Goal: Task Accomplishment & Management: Manage account settings

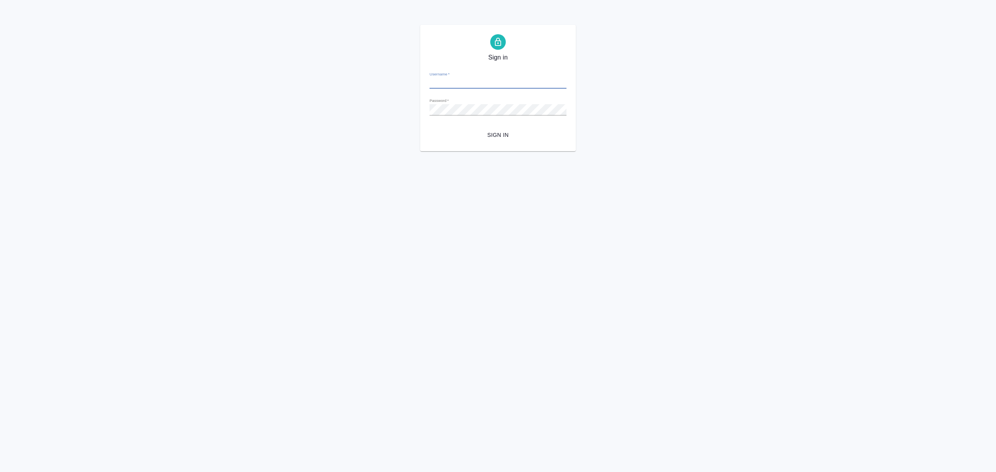
type input "[EMAIL_ADDRESS][DOMAIN_NAME]"
click at [496, 127] on form "Username   * i.bezborodov@awatera.com Password   * urlPath   * /clients Sign in" at bounding box center [497, 103] width 137 height 77
click at [497, 138] on span "Sign in" at bounding box center [498, 135] width 124 height 10
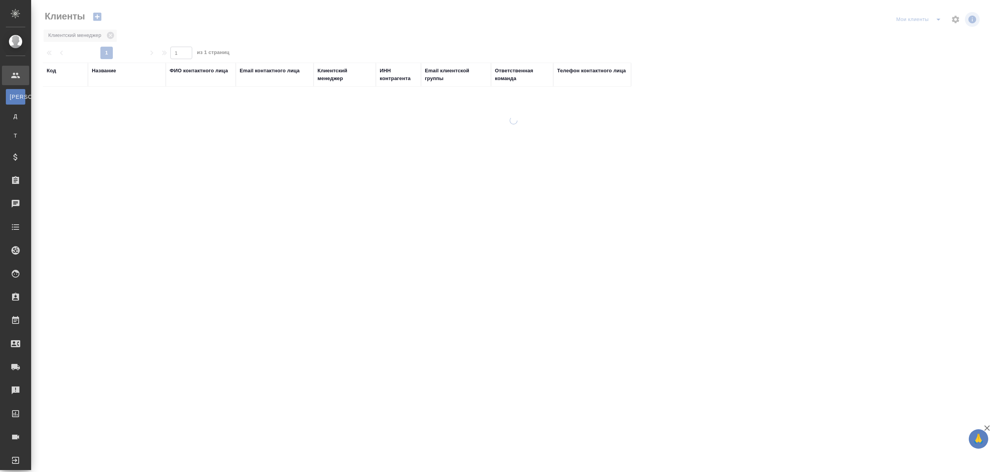
select select "RU"
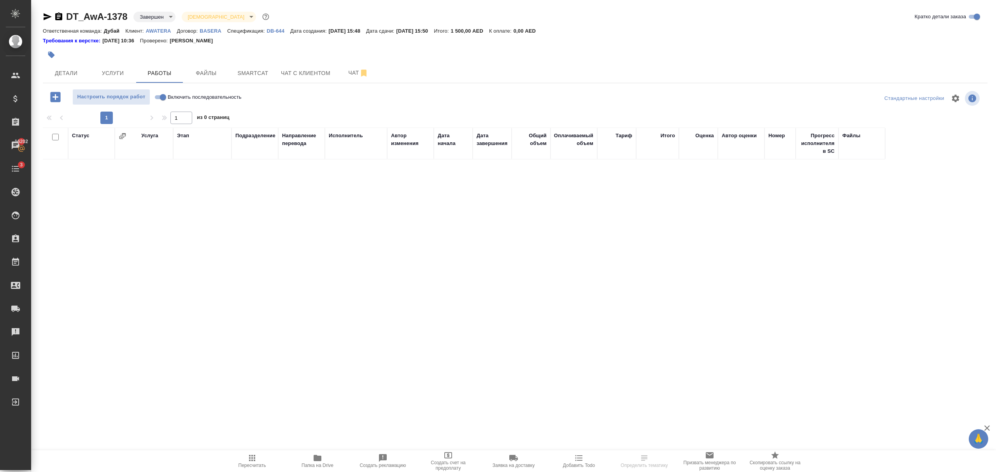
click at [164, 28] on p "AWATERA" at bounding box center [161, 31] width 31 height 6
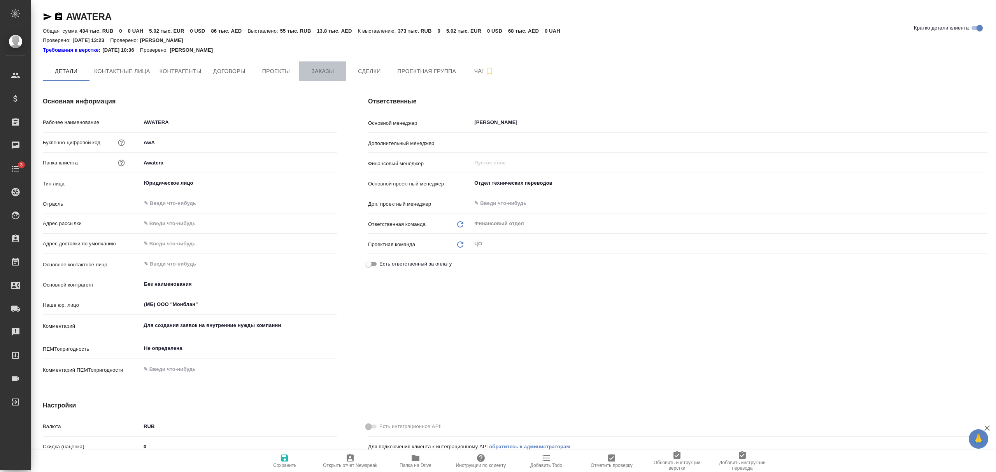
click at [324, 66] on button "Заказы" at bounding box center [322, 70] width 47 height 19
type textarea "x"
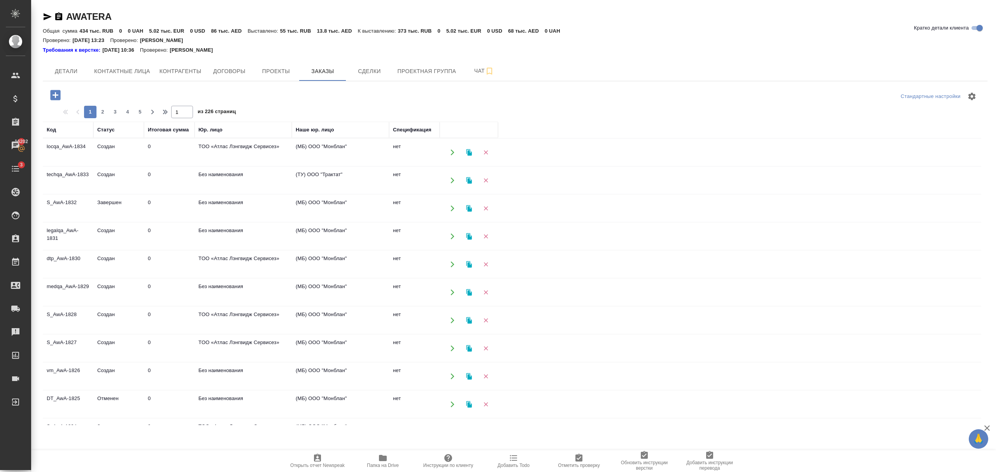
click at [56, 94] on icon "button" at bounding box center [55, 95] width 10 height 10
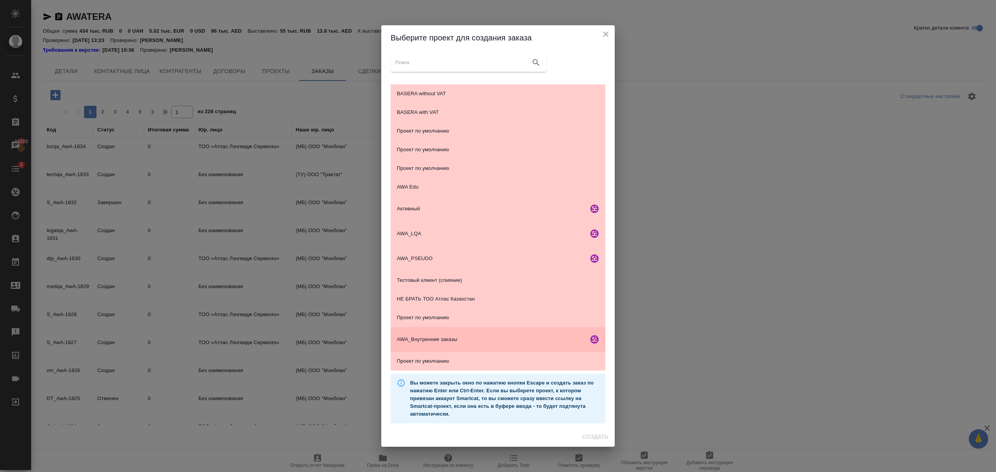
click at [455, 338] on span "AWA_Внутренние заказы" at bounding box center [491, 340] width 188 height 8
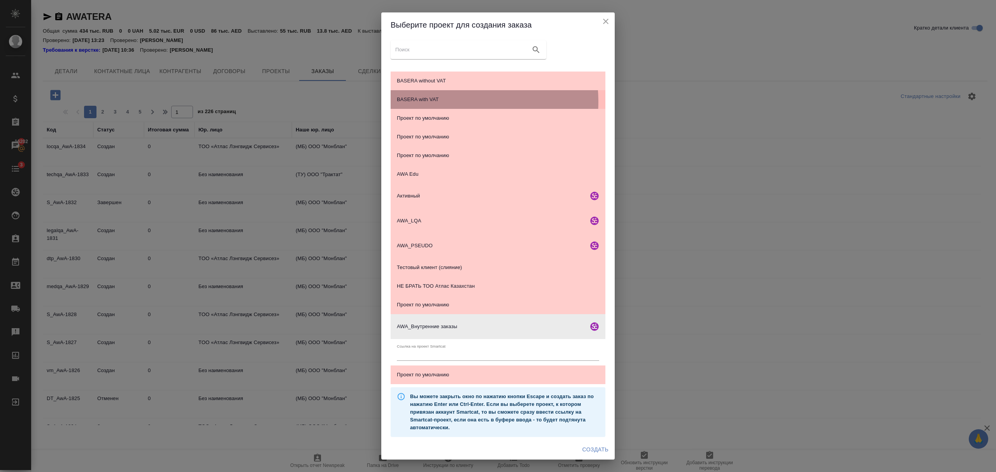
click at [443, 102] on span "BASERA with VAT" at bounding box center [498, 100] width 202 height 8
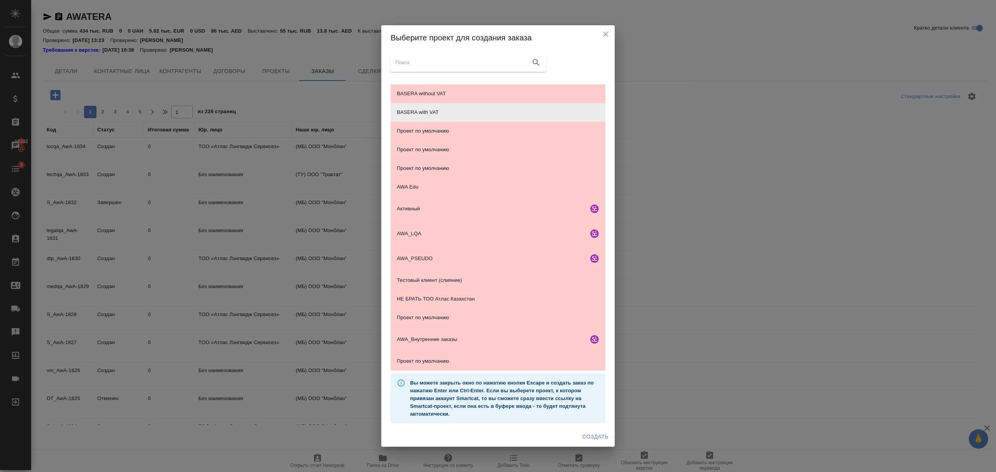
click at [601, 434] on span "Создать" at bounding box center [595, 437] width 26 height 10
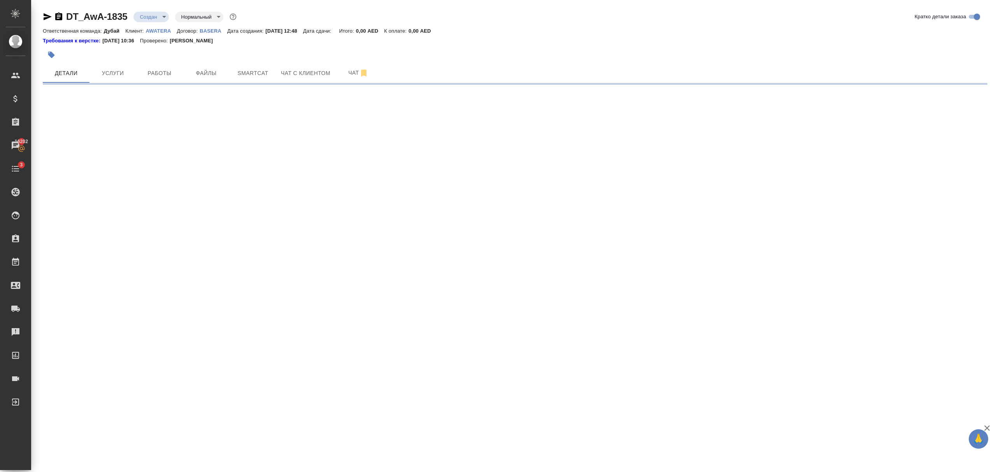
select select "RU"
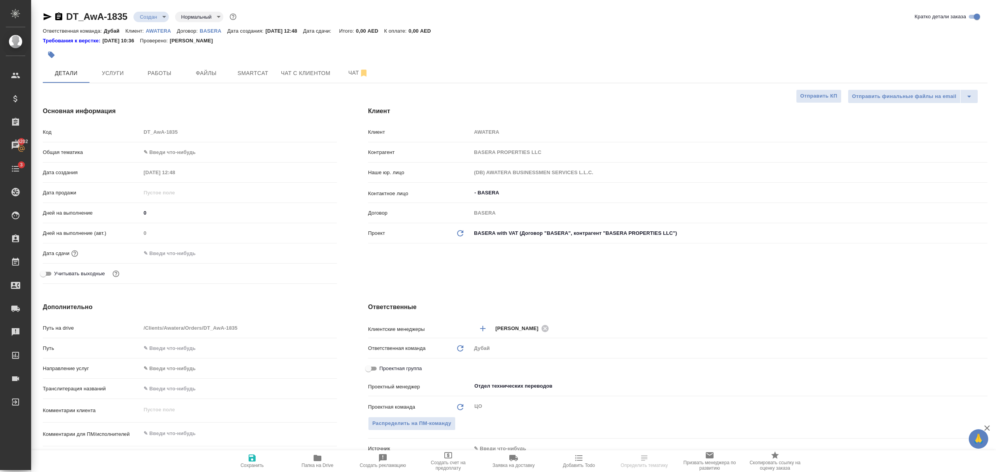
type textarea "x"
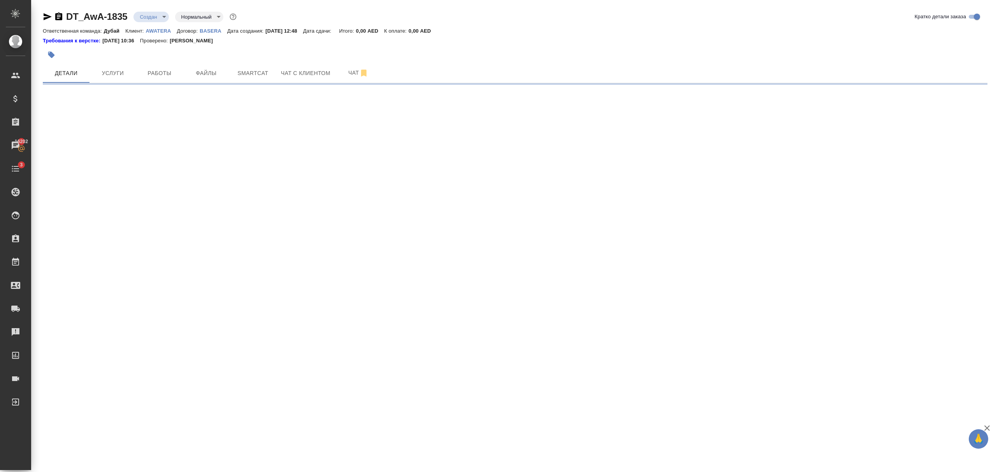
select select "RU"
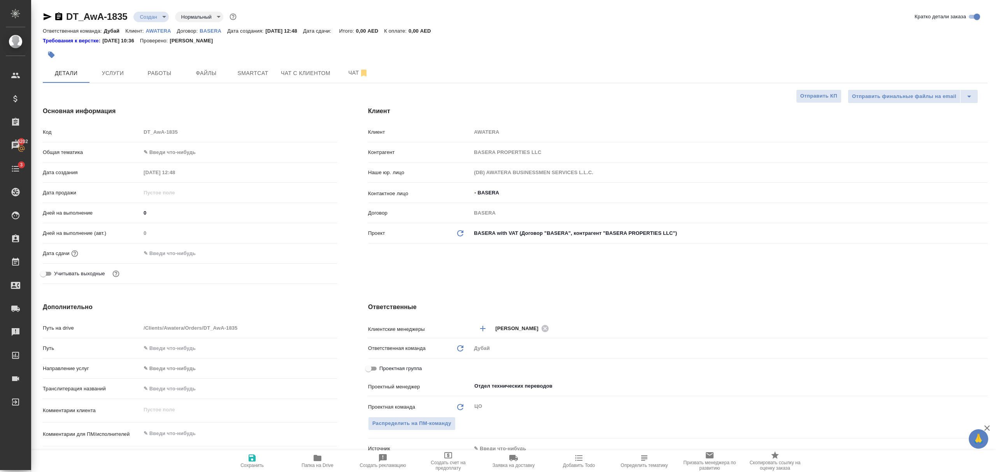
type textarea "x"
click at [163, 149] on body "🙏 .cls-1 fill:#fff; AWATERA Bezborodov Ivan Клиенты Спецификации Заказы 16202 Ч…" at bounding box center [498, 236] width 996 height 472
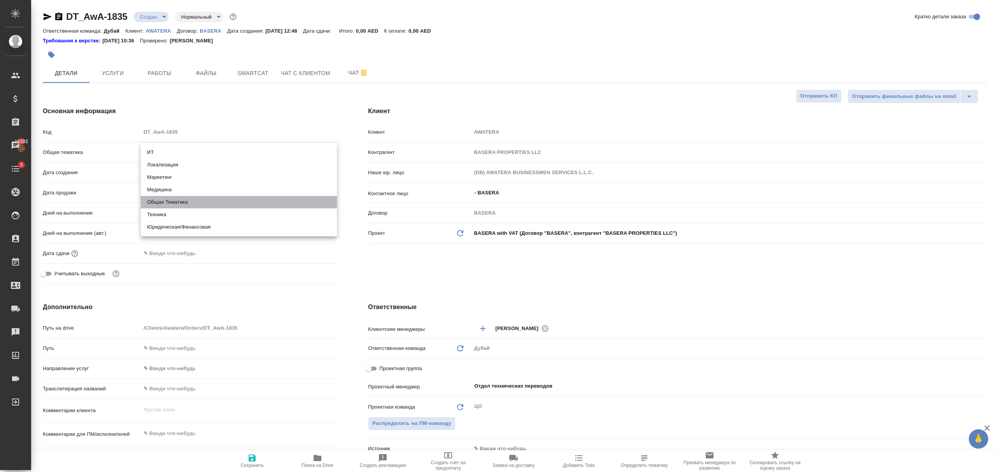
click at [168, 202] on li "Общая Тематика" at bounding box center [239, 202] width 196 height 12
type input "obtem"
type textarea "x"
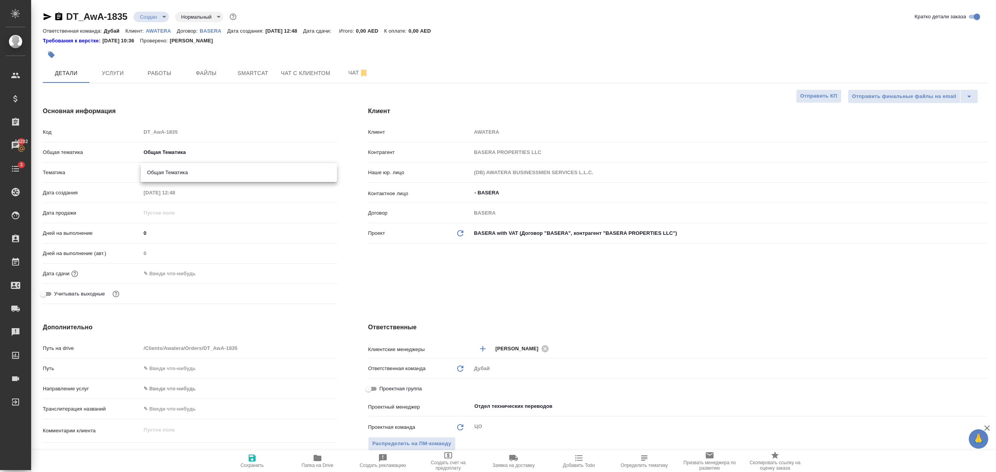
click at [172, 176] on body "🙏 .cls-1 fill:#fff; AWATERA Bezborodov Ivan Клиенты Спецификации Заказы 16202 Ч…" at bounding box center [498, 236] width 996 height 472
click at [181, 172] on li "Общая Тематика" at bounding box center [239, 173] width 196 height 12
type textarea "x"
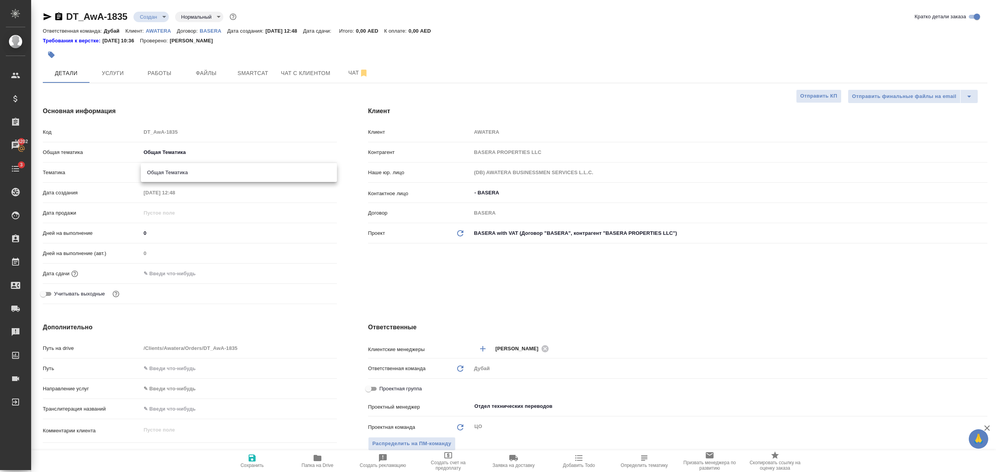
type input "6012b1ca196b0e5c9229a120"
click at [167, 274] on input "text" at bounding box center [175, 273] width 68 height 11
click at [317, 274] on icon "button" at bounding box center [314, 272] width 9 height 9
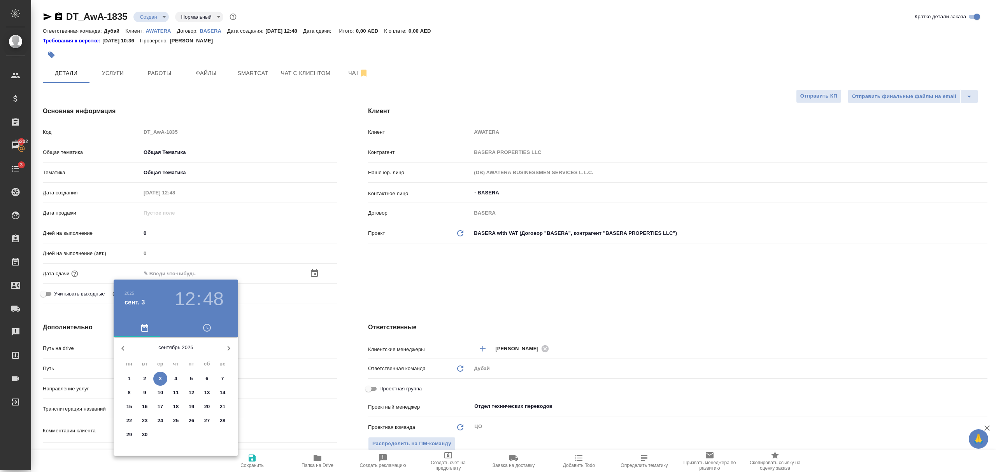
click at [145, 435] on p "30" at bounding box center [145, 435] width 6 height 8
type input "30.09.2025 12:48"
type textarea "x"
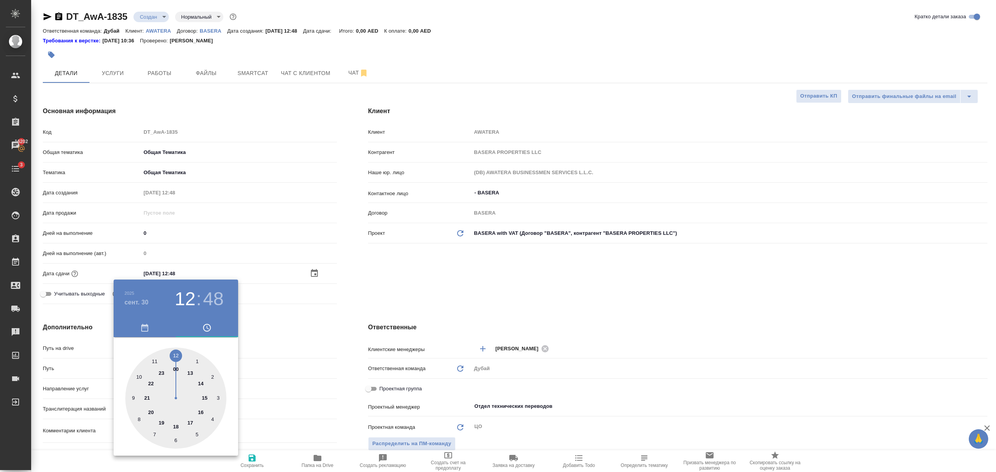
click at [301, 360] on div at bounding box center [498, 236] width 996 height 472
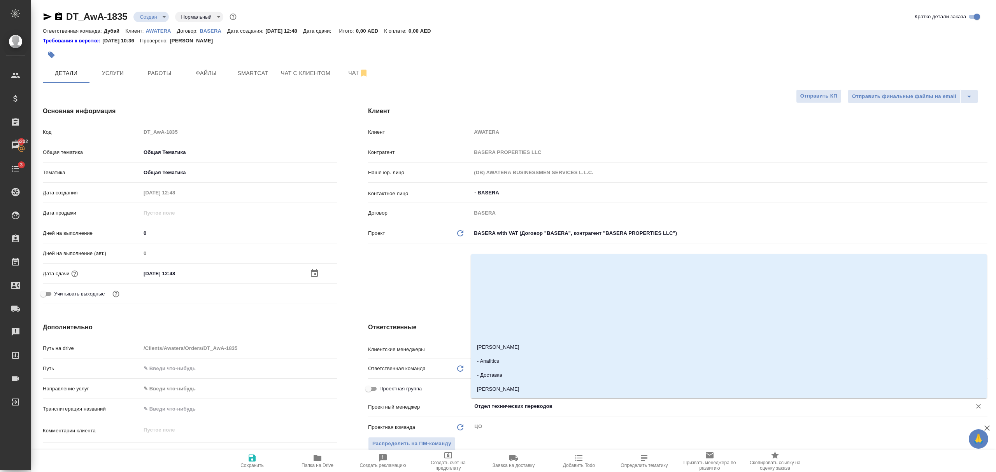
click at [503, 407] on input "Отдел технических переводов" at bounding box center [716, 406] width 486 height 9
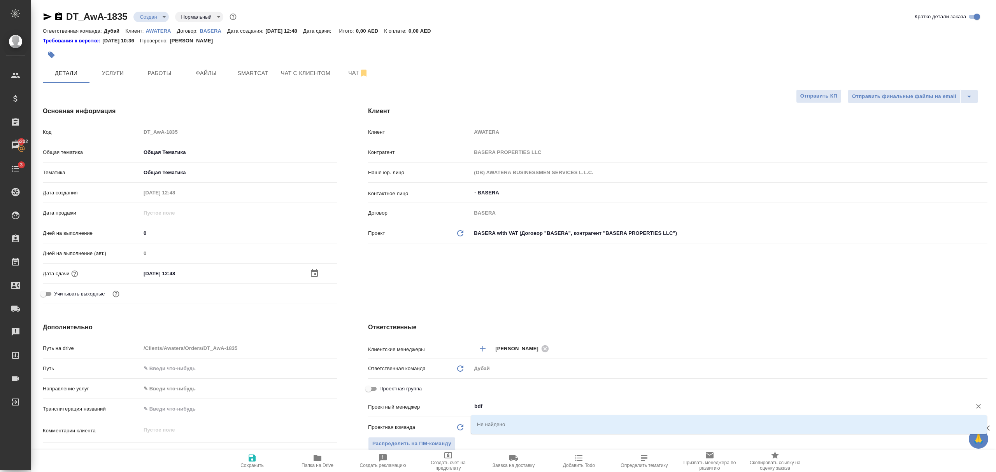
click at [501, 408] on input "bdf" at bounding box center [716, 406] width 486 height 9
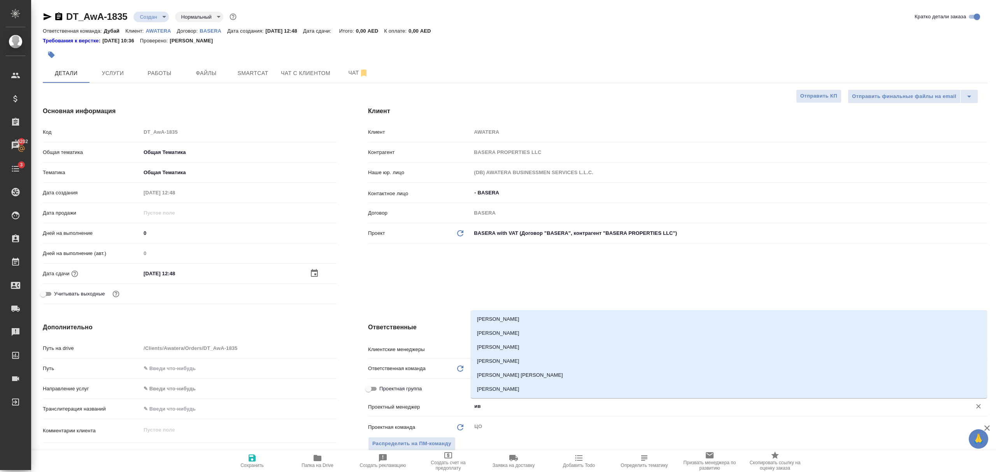
type input "ива"
click at [512, 332] on li "[PERSON_NAME]" at bounding box center [729, 333] width 516 height 14
type textarea "x"
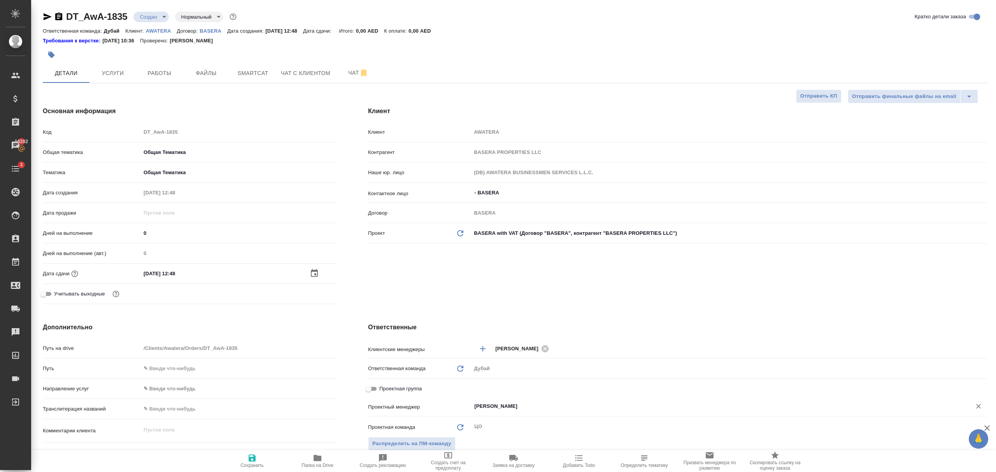
type input "[PERSON_NAME]"
click at [256, 459] on icon "button" at bounding box center [251, 458] width 9 height 9
type textarea "x"
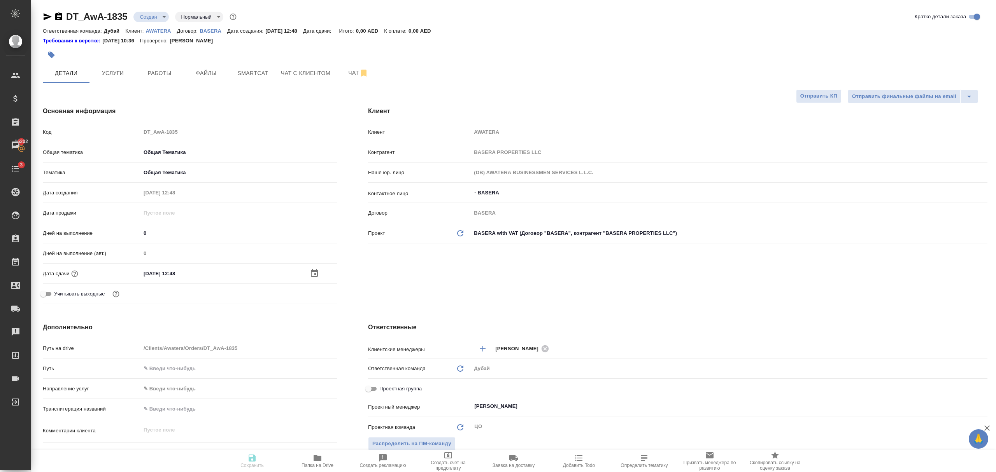
type textarea "x"
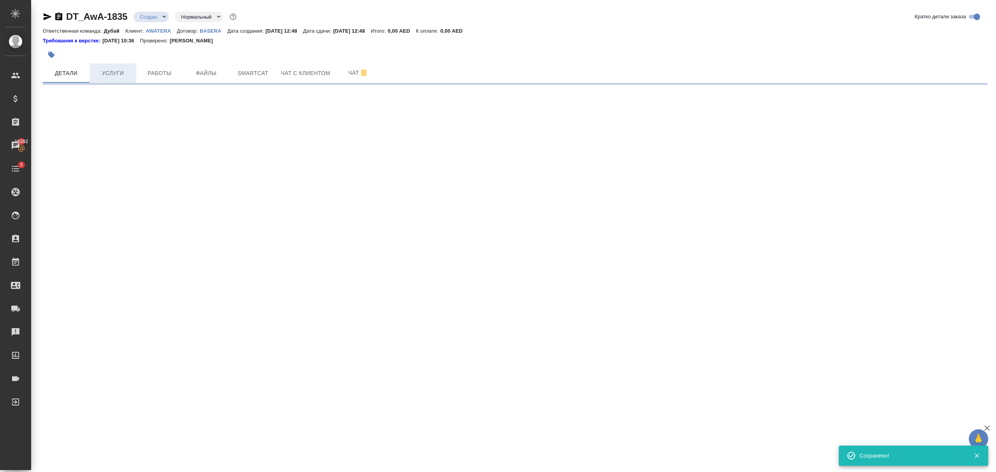
click at [114, 73] on span "Услуги" at bounding box center [112, 73] width 37 height 10
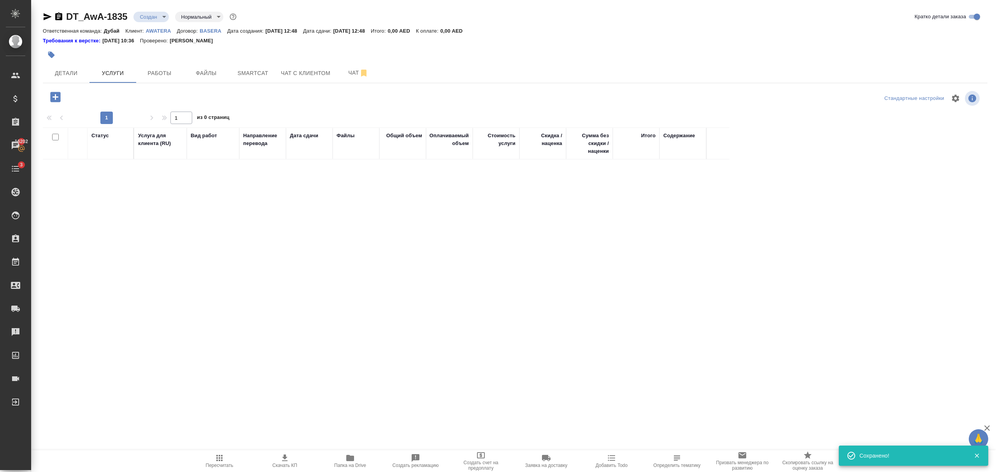
click at [57, 102] on icon "button" at bounding box center [55, 97] width 10 height 10
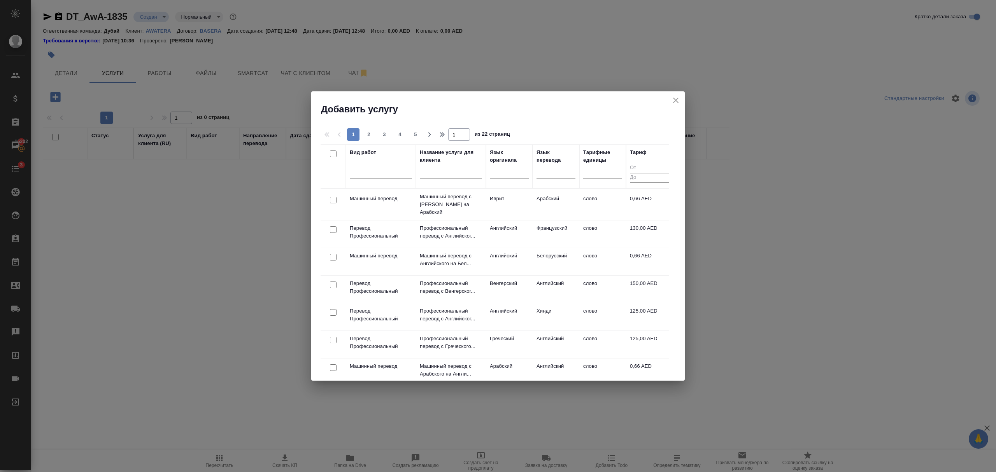
click at [388, 173] on div at bounding box center [381, 171] width 62 height 11
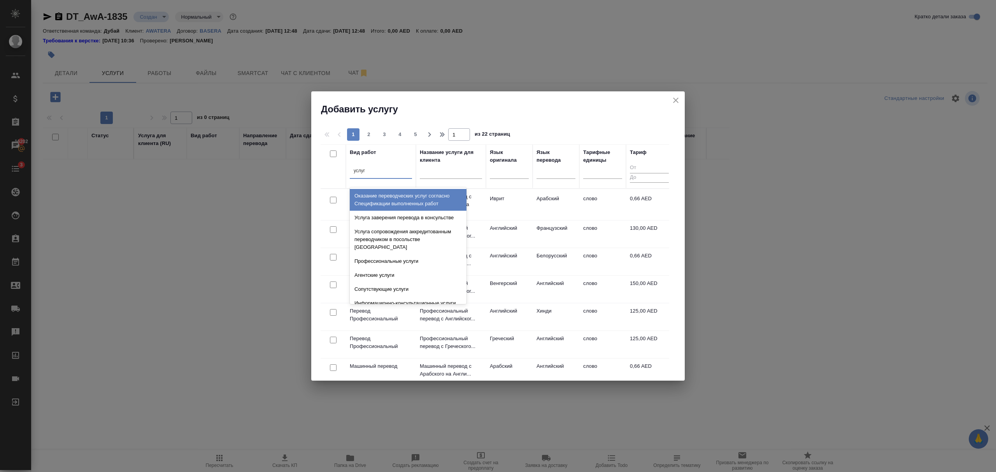
type input "услуги"
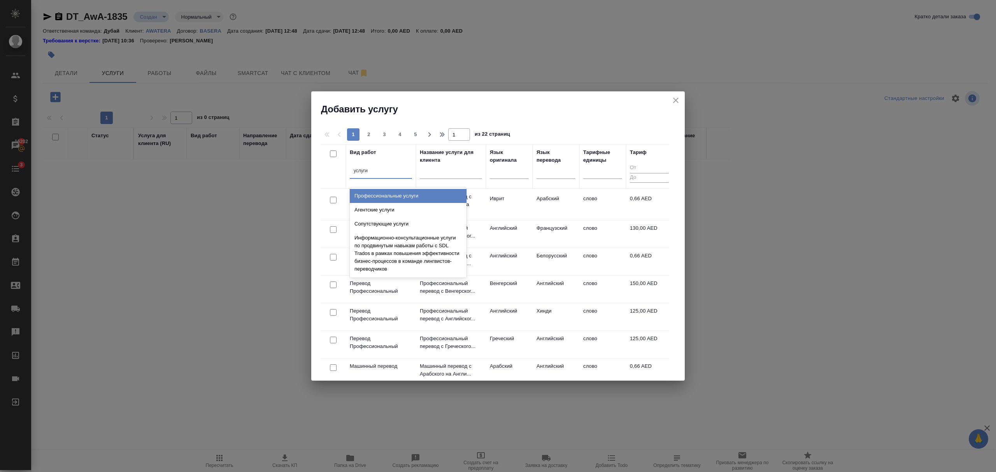
click at [400, 196] on div "Профессиональные услуги" at bounding box center [408, 196] width 117 height 14
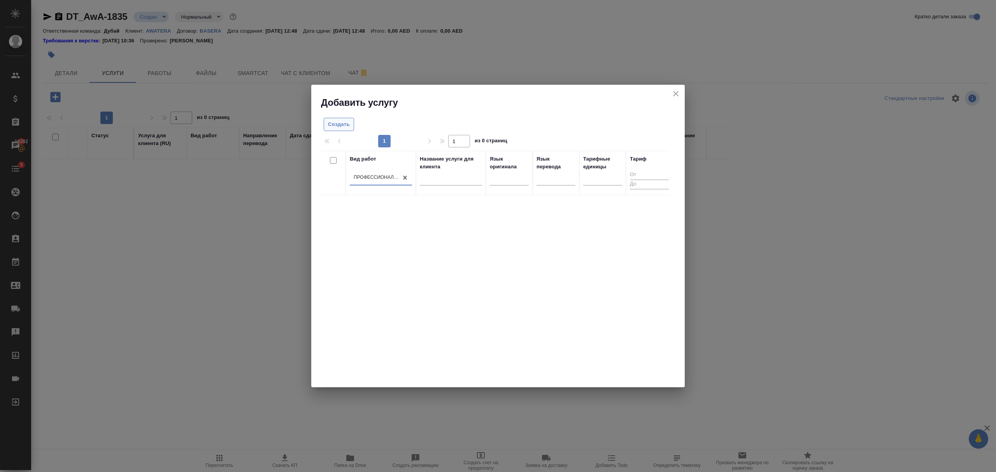
click at [344, 126] on span "Создать" at bounding box center [339, 124] width 22 height 9
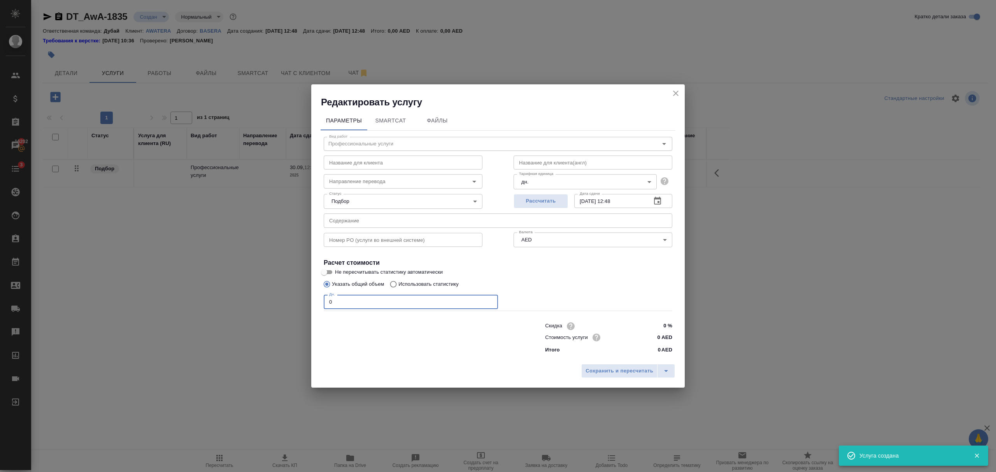
drag, startPoint x: 376, startPoint y: 300, endPoint x: 271, endPoint y: 299, distance: 105.0
click at [271, 299] on div "Редактировать услугу Параметры SmartCat Файлы Вид работ Профессиональные услуги…" at bounding box center [498, 236] width 996 height 472
type input "1"
click at [551, 182] on body "🙏 .cls-1 fill:#fff; AWATERA Bezborodov Ivan Клиенты Спецификации Заказы 16202 Ч…" at bounding box center [498, 236] width 996 height 472
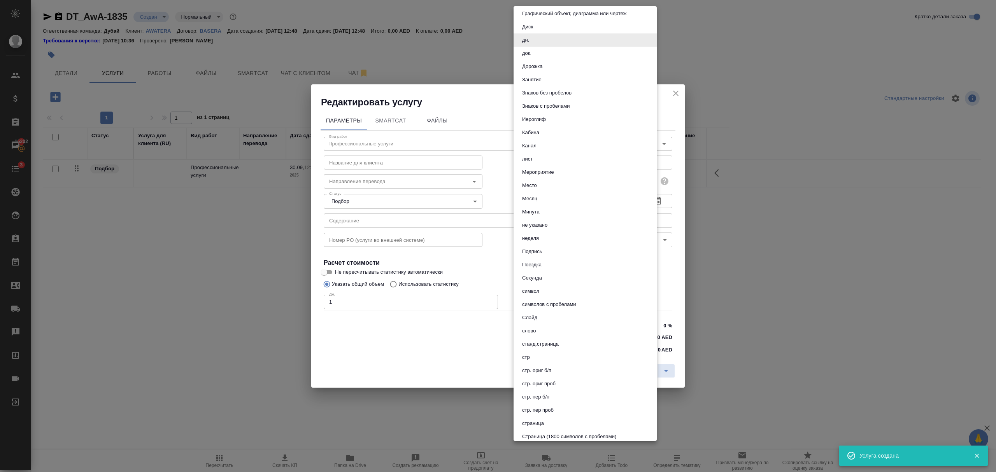
scroll to position [232, 0]
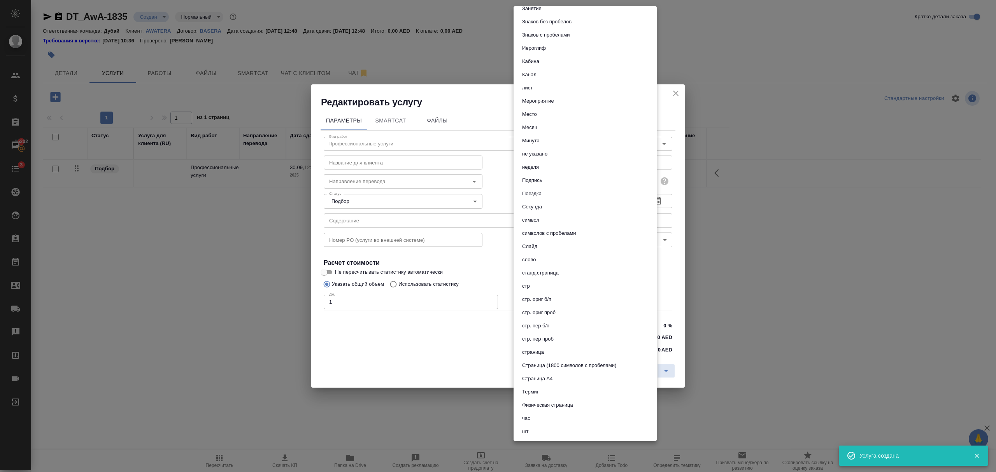
click at [542, 426] on li "шт" at bounding box center [585, 431] width 143 height 13
type input "5a8b1489cc6b4906c91bfdc1"
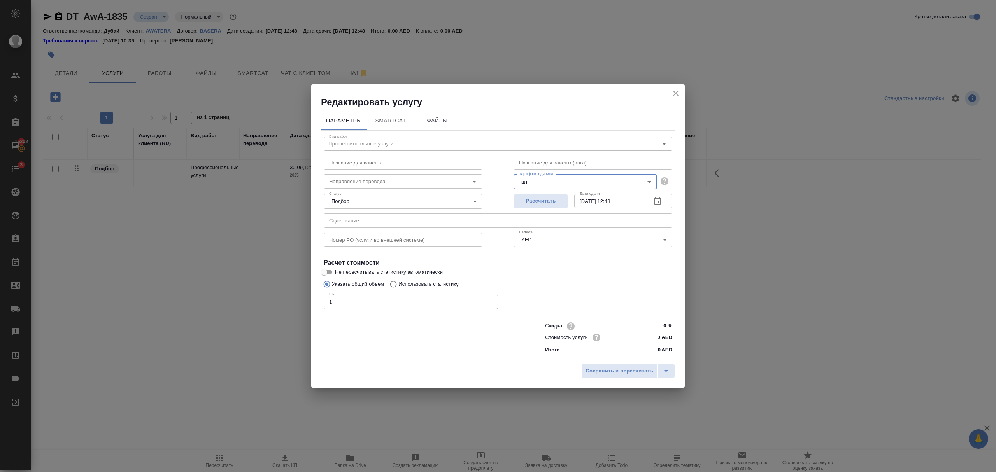
click at [656, 336] on input "0 AED" at bounding box center [657, 337] width 29 height 11
type input "380 AED"
click at [585, 282] on div "Указать общий объем Использовать статистику" at bounding box center [498, 284] width 349 height 15
click at [615, 370] on span "Сохранить и пересчитать" at bounding box center [619, 371] width 68 height 9
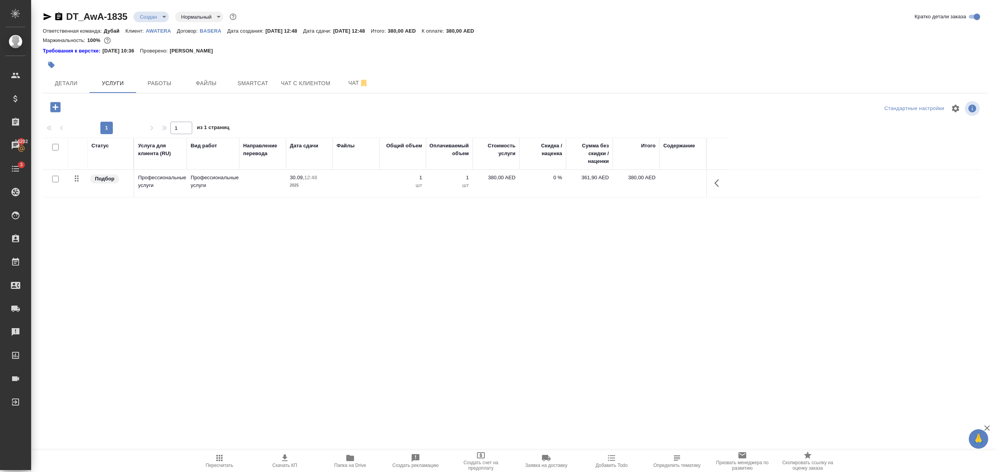
click at [588, 276] on div "Статус Услуга для клиента (RU) Вид работ Направление перевода Дата сдачи Файлы …" at bounding box center [512, 332] width 938 height 389
click at [716, 184] on icon "button" at bounding box center [716, 183] width 5 height 8
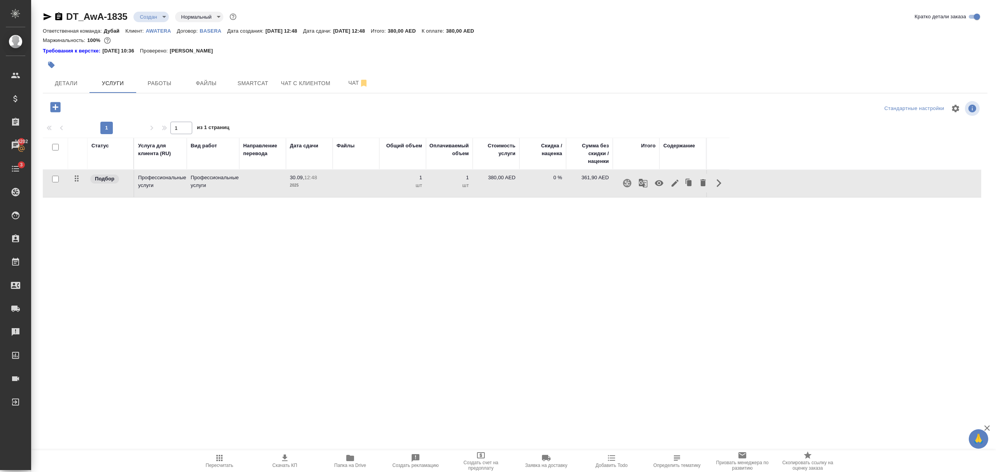
click at [676, 186] on icon "button" at bounding box center [674, 183] width 9 height 9
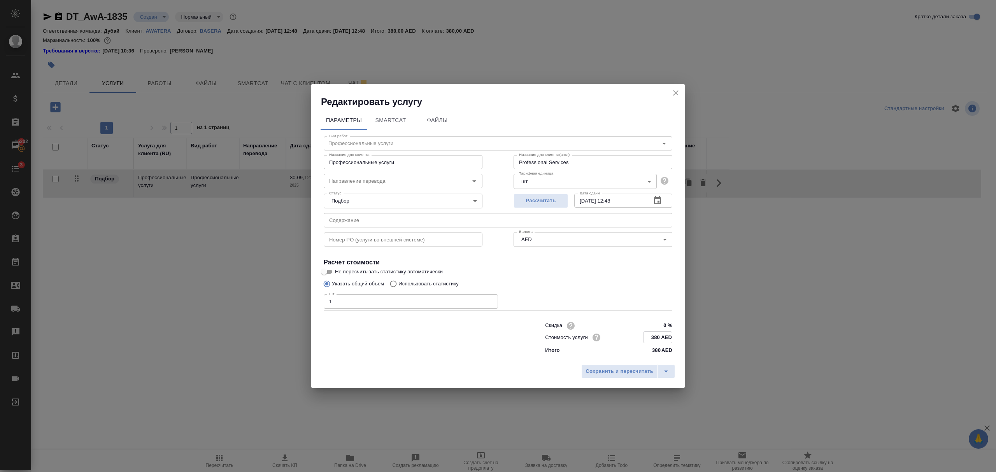
click at [657, 340] on input "380 AED" at bounding box center [657, 337] width 28 height 11
type input "400 AED"
click at [628, 372] on span "Сохранить и пересчитать" at bounding box center [619, 371] width 68 height 9
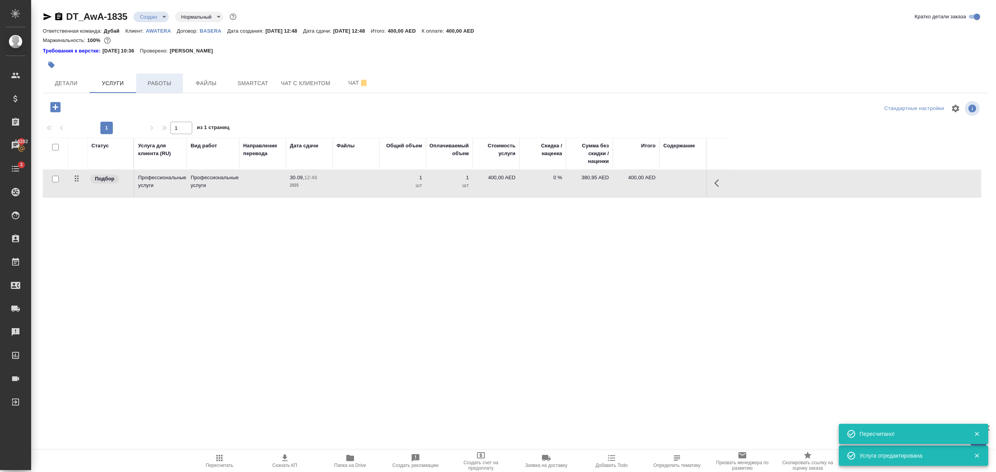
click at [163, 85] on span "Работы" at bounding box center [159, 84] width 37 height 10
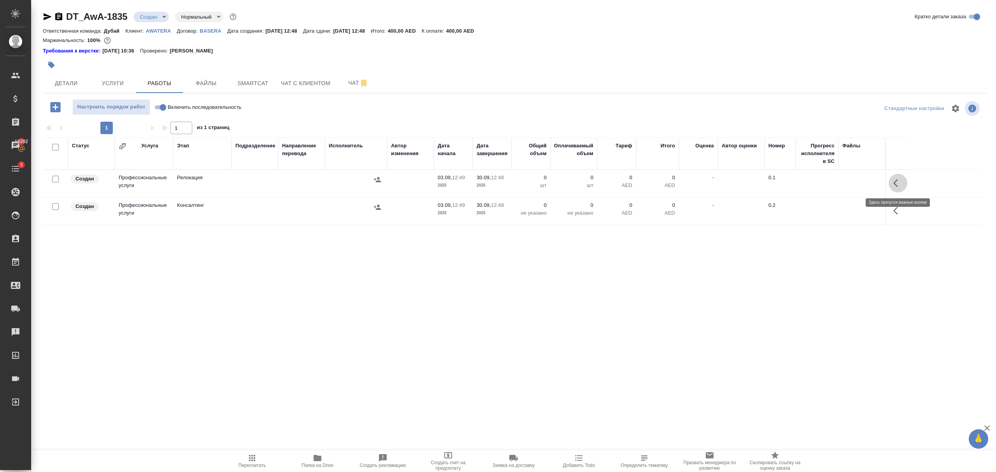
click at [897, 182] on icon "button" at bounding box center [897, 183] width 9 height 9
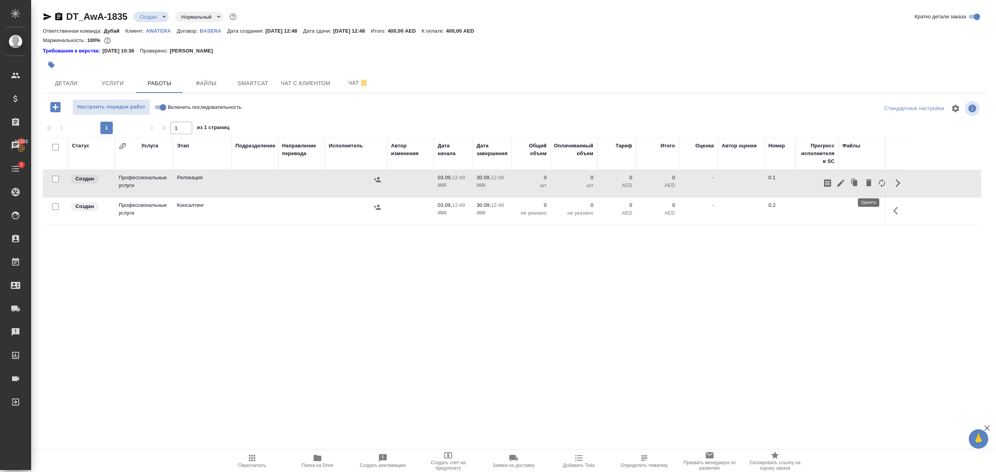
click at [869, 184] on icon "button" at bounding box center [868, 182] width 5 height 7
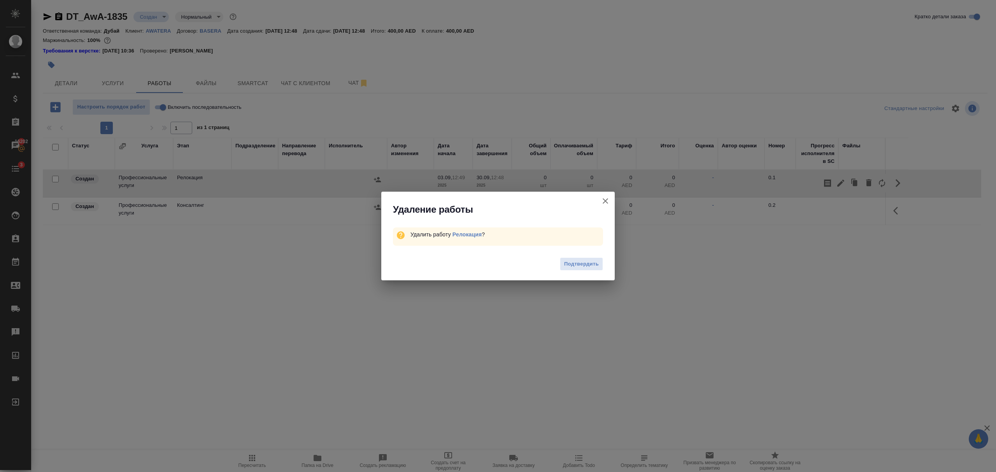
click at [576, 263] on span "Подтвердить" at bounding box center [581, 264] width 35 height 9
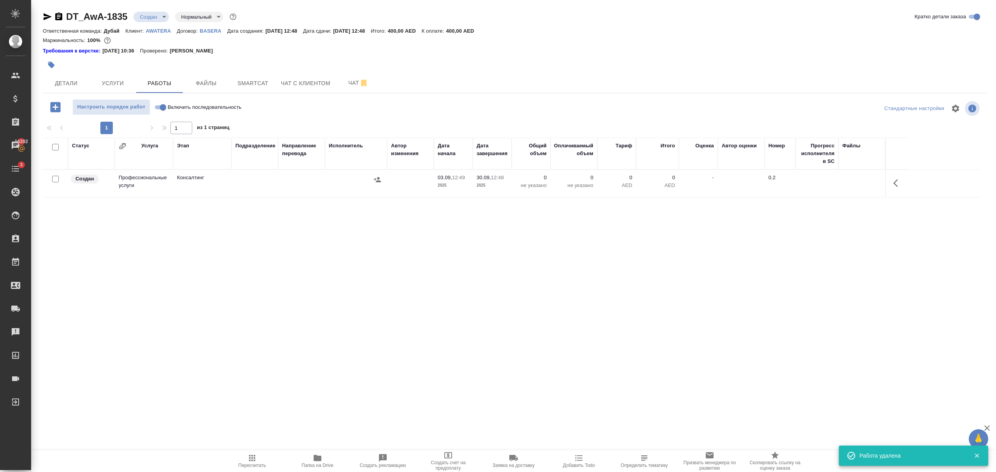
click at [897, 180] on icon "button" at bounding box center [897, 183] width 9 height 9
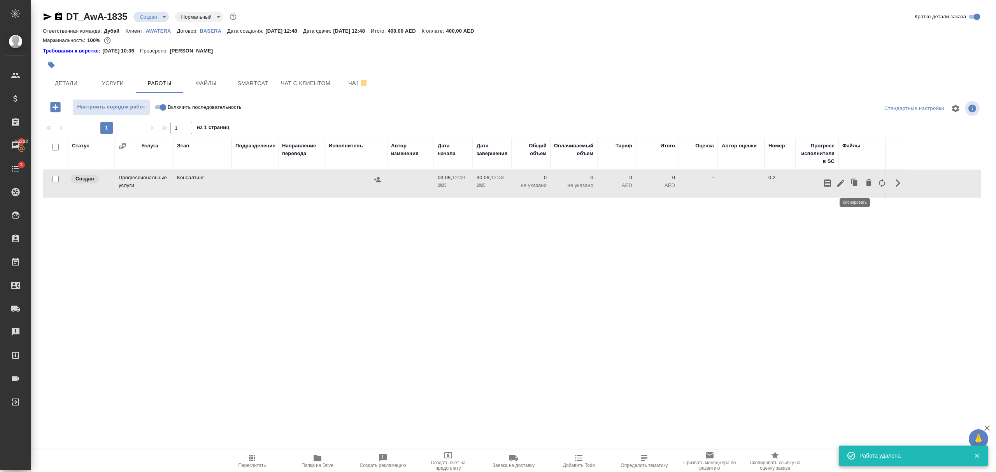
click at [836, 184] on icon "button" at bounding box center [840, 183] width 9 height 9
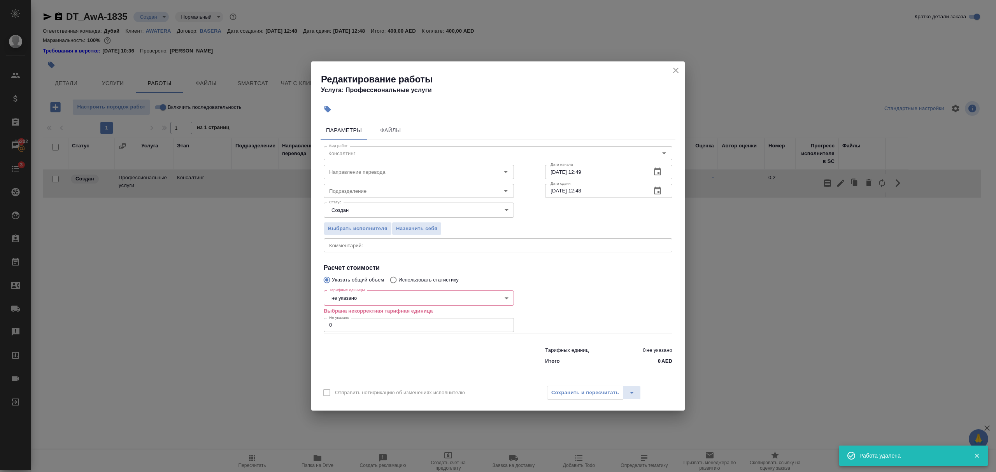
drag, startPoint x: 318, startPoint y: 321, endPoint x: 284, endPoint y: 320, distance: 34.3
click at [285, 320] on div "Редактирование работы Услуга: Профессиональные услуги Параметры Файлы Вид работ…" at bounding box center [498, 236] width 996 height 472
type input "8338"
click at [380, 296] on body "🙏 .cls-1 fill:#fff; AWATERA Bezborodov Ivan Клиенты Спецификации Заказы 16202 Ч…" at bounding box center [498, 236] width 996 height 472
click at [372, 299] on li "шт" at bounding box center [419, 298] width 190 height 13
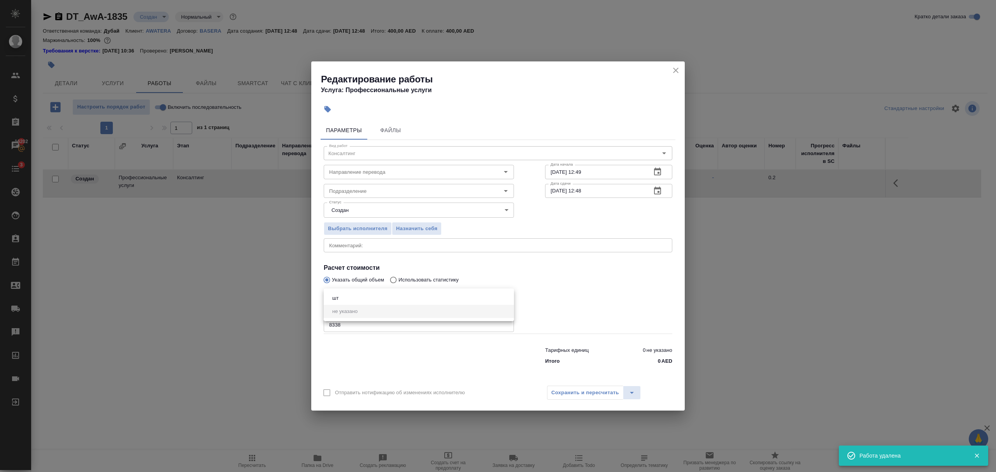
type input "5a8b1489cc6b4906c91bfdc1"
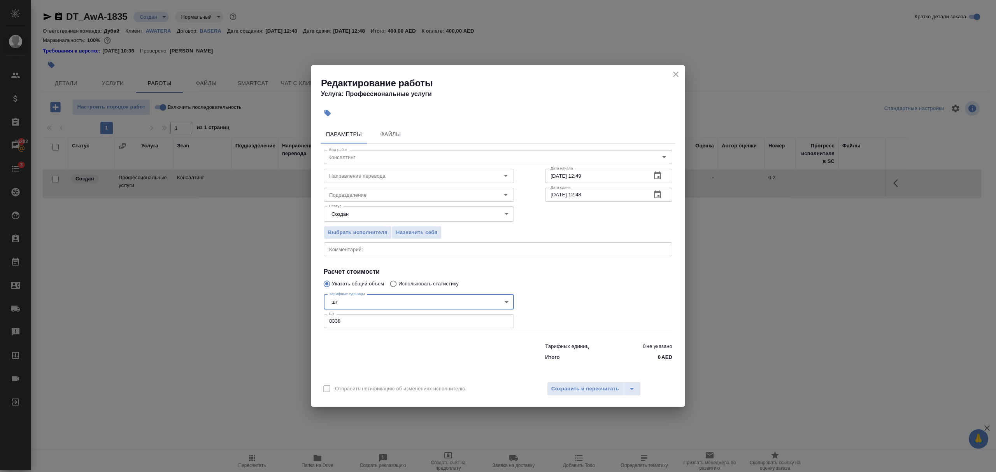
click at [679, 70] on icon "close" at bounding box center [675, 74] width 9 height 9
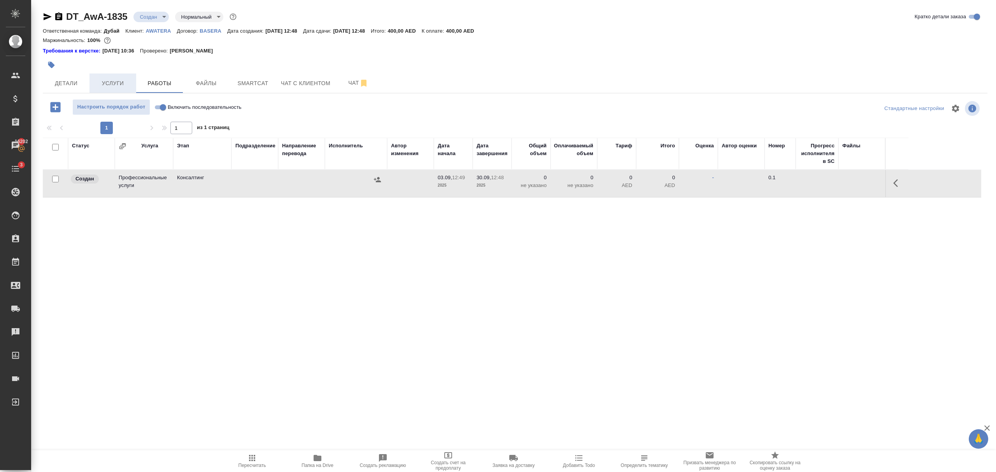
click at [120, 81] on span "Услуги" at bounding box center [112, 84] width 37 height 10
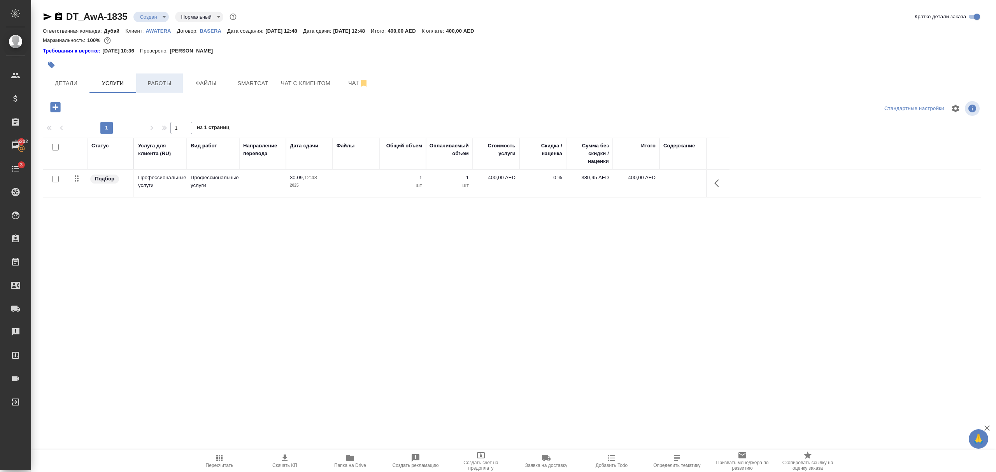
click at [142, 79] on span "Работы" at bounding box center [159, 84] width 37 height 10
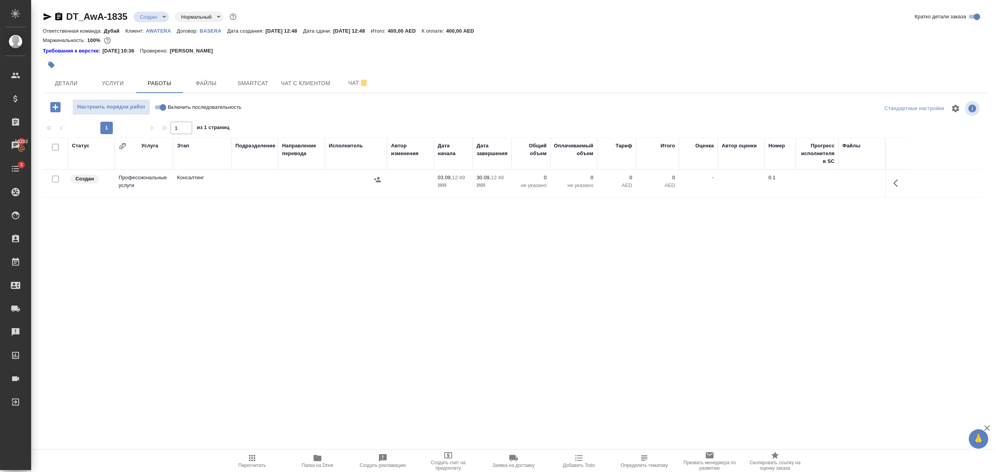
click at [53, 107] on icon "button" at bounding box center [56, 107] width 14 height 14
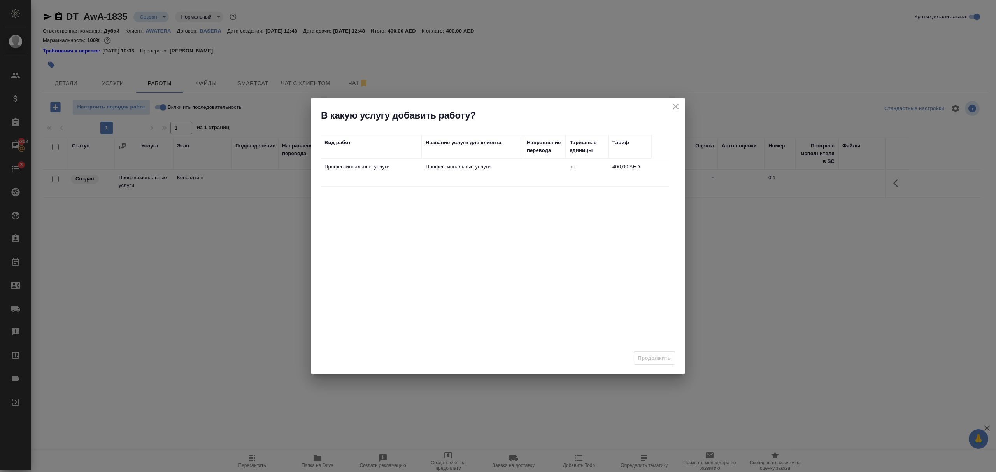
click at [677, 105] on icon "close" at bounding box center [675, 106] width 5 height 5
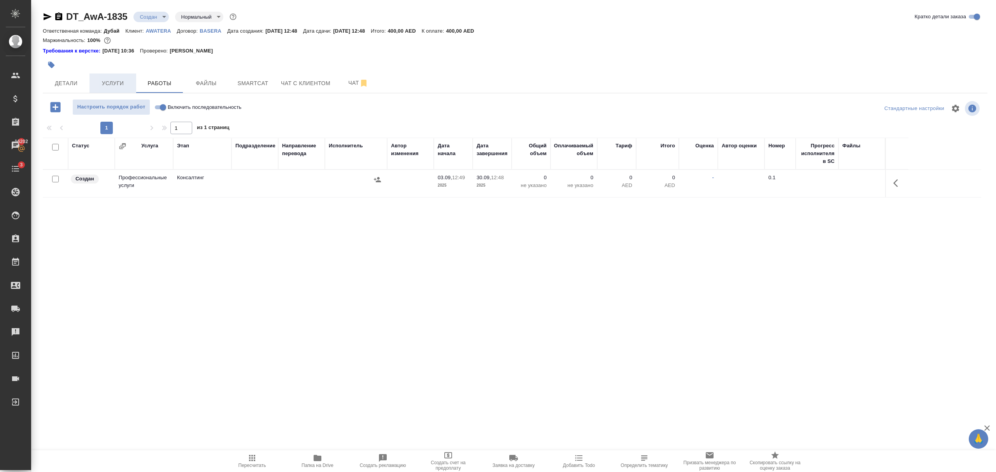
click at [114, 83] on span "Услуги" at bounding box center [112, 84] width 37 height 10
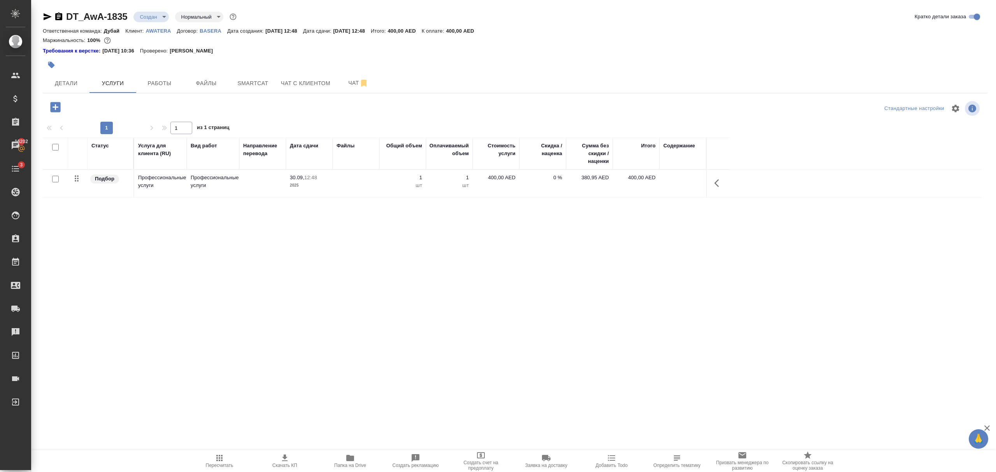
click at [55, 106] on icon "button" at bounding box center [56, 107] width 14 height 14
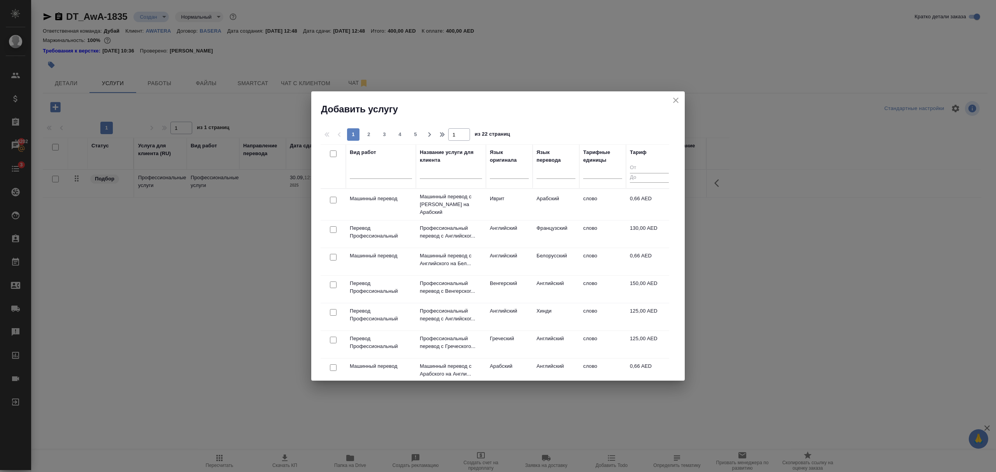
click at [680, 100] on icon "close" at bounding box center [675, 100] width 9 height 9
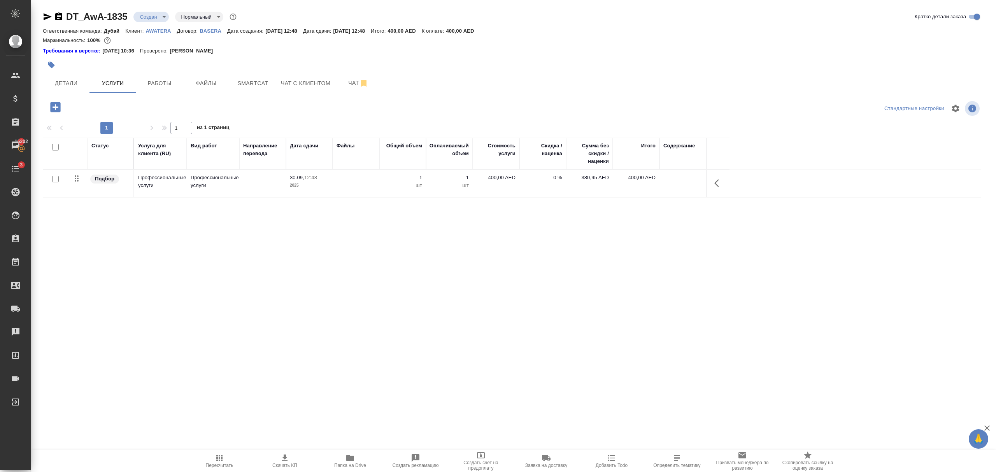
click at [719, 186] on icon "button" at bounding box center [718, 183] width 9 height 9
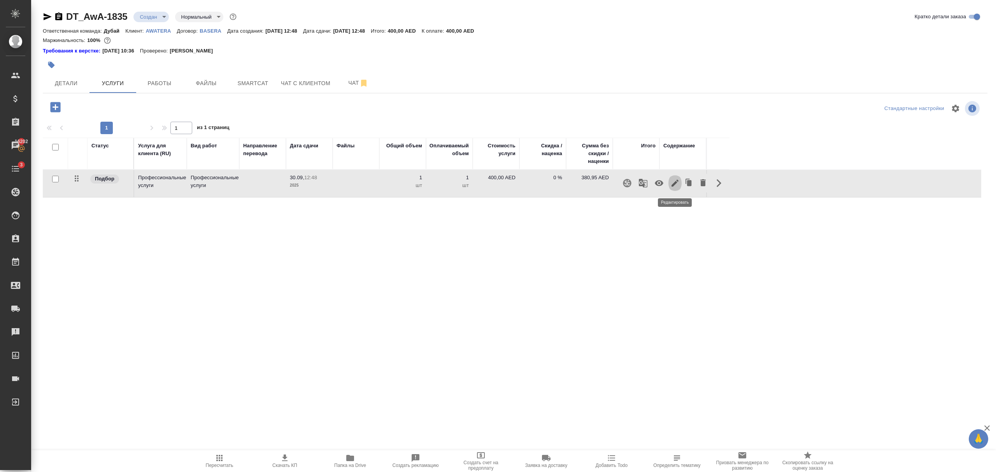
click at [677, 184] on icon "button" at bounding box center [674, 183] width 9 height 9
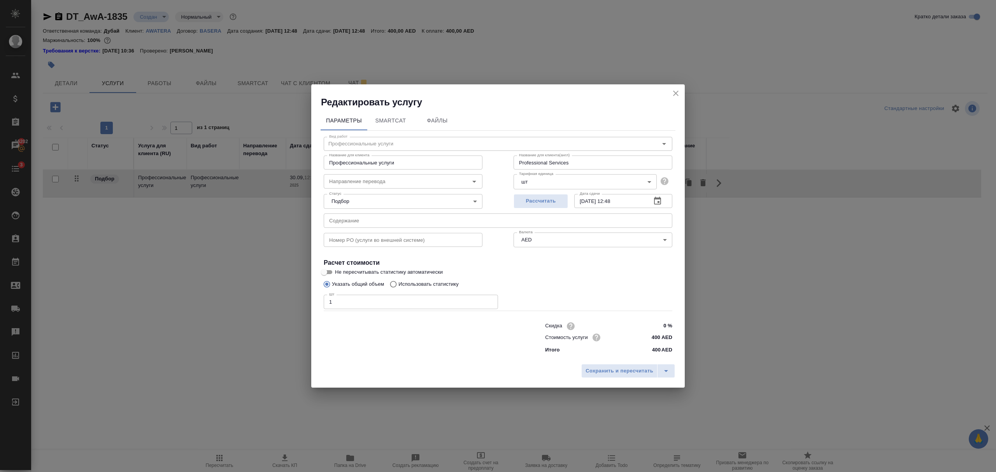
click at [550, 239] on body "🙏 .cls-1 fill:#fff; AWATERA Bezborodov Ivan Клиенты Спецификации Заказы 16202 Ч…" at bounding box center [498, 236] width 996 height 472
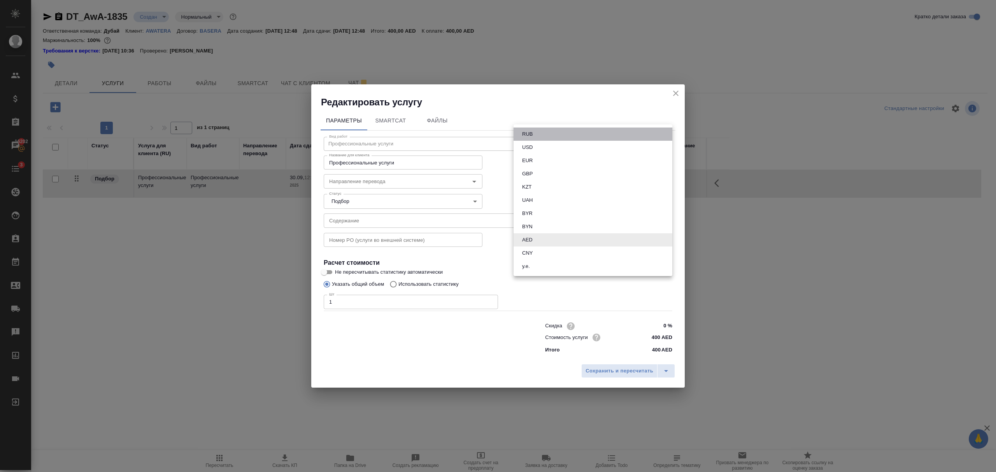
click at [531, 138] on li "RUB" at bounding box center [593, 134] width 159 height 13
type input "RUB"
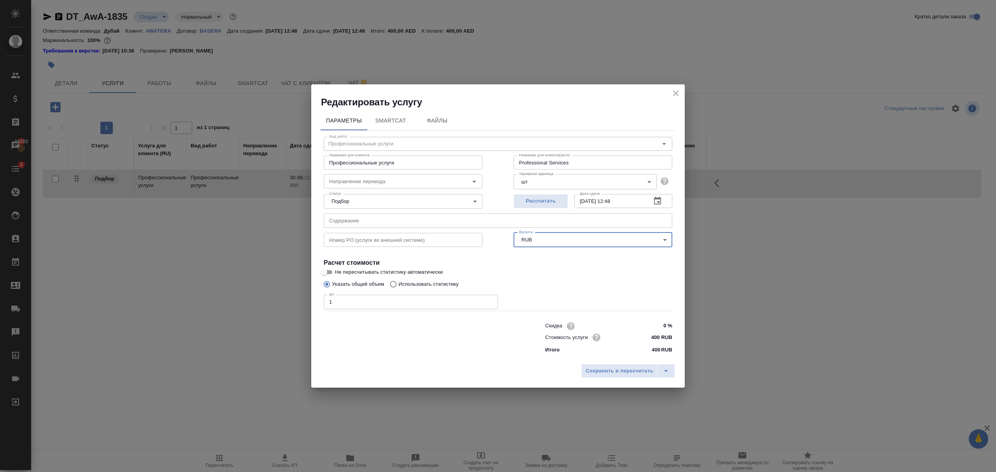
click at [656, 339] on input "400 RUB" at bounding box center [657, 337] width 29 height 11
click at [656, 339] on input "400 RUB" at bounding box center [657, 337] width 28 height 11
click at [656, 337] on input "400 RUB" at bounding box center [657, 337] width 29 height 11
click at [656, 337] on input "400 RUB" at bounding box center [657, 337] width 28 height 11
type input "8755 RUB"
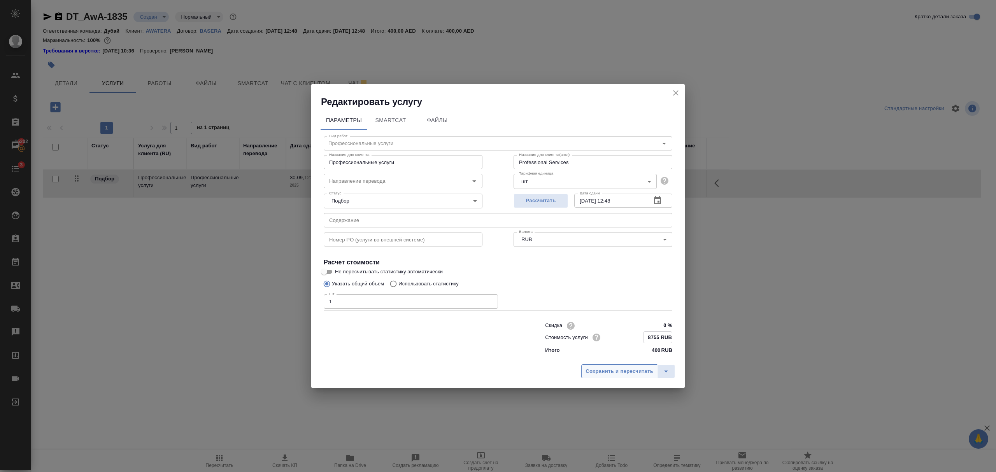
click at [625, 375] on span "Сохранить и пересчитать" at bounding box center [619, 371] width 68 height 9
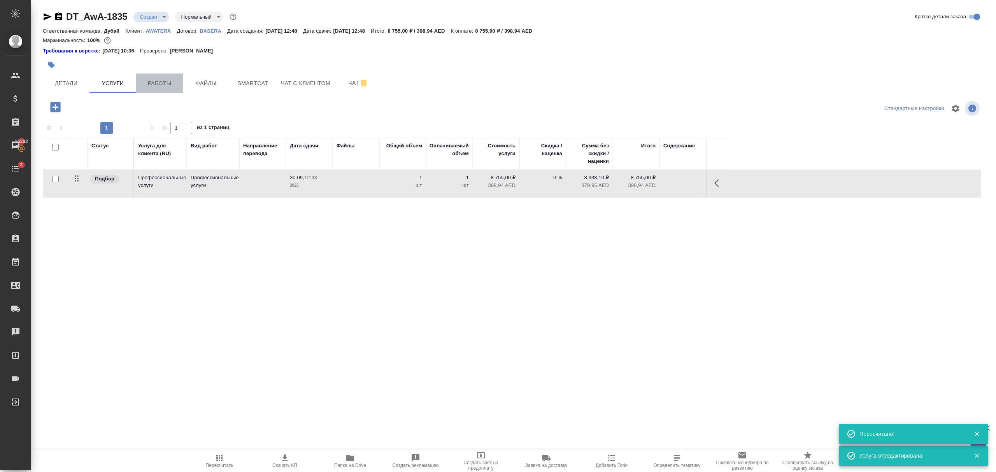
click at [164, 83] on span "Работы" at bounding box center [159, 84] width 37 height 10
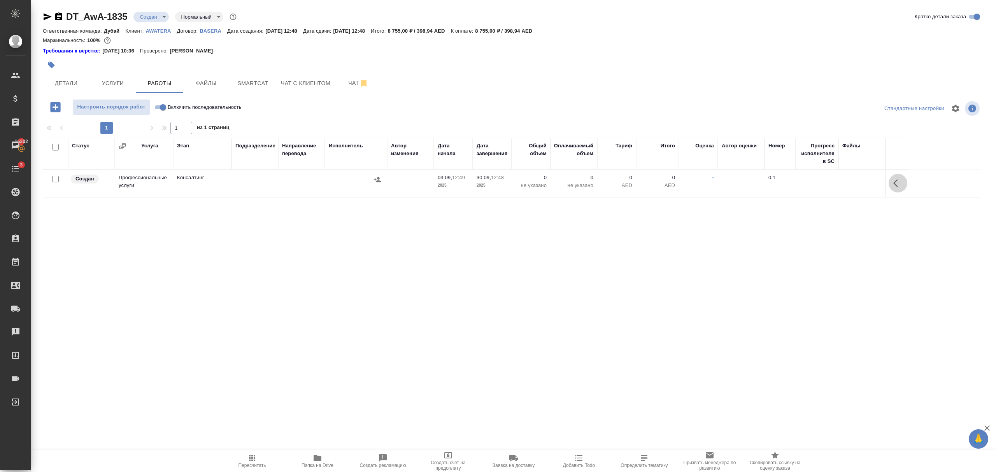
click at [893, 186] on icon "button" at bounding box center [897, 183] width 9 height 9
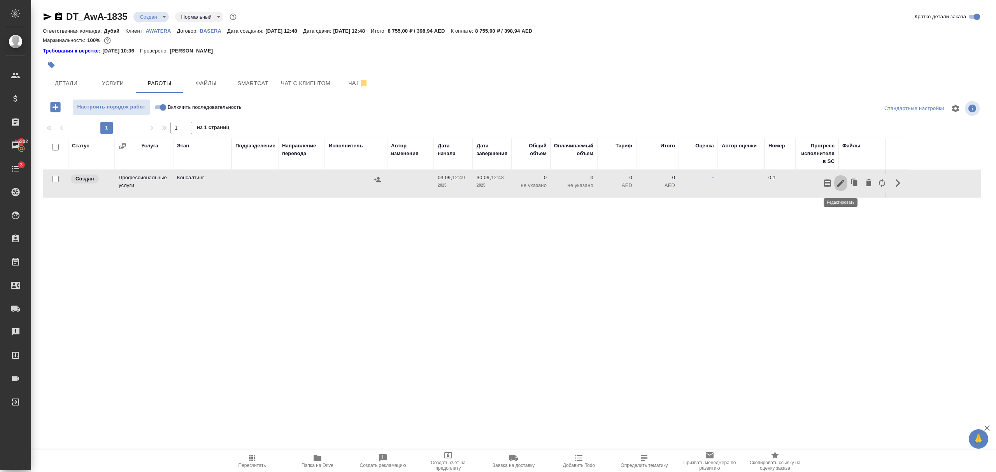
click at [840, 184] on icon "button" at bounding box center [840, 183] width 7 height 7
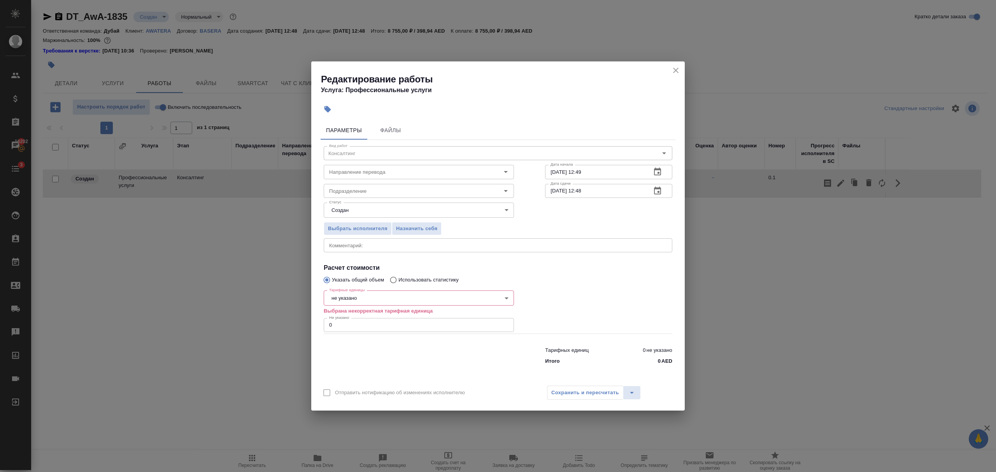
click at [463, 297] on body "🙏 .cls-1 fill:#fff; AWATERA Bezborodov Ivan Клиенты Спецификации Заказы 16202 Ч…" at bounding box center [498, 236] width 996 height 472
click at [671, 72] on div at bounding box center [498, 236] width 996 height 472
click at [675, 70] on icon "close" at bounding box center [675, 70] width 5 height 5
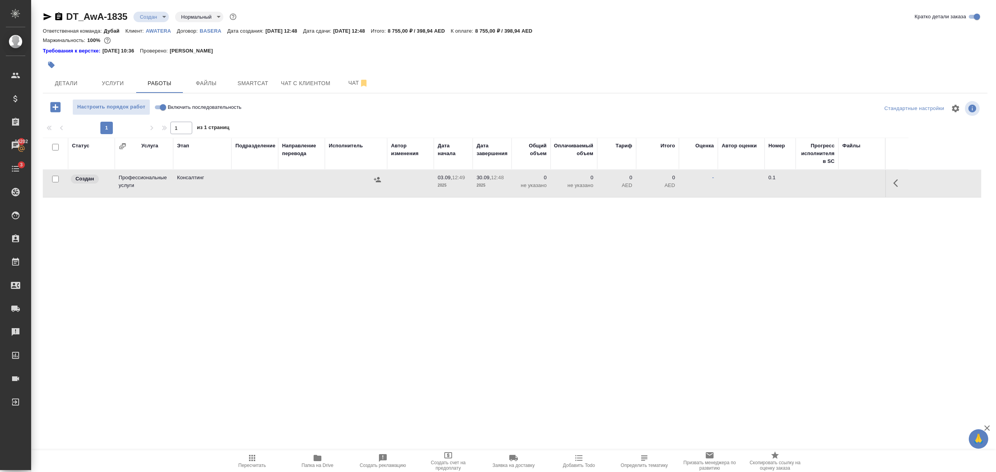
click at [61, 108] on icon "button" at bounding box center [56, 107] width 14 height 14
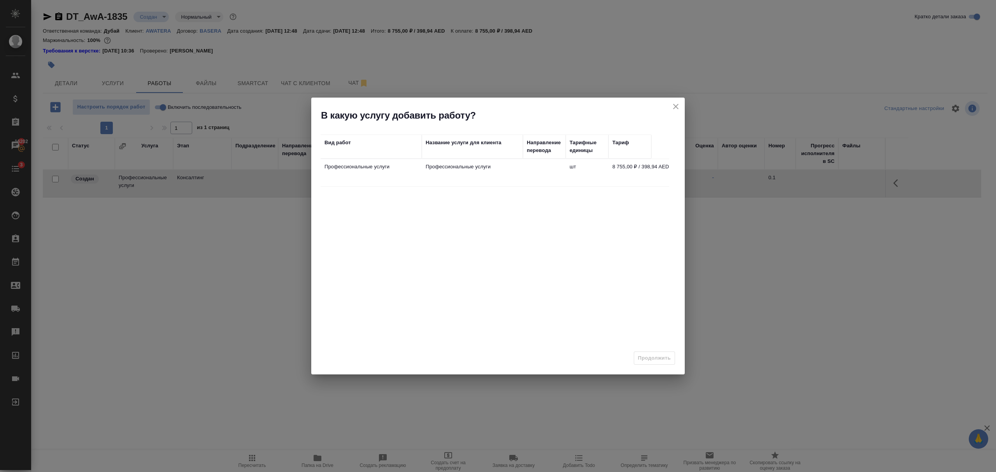
click at [442, 177] on td "Профессиональные услуги" at bounding box center [472, 172] width 101 height 27
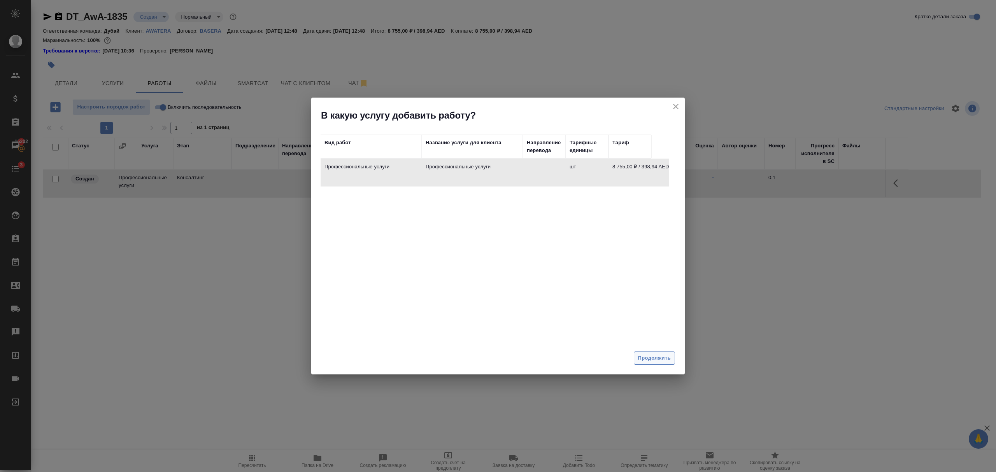
click at [658, 357] on span "Продолжить" at bounding box center [654, 358] width 33 height 9
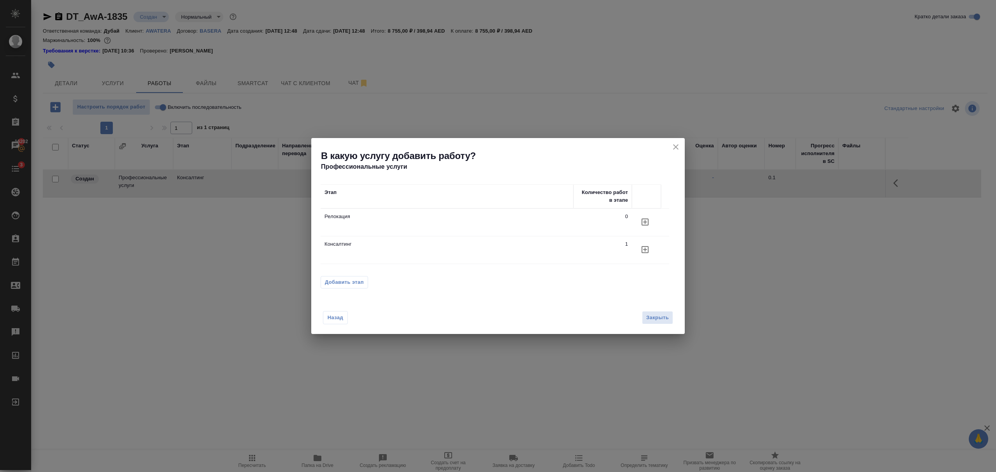
click at [342, 285] on span "Добавить этап" at bounding box center [344, 283] width 39 height 8
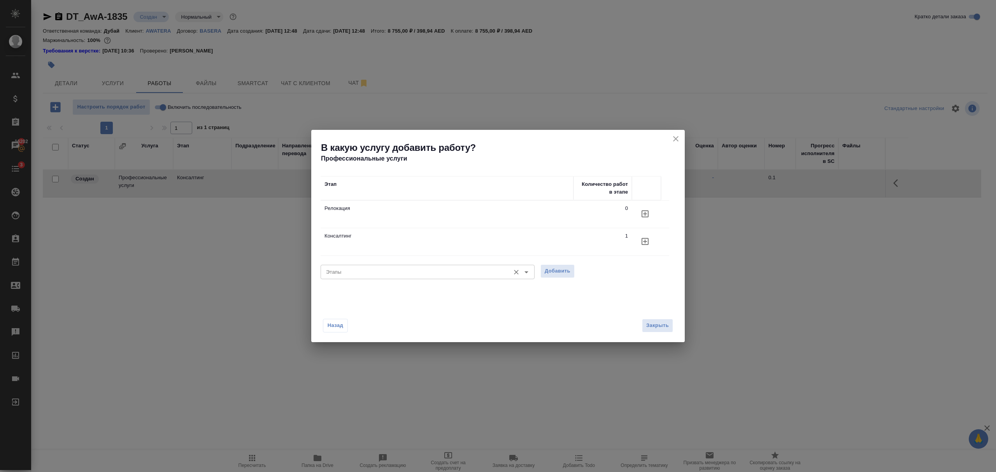
click at [454, 276] on input "Этапы" at bounding box center [414, 271] width 183 height 9
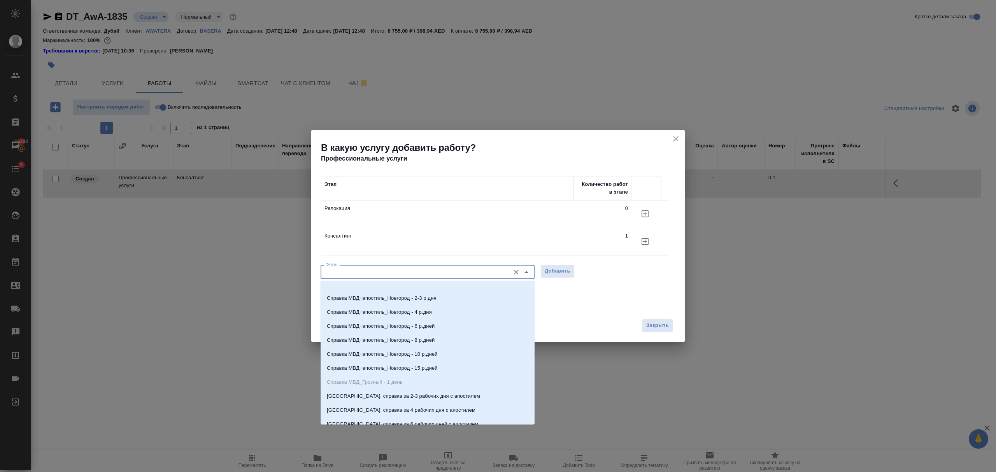
scroll to position [3122, 0]
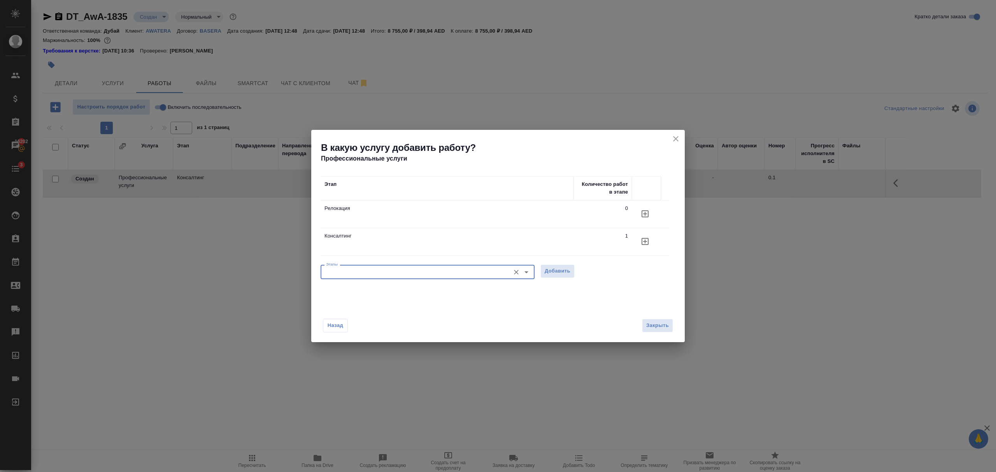
click at [645, 243] on icon "button" at bounding box center [645, 241] width 7 height 7
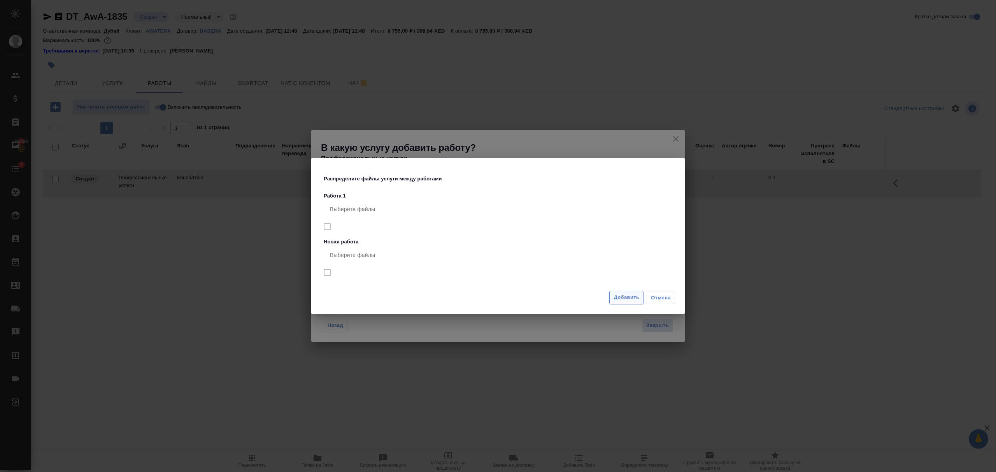
click at [629, 296] on span "Добавить" at bounding box center [627, 297] width 26 height 9
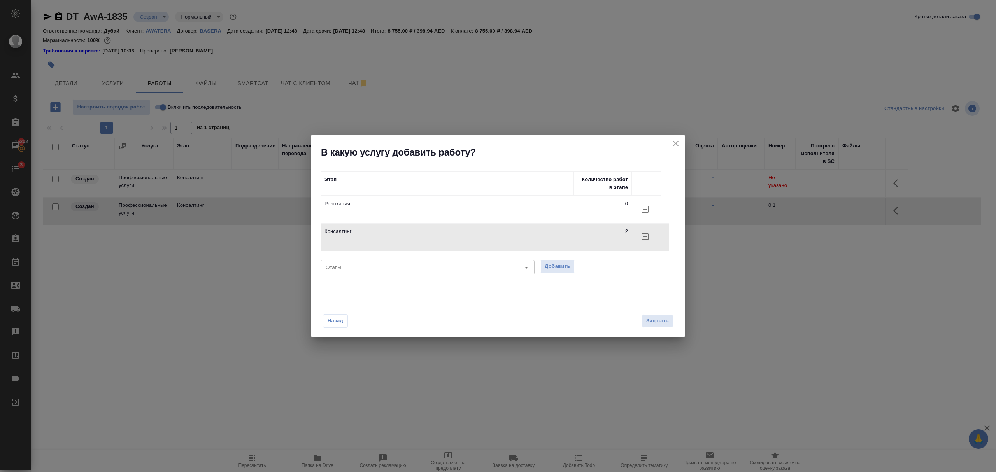
click at [677, 142] on icon "close" at bounding box center [675, 143] width 5 height 5
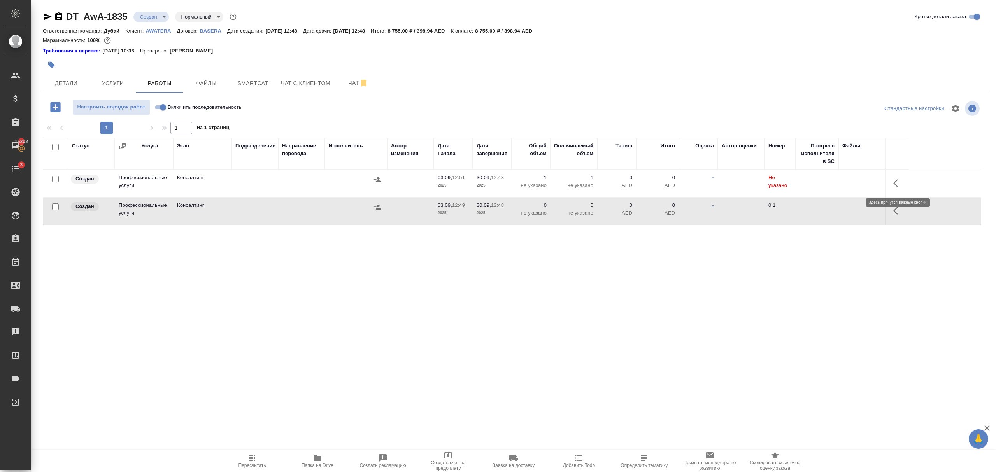
click at [894, 182] on icon "button" at bounding box center [897, 183] width 9 height 9
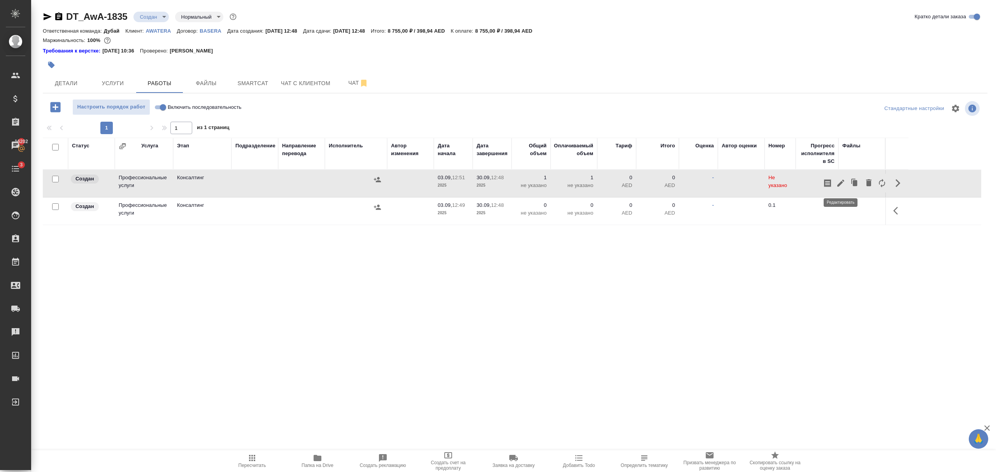
click at [840, 182] on icon "button" at bounding box center [840, 183] width 9 height 9
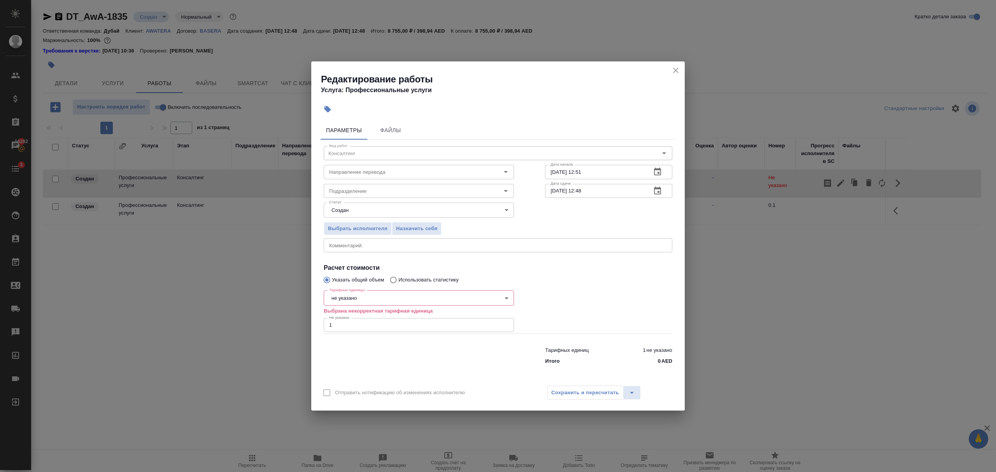
click at [679, 67] on icon "close" at bounding box center [675, 70] width 9 height 9
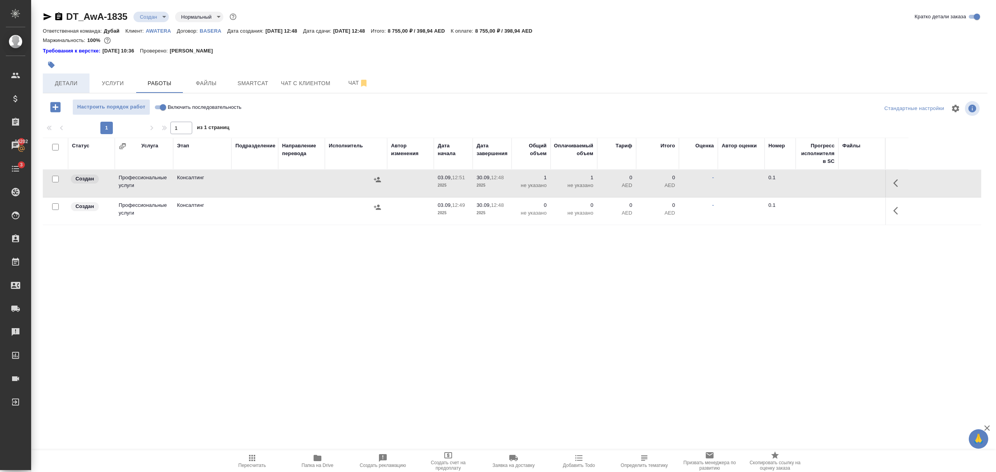
click at [74, 82] on span "Детали" at bounding box center [65, 84] width 37 height 10
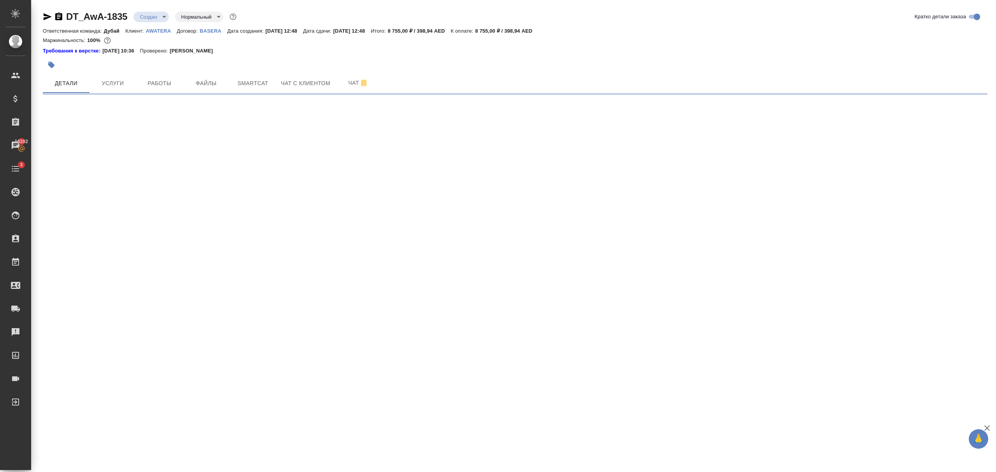
select select "RU"
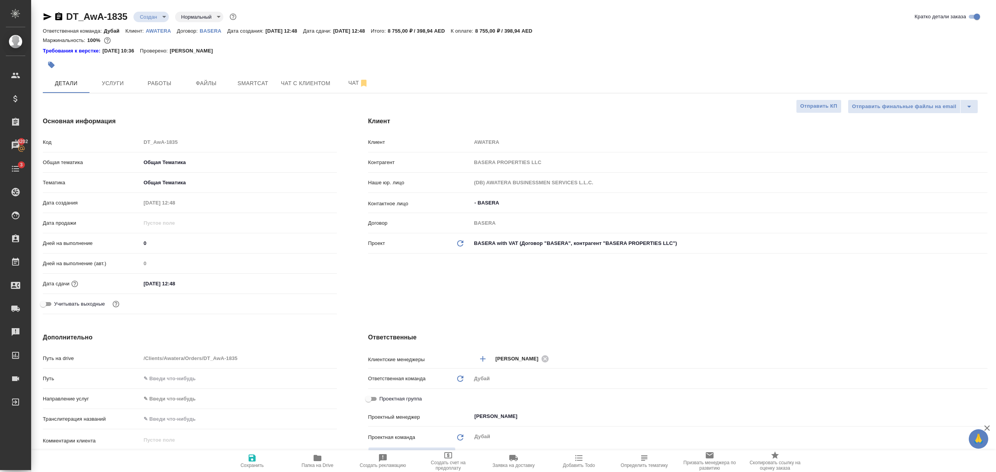
type textarea "x"
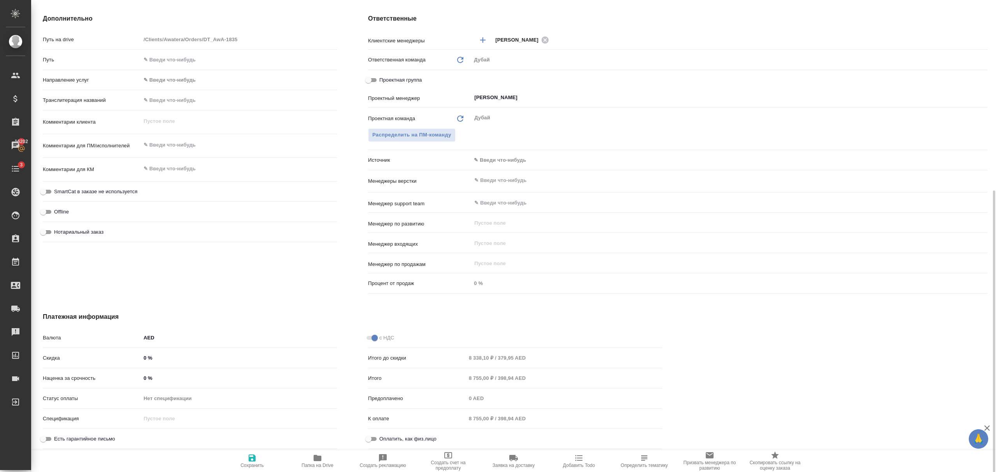
click at [204, 344] on body "🙏 .cls-1 fill:#fff; AWATERA Bezborodov Ivan Клиенты Спецификации Заказы 16202 Ч…" at bounding box center [498, 236] width 996 height 472
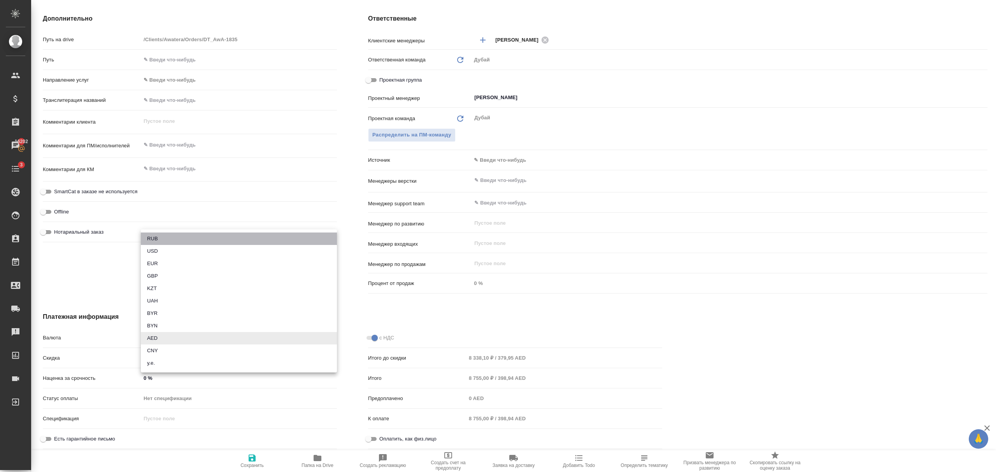
click at [170, 240] on li "RUB" at bounding box center [239, 239] width 196 height 12
type textarea "x"
type input "RUB"
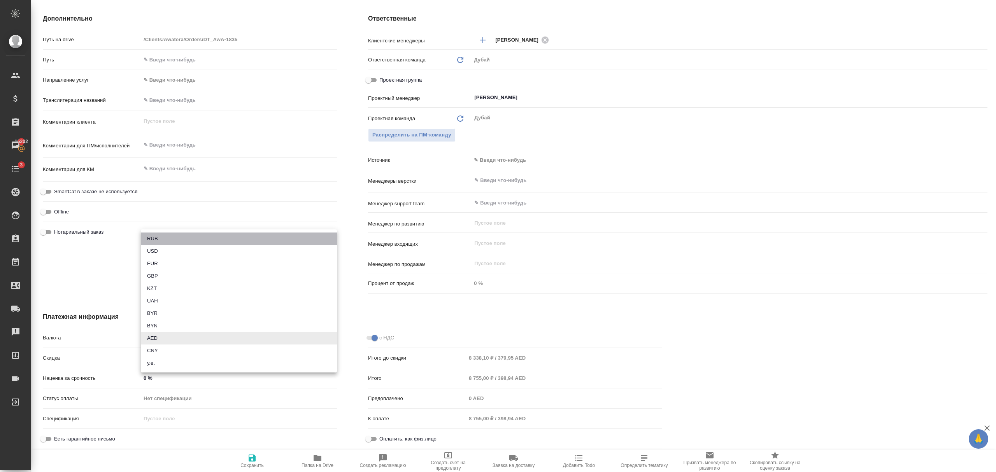
type input "8 338,10 ₽ / 379,95 ₽"
type input "8 755,00 ₽ / 398,94 ₽"
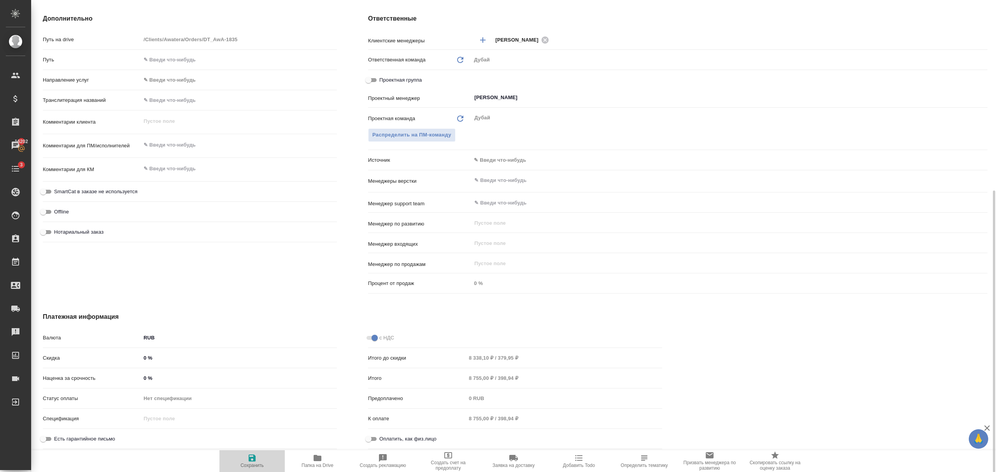
click at [251, 457] on icon "button" at bounding box center [251, 458] width 9 height 9
type textarea "x"
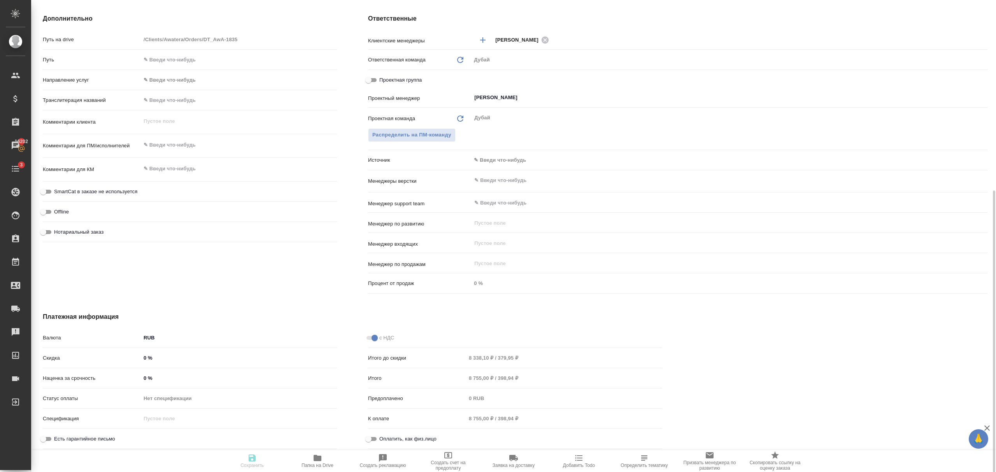
type textarea "x"
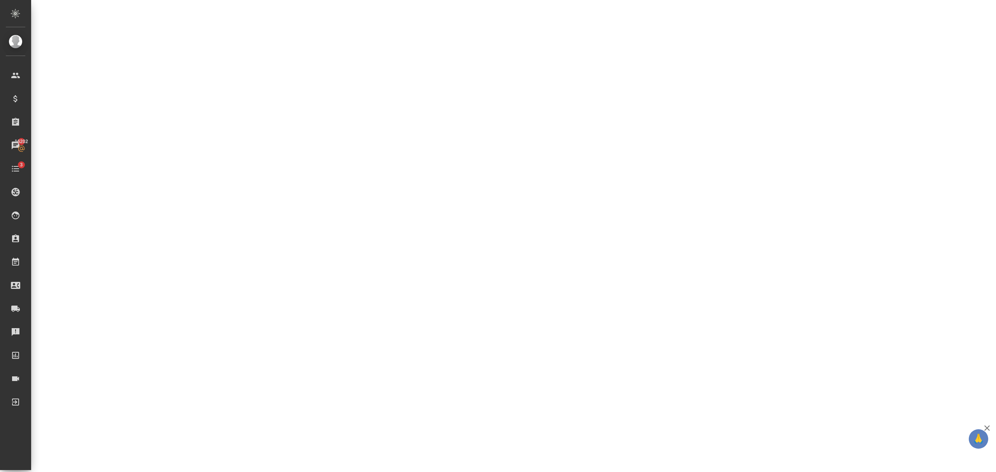
select select "RU"
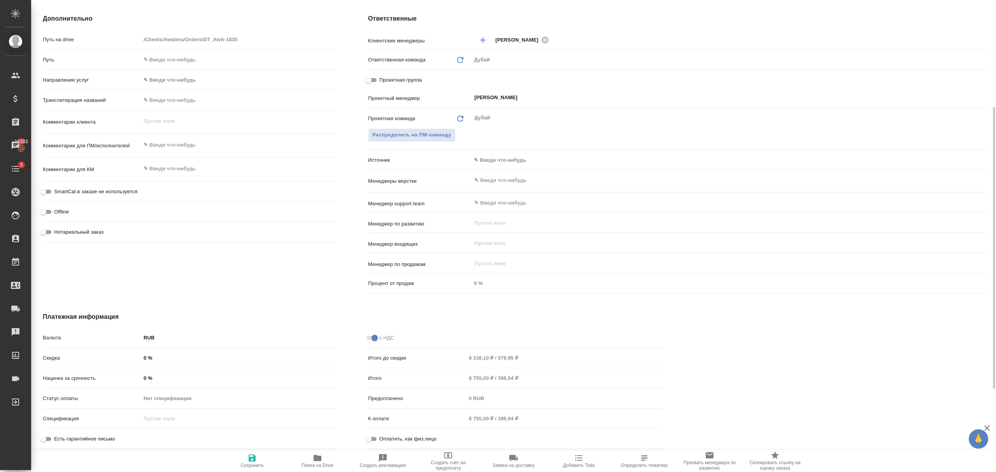
type textarea "x"
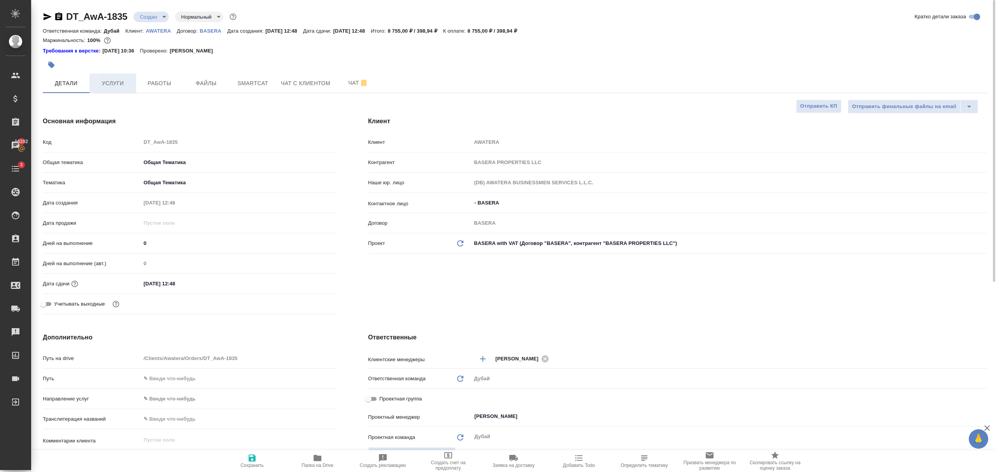
click at [108, 80] on span "Услуги" at bounding box center [112, 84] width 37 height 10
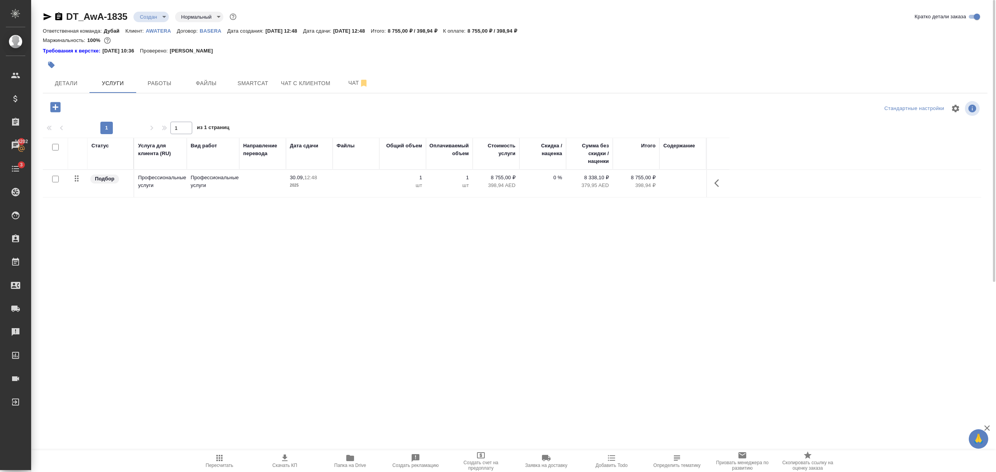
click at [718, 182] on icon "button" at bounding box center [718, 183] width 9 height 9
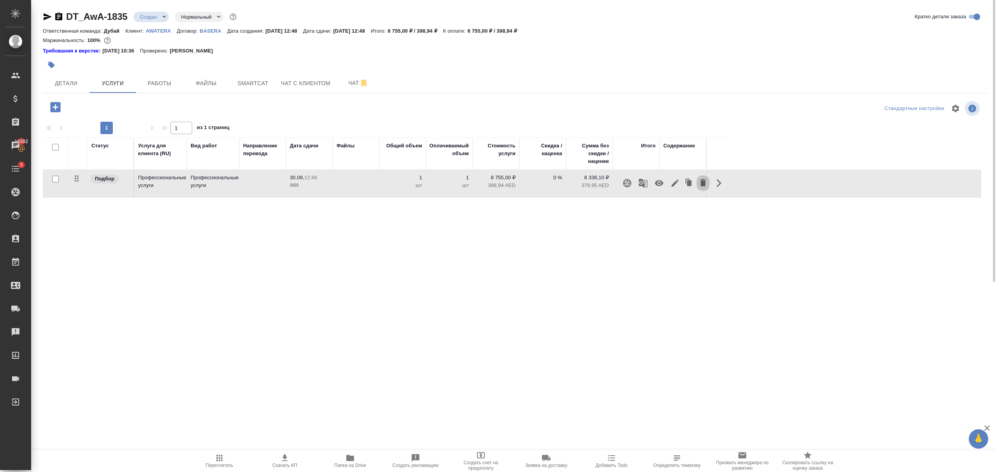
click at [704, 182] on icon "button" at bounding box center [702, 182] width 5 height 7
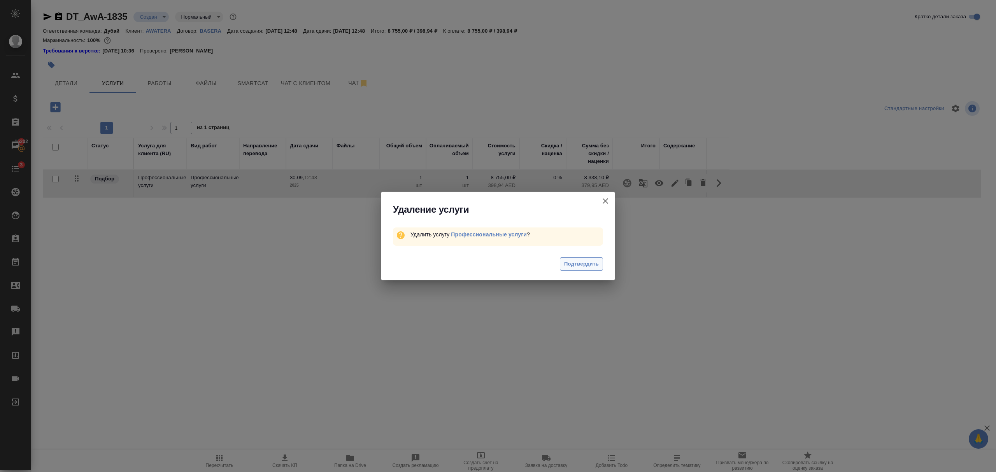
click at [574, 262] on span "Подтвердить" at bounding box center [581, 264] width 35 height 9
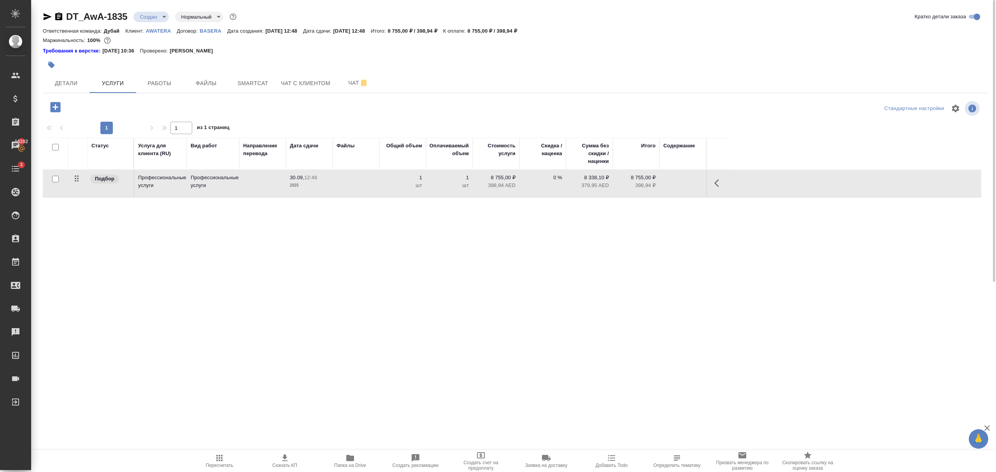
click at [54, 104] on icon "button" at bounding box center [55, 107] width 10 height 10
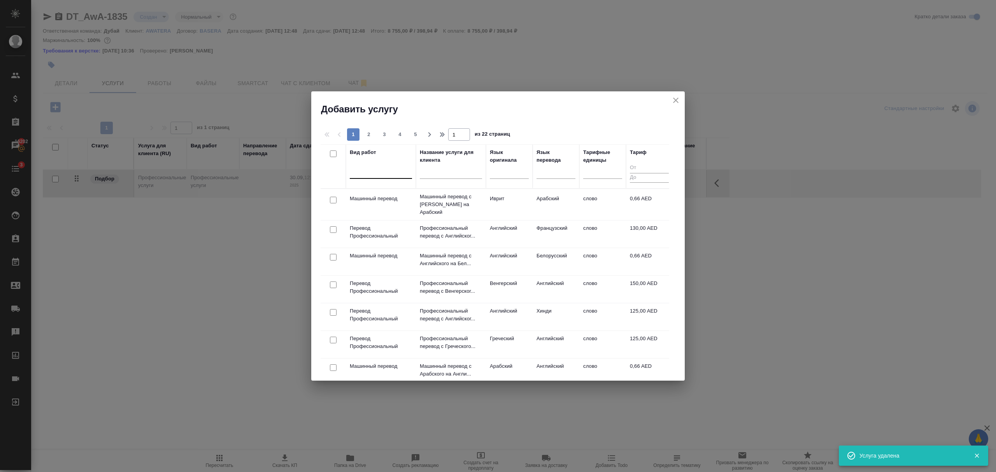
click at [401, 175] on div at bounding box center [381, 170] width 62 height 11
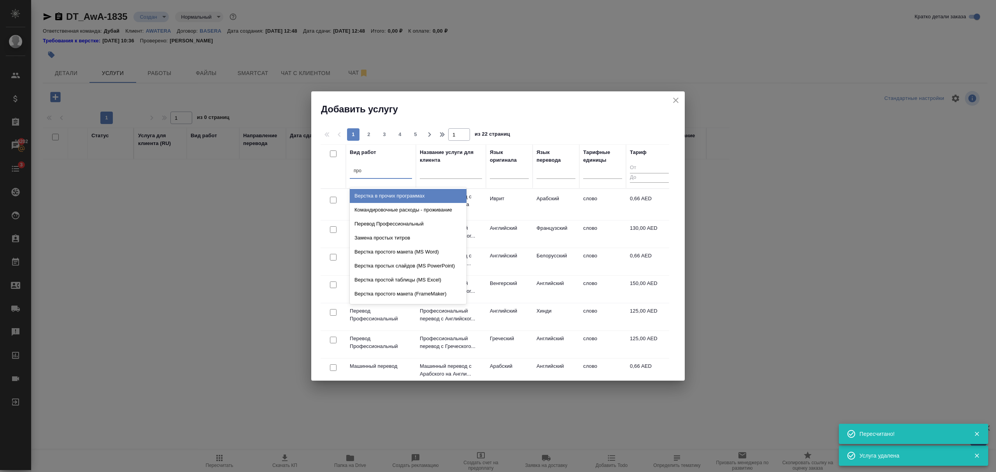
type input "проф"
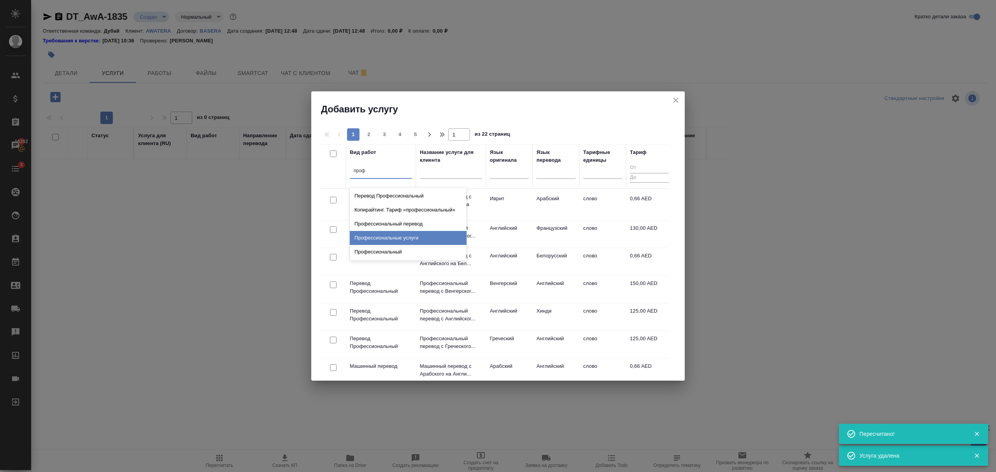
click at [407, 240] on div "Профессиональные услуги" at bounding box center [408, 238] width 117 height 14
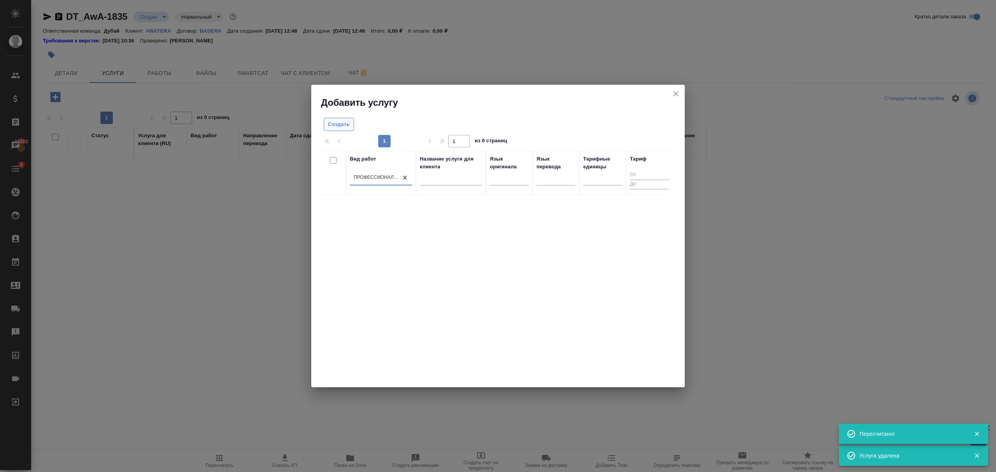
click at [343, 128] on span "Создать" at bounding box center [339, 124] width 22 height 9
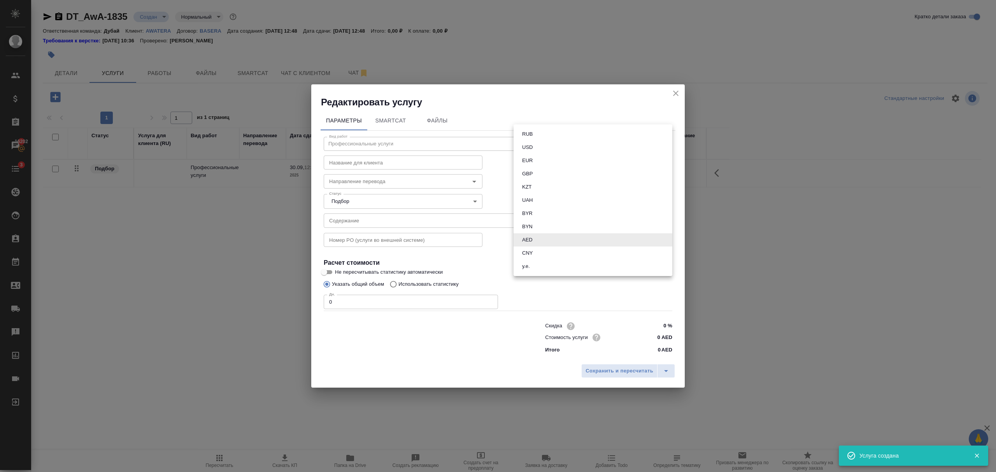
click at [575, 237] on body "🙏 .cls-1 fill:#fff; AWATERA Bezborodov Ivan Клиенты Спецификации Заказы 16202 Ч…" at bounding box center [498, 236] width 996 height 472
click at [538, 135] on li "RUB" at bounding box center [593, 134] width 159 height 13
type input "RUB"
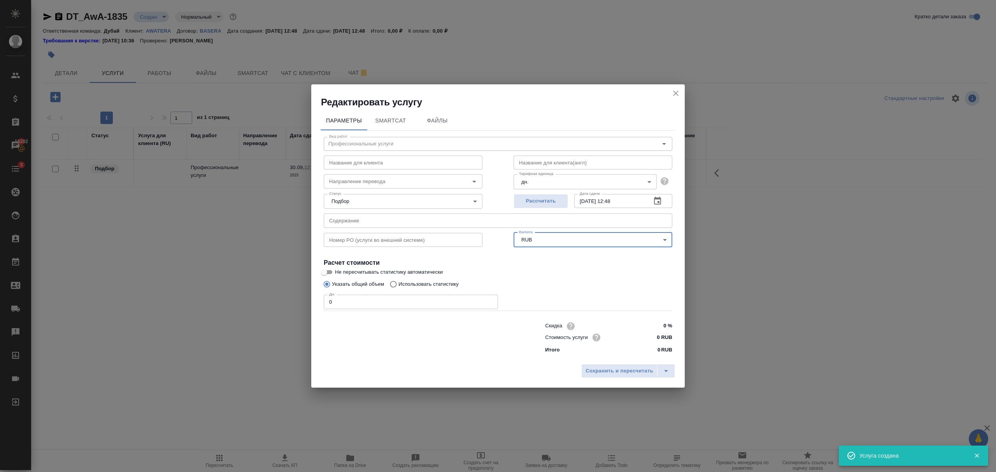
click at [313, 297] on div "Параметры SmartCat Файлы Вид работ Профессиональные услуги Вид работ Название д…" at bounding box center [497, 235] width 373 height 252
type input "1"
click at [580, 179] on body "🙏 .cls-1 fill:#fff; AWATERA Bezborodov Ivan Клиенты Спецификации Заказы 16202 Ч…" at bounding box center [498, 236] width 996 height 472
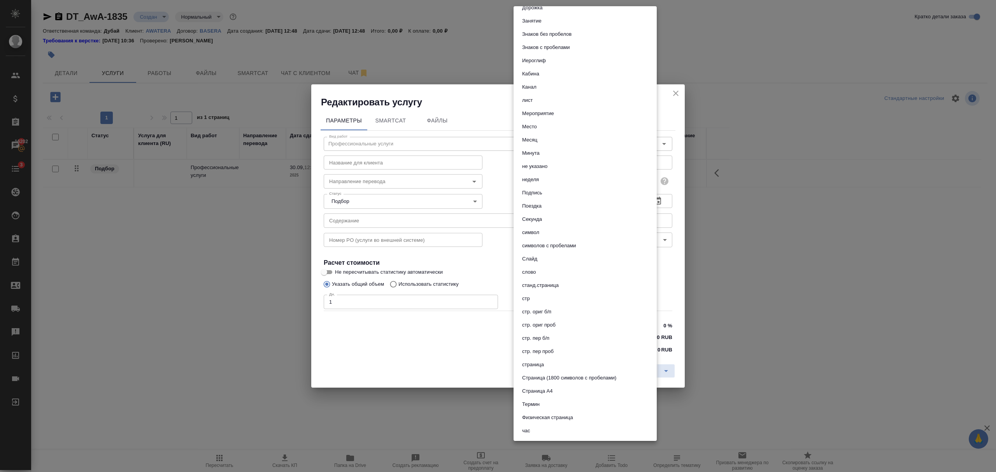
scroll to position [232, 0]
click at [554, 430] on li "шт" at bounding box center [585, 431] width 143 height 13
type input "5a8b1489cc6b4906c91bfdc1"
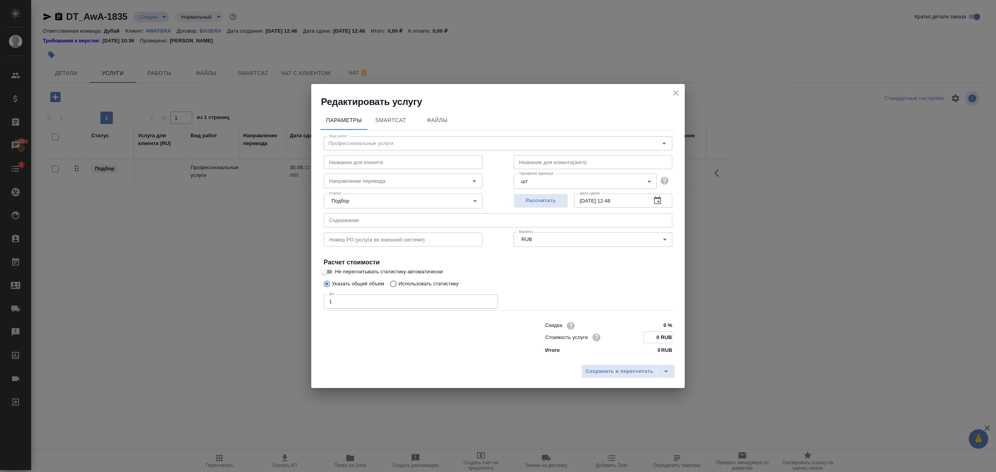
drag, startPoint x: 653, startPoint y: 337, endPoint x: 659, endPoint y: 337, distance: 5.8
click at [659, 337] on input "0 RUB" at bounding box center [657, 337] width 28 height 11
type input "7 RUB"
type input "8755 RUB"
click at [626, 374] on span "Сохранить и пересчитать" at bounding box center [619, 371] width 68 height 9
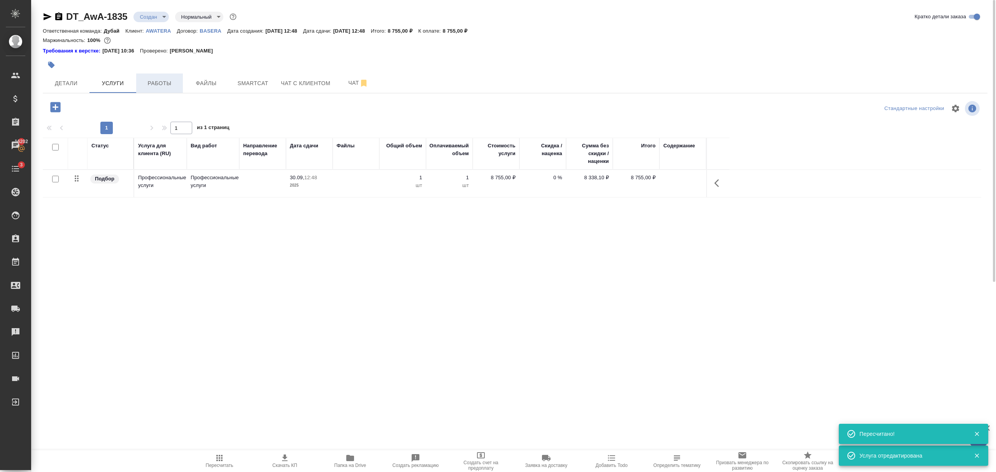
click at [161, 83] on span "Работы" at bounding box center [159, 84] width 37 height 10
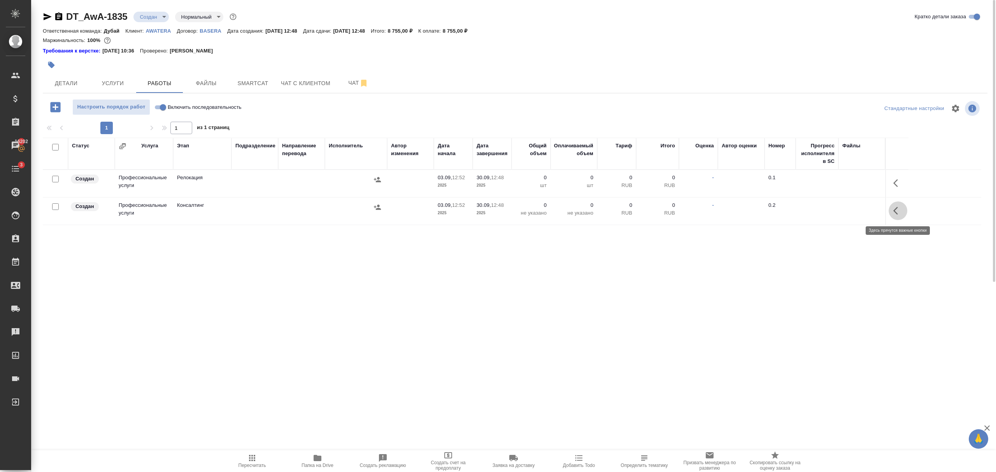
click at [896, 213] on icon "button" at bounding box center [895, 211] width 5 height 8
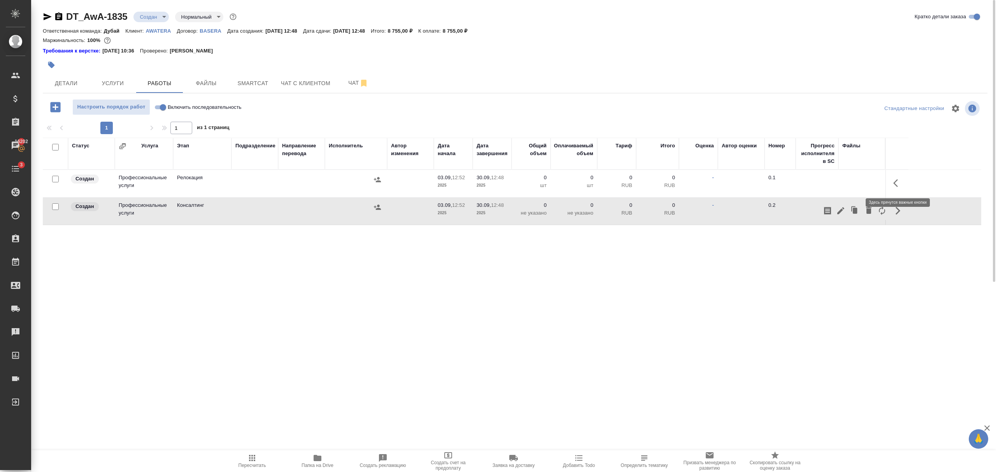
click at [896, 181] on icon "button" at bounding box center [897, 183] width 9 height 9
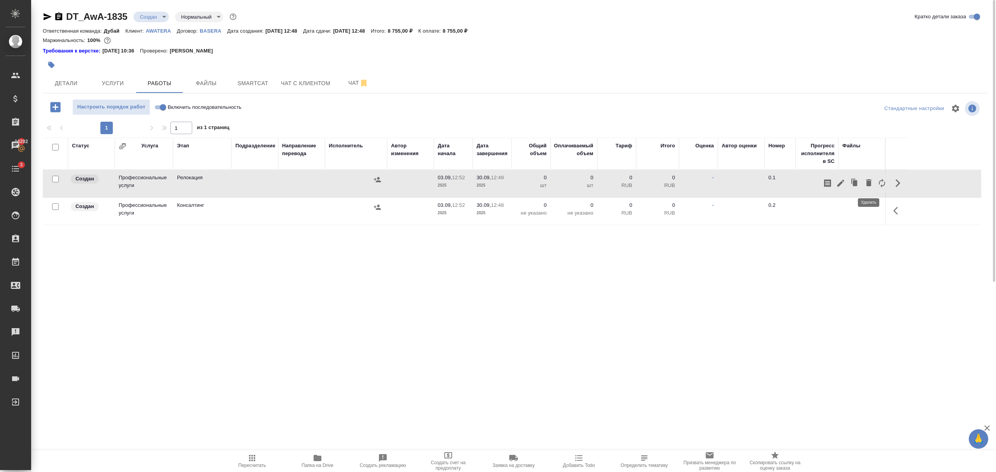
click at [870, 181] on icon "button" at bounding box center [868, 182] width 9 height 9
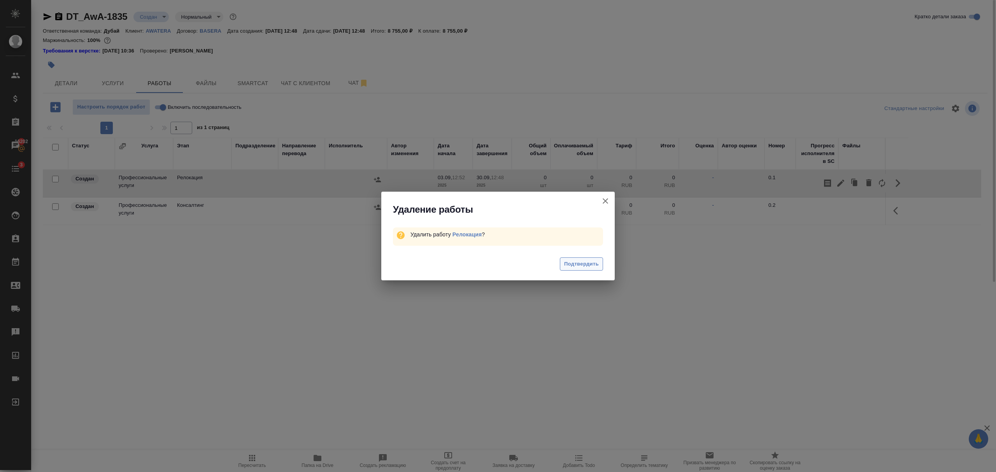
click at [570, 263] on span "Подтвердить" at bounding box center [581, 264] width 35 height 9
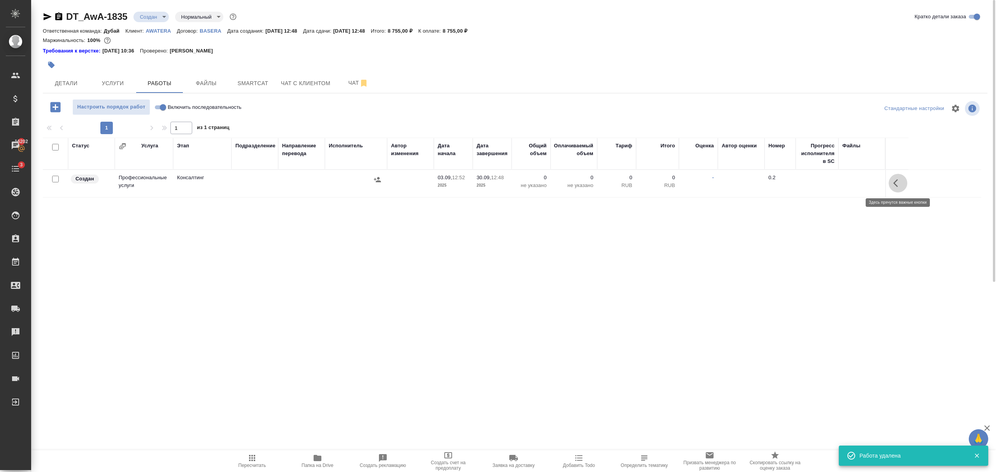
click at [896, 183] on icon "button" at bounding box center [897, 183] width 9 height 9
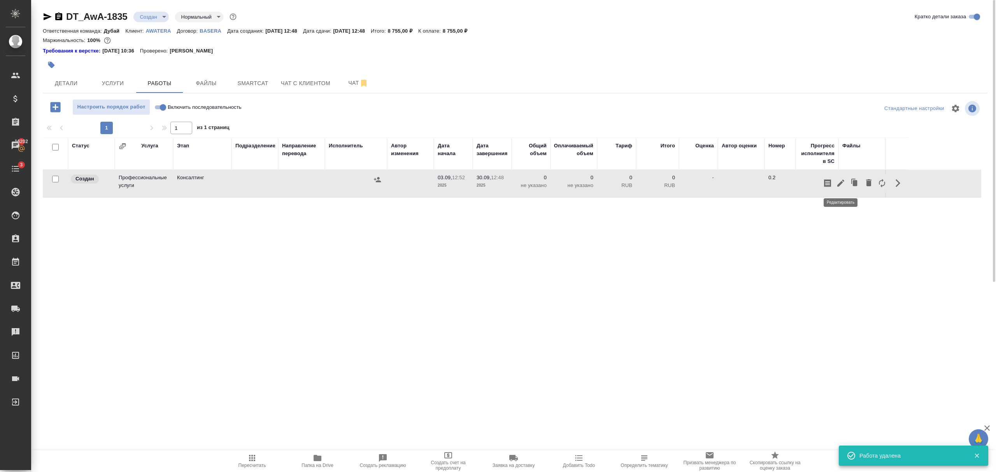
click at [843, 184] on icon "button" at bounding box center [840, 183] width 9 height 9
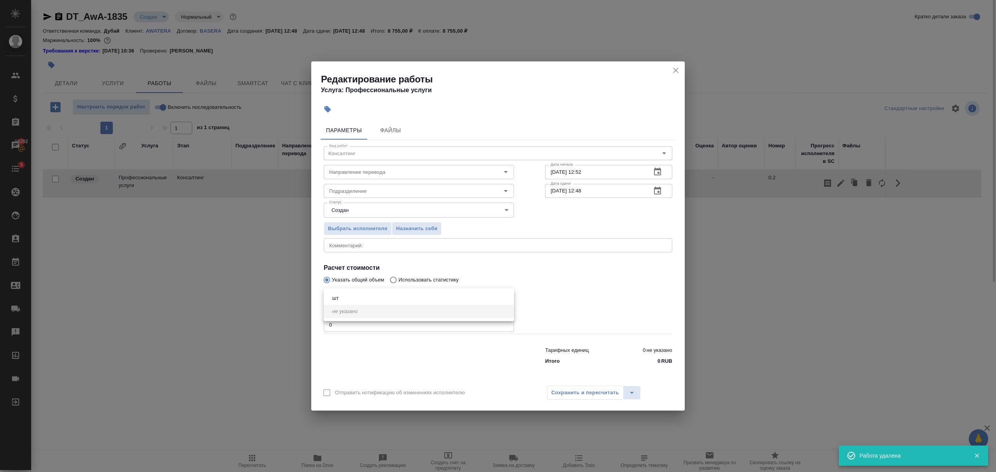
click at [401, 300] on body "🙏 .cls-1 fill:#fff; AWATERA Bezborodov Ivan Клиенты Спецификации Заказы 16202 Ч…" at bounding box center [498, 236] width 996 height 472
click at [374, 300] on li "шт" at bounding box center [419, 298] width 190 height 13
type input "5a8b1489cc6b4906c91bfdc1"
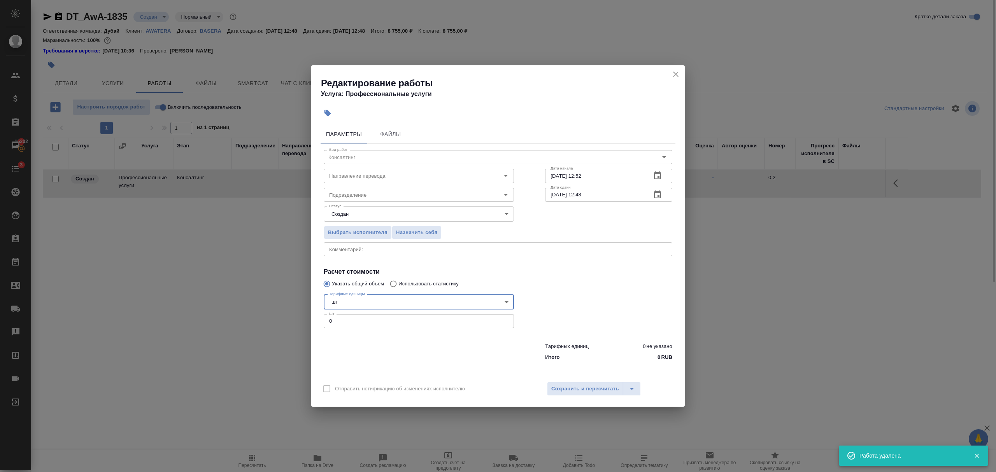
drag, startPoint x: 345, startPoint y: 322, endPoint x: 271, endPoint y: 305, distance: 75.4
click at [296, 311] on div "Редактирование работы Услуга: Профессиональные услуги Параметры Файлы Вид работ…" at bounding box center [498, 236] width 996 height 472
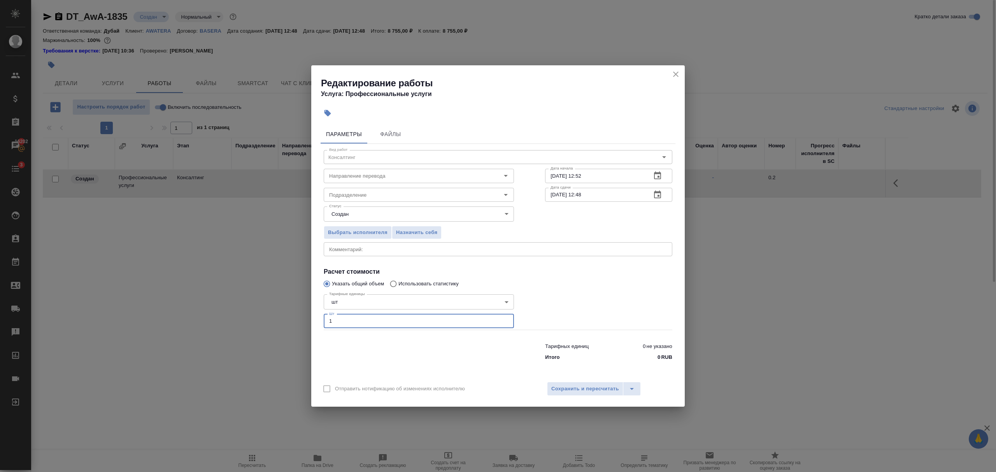
type input "1"
drag, startPoint x: 626, startPoint y: 300, endPoint x: 524, endPoint y: 246, distance: 115.4
click at [626, 300] on div at bounding box center [608, 311] width 158 height 70
click at [662, 349] on p "не указано" at bounding box center [660, 347] width 26 height 8
click at [664, 356] on p "RUB" at bounding box center [666, 358] width 11 height 8
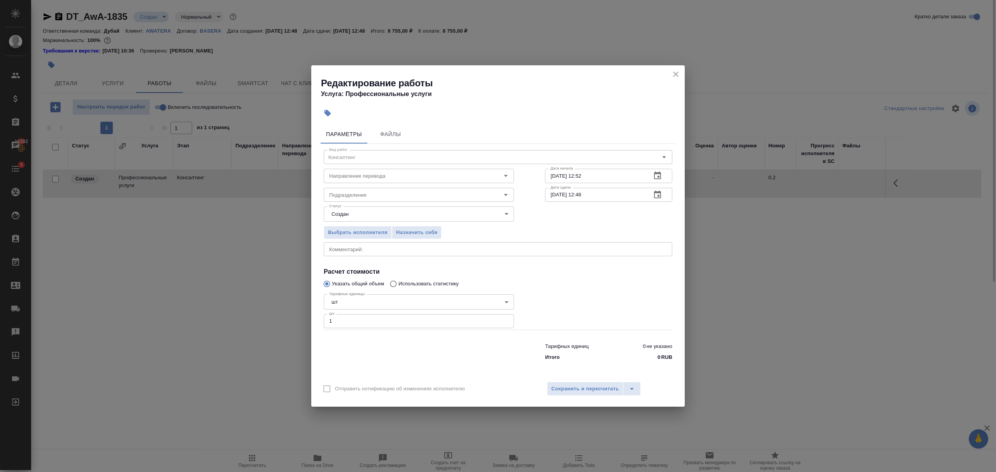
click at [657, 357] on p "0" at bounding box center [658, 358] width 3 height 8
click at [657, 356] on p "0" at bounding box center [658, 358] width 3 height 8
click at [581, 389] on span "Сохранить и пересчитать" at bounding box center [585, 389] width 68 height 9
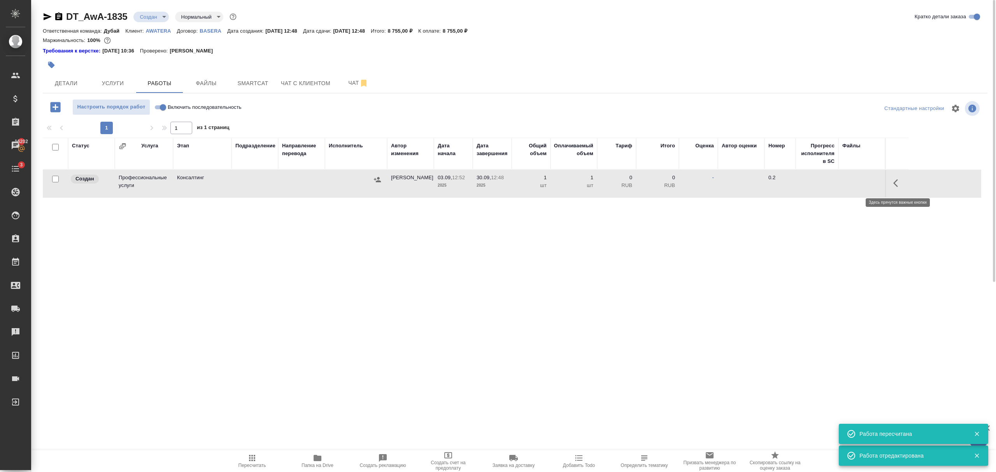
click at [897, 186] on icon "button" at bounding box center [895, 183] width 5 height 8
click at [843, 183] on icon "button" at bounding box center [840, 183] width 9 height 9
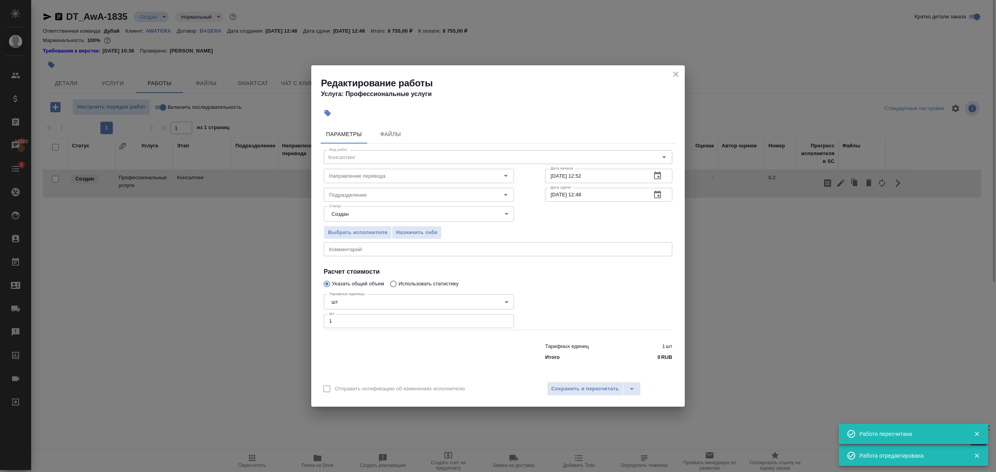
drag, startPoint x: 653, startPoint y: 356, endPoint x: 661, endPoint y: 355, distance: 8.7
click at [654, 356] on div "Итого 0 RUB" at bounding box center [608, 358] width 127 height 8
drag, startPoint x: 664, startPoint y: 356, endPoint x: 668, endPoint y: 356, distance: 4.3
click at [664, 356] on p "RUB" at bounding box center [666, 358] width 11 height 8
click at [668, 356] on p "RUB" at bounding box center [666, 358] width 11 height 8
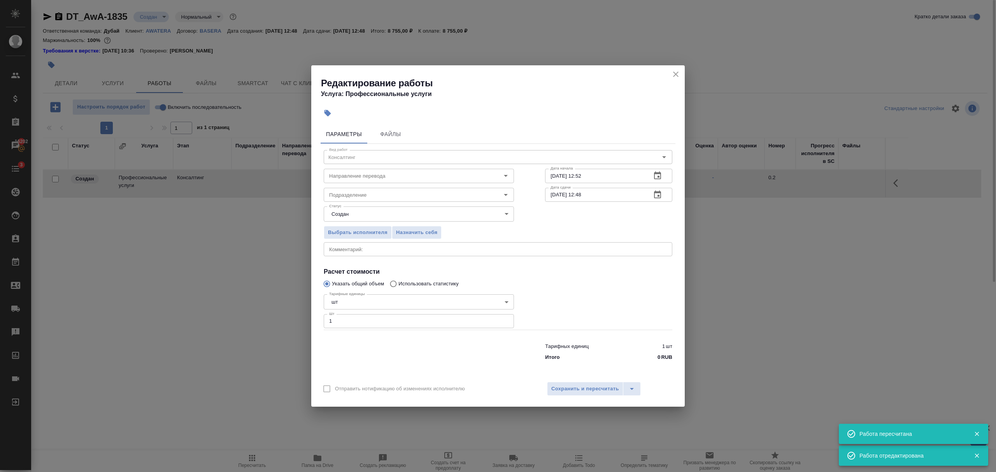
click at [668, 355] on p "RUB" at bounding box center [666, 358] width 11 height 8
click at [676, 347] on div "Параметры Файлы Вид работ Консалтинг Вид работ Направление перевода Направление…" at bounding box center [497, 249] width 373 height 255
click at [647, 354] on div "Итого 0 RUB" at bounding box center [608, 358] width 127 height 8
drag, startPoint x: 652, startPoint y: 352, endPoint x: 657, endPoint y: 346, distance: 7.7
click at [657, 346] on div "Тарифных единиц 1 шт Итого 0 RUB" at bounding box center [608, 351] width 127 height 22
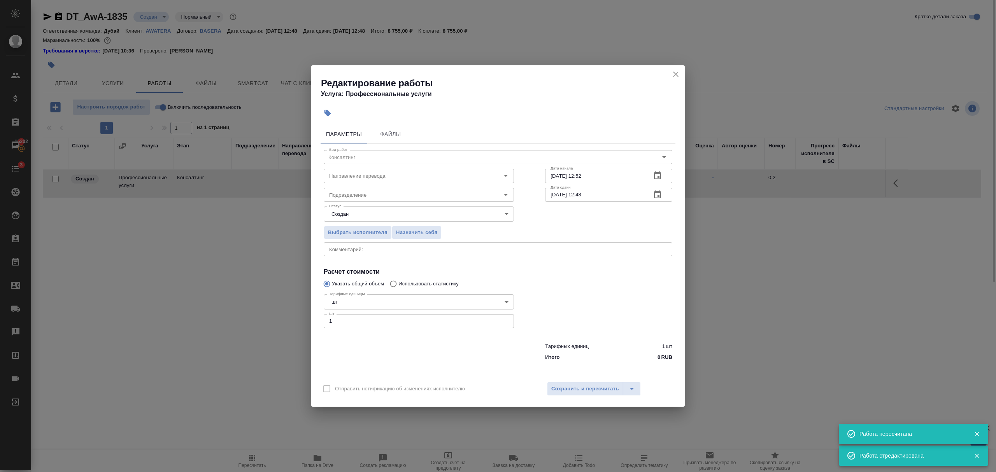
click at [662, 342] on div "Тарифных единиц 1 шт Итого 0 RUB" at bounding box center [608, 351] width 127 height 22
click at [661, 341] on div "Тарифных единиц 1 шт Итого 0 RUB" at bounding box center [608, 351] width 127 height 22
drag, startPoint x: 661, startPoint y: 341, endPoint x: 616, endPoint y: 322, distance: 49.0
click at [661, 341] on div "Тарифных единиц 1 шт Итого 0 RUB" at bounding box center [608, 351] width 127 height 22
drag, startPoint x: 616, startPoint y: 322, endPoint x: 629, endPoint y: 313, distance: 15.6
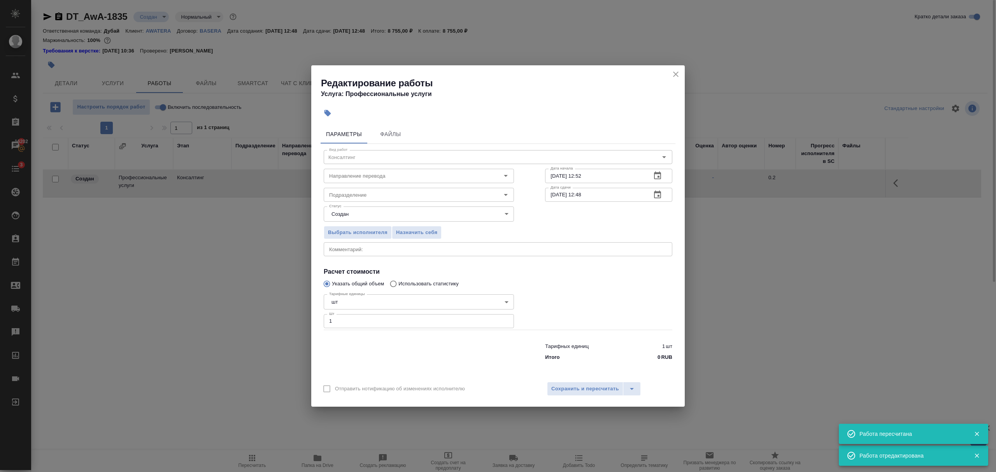
click at [621, 318] on div at bounding box center [608, 311] width 158 height 70
click at [634, 309] on div at bounding box center [608, 311] width 158 height 70
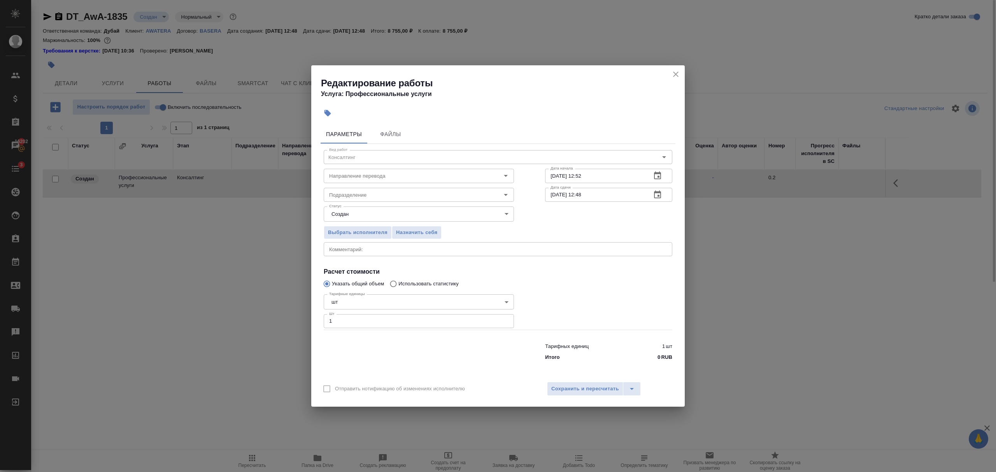
click at [659, 357] on p "0" at bounding box center [658, 358] width 3 height 8
click at [662, 357] on p "RUB" at bounding box center [666, 358] width 11 height 8
click at [665, 357] on p "RUB" at bounding box center [666, 358] width 11 height 8
click at [672, 75] on icon "close" at bounding box center [675, 74] width 9 height 9
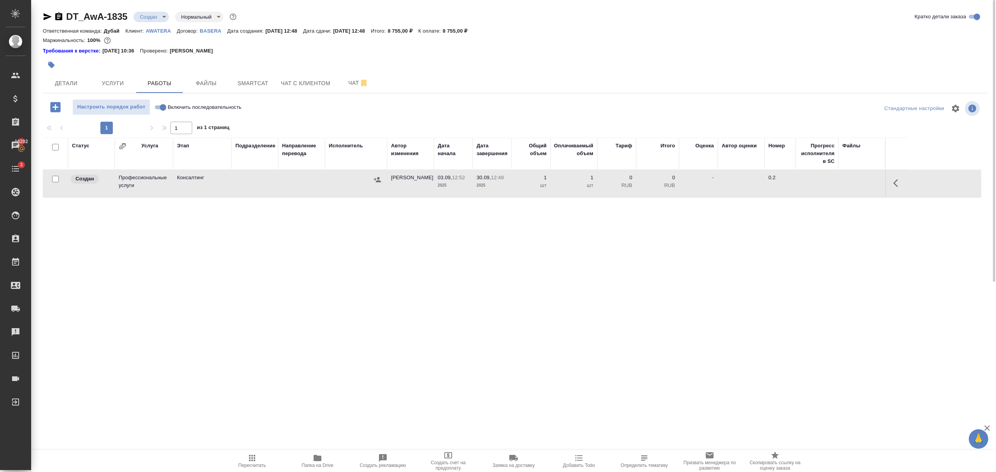
click at [630, 177] on p "0" at bounding box center [616, 178] width 31 height 8
click at [628, 179] on p "0" at bounding box center [616, 178] width 31 height 8
click at [629, 179] on p "0" at bounding box center [616, 178] width 31 height 8
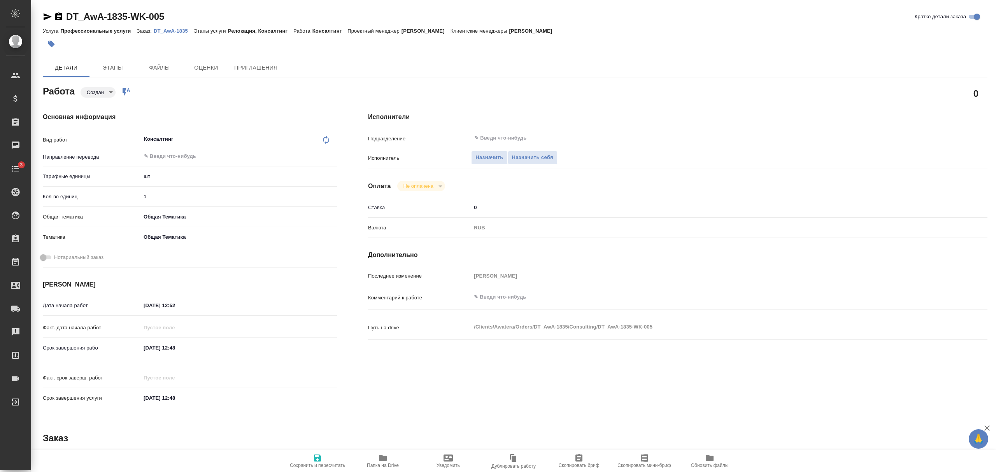
type textarea "x"
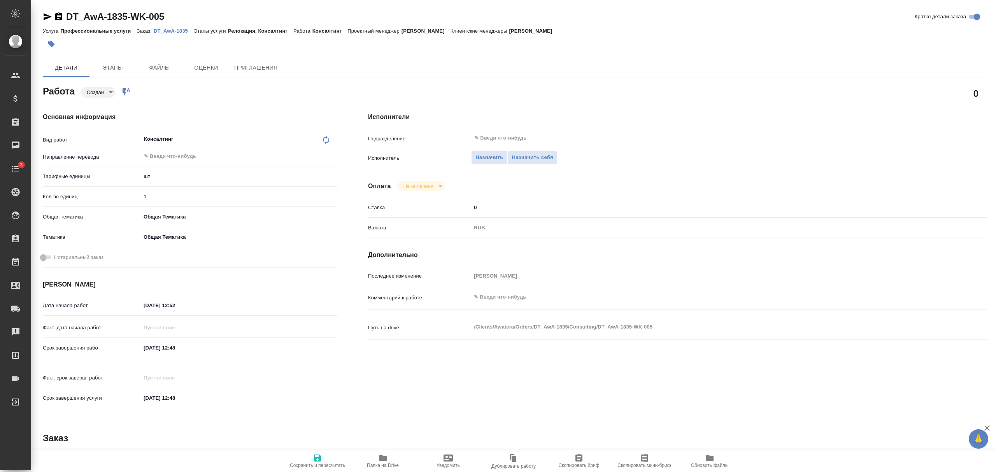
type textarea "x"
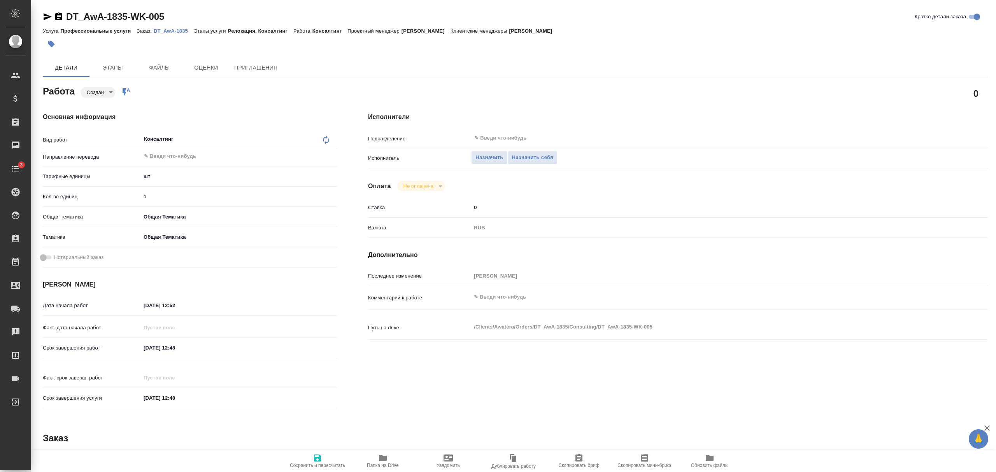
type textarea "x"
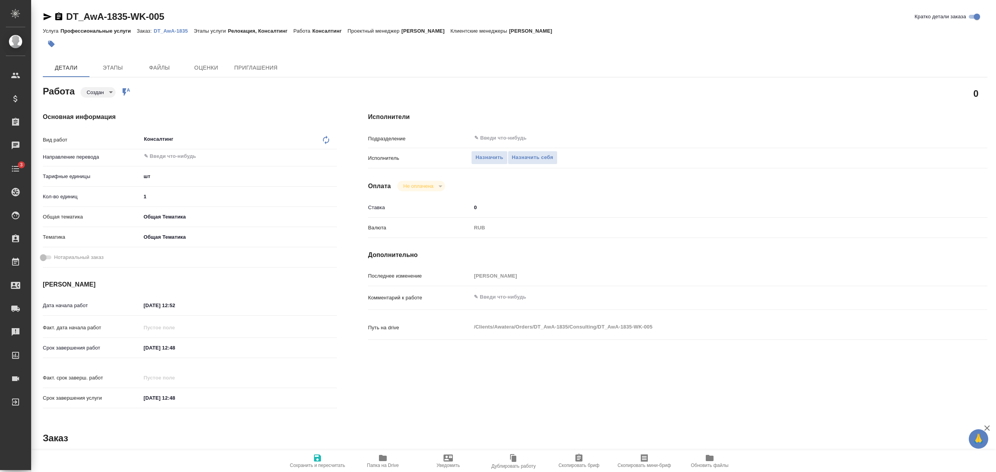
type textarea "x"
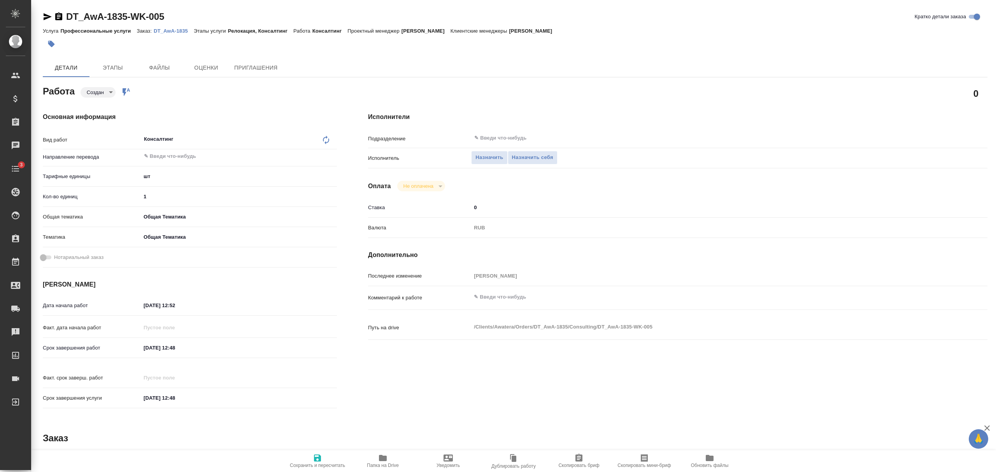
type textarea "x"
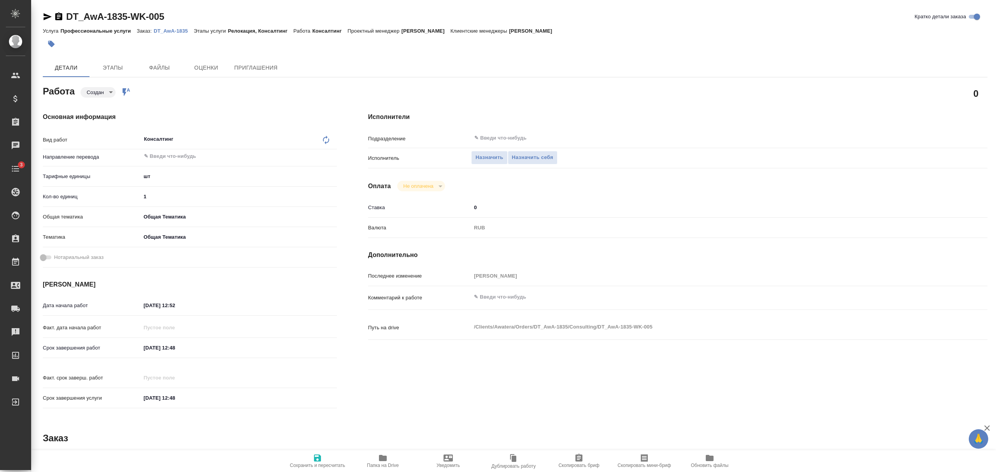
type textarea "x"
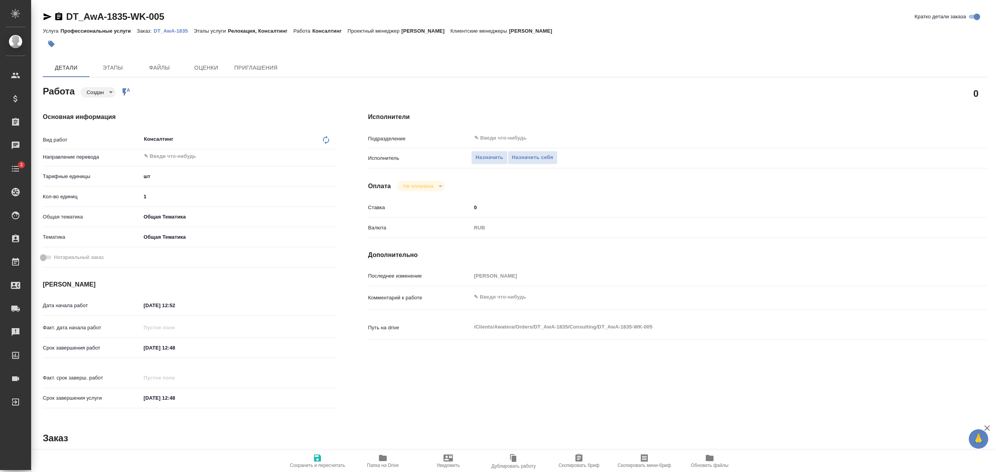
type textarea "x"
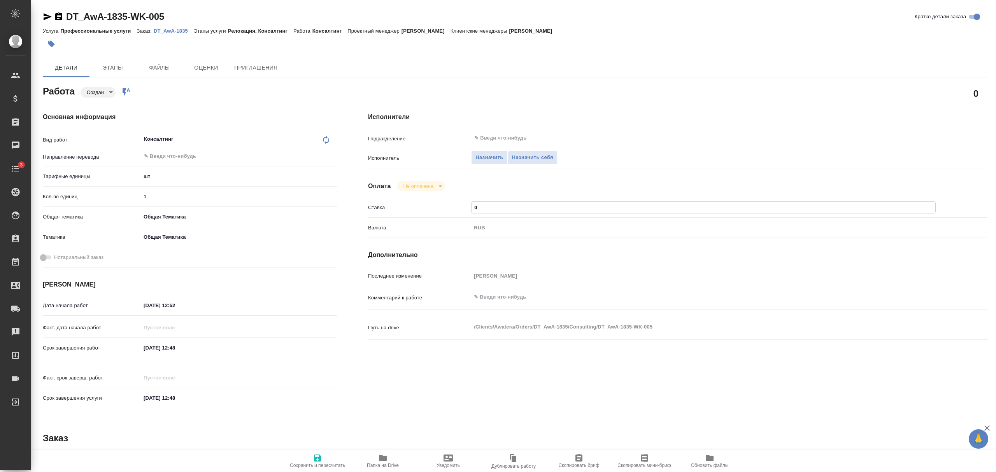
click at [487, 206] on input "0" at bounding box center [704, 207] width 464 height 11
type textarea "x"
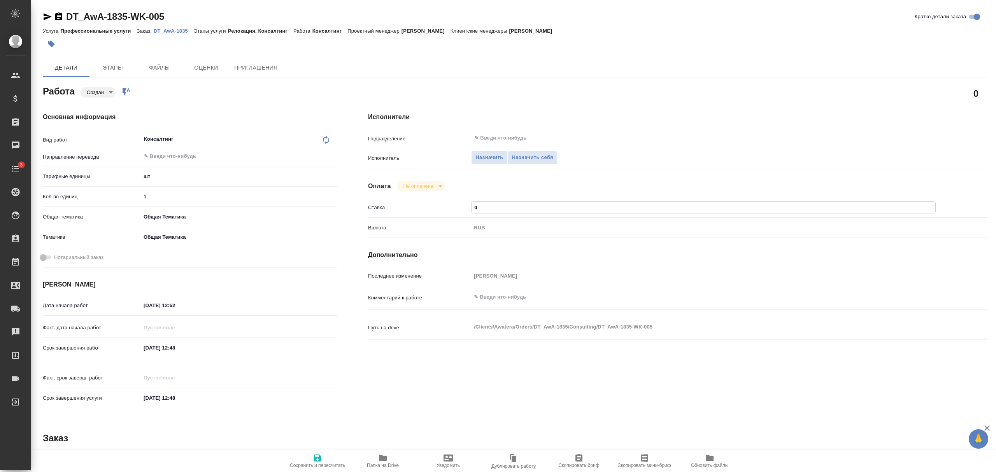
type textarea "x"
drag, startPoint x: 487, startPoint y: 207, endPoint x: 429, endPoint y: 197, distance: 59.3
click at [429, 197] on div "Исполнители Подразделение ​ Исполнитель Назначить Назначить себя Оплата Не опла…" at bounding box center [677, 263] width 650 height 332
type textarea "x"
type input "8"
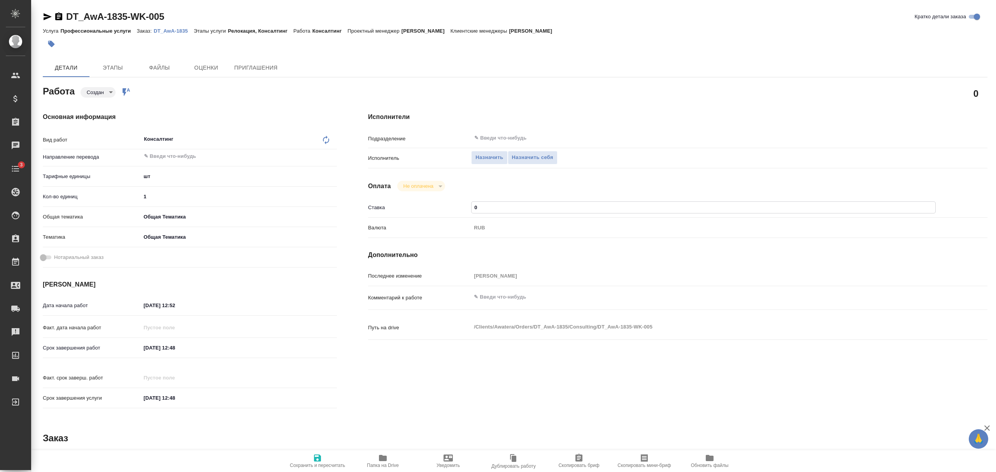
type textarea "x"
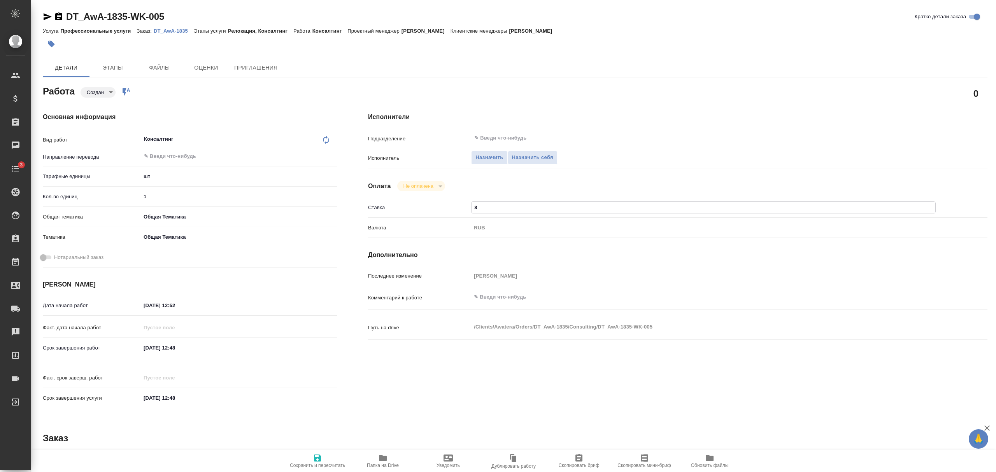
type input "83"
type textarea "x"
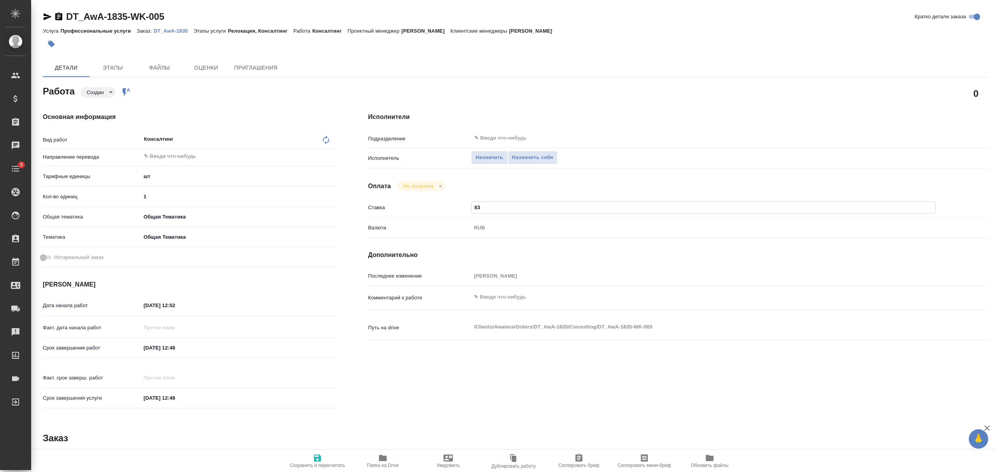
type textarea "x"
type input "833"
type textarea "x"
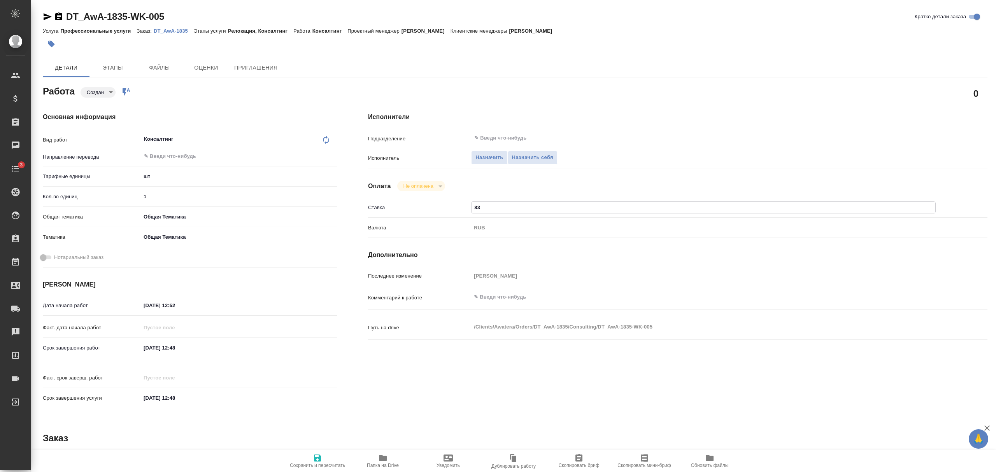
type textarea "x"
type input "8338"
type textarea "x"
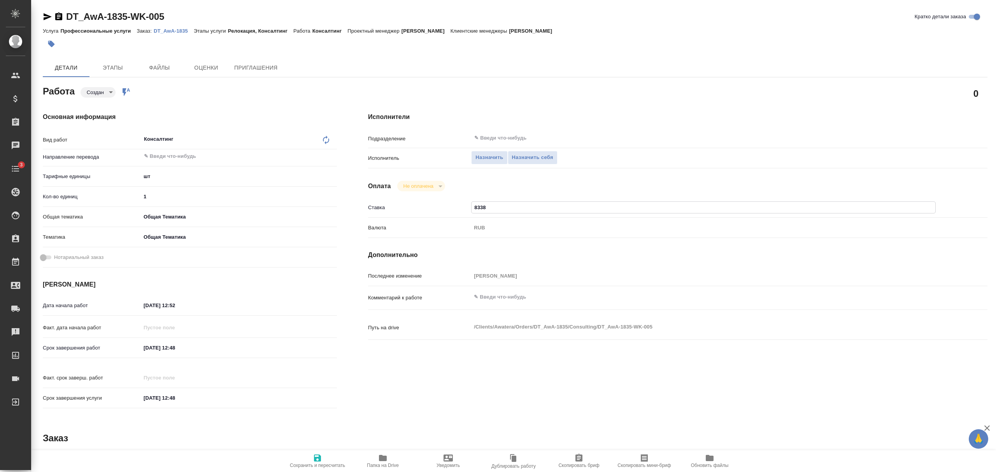
type textarea "x"
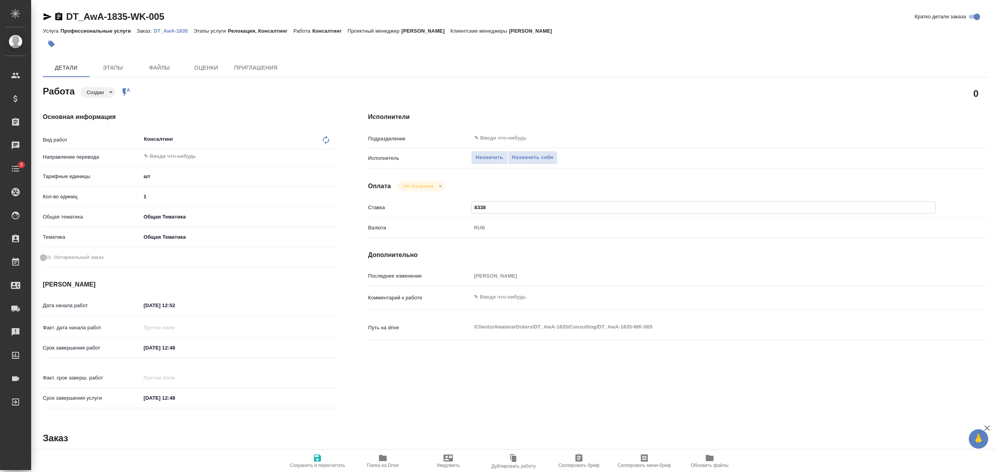
type textarea "x"
type input "8338"
click at [498, 186] on div "Оплата Не оплачена notPayed" at bounding box center [677, 186] width 619 height 11
click at [320, 461] on icon "button" at bounding box center [317, 458] width 7 height 7
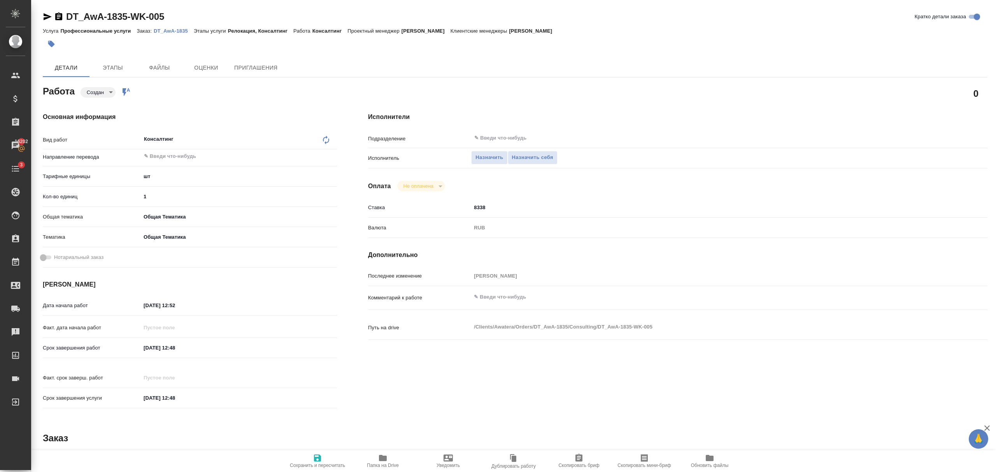
type textarea "x"
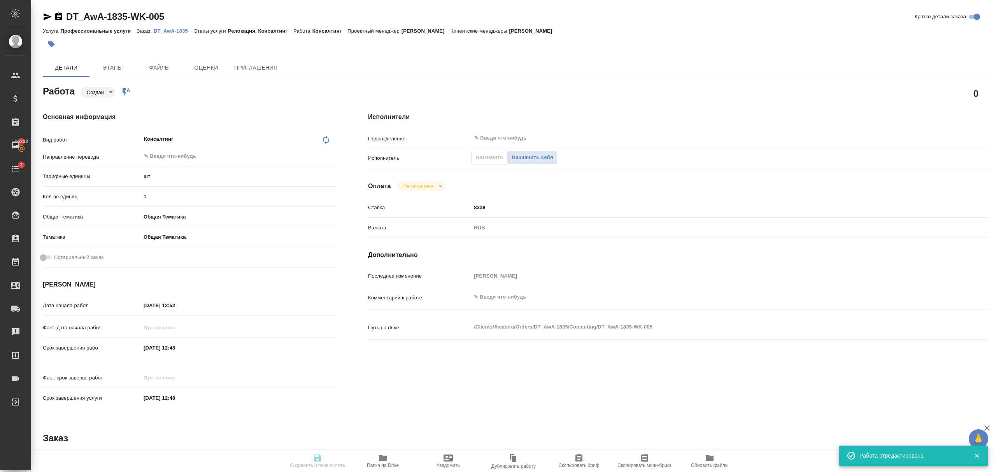
type textarea "x"
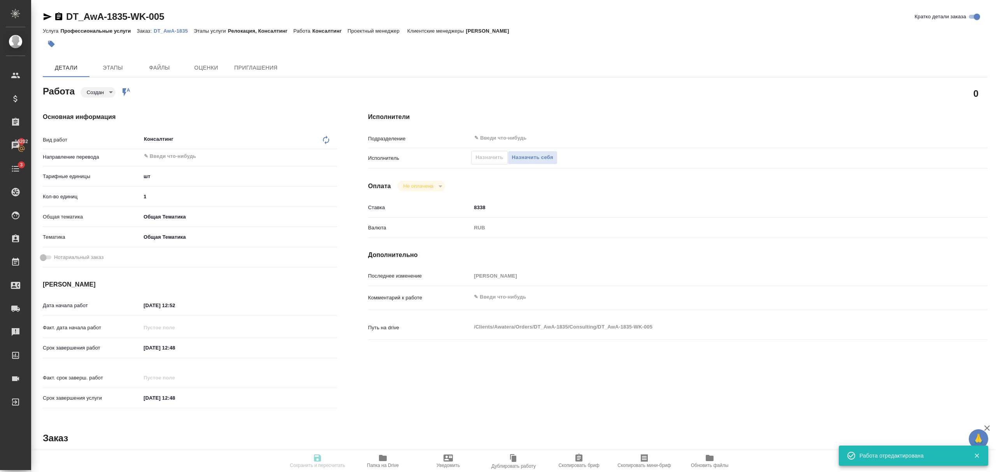
type textarea "x"
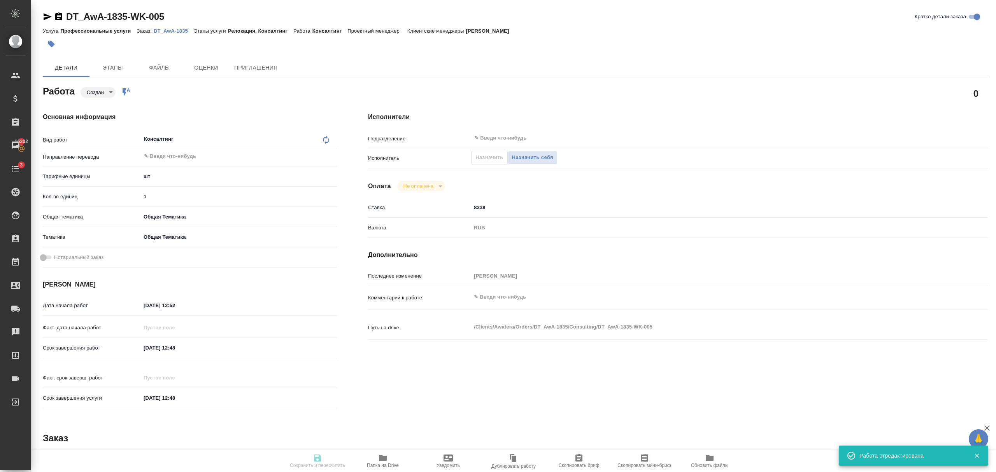
type input "created"
type textarea "Консалтинг"
type textarea "x"
type input "5a8b1489cc6b4906c91bfdc1"
type input "1"
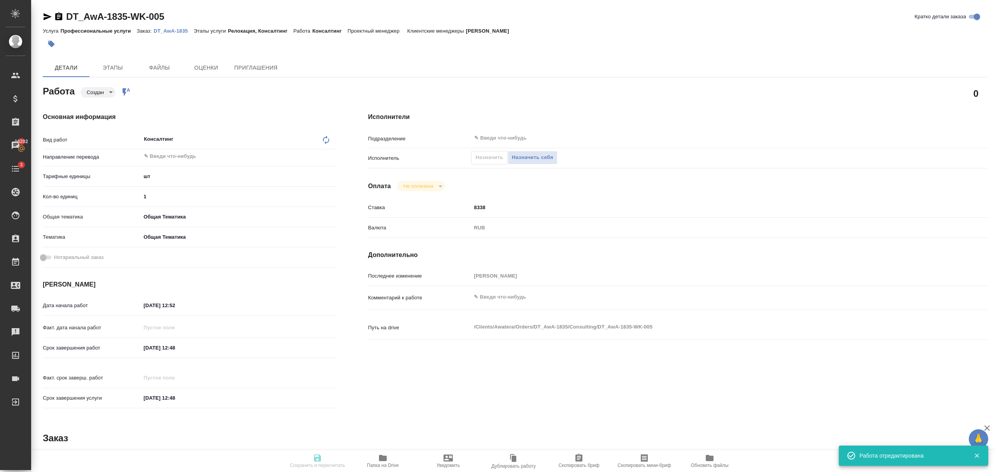
type input "obtem"
type input "6012b1ca196b0e5c9229a120"
type input "03.09.2025 12:52"
type input "30.09.2025 12:48"
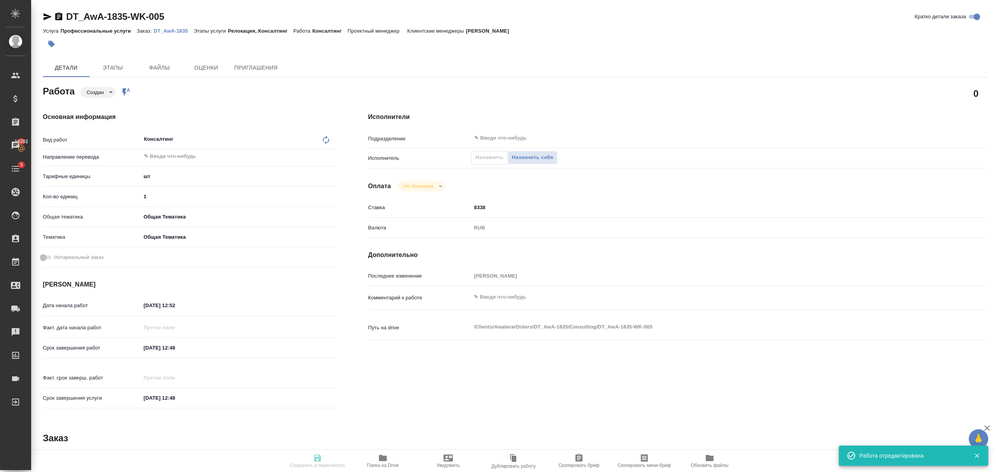
type input "notPayed"
type input "8338"
type input "RUB"
type input "Безбородов Иван"
type textarea "x"
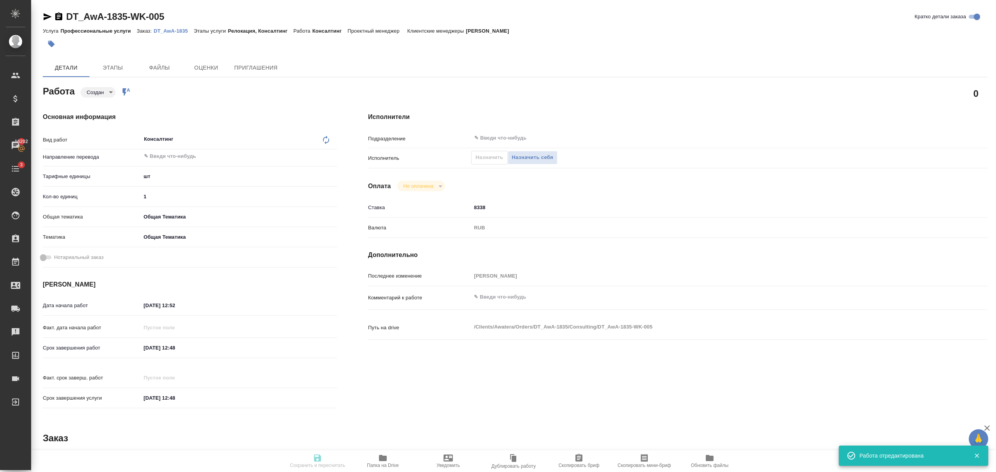
type textarea "/Clients/Awatera/Orders/DT_AwA-1835/Consulting/DT_AwA-1835-WK-005"
type textarea "x"
type input "DT_AwA-1835"
type input "Профессиональные услуги"
type input "Релокация, Консалтинг"
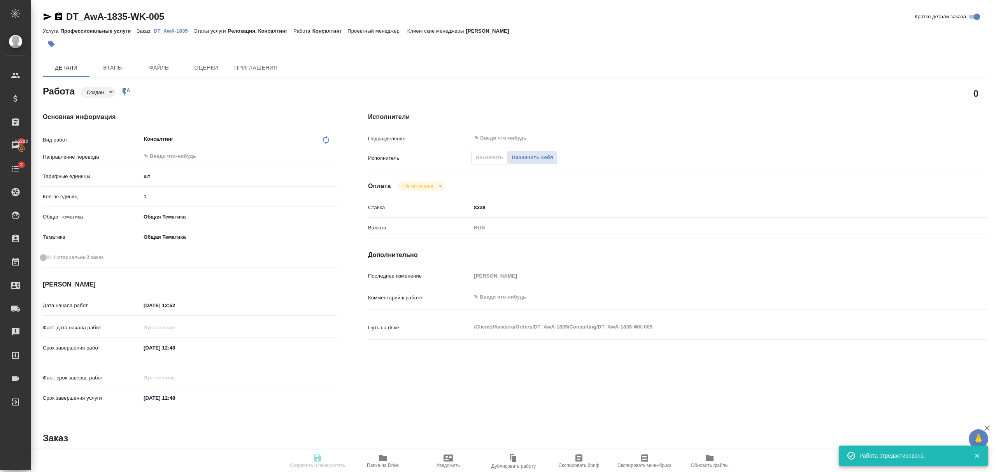
type input "[PERSON_NAME]"
type input "/Clients/Awatera/Orders/DT_AwA-1835"
type textarea "x"
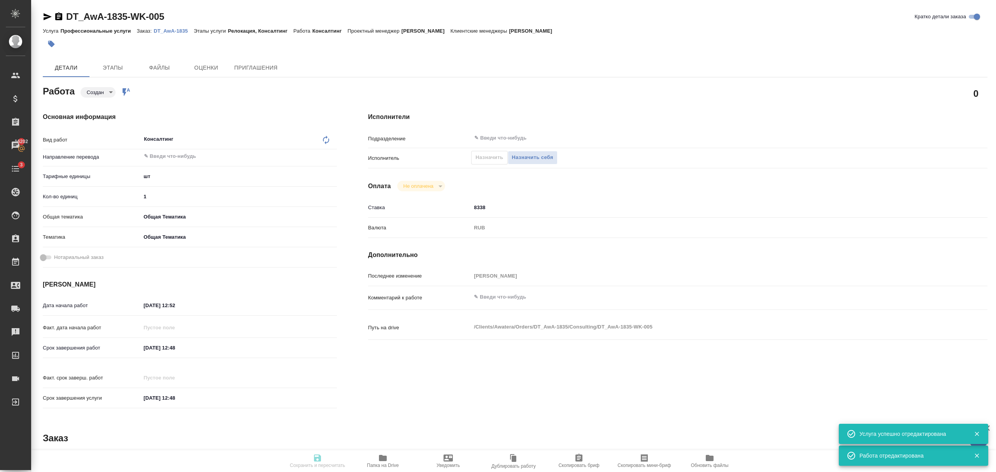
type textarea "x"
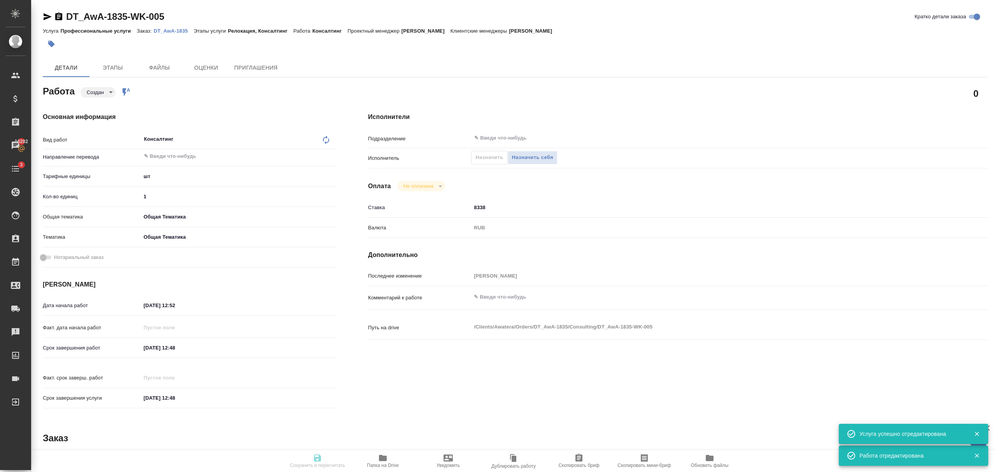
type textarea "x"
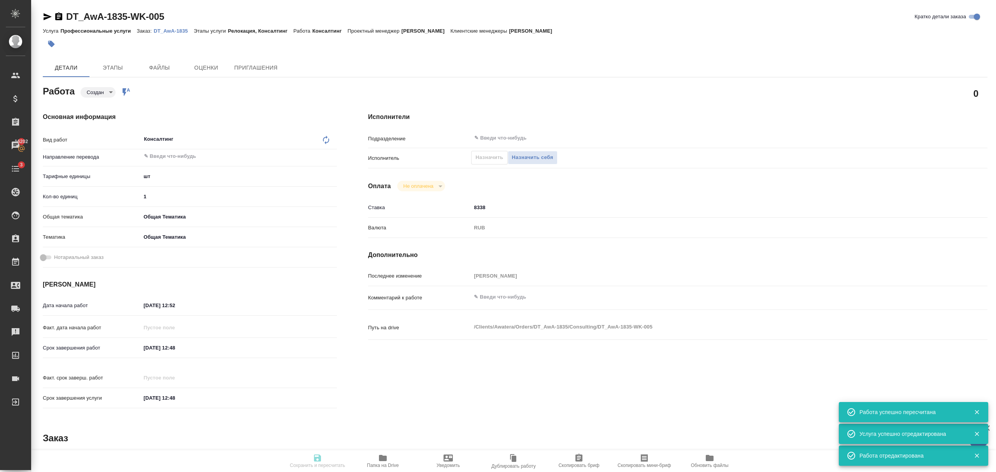
type textarea "x"
type input "created"
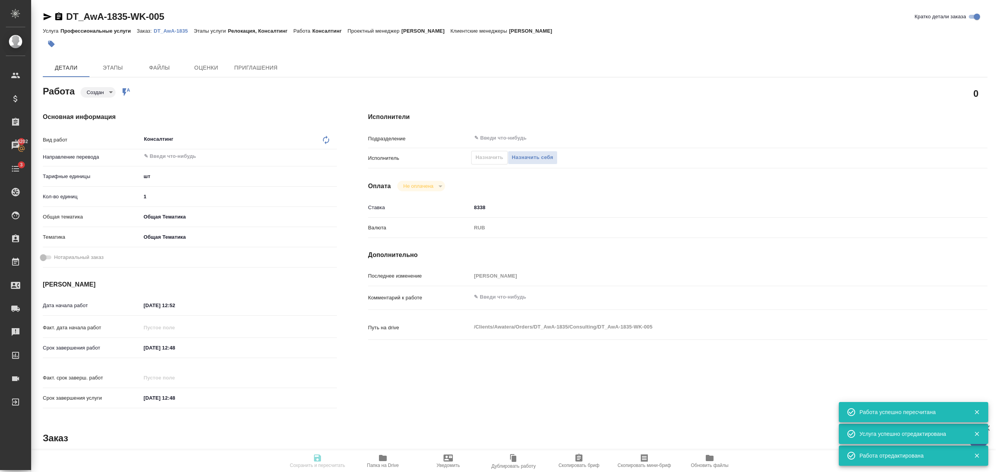
type textarea "Консалтинг"
type textarea "x"
type input "5a8b1489cc6b4906c91bfdc1"
type input "1"
type input "obtem"
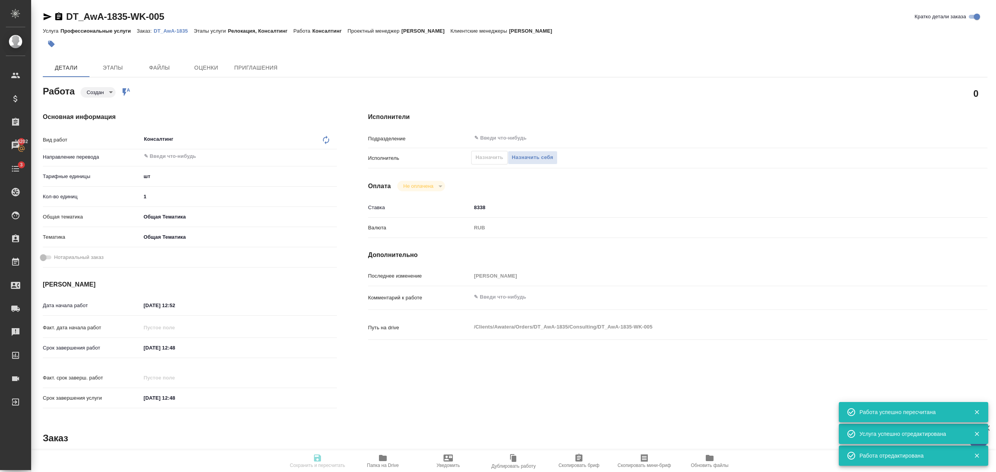
type input "6012b1ca196b0e5c9229a120"
type input "03.09.2025 12:52"
type input "30.09.2025 12:48"
type input "notPayed"
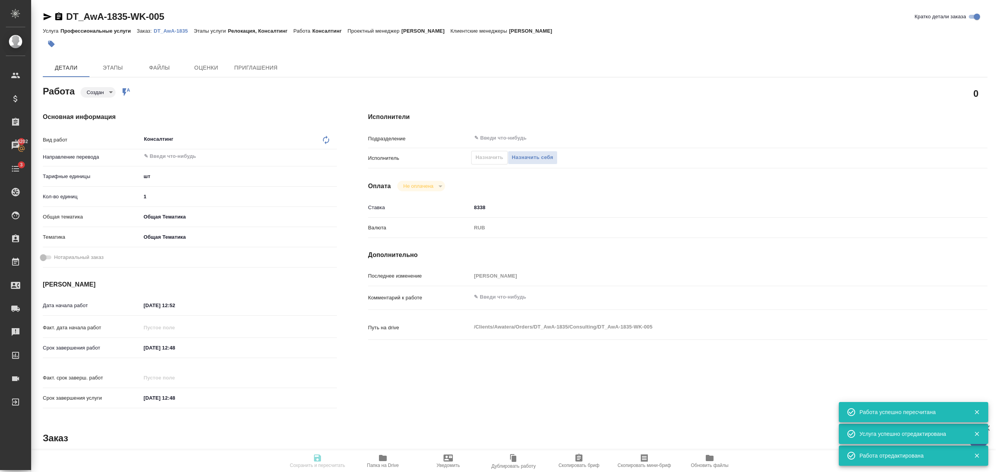
type input "8338"
type input "RUB"
type input "[PERSON_NAME]"
type textarea "x"
type textarea "/Clients/Awatera/Orders/DT_AwA-1835/Consulting/DT_AwA-1835-WK-005"
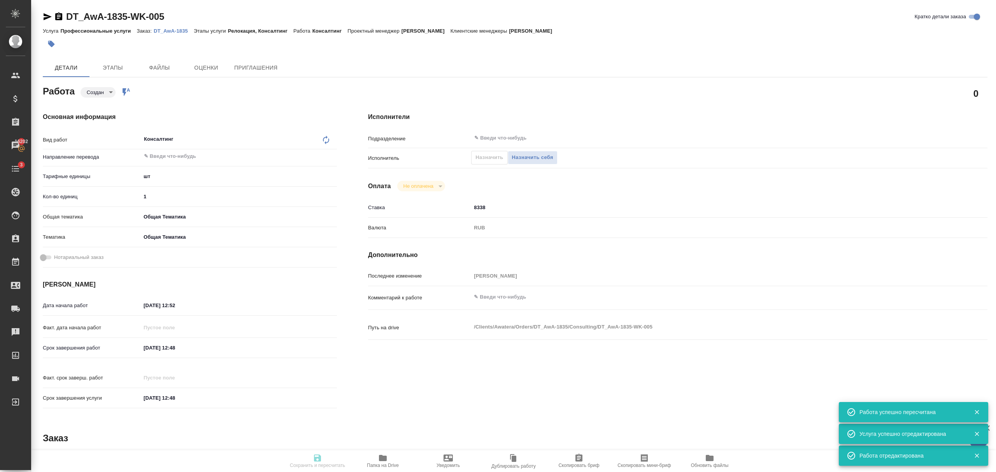
type textarea "x"
type input "DT_AwA-1835"
type input "Профессиональные услуги"
type input "Релокация, Консалтинг"
type input "[PERSON_NAME]"
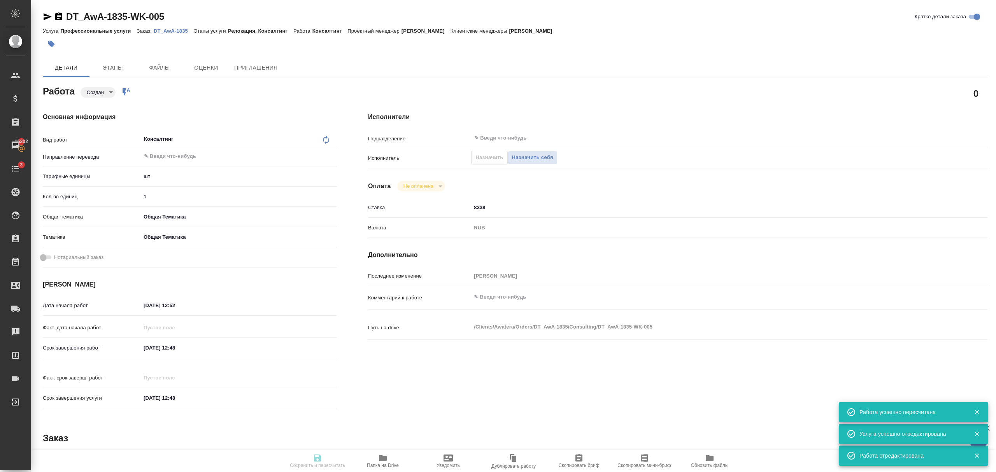
type input "/Clients/Awatera/Orders/DT_AwA-1835"
type textarea "x"
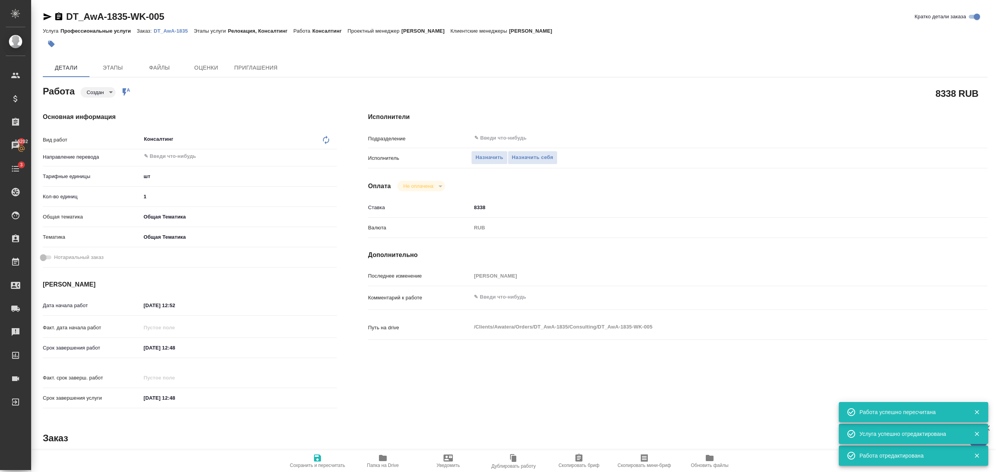
type textarea "x"
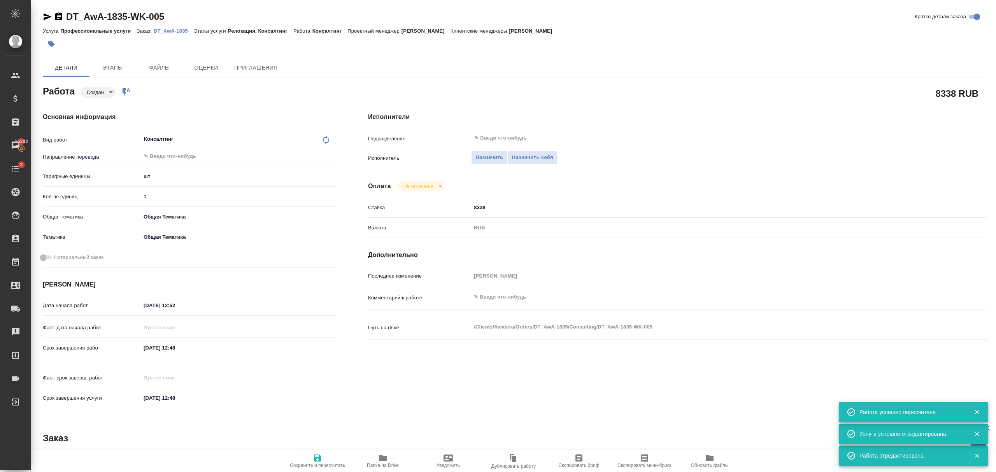
type textarea "x"
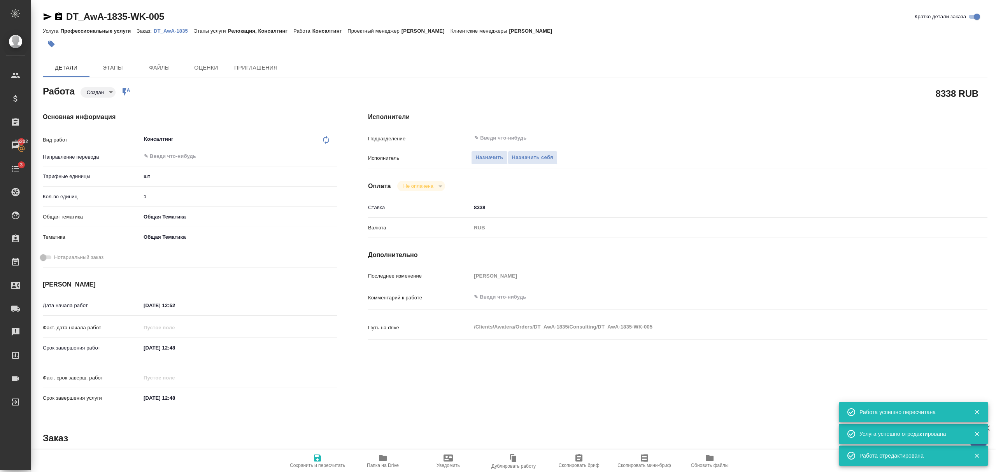
type textarea "x"
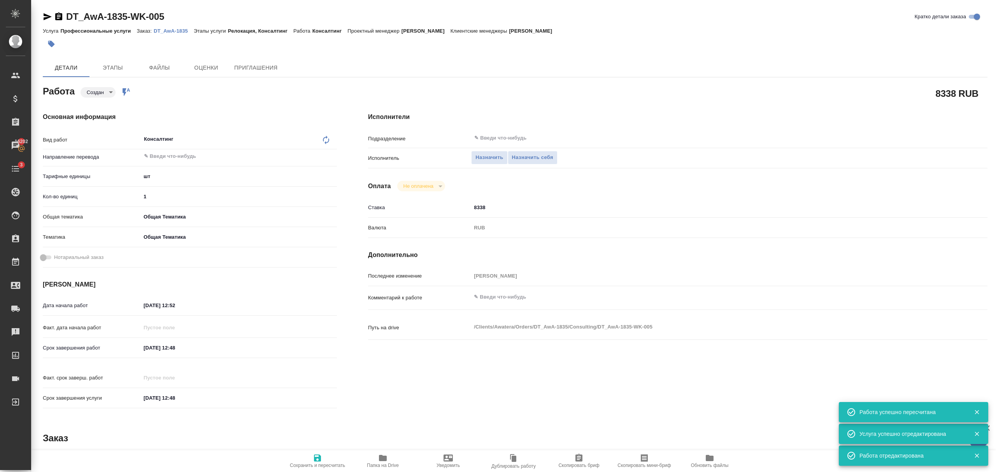
type textarea "x"
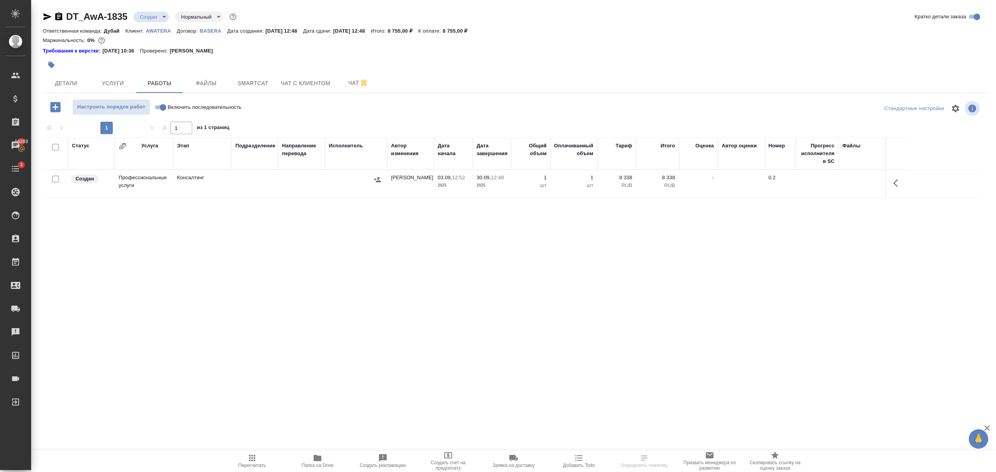
click at [895, 184] on icon "button" at bounding box center [895, 183] width 5 height 8
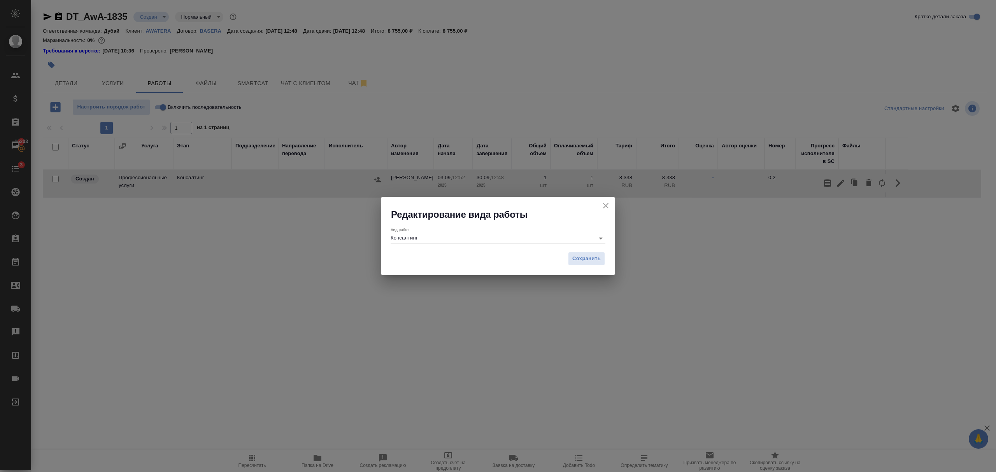
click at [610, 203] on button "close" at bounding box center [606, 206] width 12 height 12
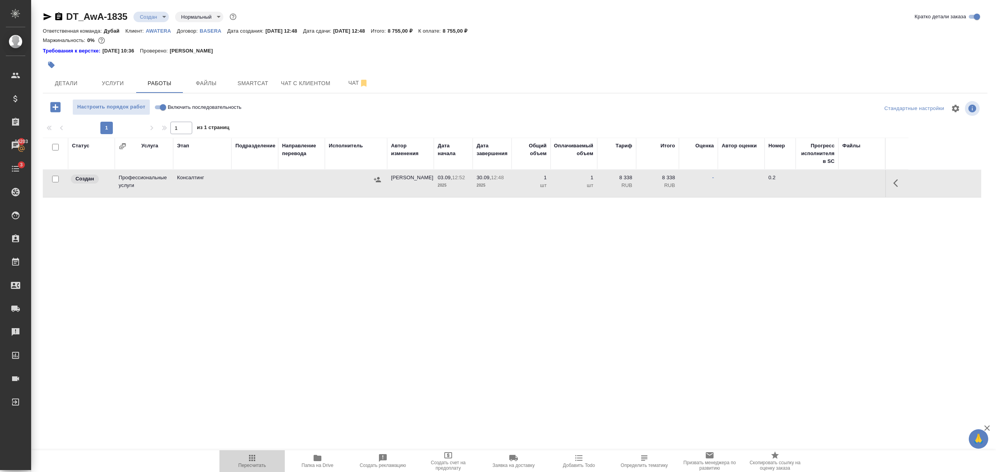
click at [260, 453] on button "Пересчитать" at bounding box center [251, 462] width 65 height 22
click at [69, 83] on span "Детали" at bounding box center [65, 84] width 37 height 10
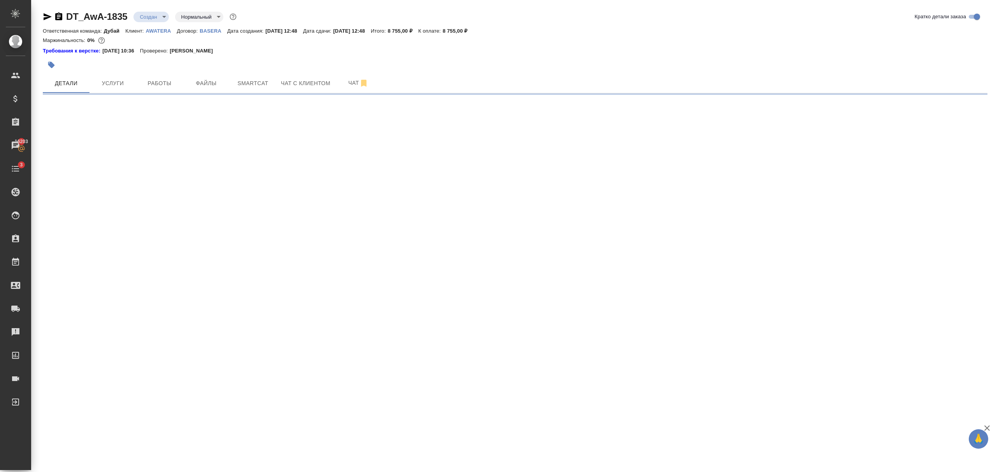
select select "RU"
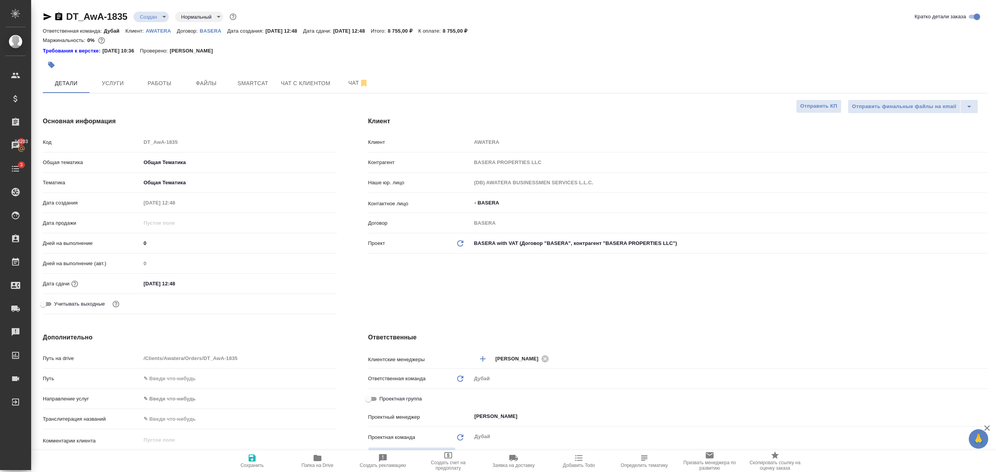
type textarea "x"
click at [158, 31] on p "AWATERA" at bounding box center [161, 31] width 31 height 6
type textarea "x"
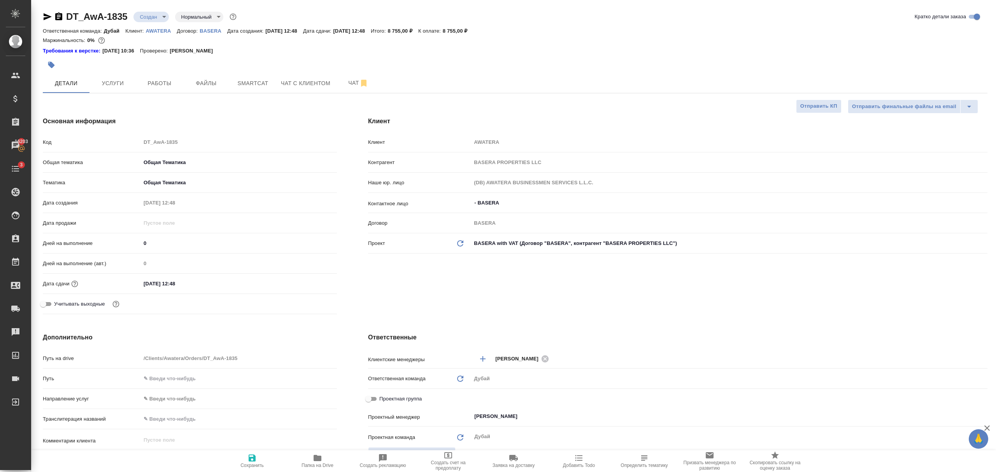
type textarea "x"
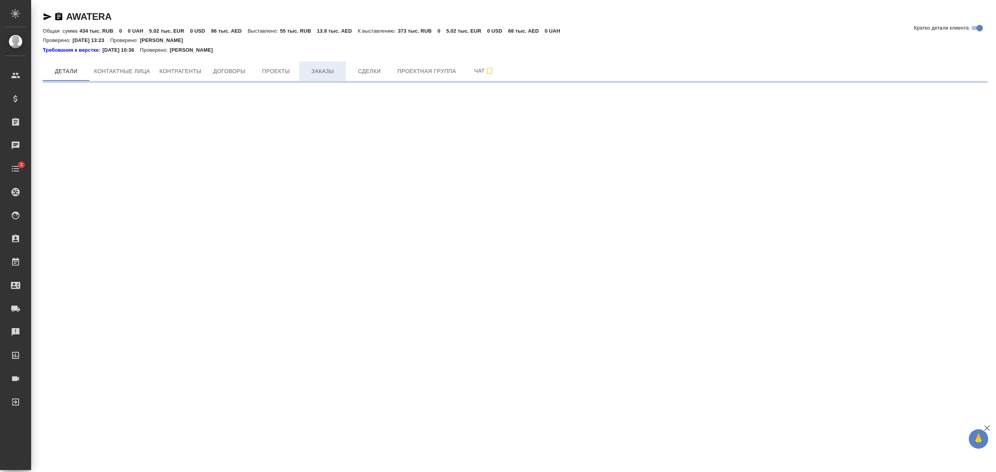
click at [320, 78] on button "Заказы" at bounding box center [322, 70] width 47 height 19
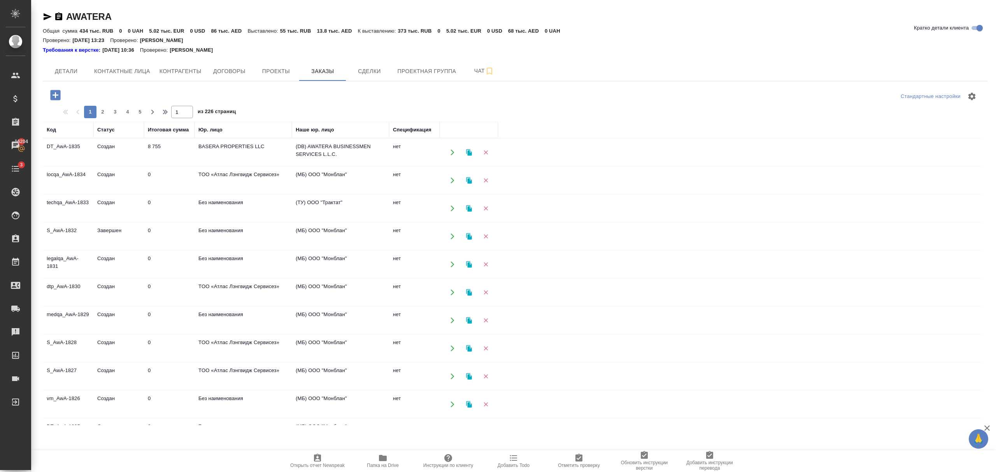
click at [487, 153] on icon "button" at bounding box center [485, 152] width 7 height 7
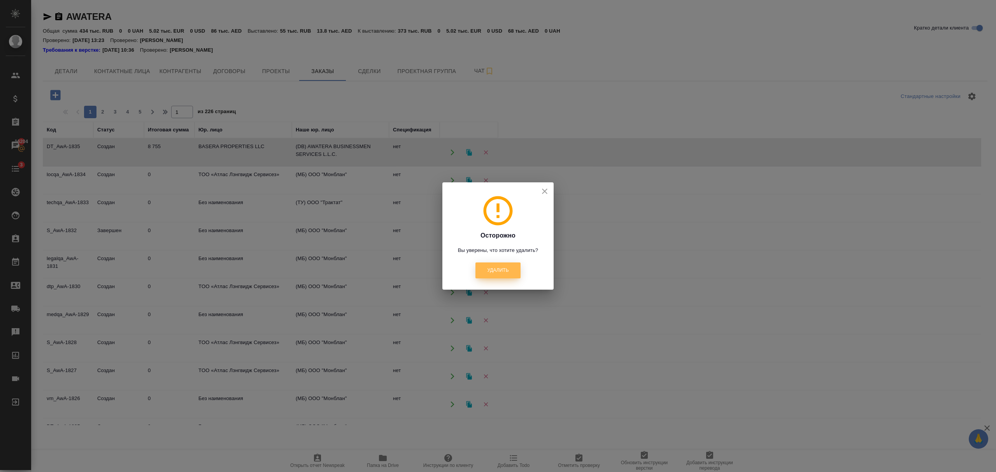
click at [501, 275] on button "Удалить" at bounding box center [497, 271] width 45 height 16
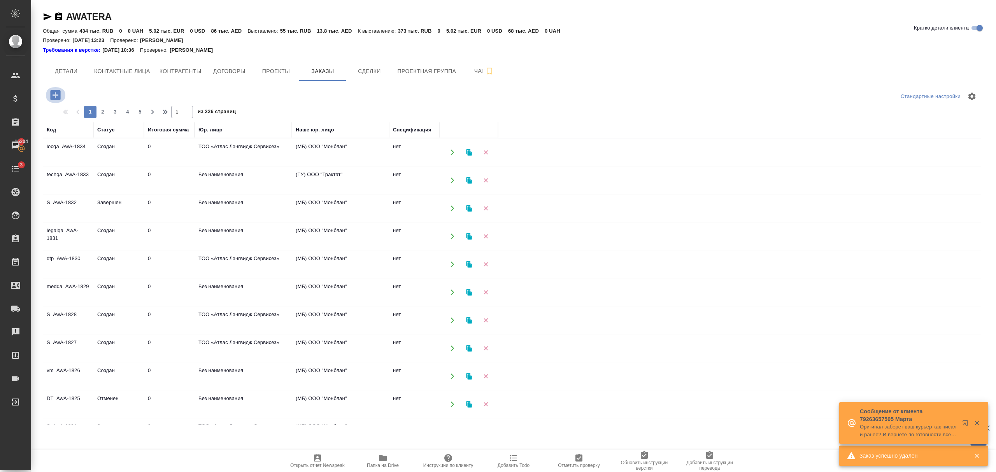
click at [54, 93] on icon "button" at bounding box center [55, 95] width 10 height 10
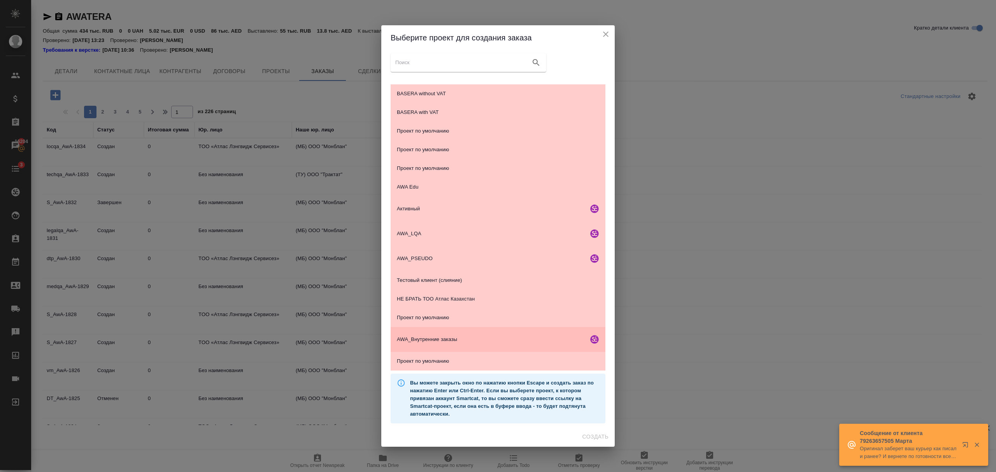
click at [466, 333] on div "AWA_Внутренние заказы" at bounding box center [498, 339] width 215 height 25
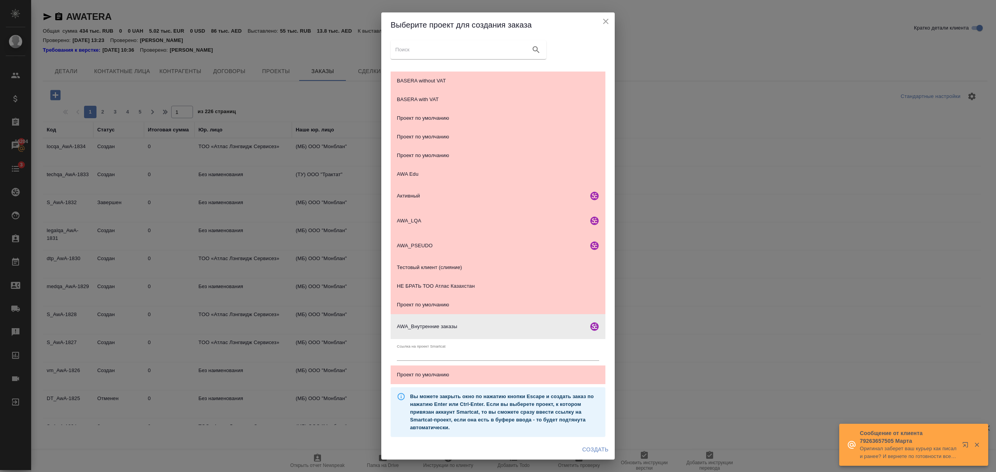
click at [597, 450] on span "Создать" at bounding box center [595, 450] width 26 height 10
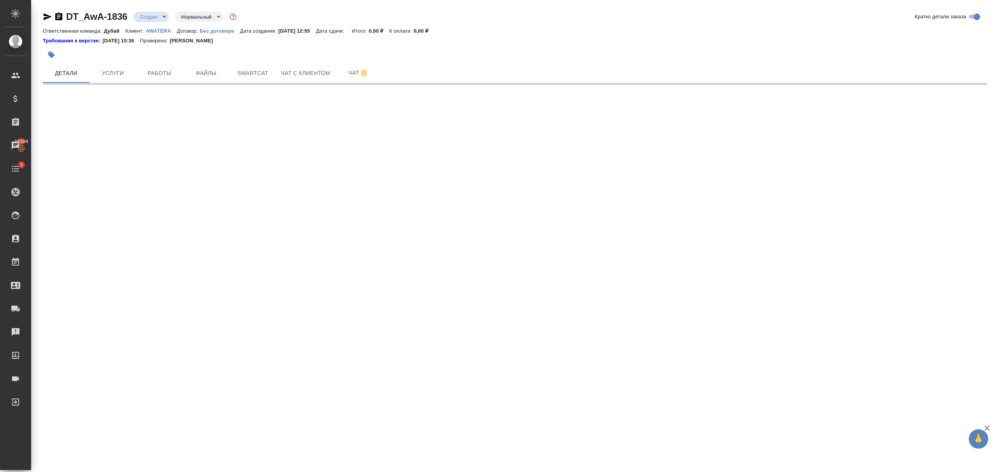
select select "RU"
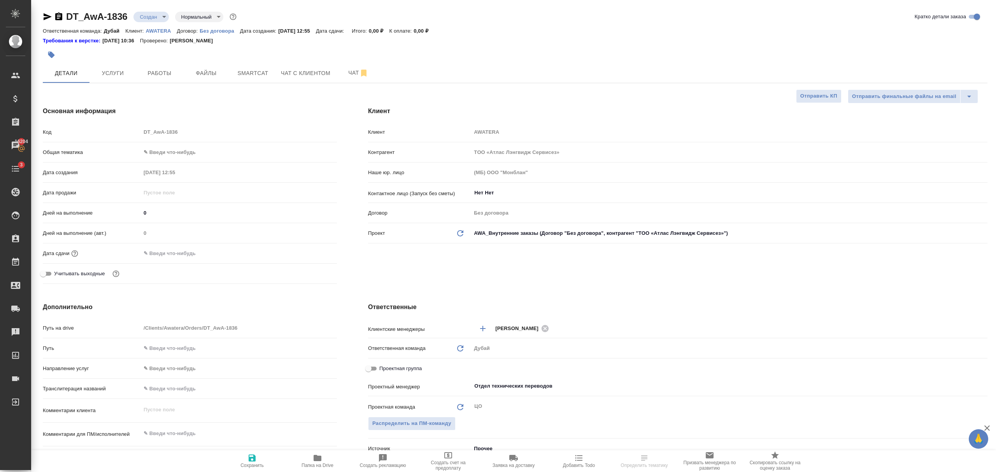
type textarea "x"
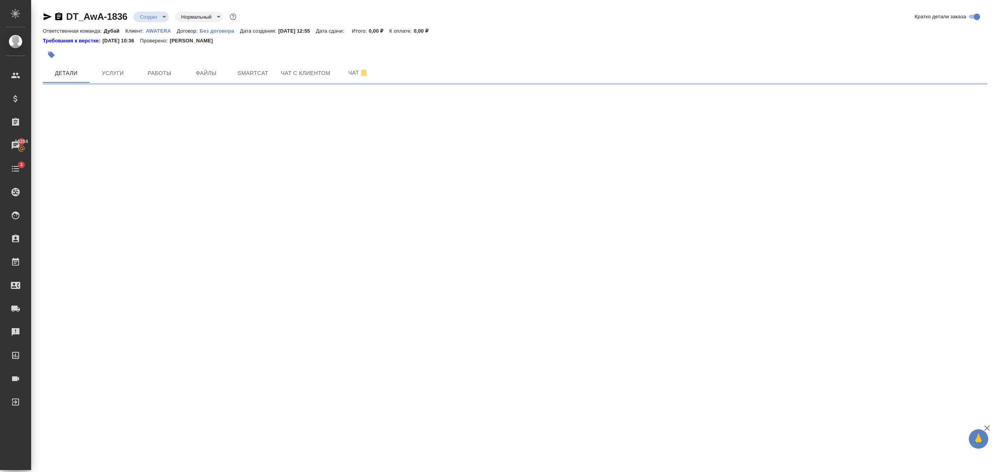
select select "RU"
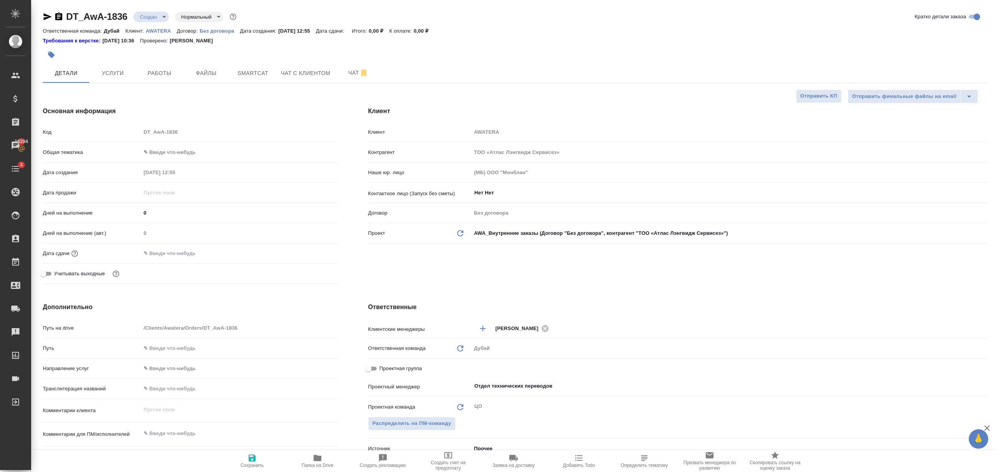
type textarea "x"
click at [565, 231] on body "🙏 .cls-1 fill:#fff; AWATERA Bezborodov Ivan Клиенты Спецификации Заказы 16204 Ч…" at bounding box center [498, 236] width 996 height 472
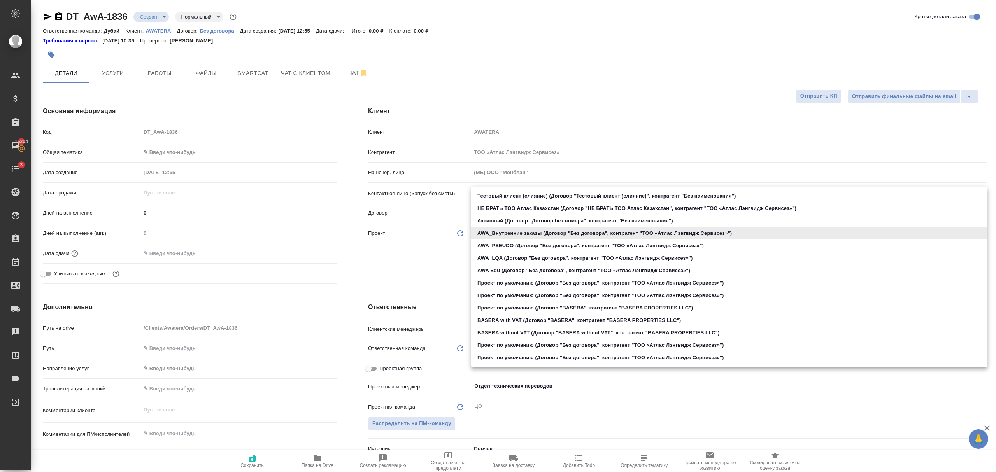
click at [12, 73] on div at bounding box center [498, 236] width 996 height 472
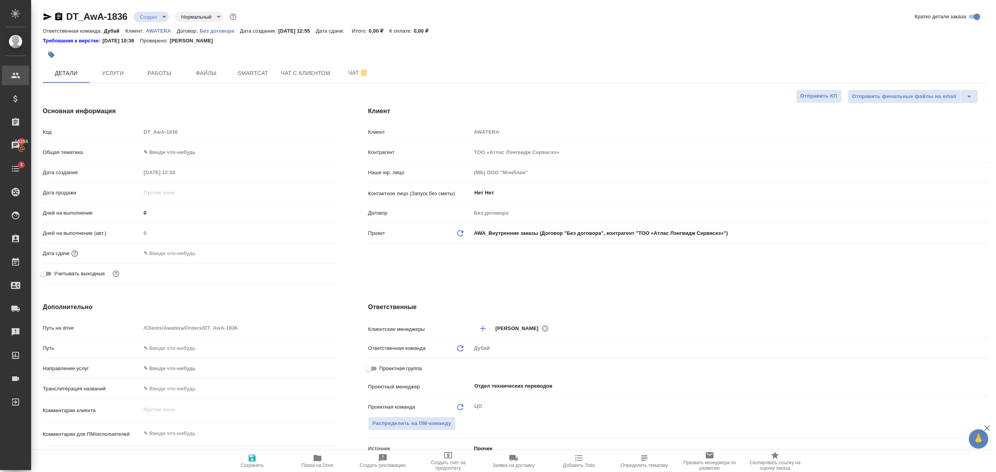
click at [17, 76] on icon at bounding box center [15, 75] width 9 height 9
click at [18, 92] on link "К Клиенты" at bounding box center [15, 97] width 19 height 16
type textarea "x"
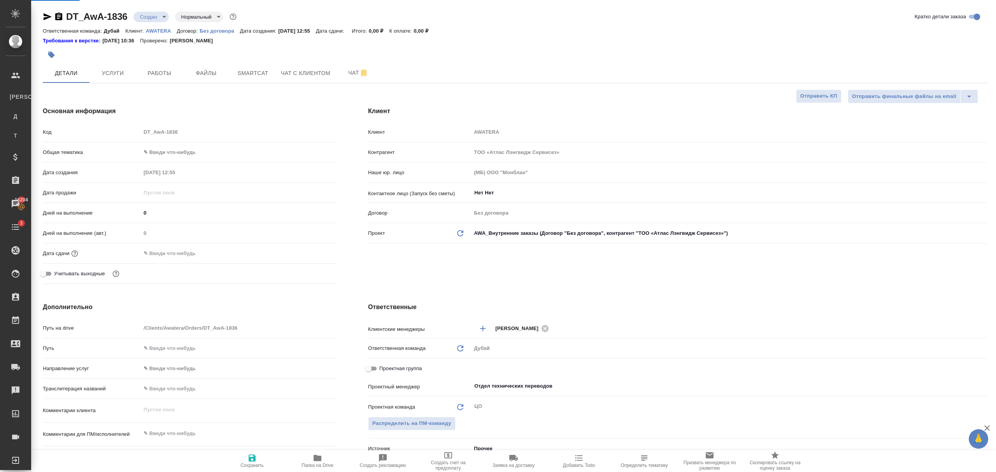
type textarea "x"
select select "RU"
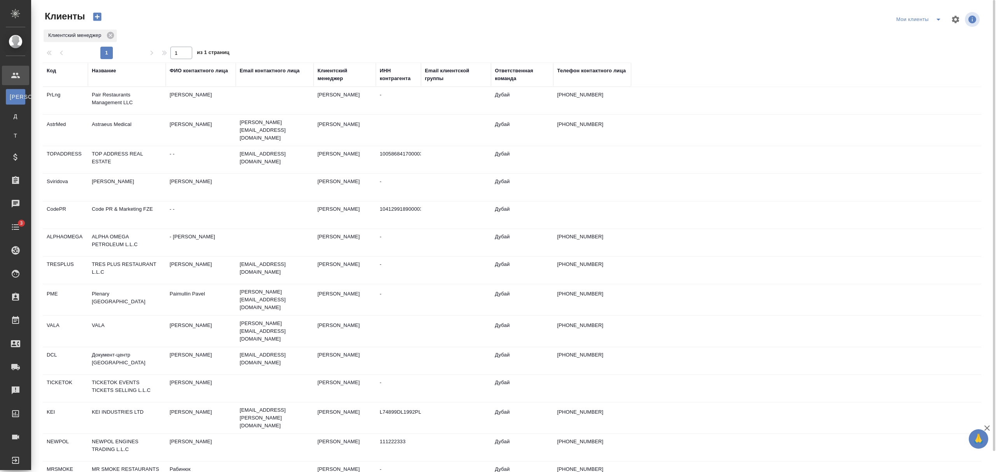
click at [111, 72] on div "Название" at bounding box center [104, 71] width 24 height 8
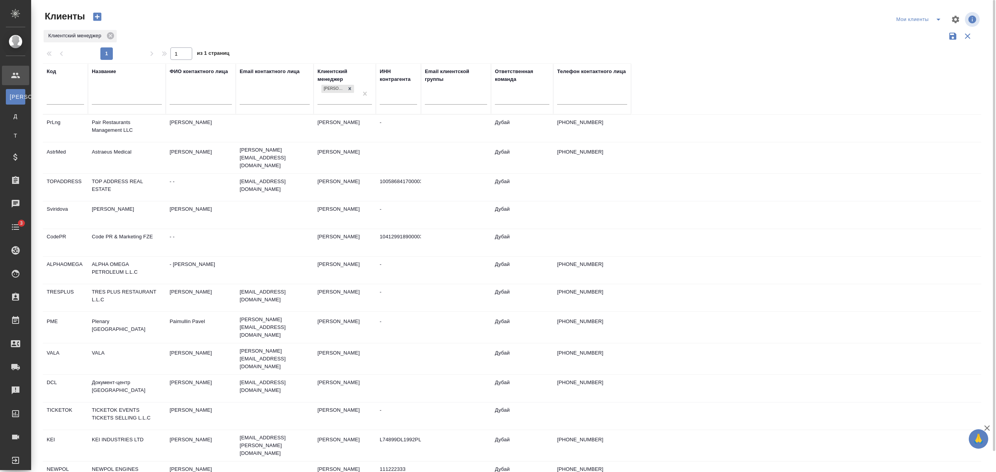
click at [122, 98] on input "text" at bounding box center [127, 100] width 70 height 10
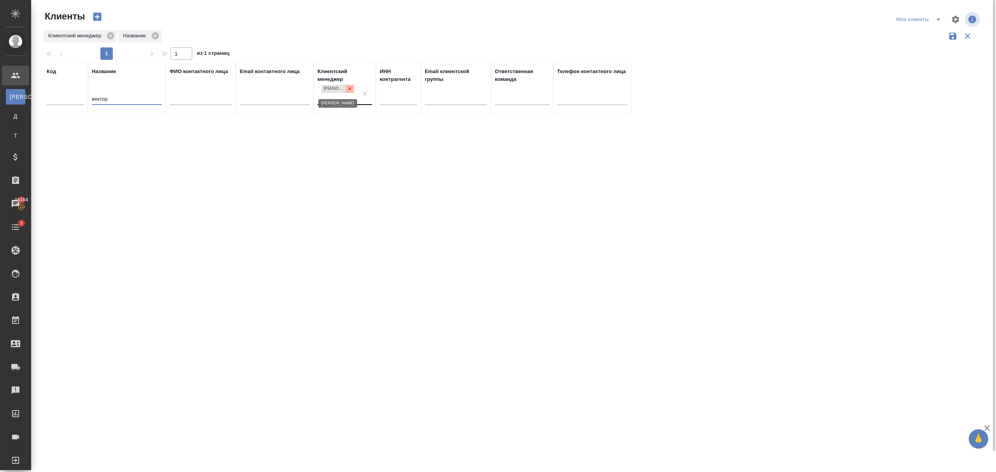
click at [352, 88] on div at bounding box center [349, 89] width 9 height 8
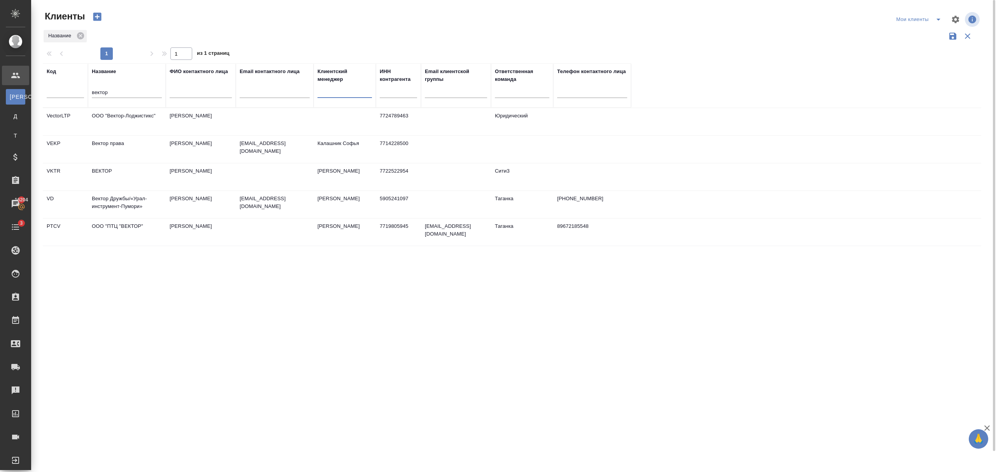
click at [117, 88] on div "вектор" at bounding box center [127, 93] width 70 height 19
click at [116, 89] on input "вектор" at bounding box center [127, 93] width 70 height 10
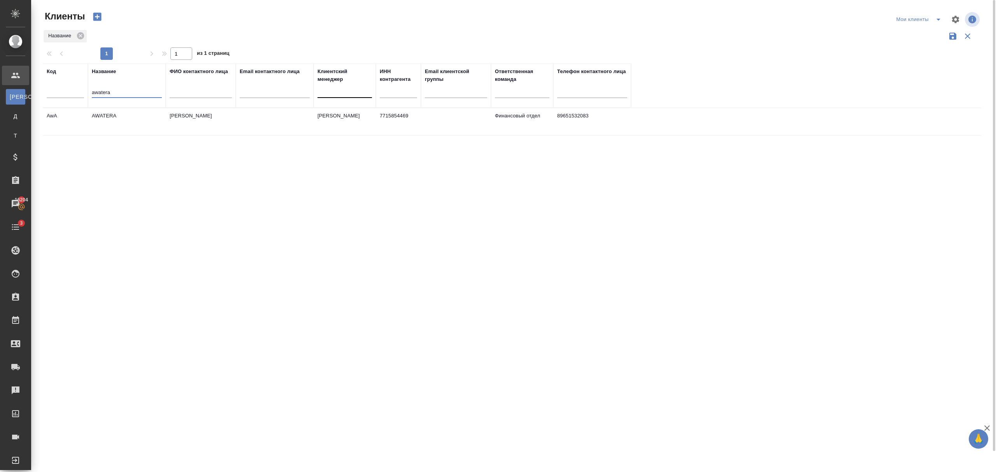
type input "awatera"
click at [203, 124] on td "Джаббаров Анар" at bounding box center [201, 121] width 70 height 27
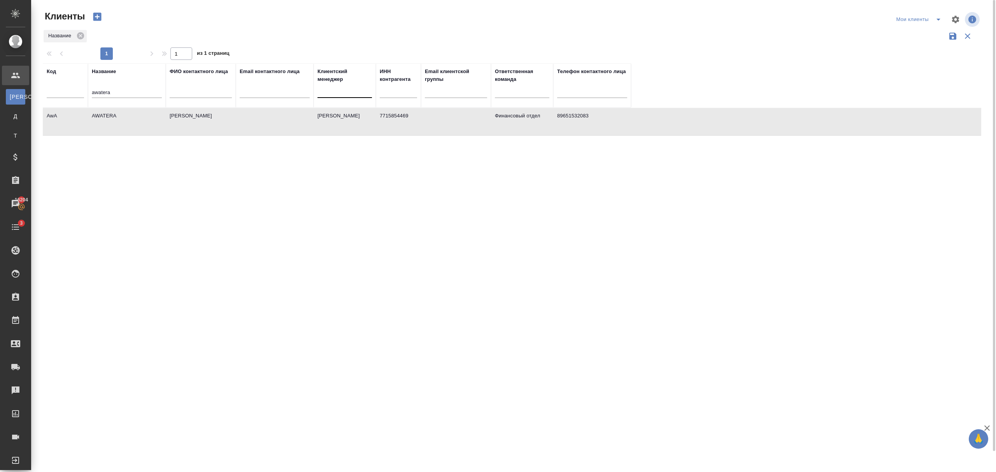
click at [348, 128] on td "Романенко Руфина" at bounding box center [345, 121] width 62 height 27
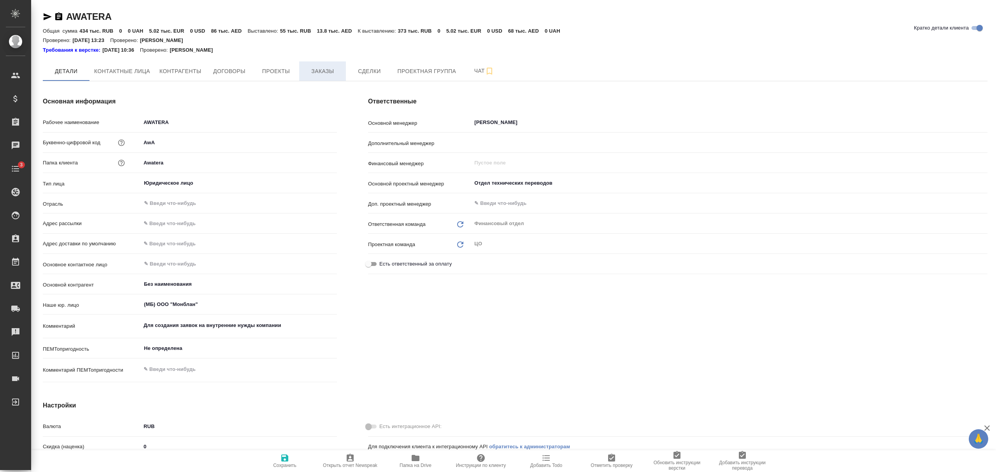
type textarea "x"
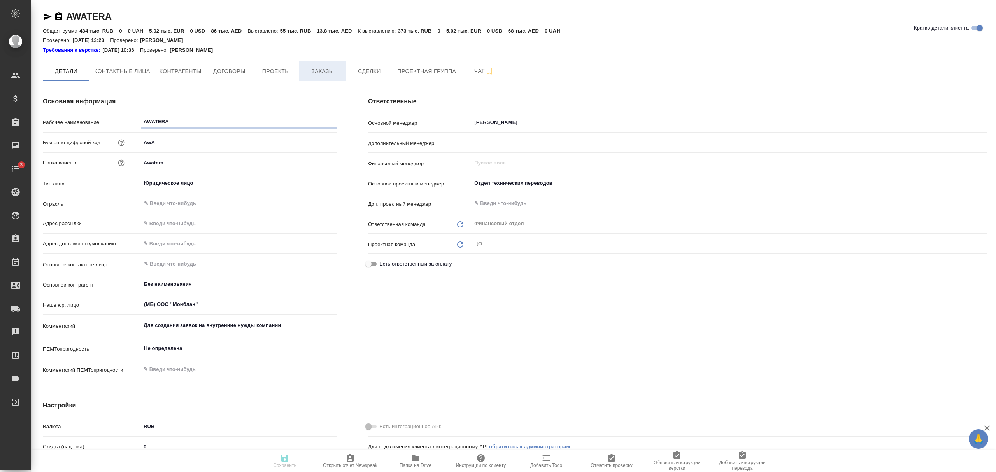
type textarea "x"
click at [241, 77] on button "Договоры" at bounding box center [229, 70] width 47 height 19
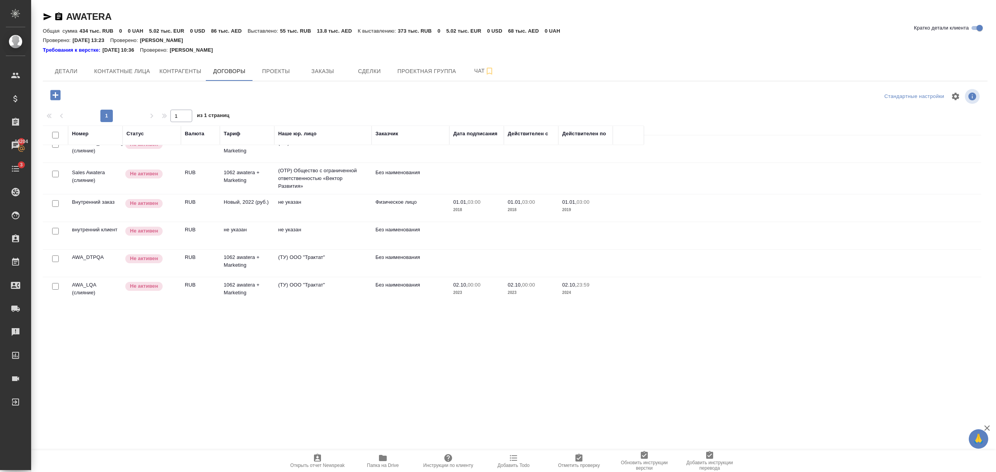
scroll to position [259, 0]
click at [139, 137] on div "Статус" at bounding box center [135, 134] width 18 height 8
click at [142, 135] on div "Статус" at bounding box center [135, 134] width 18 height 8
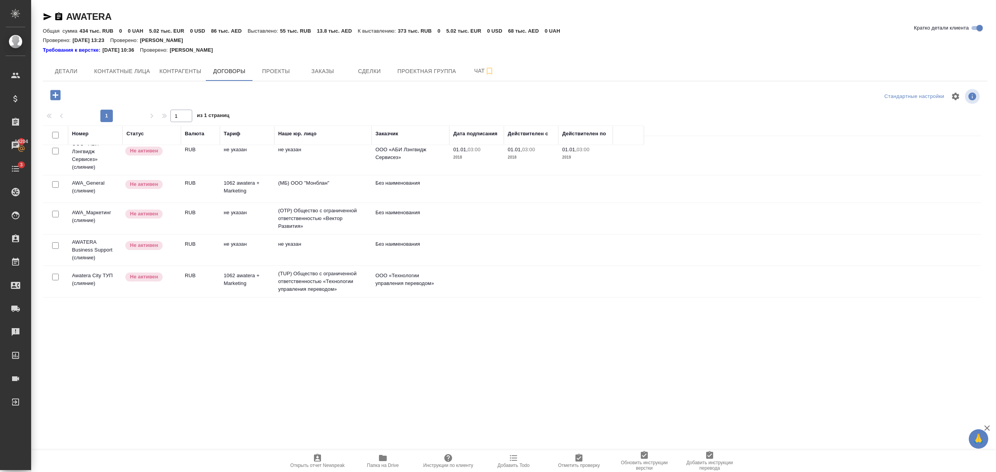
scroll to position [0, 0]
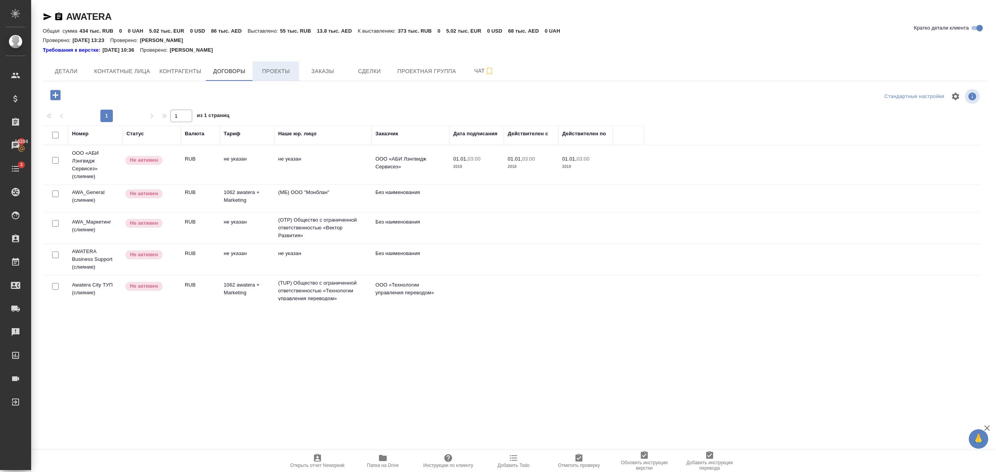
click at [276, 75] on span "Проекты" at bounding box center [275, 72] width 37 height 10
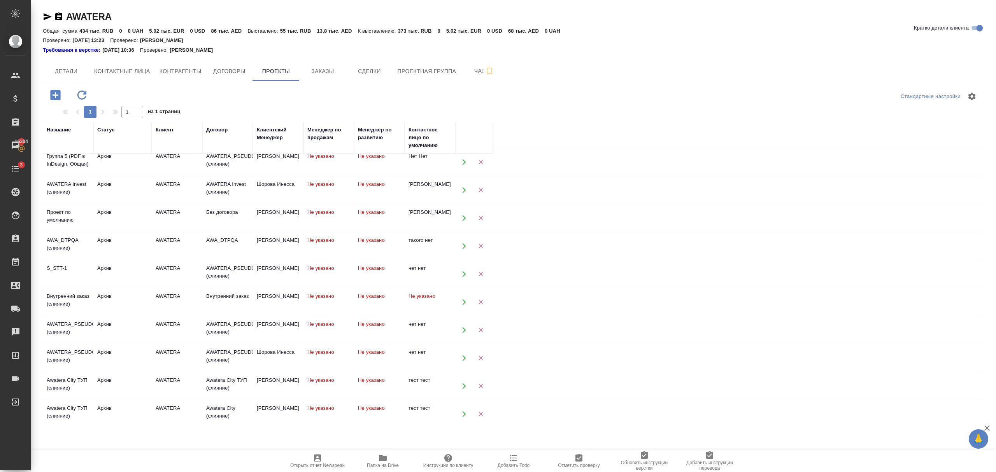
scroll to position [487, 0]
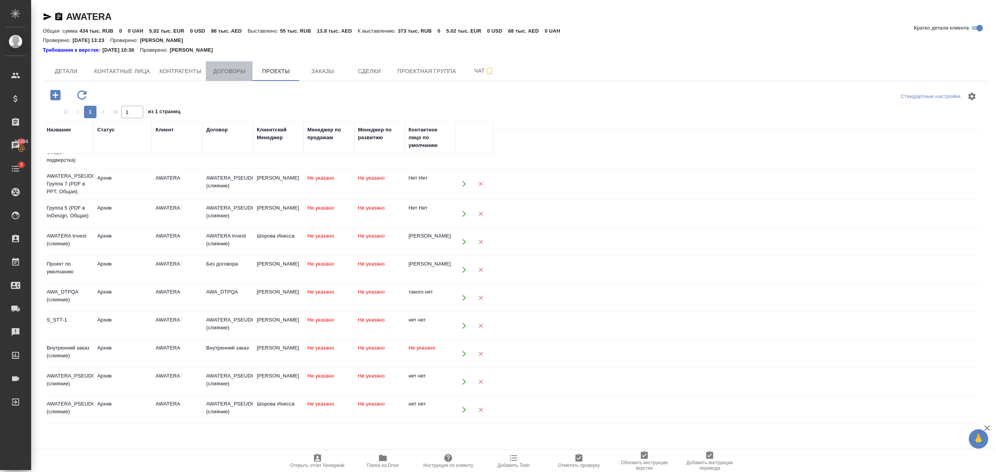
click at [226, 77] on button "Договоры" at bounding box center [229, 70] width 47 height 19
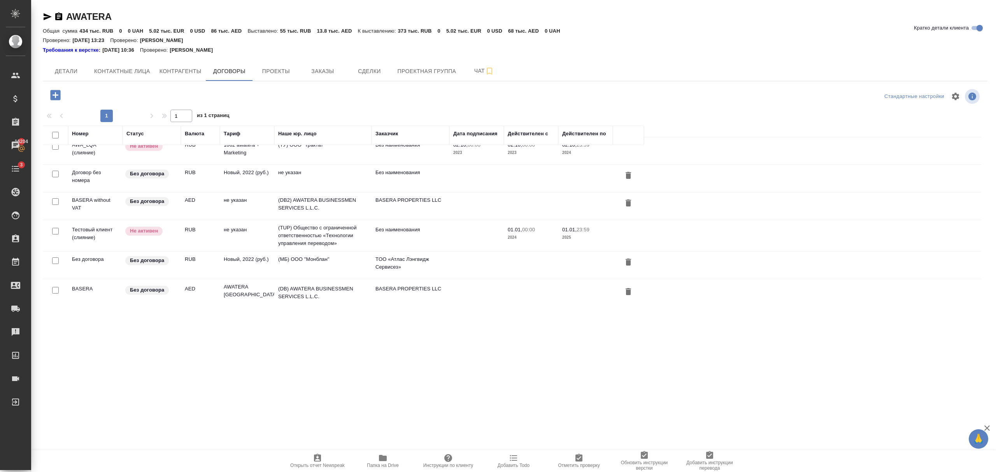
scroll to position [383, 0]
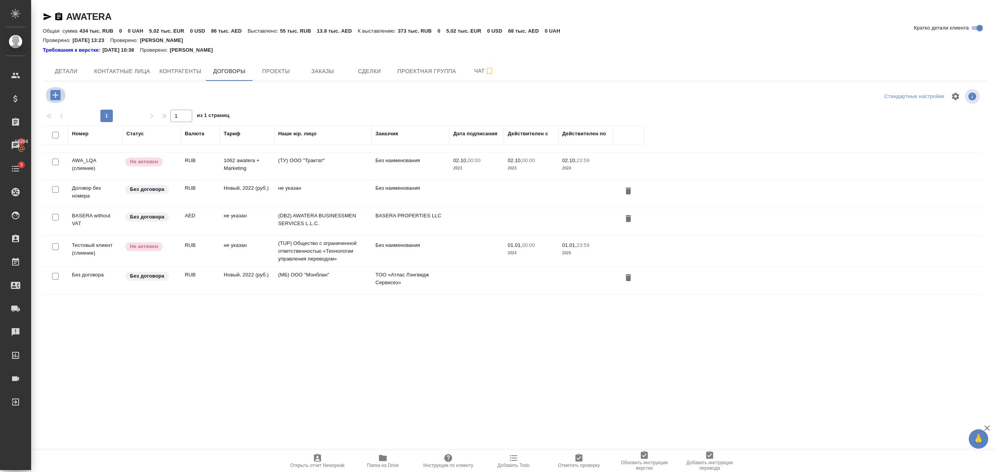
click at [58, 97] on icon "button" at bounding box center [55, 95] width 10 height 10
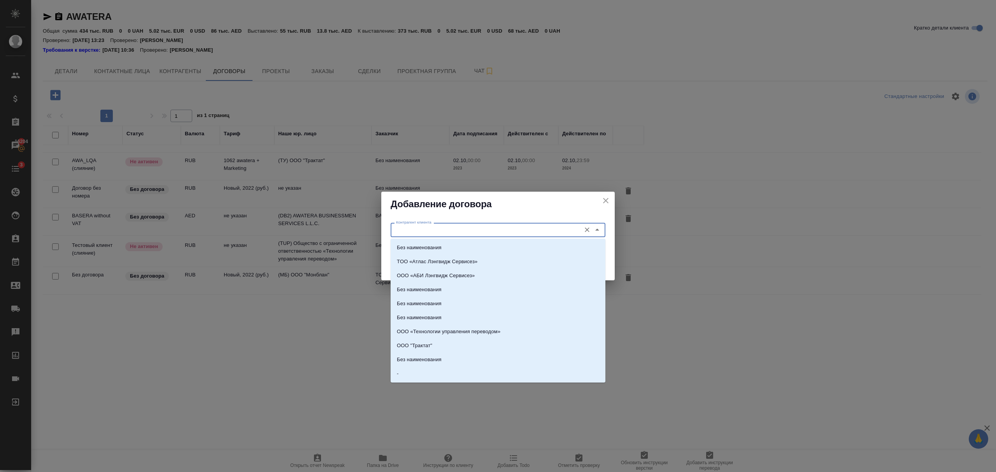
click at [461, 232] on input "Контрагент клиента" at bounding box center [485, 229] width 184 height 9
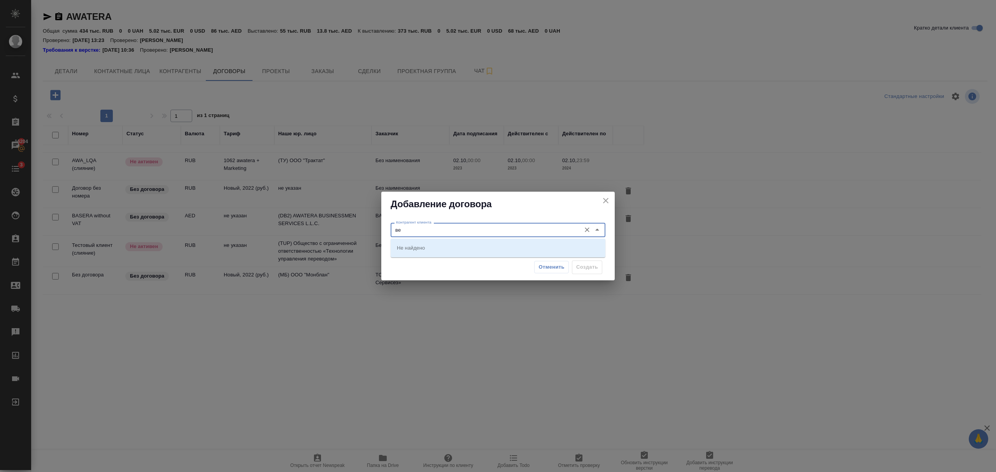
type input "в"
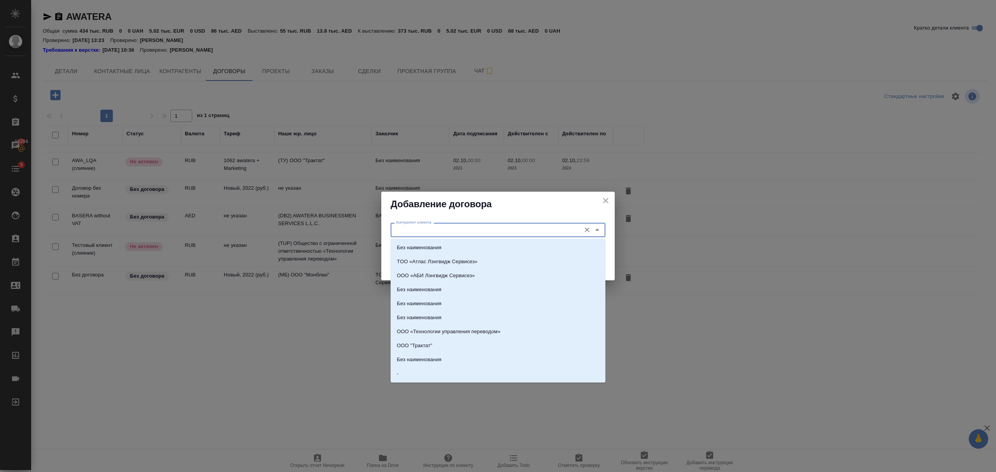
click at [479, 218] on div "Контрагент клиента Контрагент клиента Наше юр. лицо Наше юр. лицо Отменить Созд…" at bounding box center [497, 249] width 233 height 64
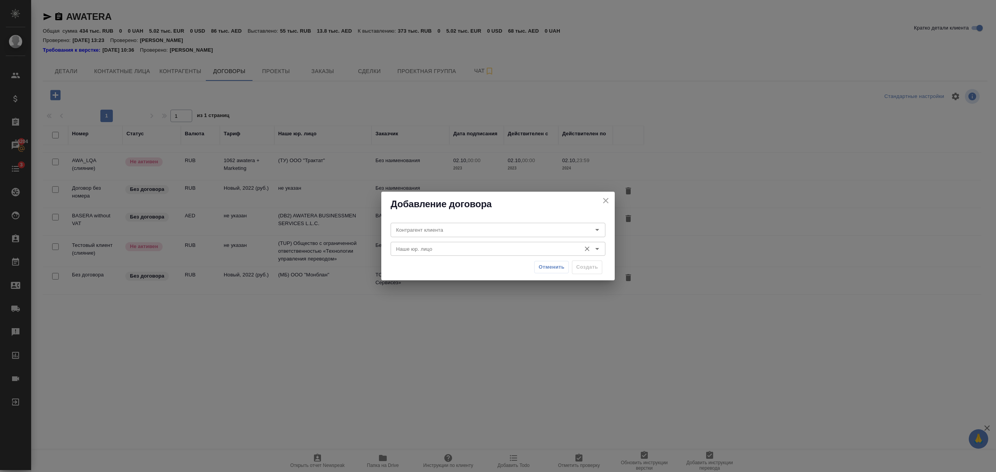
click at [440, 248] on input "Наше юр. лицо" at bounding box center [485, 248] width 184 height 9
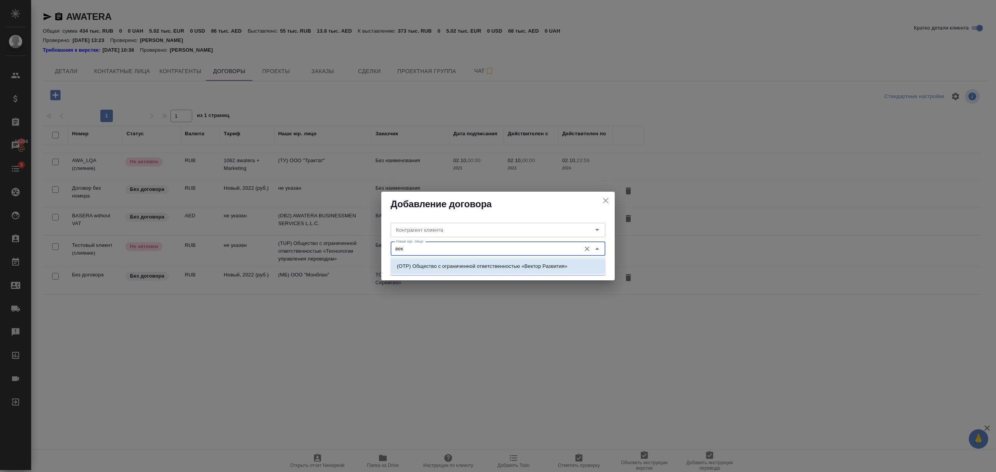
click at [444, 265] on p "(OTP) Общество с ограниченной ответственностью «Вектор Развития»" at bounding box center [482, 267] width 170 height 8
type input "(OTP) Общество с ограниченной ответственностью «Вектор Развития»"
click at [447, 231] on input "Контрагент клиента" at bounding box center [485, 229] width 184 height 9
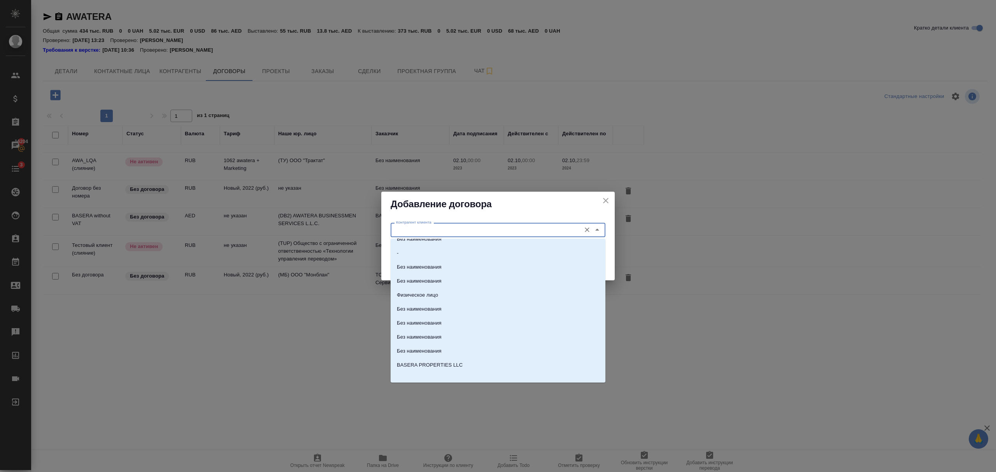
scroll to position [124, 0]
click at [463, 363] on li "BASERA PROPERTIES LLC" at bounding box center [498, 361] width 215 height 14
type input "BASERA PROPERTIES LLC"
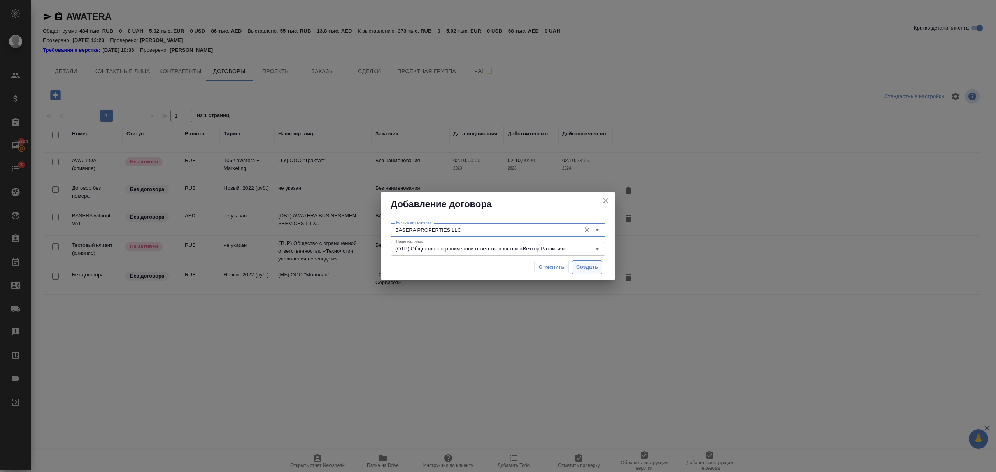
click at [585, 266] on span "Создать" at bounding box center [587, 267] width 22 height 9
drag, startPoint x: 585, startPoint y: 266, endPoint x: 484, endPoint y: 300, distance: 106.2
click at [585, 266] on span "Создать" at bounding box center [587, 267] width 22 height 9
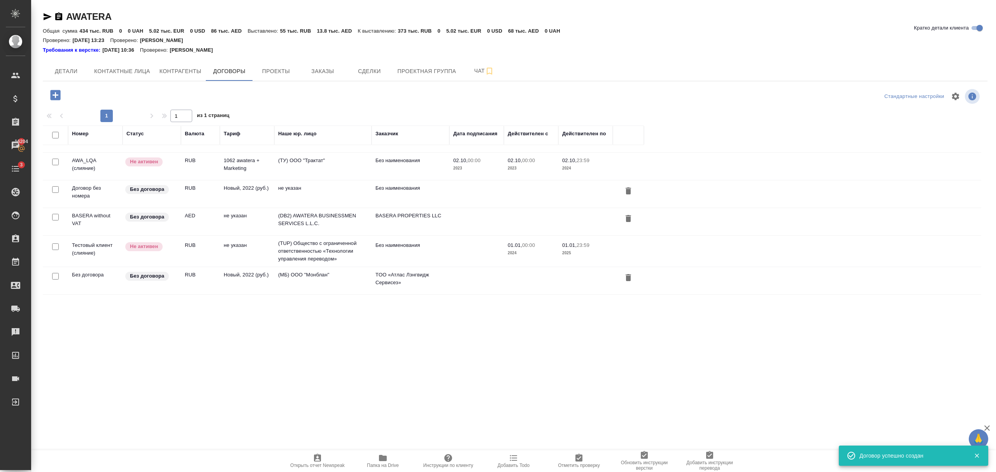
scroll to position [123, 0]
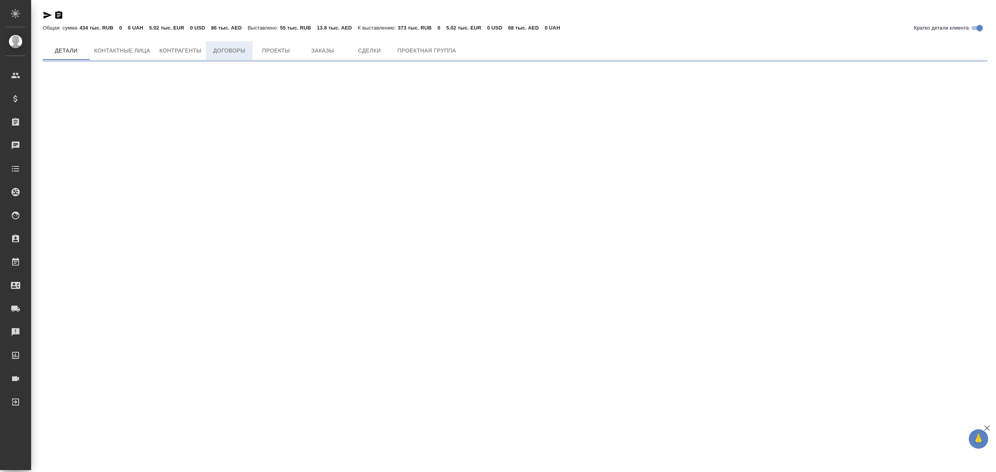
click at [243, 56] on button "Договоры" at bounding box center [229, 50] width 47 height 19
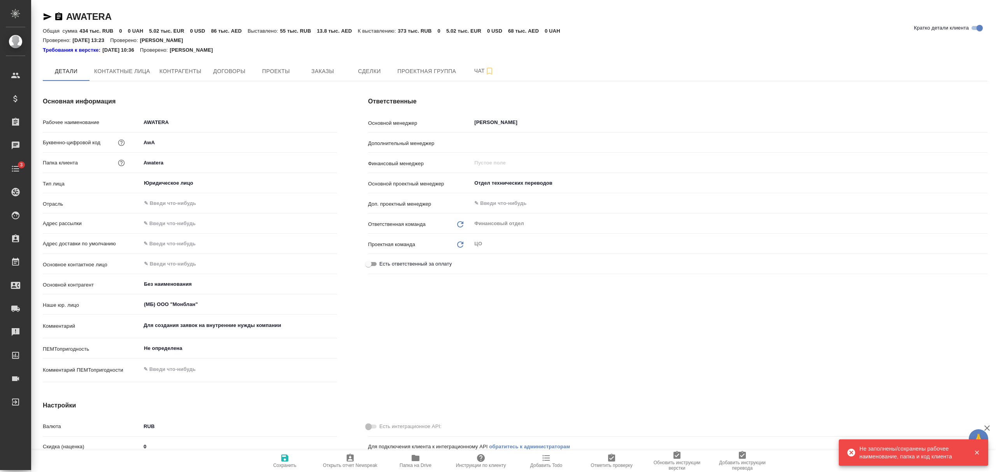
type textarea "x"
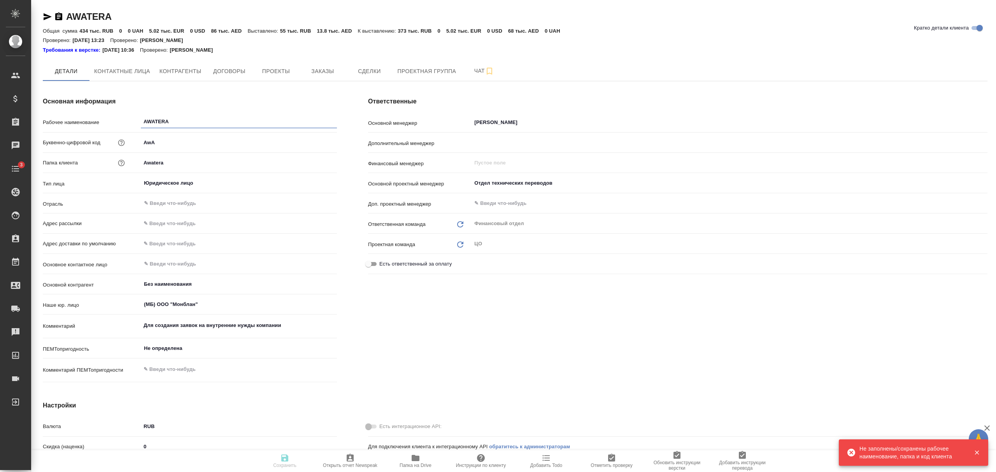
type textarea "x"
click at [233, 69] on span "Договоры" at bounding box center [228, 72] width 37 height 10
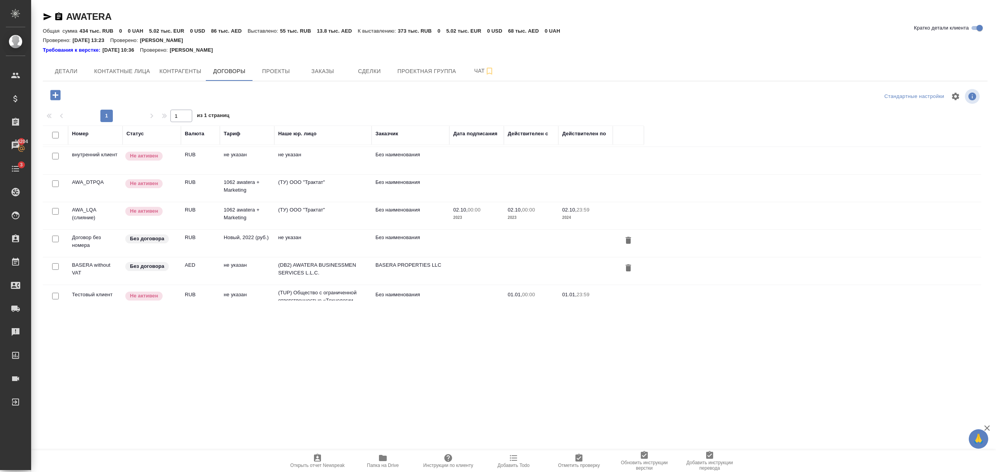
scroll to position [466, 0]
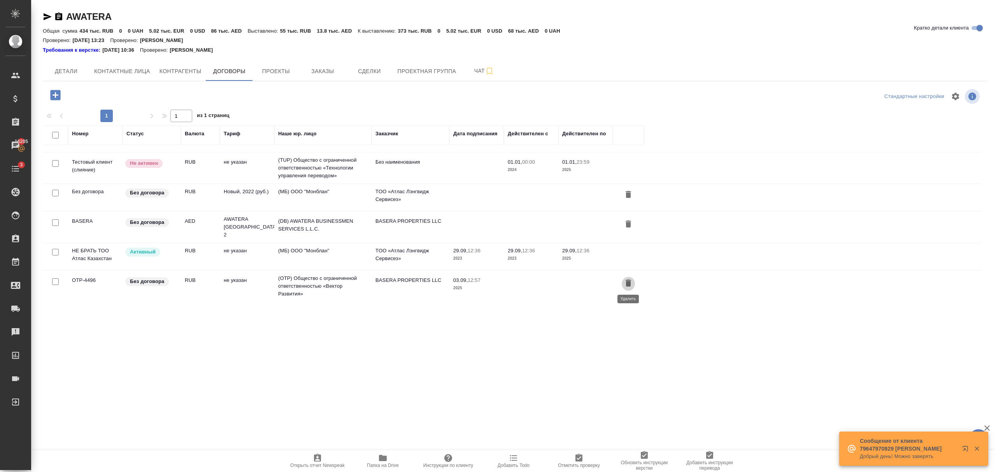
click at [628, 283] on icon "button" at bounding box center [628, 283] width 5 height 7
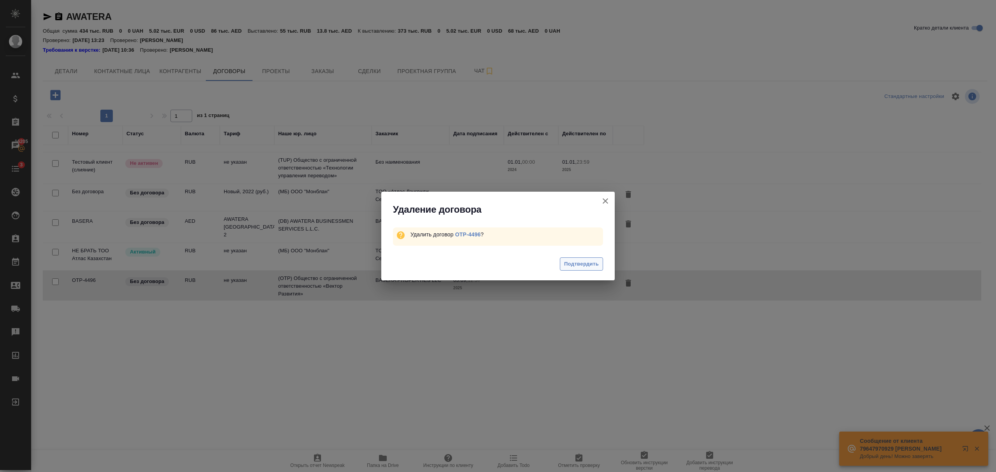
click at [590, 265] on span "Подтвердить" at bounding box center [581, 264] width 35 height 9
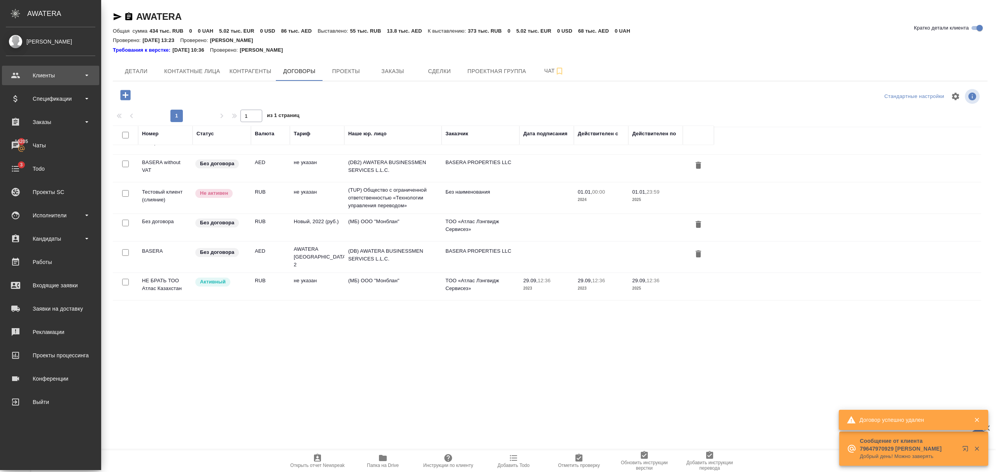
scroll to position [435, 0]
click at [21, 75] on div "Клиенты" at bounding box center [50, 76] width 89 height 12
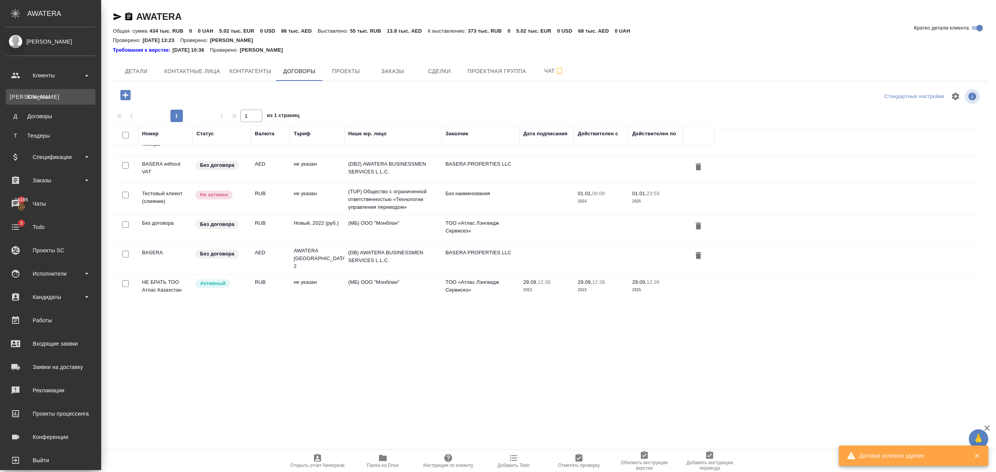
click at [37, 101] on link "К Клиенты" at bounding box center [50, 97] width 89 height 16
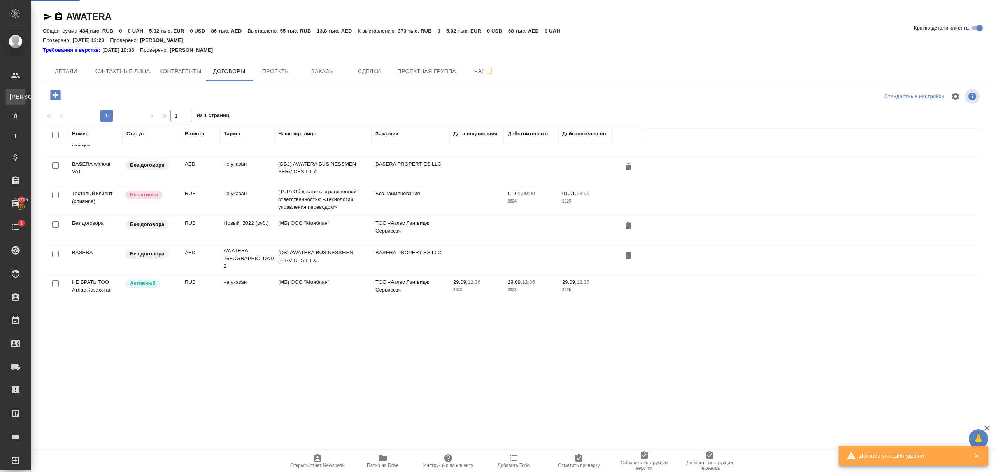
select select "RU"
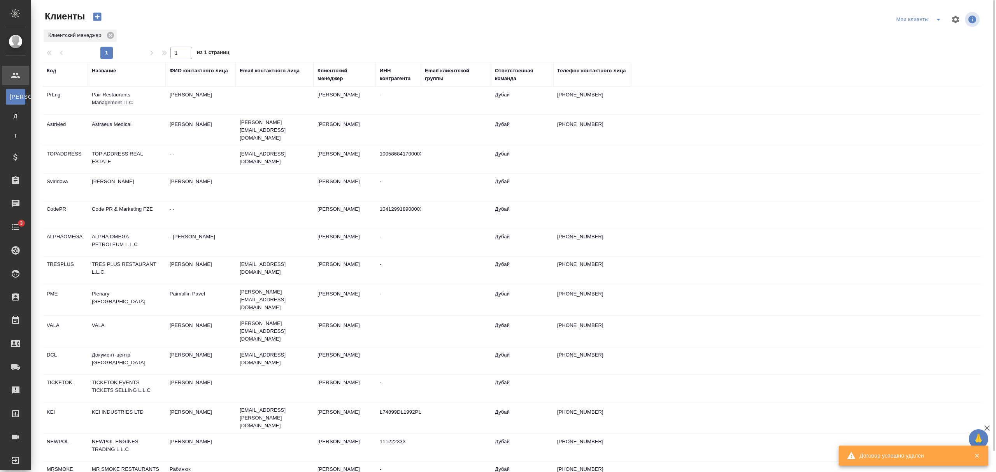
click at [112, 72] on div "Название" at bounding box center [104, 71] width 24 height 8
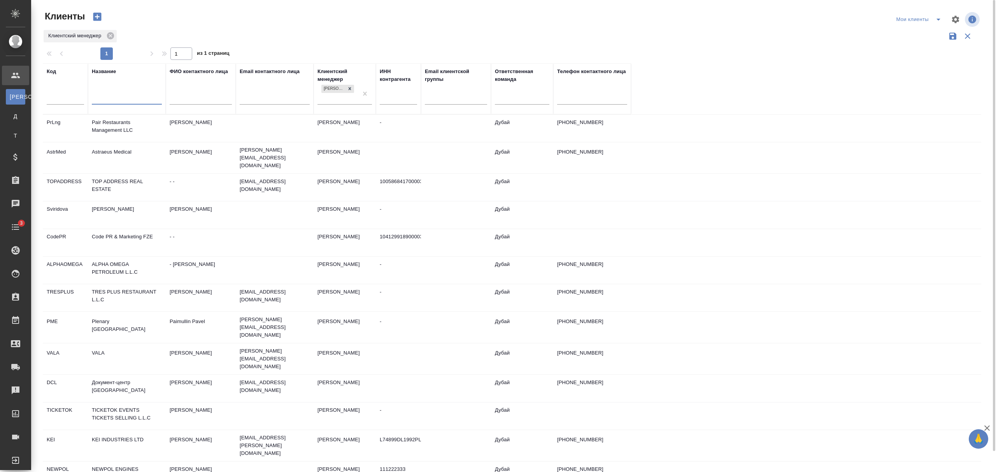
click at [128, 101] on input "text" at bounding box center [127, 100] width 70 height 10
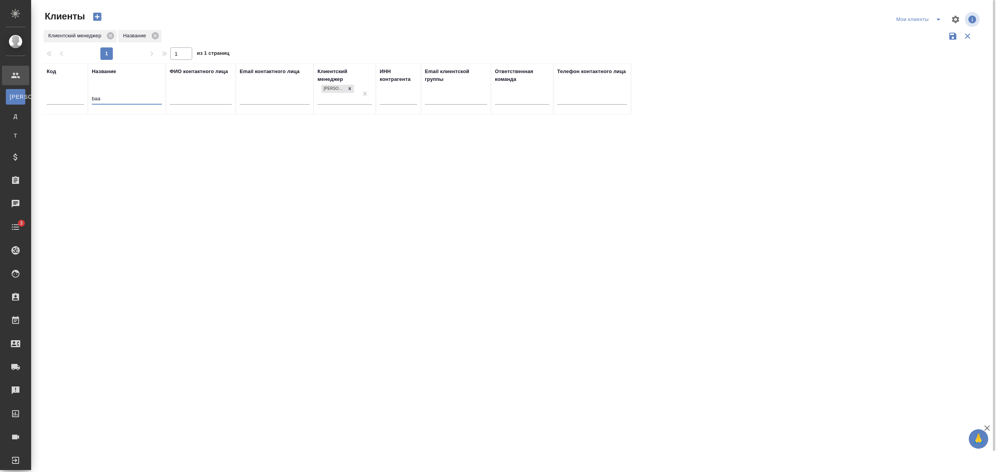
click at [77, 103] on tr "Код Название baa ФИО контактного лица Email контактного лица Клиентский менедже…" at bounding box center [337, 88] width 588 height 51
click at [349, 87] on icon at bounding box center [349, 88] width 5 height 5
type input "basera"
click at [230, 122] on td "Березуцкий Никита" at bounding box center [201, 121] width 70 height 27
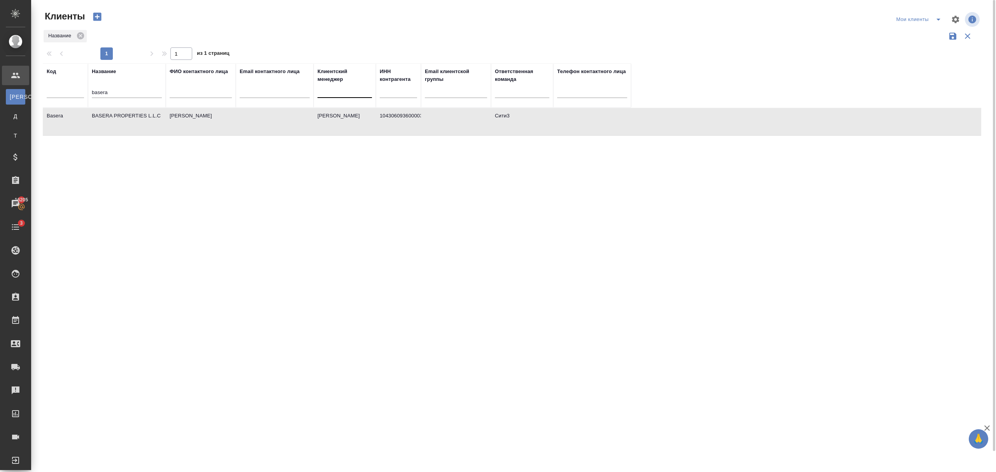
click at [230, 122] on td "Березуцкий Никита" at bounding box center [201, 121] width 70 height 27
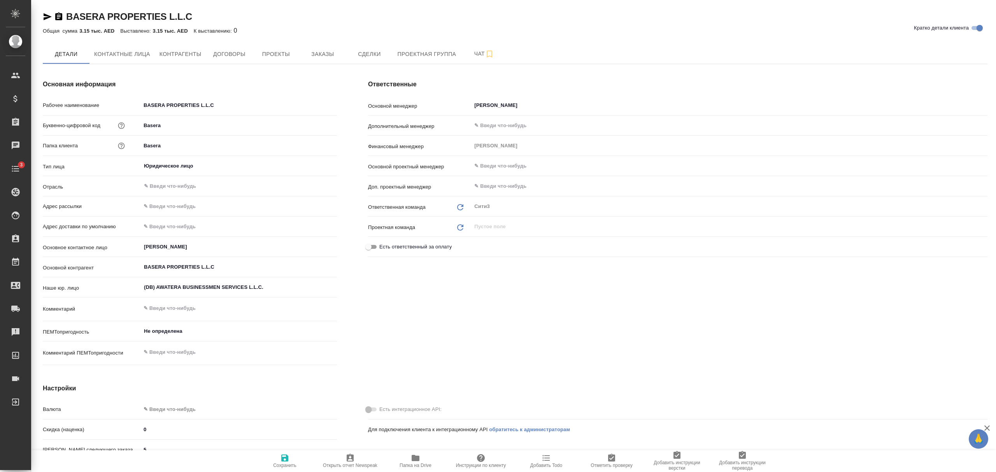
type textarea "x"
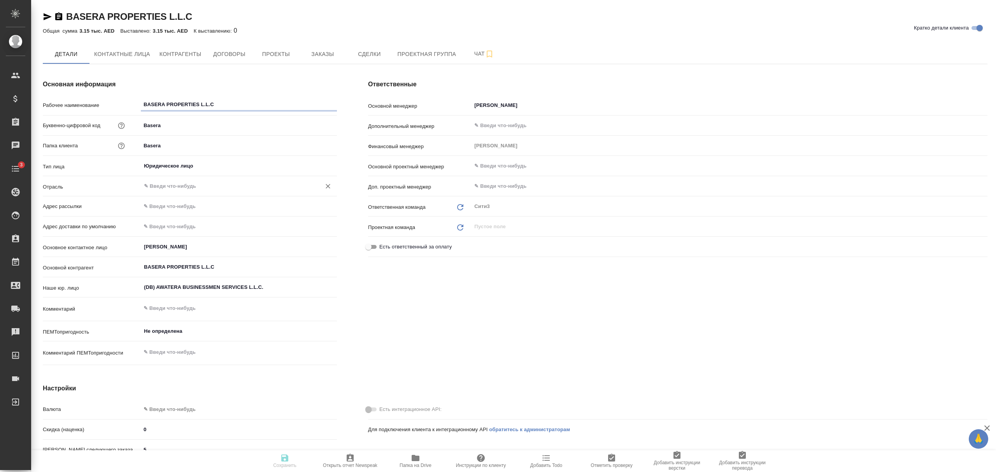
type textarea "x"
click at [229, 54] on span "Договоры" at bounding box center [228, 54] width 37 height 10
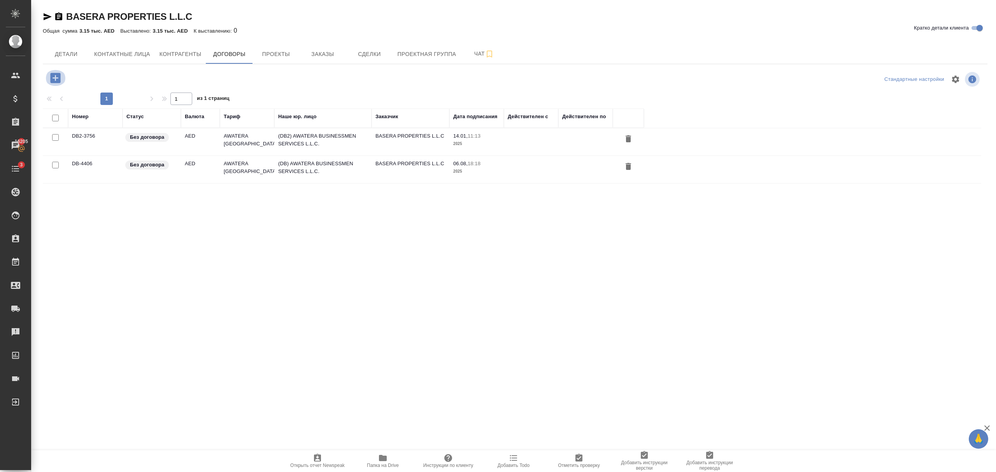
click at [54, 76] on icon "button" at bounding box center [55, 78] width 10 height 10
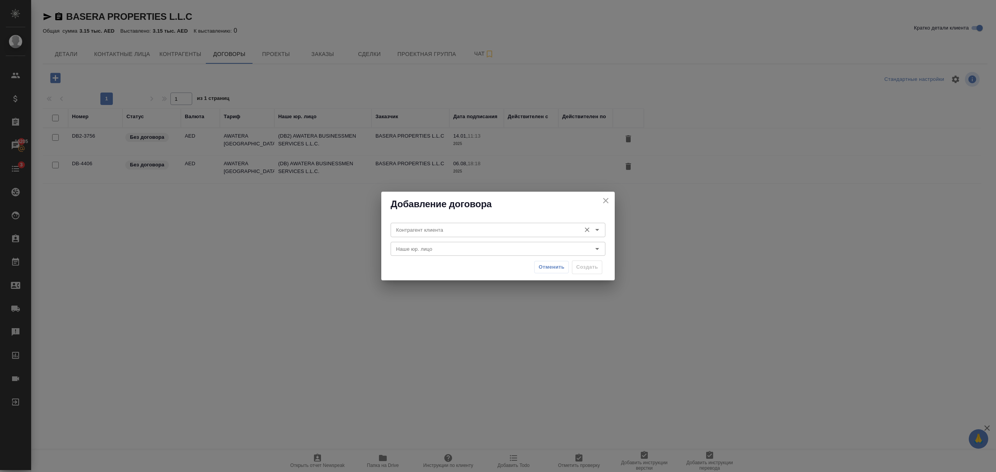
click at [469, 231] on input "Контрагент клиента" at bounding box center [485, 229] width 184 height 9
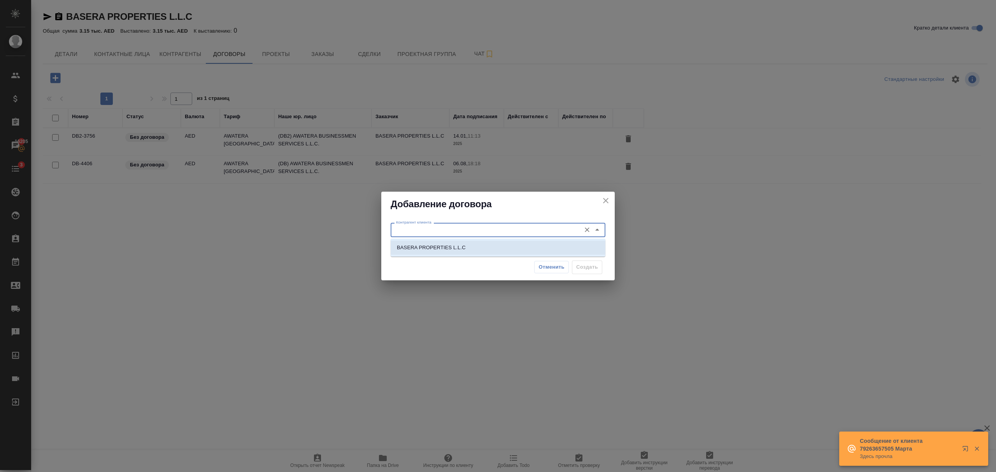
click at [460, 246] on p "BASERA PROPERTIES L.L.C" at bounding box center [431, 248] width 69 height 8
type input "BASERA PROPERTIES L.L.C"
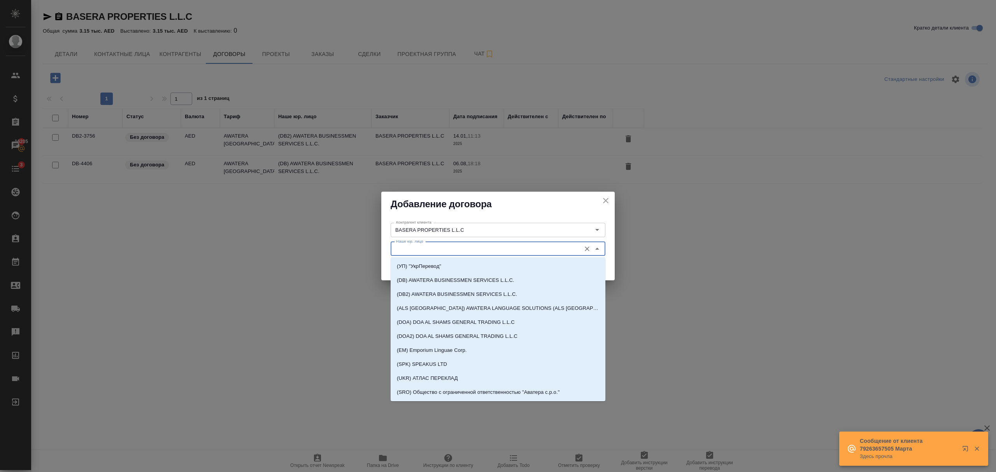
click at [454, 247] on input "Наше юр. лицо" at bounding box center [485, 248] width 184 height 9
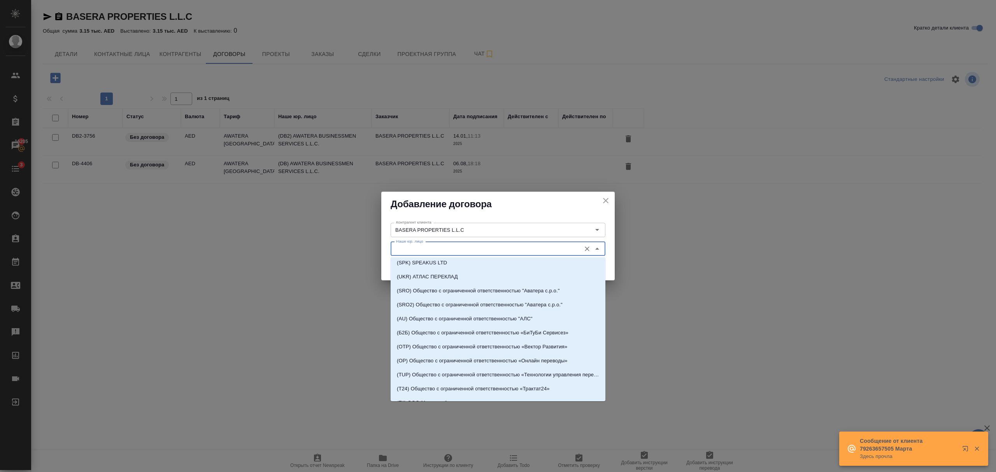
scroll to position [103, 0]
click at [456, 342] on p "(OTP) Общество с ограниченной ответственностью «Вектор Развития»" at bounding box center [482, 345] width 170 height 8
type input "(OTP) Общество с ограниченной ответственностью «Вектор Развития»"
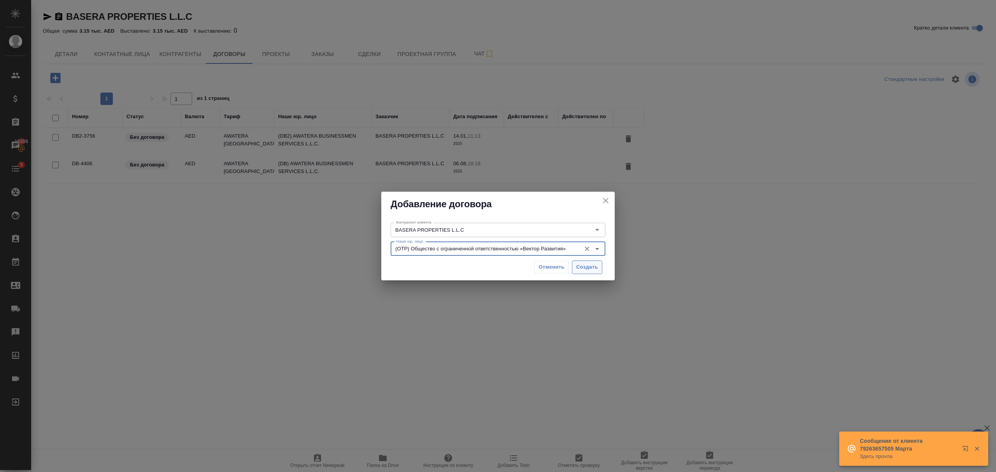
click at [582, 270] on span "Создать" at bounding box center [587, 267] width 22 height 9
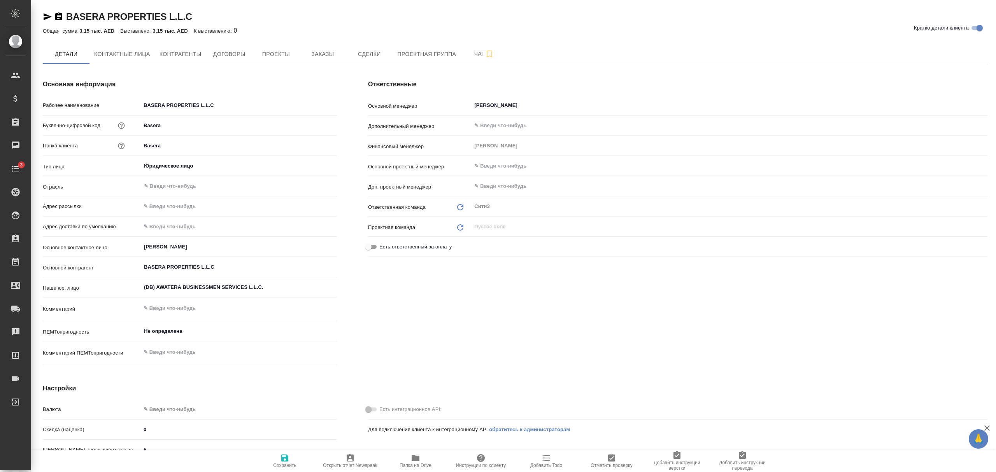
type textarea "x"
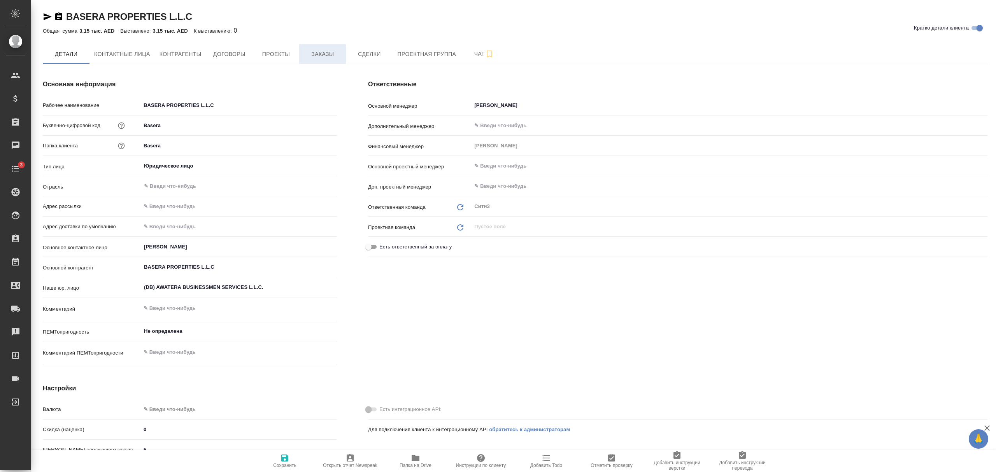
type textarea "x"
click at [326, 51] on span "Заказы" at bounding box center [322, 54] width 37 height 10
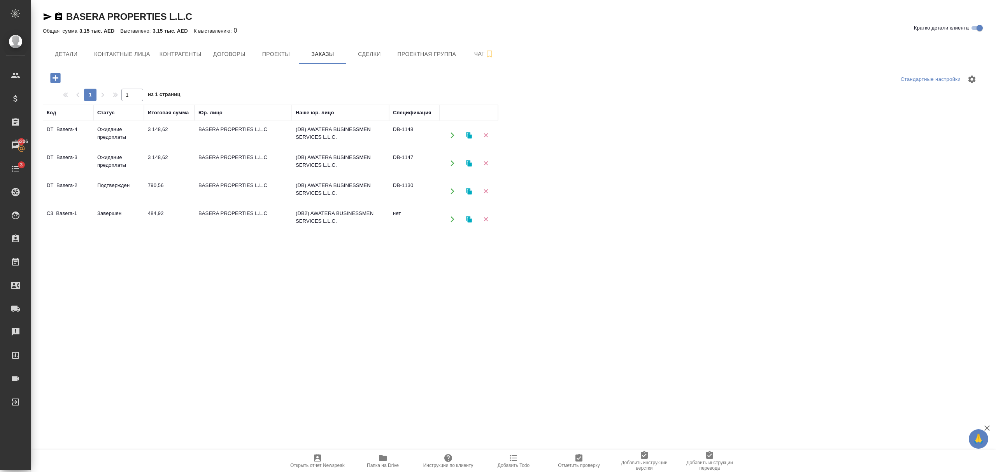
click at [55, 81] on icon "button" at bounding box center [55, 78] width 10 height 10
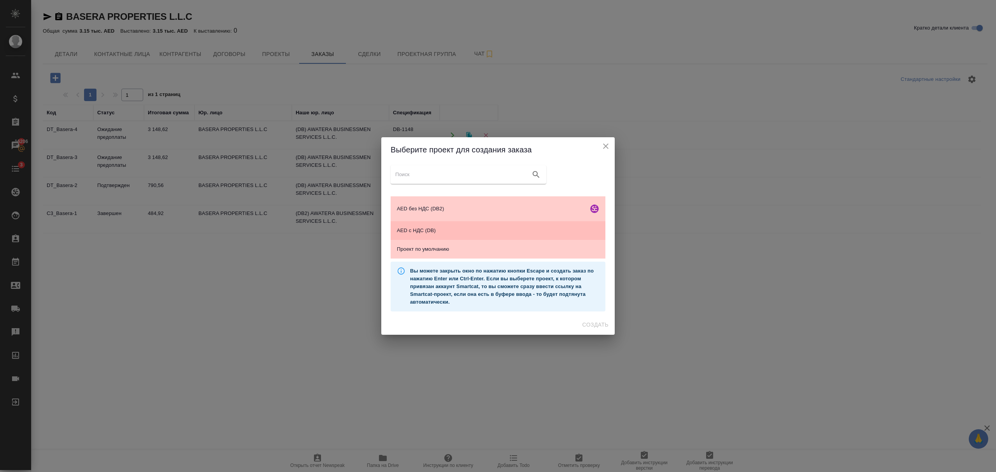
click at [447, 231] on span "AED с НДС (DB)" at bounding box center [498, 231] width 202 height 8
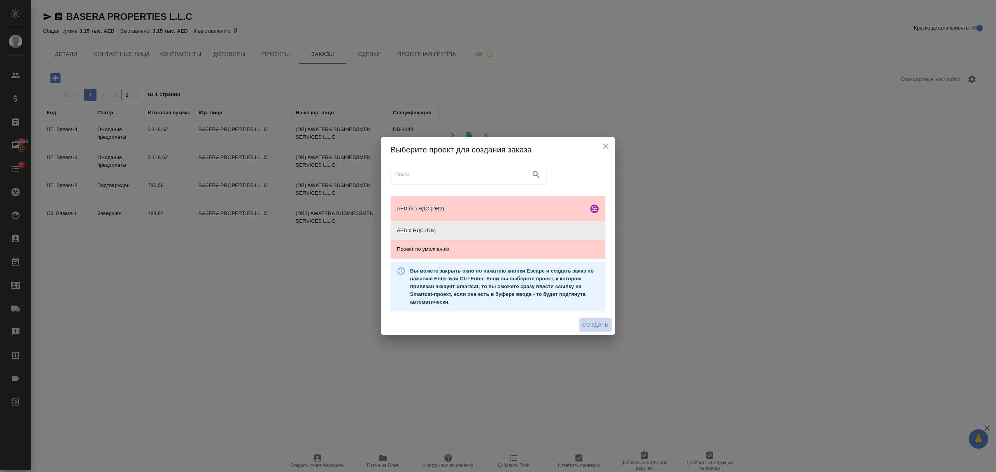
click at [589, 321] on span "Создать" at bounding box center [595, 325] width 26 height 10
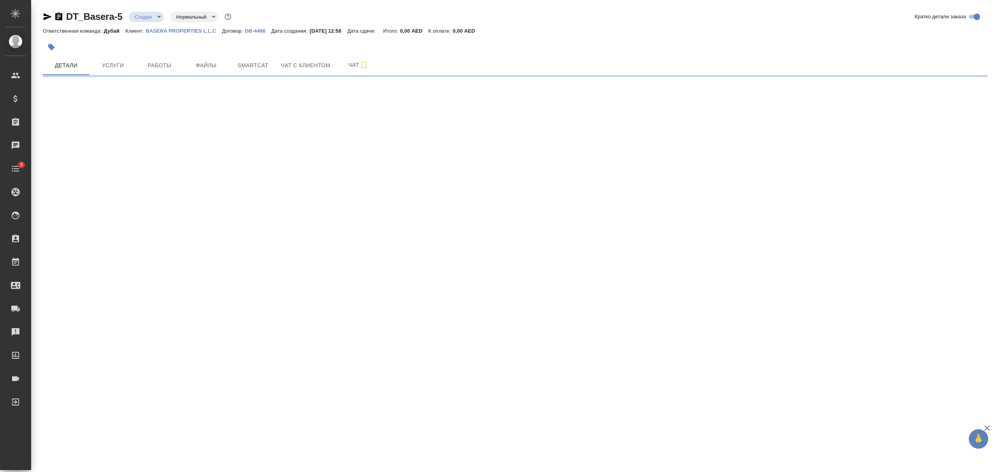
select select "RU"
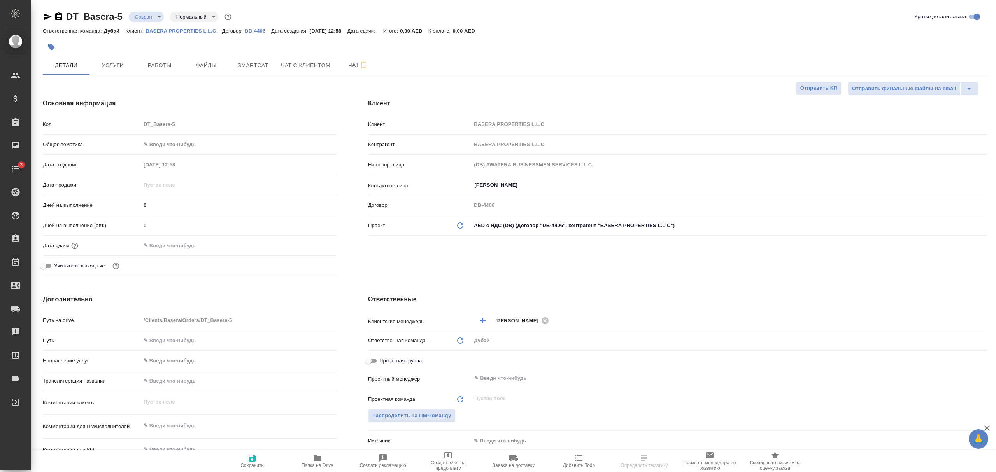
type textarea "x"
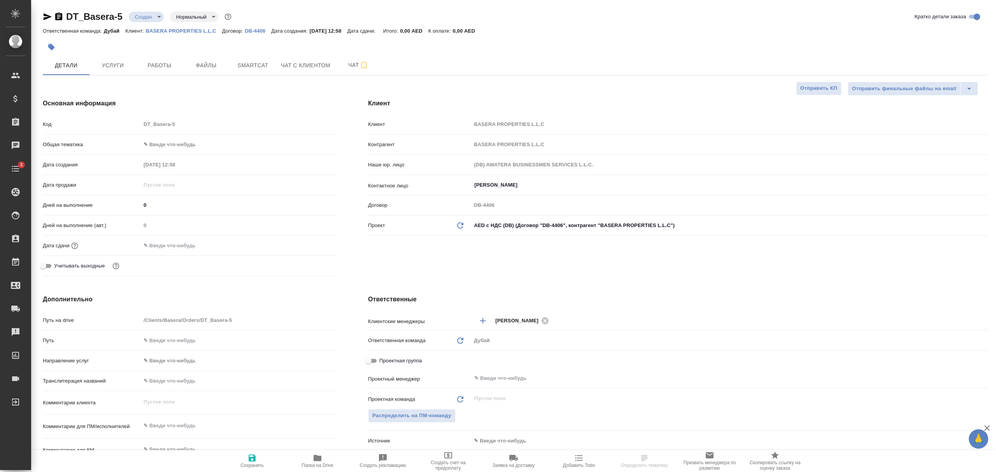
type textarea "x"
click at [161, 142] on body "🙏 .cls-1 fill:#fff; AWATERA [PERSON_NAME] Спецификации Заказы Чаты 3 Todo Проек…" at bounding box center [498, 236] width 996 height 472
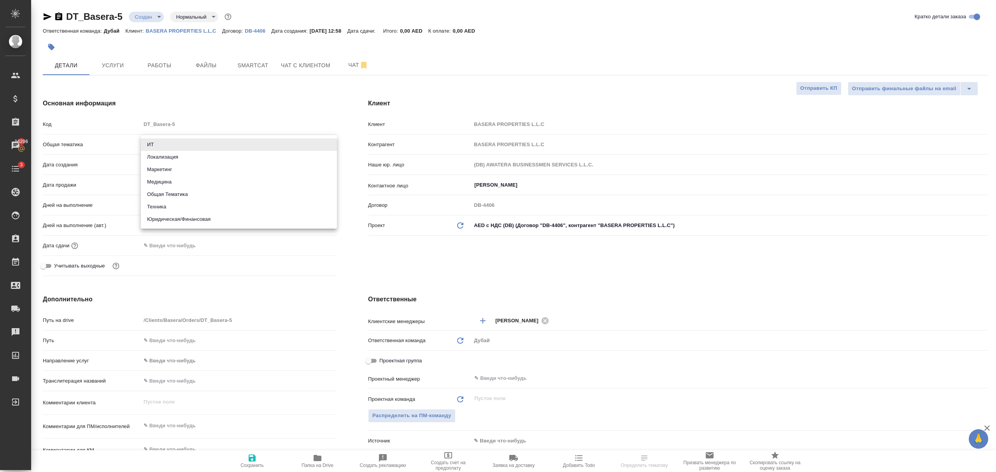
click at [170, 190] on li "Общая Тематика" at bounding box center [239, 194] width 196 height 12
type input "obtem"
type textarea "x"
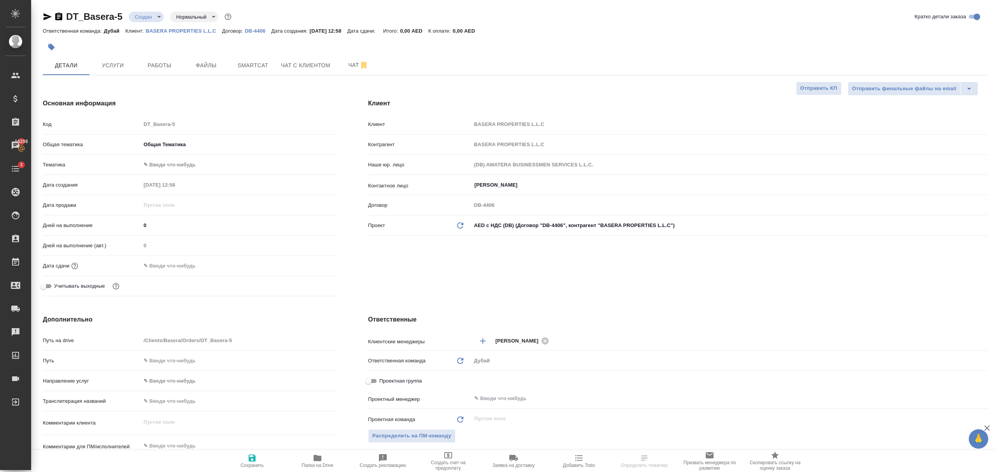
click at [167, 156] on div "Общая тематика Общая Тематика obtem" at bounding box center [190, 148] width 294 height 20
click at [171, 166] on body "🙏 .cls-1 fill:#fff; AWATERA [PERSON_NAME] Спецификации Заказы 16206 Чаты 3 Todo…" at bounding box center [498, 236] width 996 height 472
click at [184, 165] on li "Общая Тематика" at bounding box center [239, 165] width 196 height 12
type textarea "x"
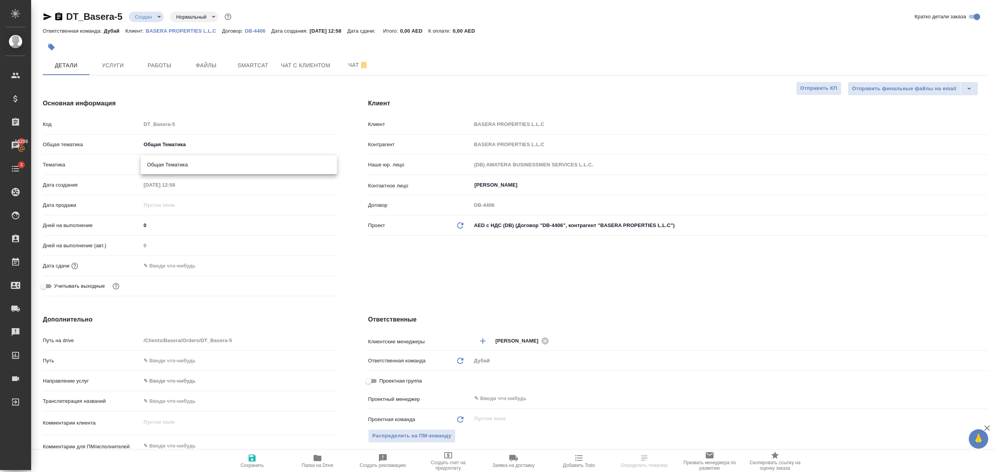
type textarea "x"
type input "6012b1ca196b0e5c9229a120"
click at [178, 263] on input "text" at bounding box center [175, 265] width 68 height 11
click at [310, 262] on icon "button" at bounding box center [314, 265] width 9 height 9
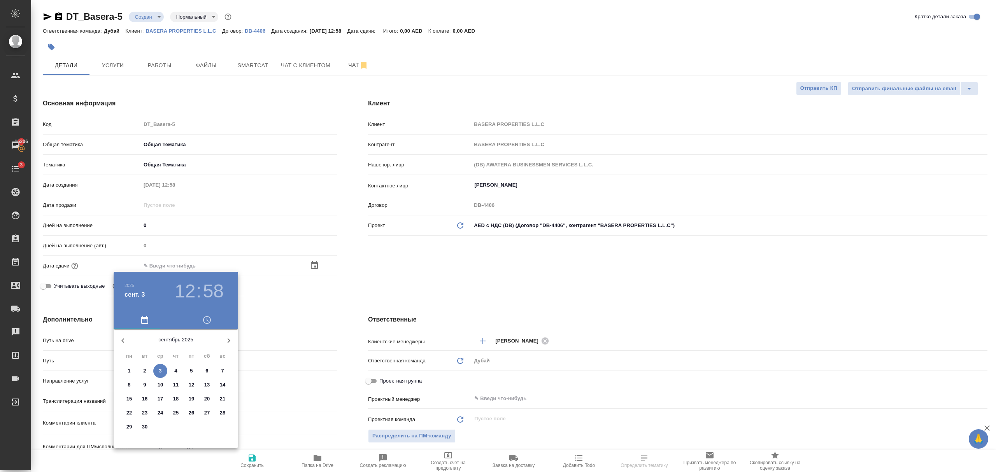
click at [145, 429] on p "30" at bounding box center [145, 427] width 6 height 8
type input "[DATE] 12:58"
type textarea "x"
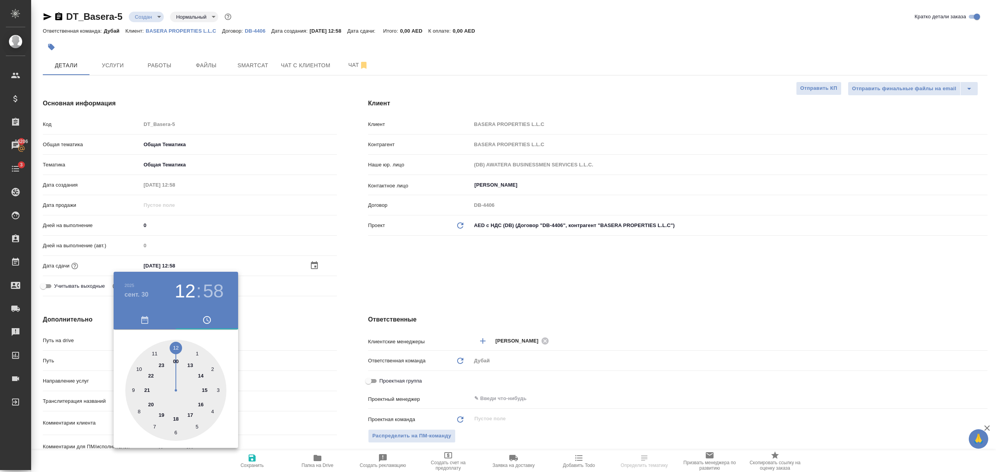
click at [343, 400] on div at bounding box center [498, 236] width 996 height 472
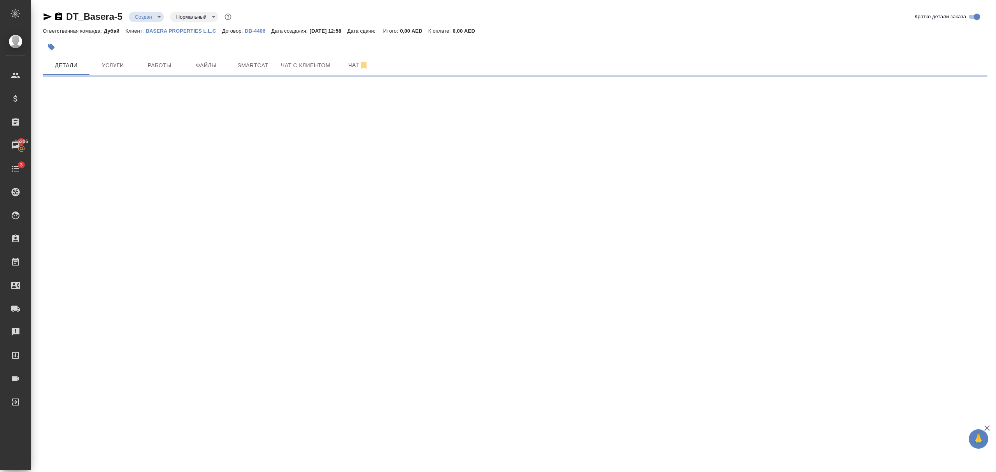
select select "RU"
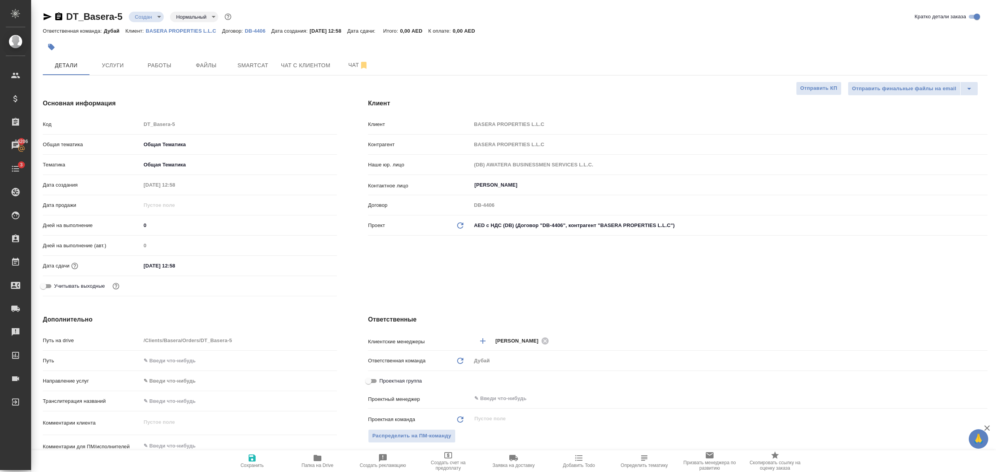
type textarea "x"
click at [258, 459] on span "Сохранить" at bounding box center [252, 461] width 56 height 15
type textarea "x"
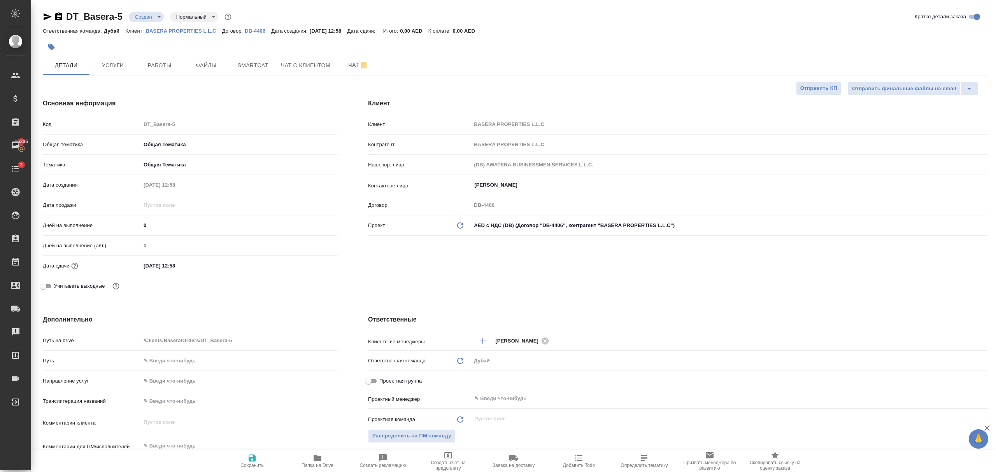
type textarea "x"
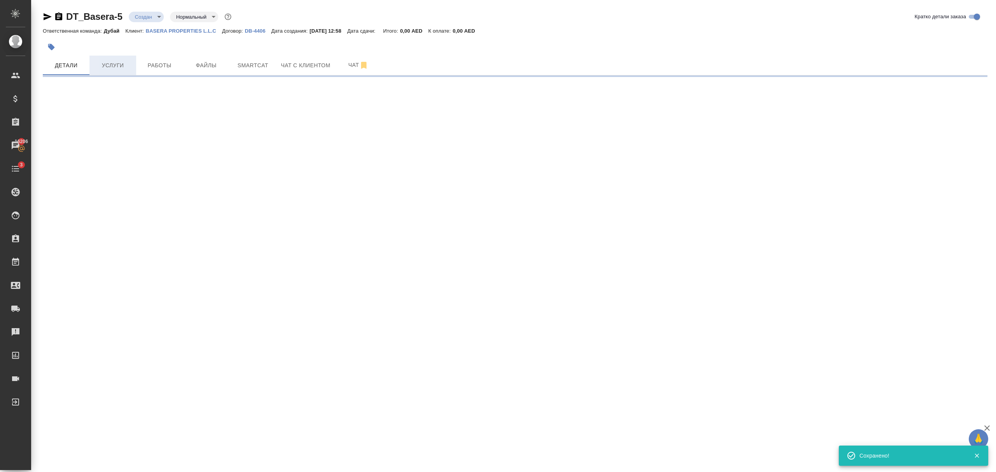
select select "RU"
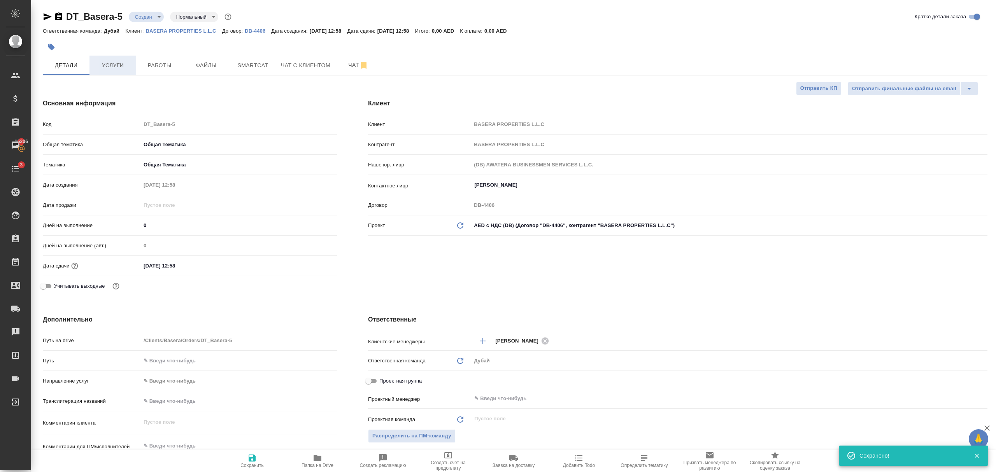
click at [109, 63] on span "Услуги" at bounding box center [112, 66] width 37 height 10
type textarea "x"
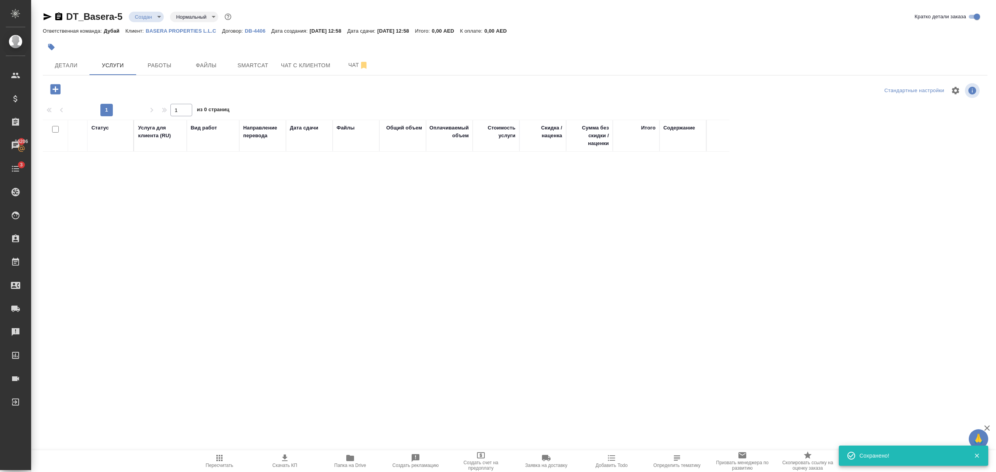
click at [57, 89] on icon "button" at bounding box center [56, 89] width 14 height 14
click at [69, 70] on span "Детали" at bounding box center [65, 66] width 37 height 10
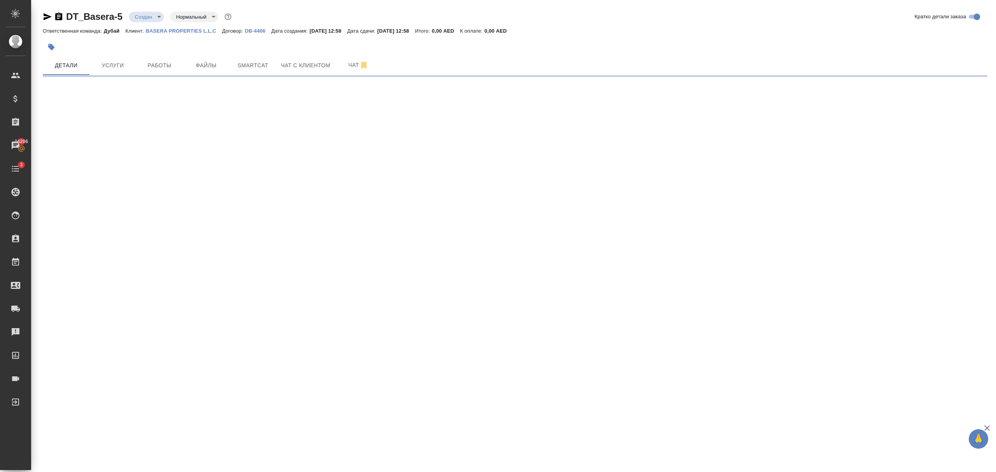
select select "RU"
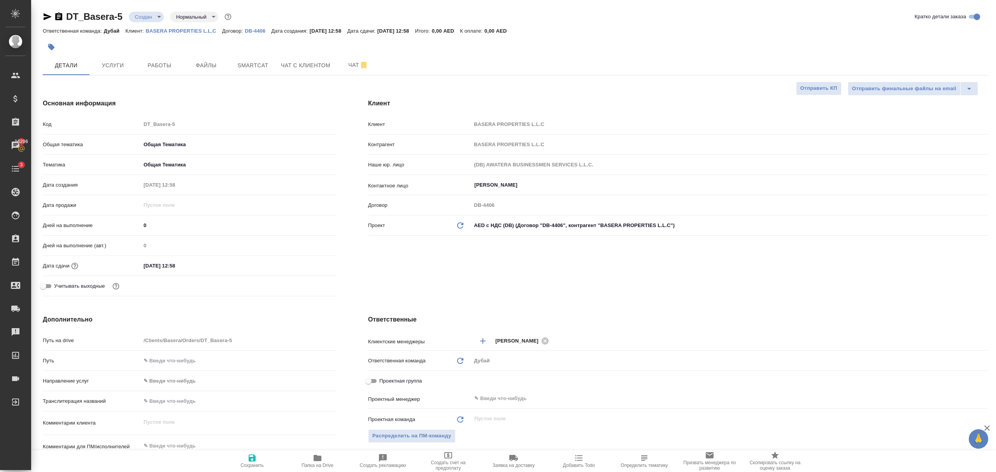
type textarea "x"
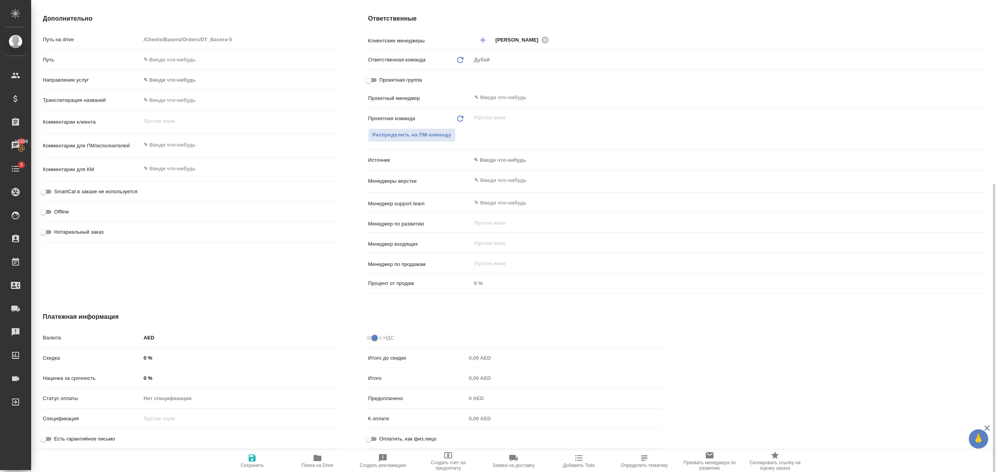
click at [165, 343] on body "🙏 .cls-1 fill:#fff; AWATERA Bezborodov Ivan Клиенты Спецификации Заказы 16206 Ч…" at bounding box center [498, 236] width 996 height 472
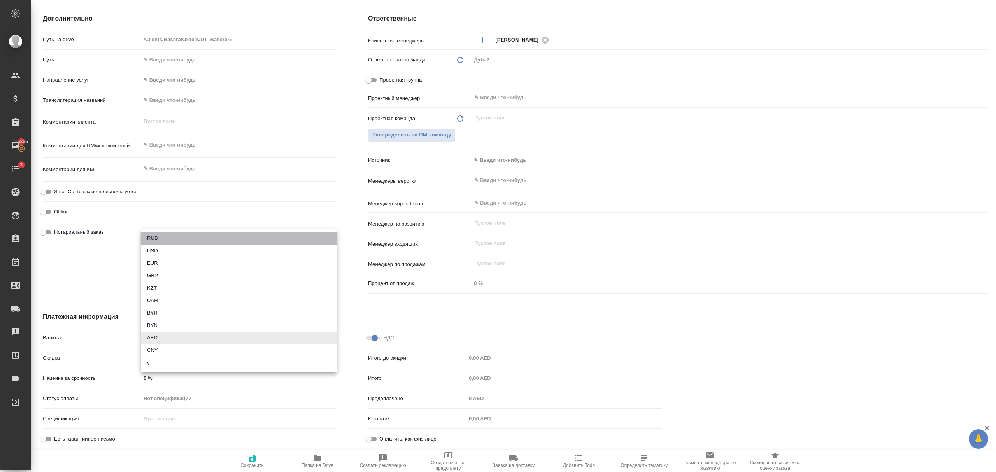
click at [170, 240] on li "RUB" at bounding box center [239, 238] width 196 height 12
type textarea "x"
type input "RUB"
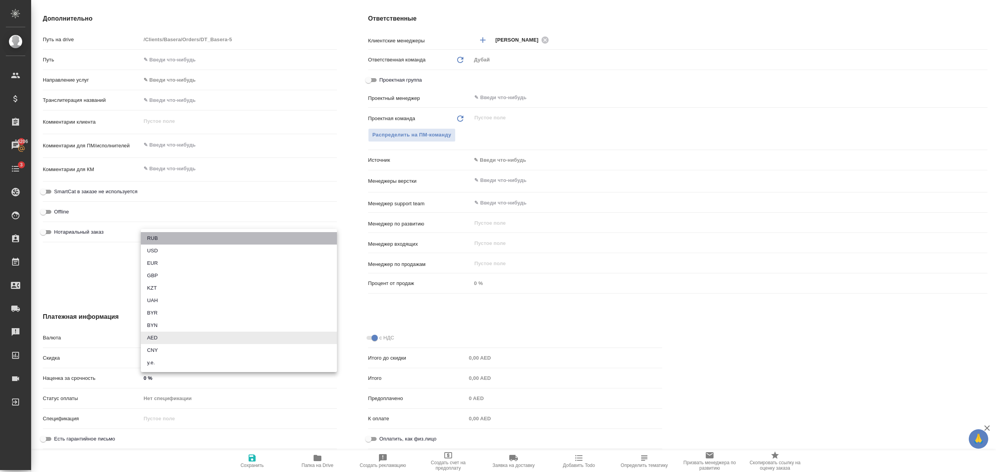
type input "0,00 ₽"
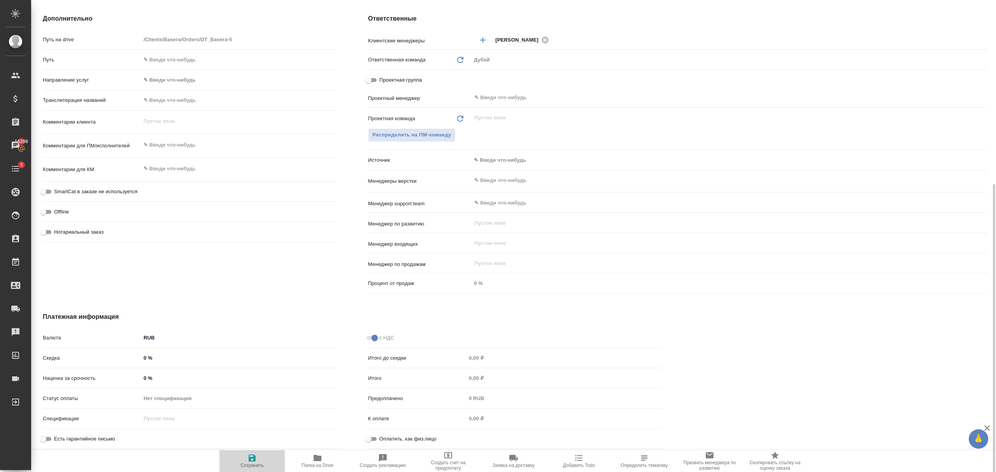
click at [254, 463] on icon "button" at bounding box center [251, 458] width 9 height 9
type textarea "x"
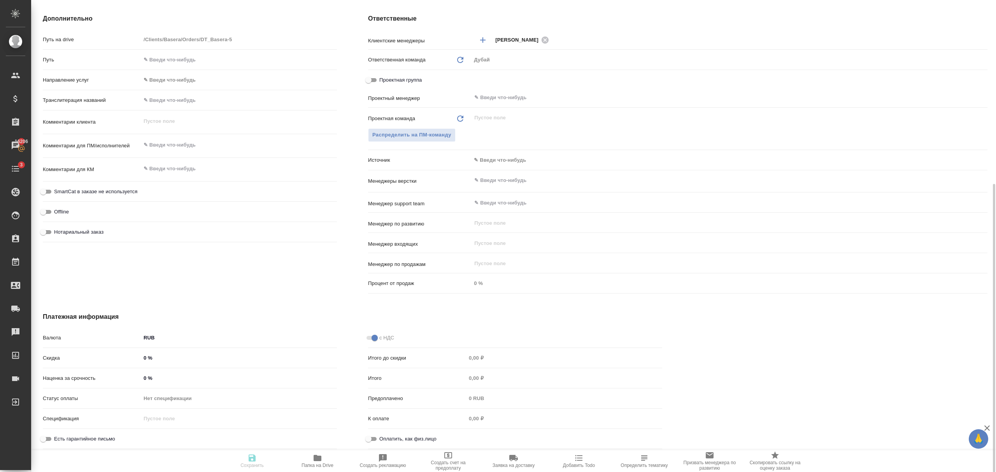
type textarea "x"
click at [256, 461] on icon "button" at bounding box center [251, 458] width 9 height 9
type textarea "x"
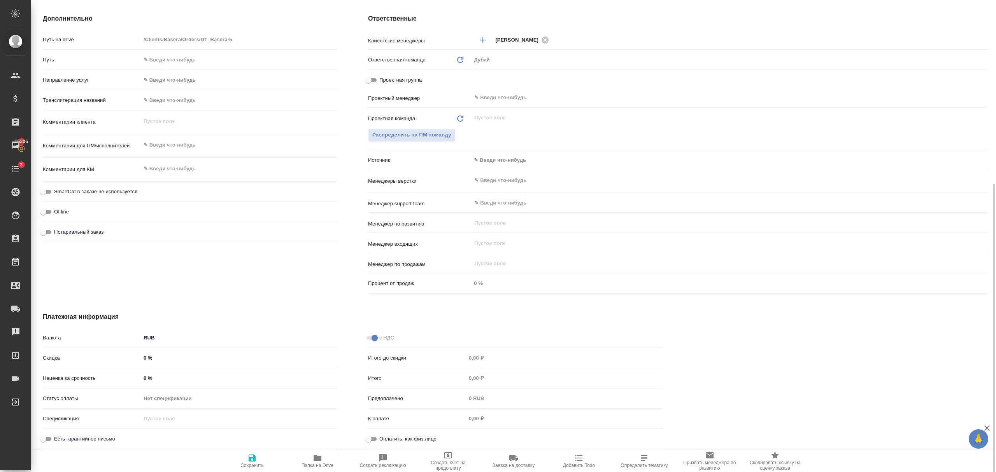
type textarea "x"
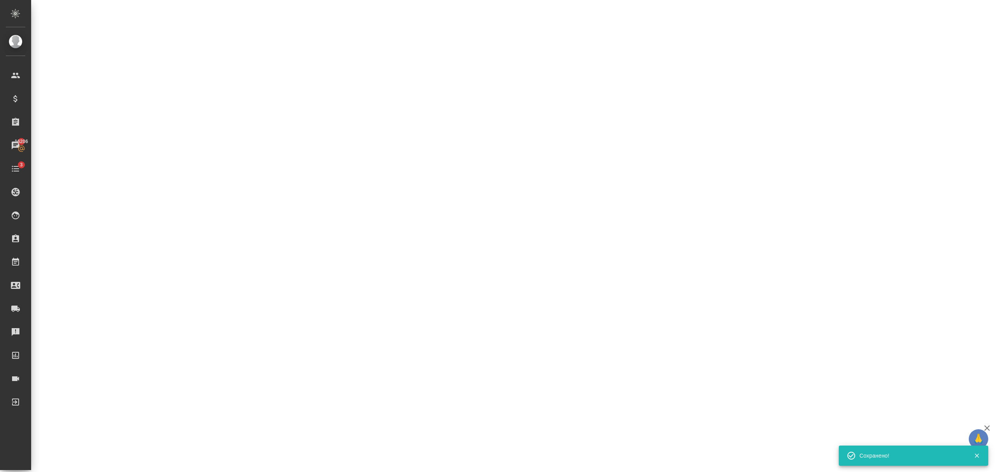
select select "RU"
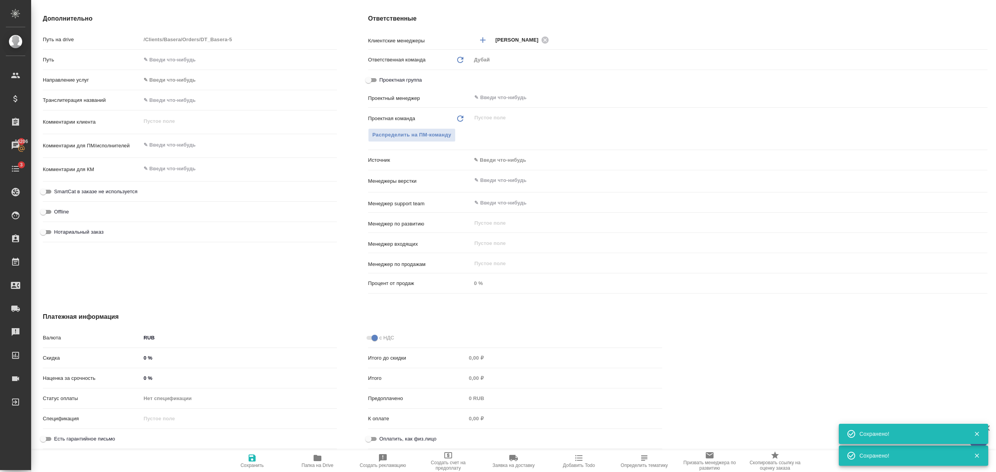
type textarea "x"
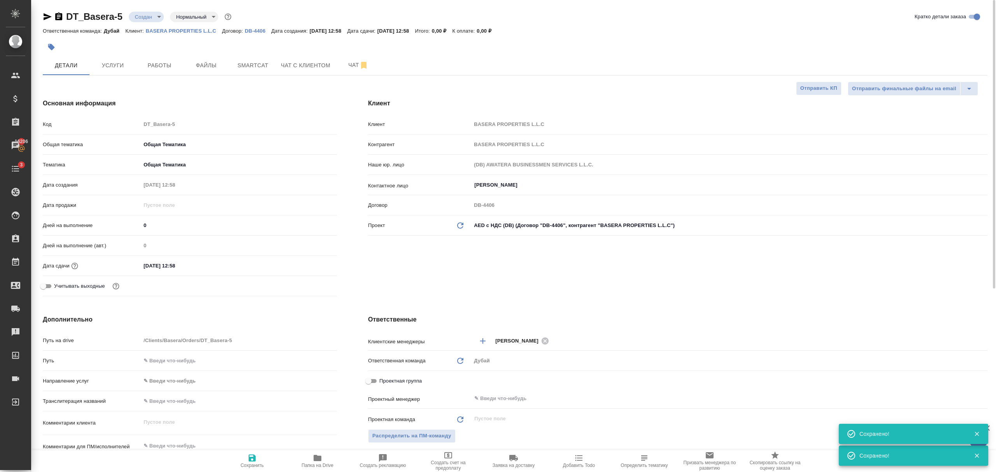
type textarea "x"
click at [113, 63] on span "Услуги" at bounding box center [112, 66] width 37 height 10
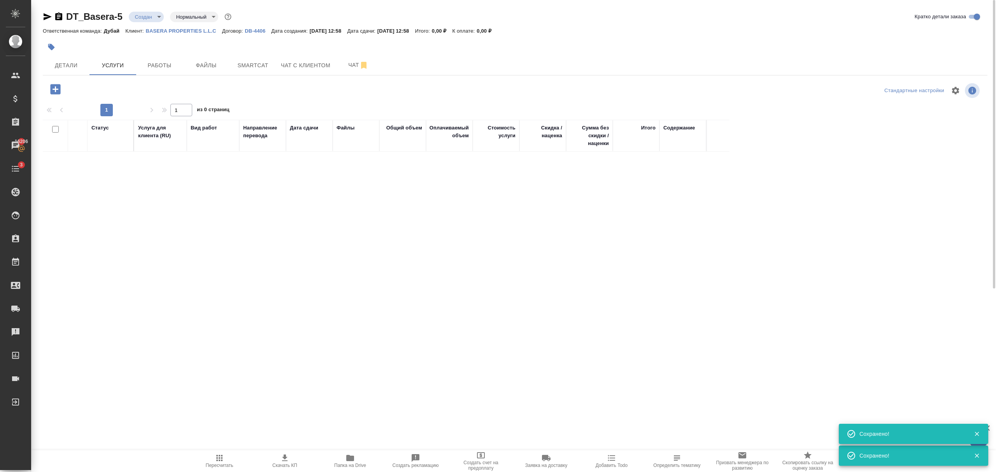
click at [55, 89] on icon "button" at bounding box center [56, 89] width 14 height 14
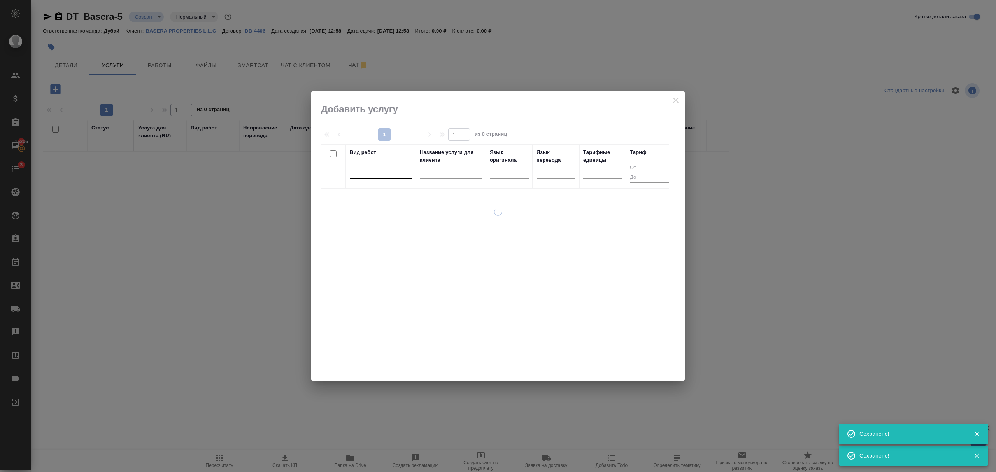
click at [388, 174] on div at bounding box center [381, 170] width 62 height 11
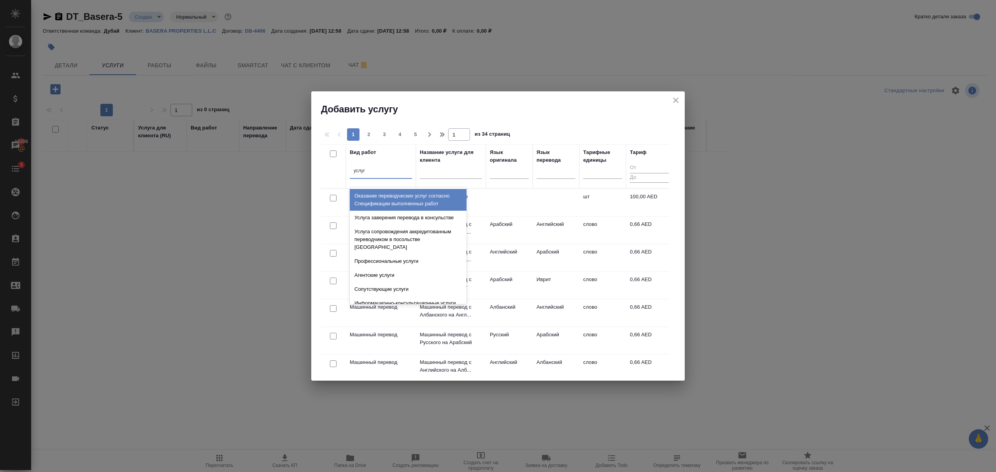
type input "услуги"
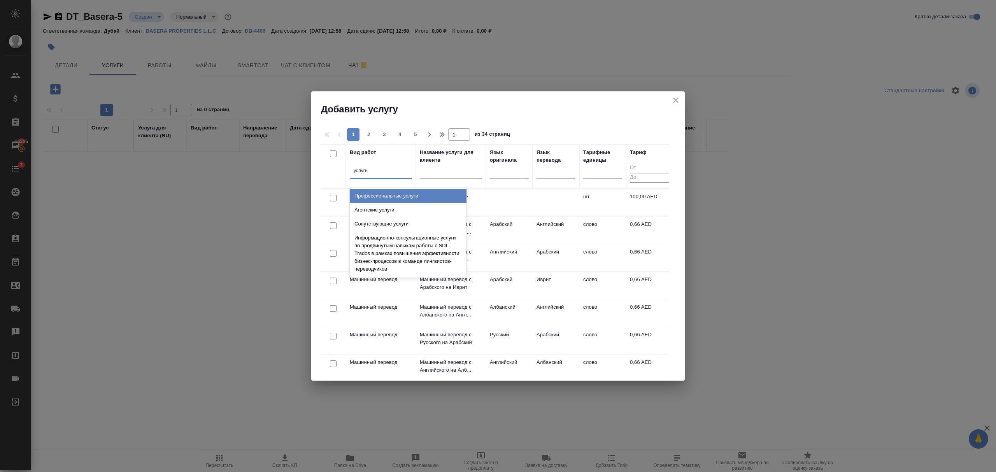
click at [393, 192] on div "Профессиональные услуги" at bounding box center [408, 196] width 117 height 14
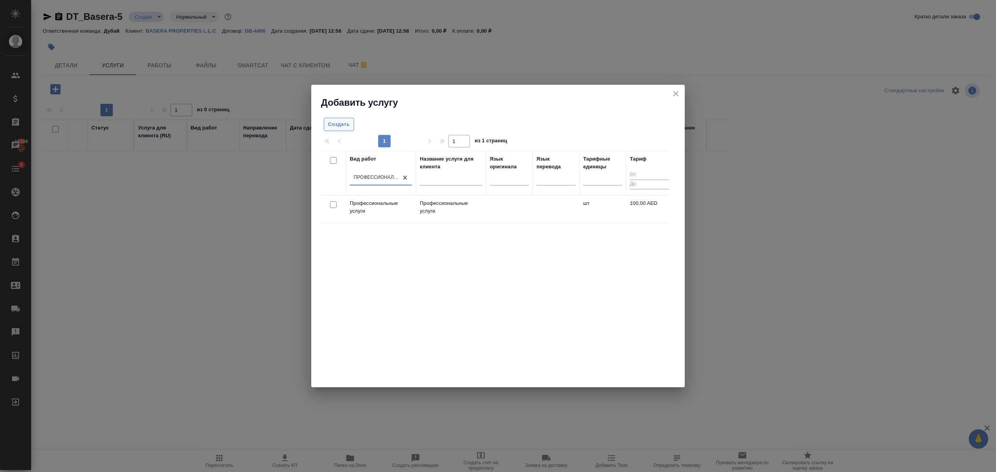
click at [333, 127] on span "Создать" at bounding box center [339, 124] width 22 height 9
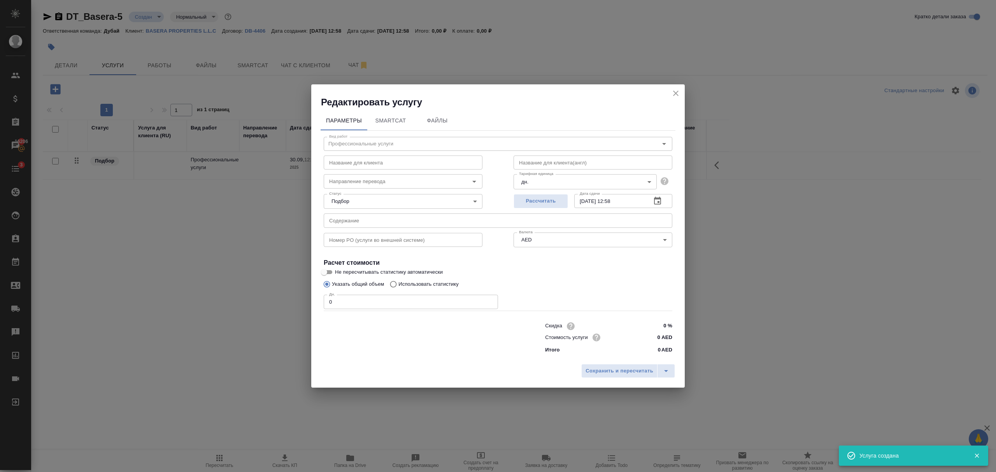
click at [531, 241] on body "🙏 .cls-1 fill:#fff; AWATERA Bezborodov Ivan Клиенты Спецификации Заказы 16206 Ч…" at bounding box center [498, 236] width 996 height 472
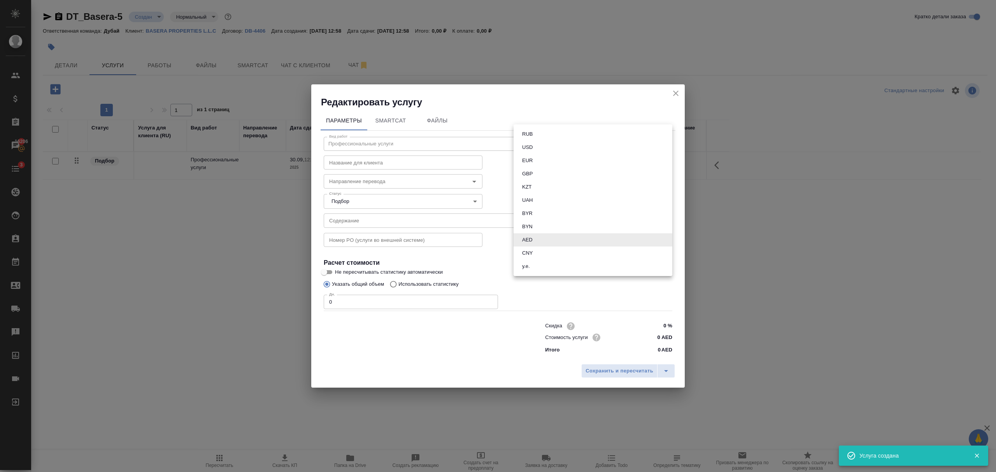
click at [534, 134] on button "RUB" at bounding box center [527, 134] width 15 height 9
type input "RUB"
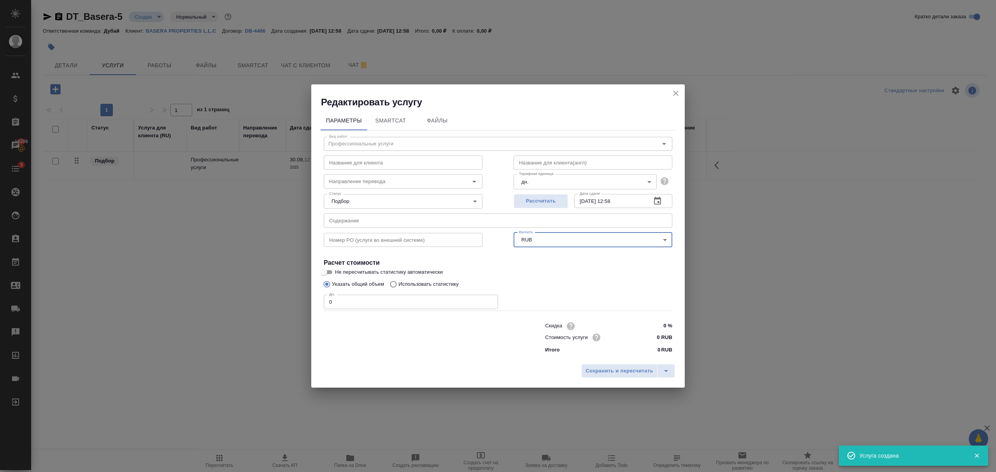
drag, startPoint x: 340, startPoint y: 304, endPoint x: 458, endPoint y: 233, distance: 137.3
click at [319, 301] on div "Параметры SmartCat Файлы Вид работ Профессиональные услуги Вид работ Название д…" at bounding box center [497, 235] width 373 height 252
type input "1"
click at [570, 181] on body "🙏 .cls-1 fill:#fff; AWATERA Bezborodov Ivan Клиенты Спецификации Заказы 16206 Ч…" at bounding box center [498, 236] width 996 height 472
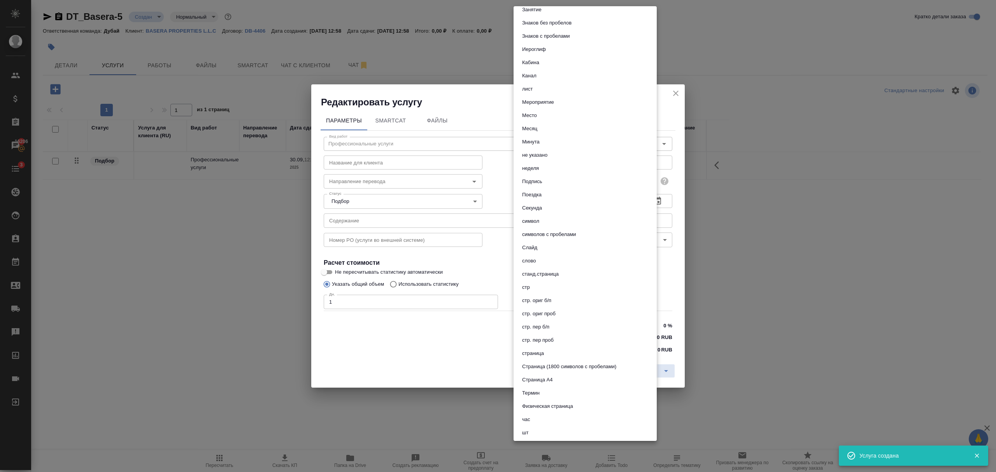
scroll to position [232, 0]
click at [551, 428] on li "шт" at bounding box center [585, 431] width 143 height 13
type input "5a8b1489cc6b4906c91bfdc1"
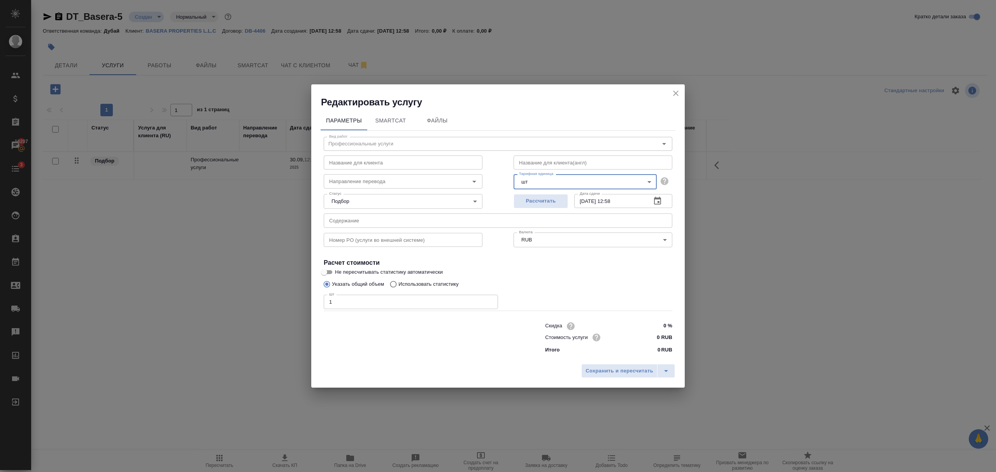
click at [654, 338] on input "0 RUB" at bounding box center [657, 337] width 29 height 11
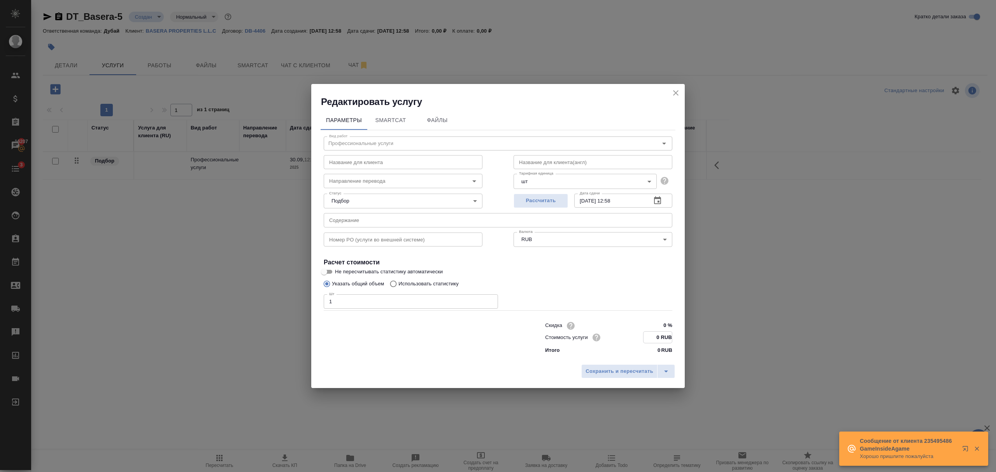
drag, startPoint x: 654, startPoint y: 335, endPoint x: 688, endPoint y: 335, distance: 33.8
click at [688, 335] on div "Редактировать услугу Параметры SmartCat Файлы Вид работ Профессиональные услуги…" at bounding box center [498, 236] width 996 height 472
type input "8755 RUB"
click at [624, 368] on span "Сохранить и пересчитать" at bounding box center [619, 371] width 68 height 9
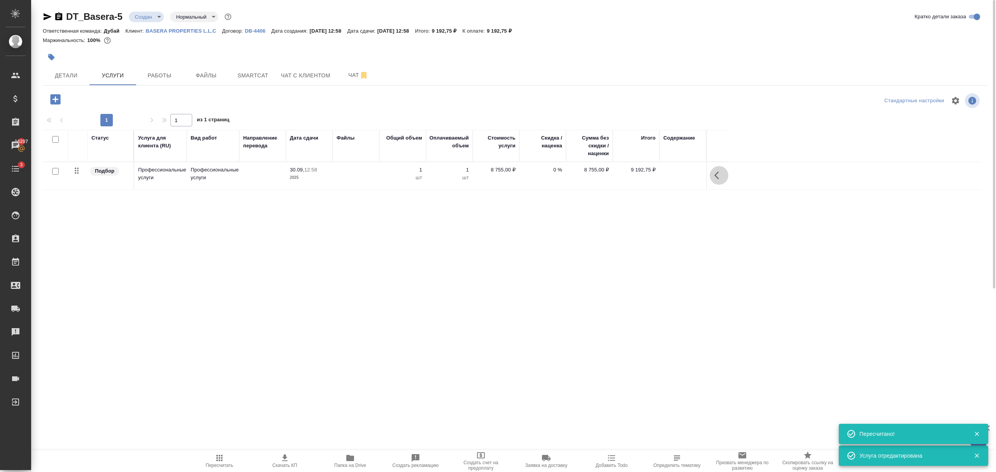
click at [718, 177] on icon "button" at bounding box center [718, 175] width 9 height 9
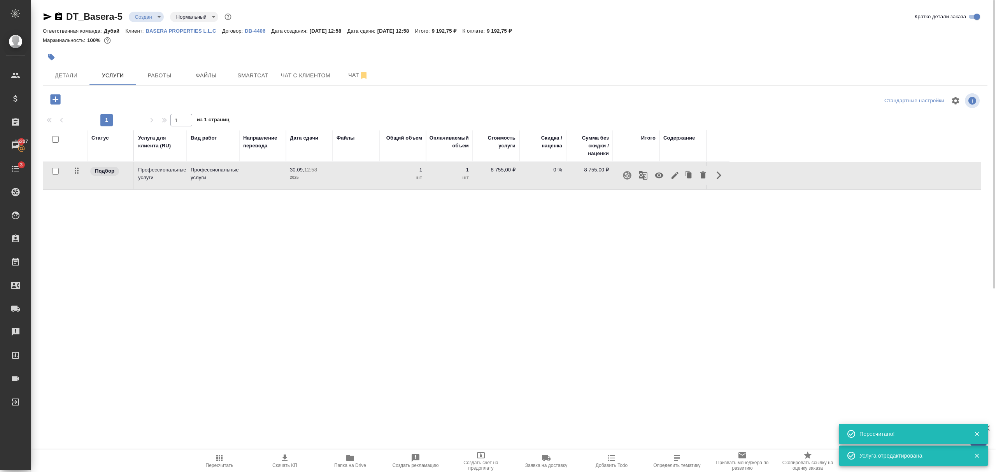
click at [673, 175] on icon "button" at bounding box center [674, 175] width 9 height 9
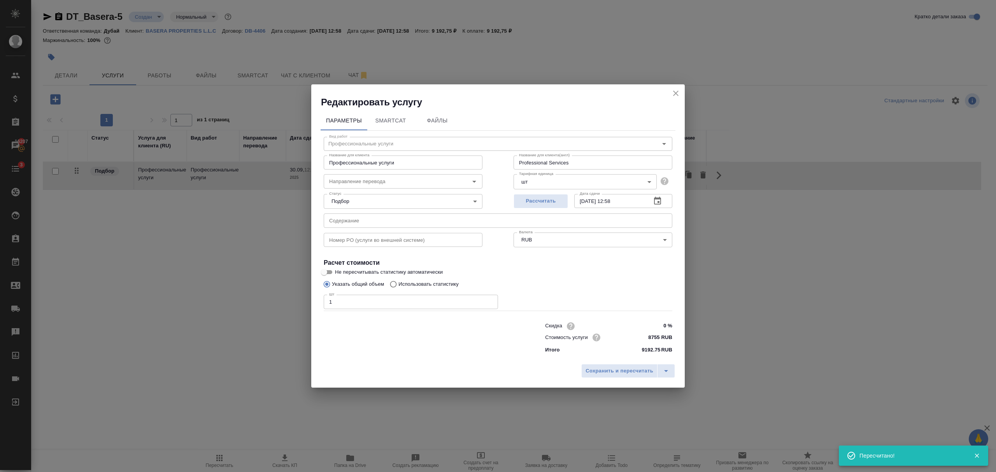
click at [650, 336] on input "8755 RUB" at bounding box center [657, 337] width 29 height 11
click at [650, 336] on input "8755 RUB" at bounding box center [657, 337] width 28 height 11
type input "8338 RUB"
click at [638, 369] on span "Сохранить и пересчитать" at bounding box center [619, 371] width 68 height 9
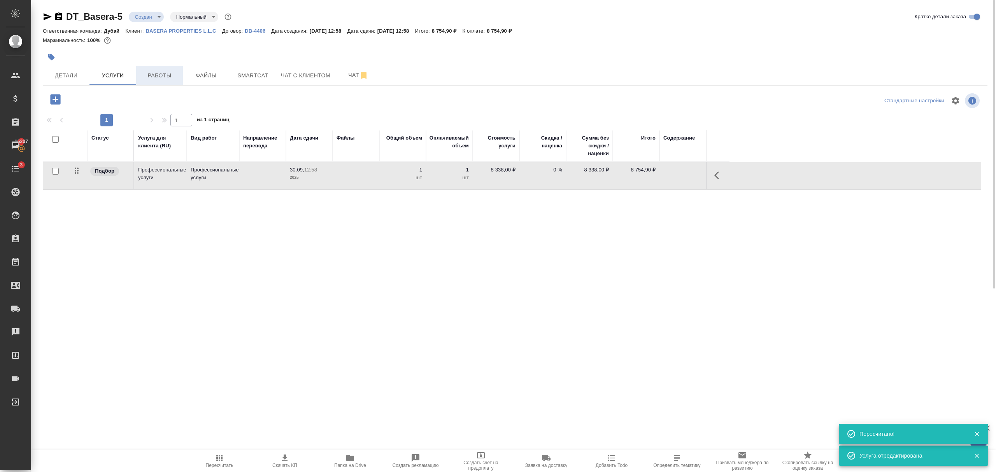
click at [166, 78] on span "Работы" at bounding box center [159, 76] width 37 height 10
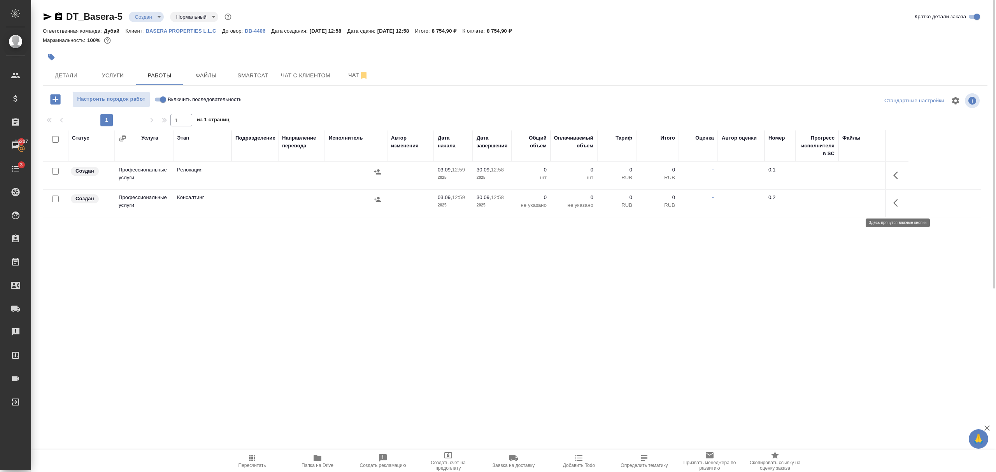
click at [896, 179] on icon "button" at bounding box center [897, 175] width 9 height 9
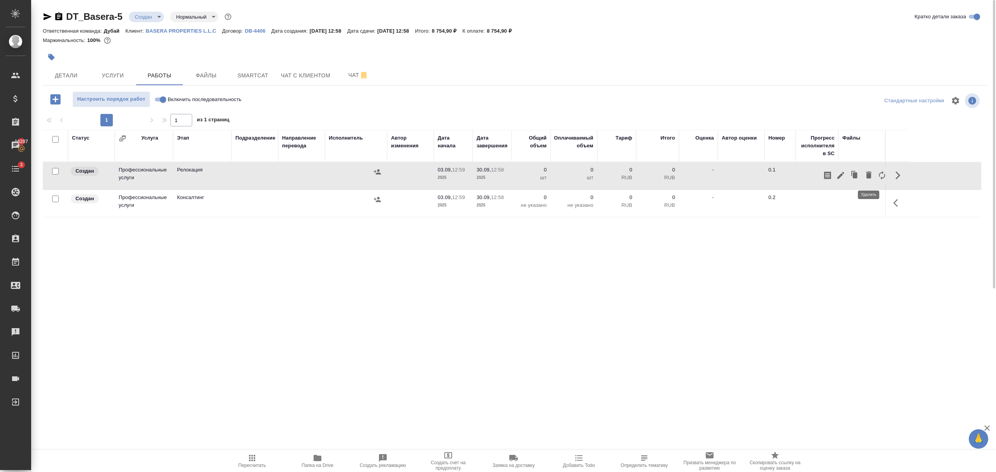
click at [872, 177] on icon "button" at bounding box center [868, 174] width 9 height 9
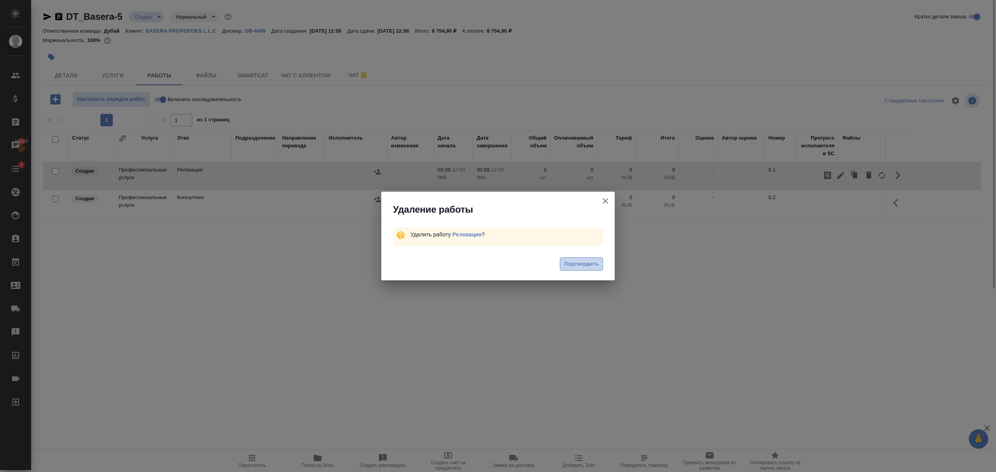
click at [587, 265] on span "Подтвердить" at bounding box center [581, 264] width 35 height 9
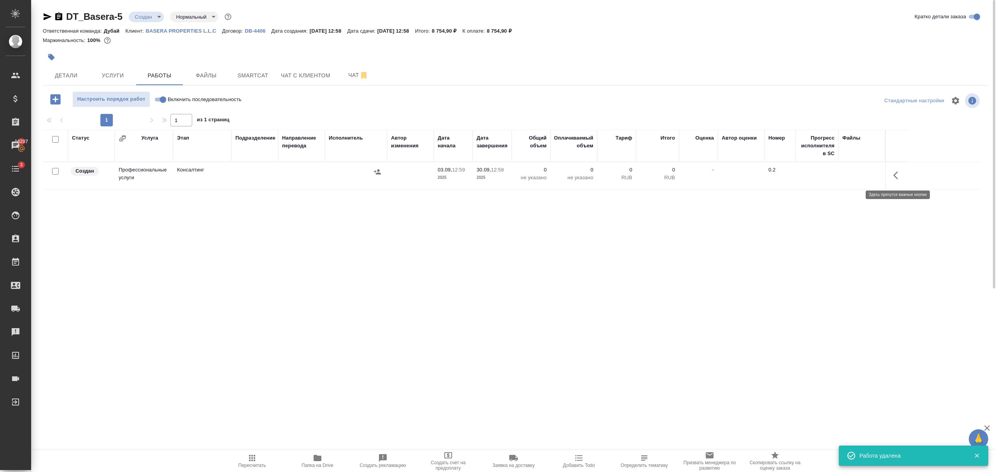
click at [896, 172] on icon "button" at bounding box center [897, 175] width 9 height 9
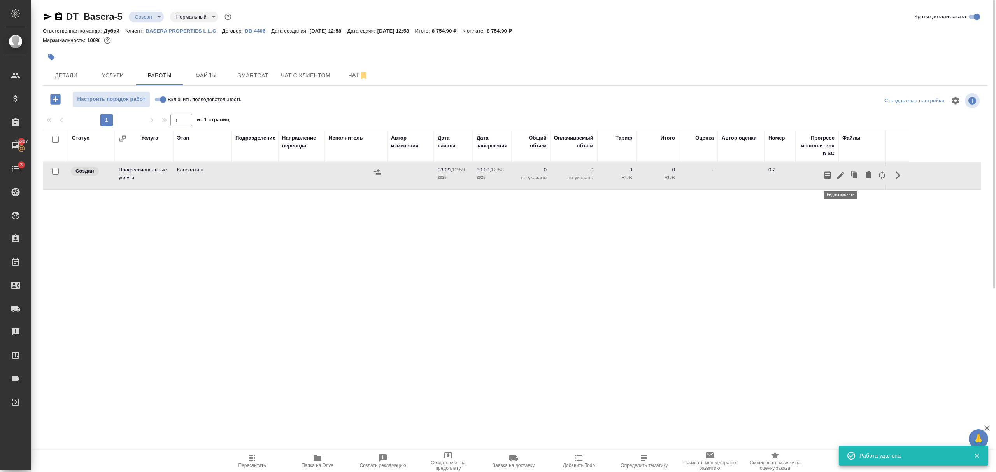
click at [838, 173] on icon "button" at bounding box center [840, 175] width 9 height 9
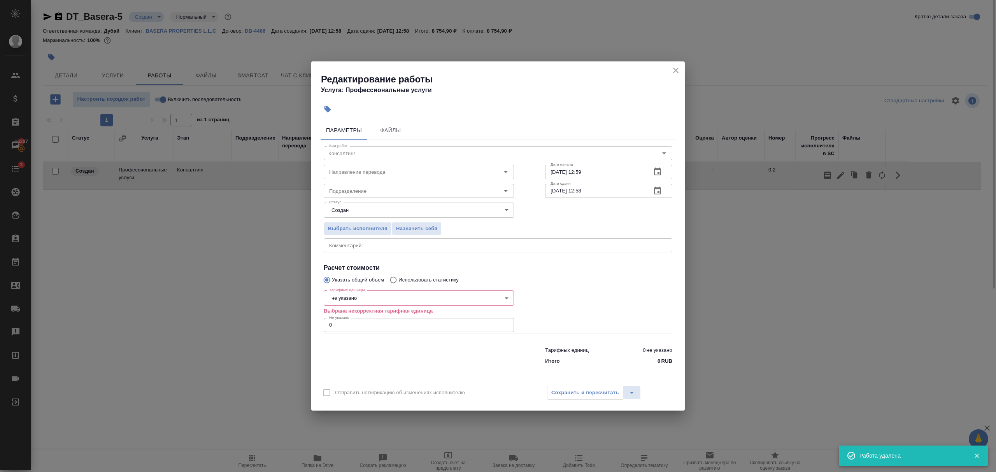
click at [369, 298] on body "🙏 .cls-1 fill:#fff; AWATERA Bezborodov Ivan Клиенты Спецификации Заказы 16207 Ч…" at bounding box center [498, 236] width 996 height 472
click at [370, 300] on li "шт" at bounding box center [419, 298] width 190 height 13
type input "5a8b1489cc6b4906c91bfdc1"
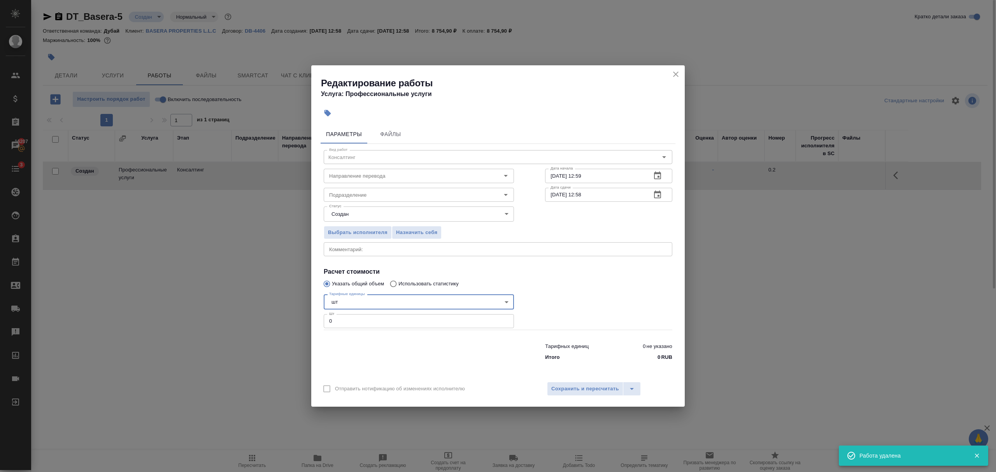
click at [358, 319] on input "0" at bounding box center [419, 321] width 190 height 14
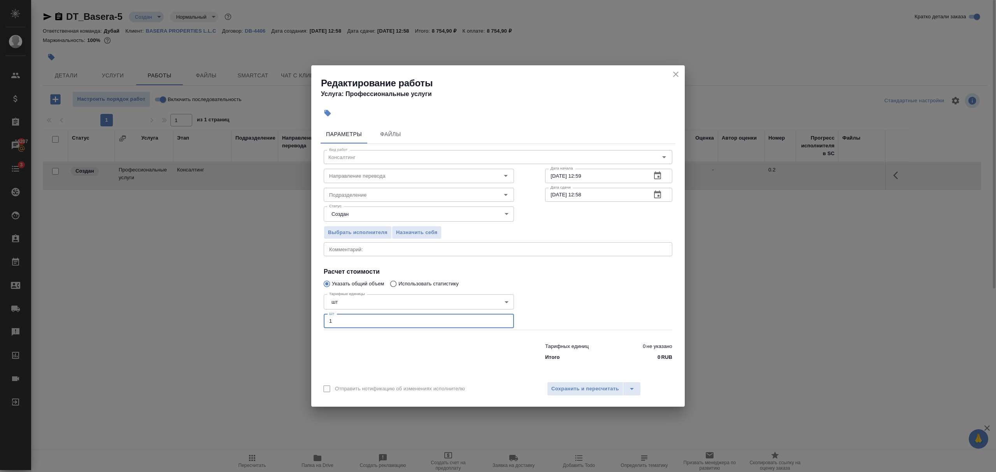
type input "1"
click at [592, 287] on div at bounding box center [608, 311] width 158 height 70
click at [593, 384] on button "Сохранить и пересчитать" at bounding box center [585, 389] width 76 height 14
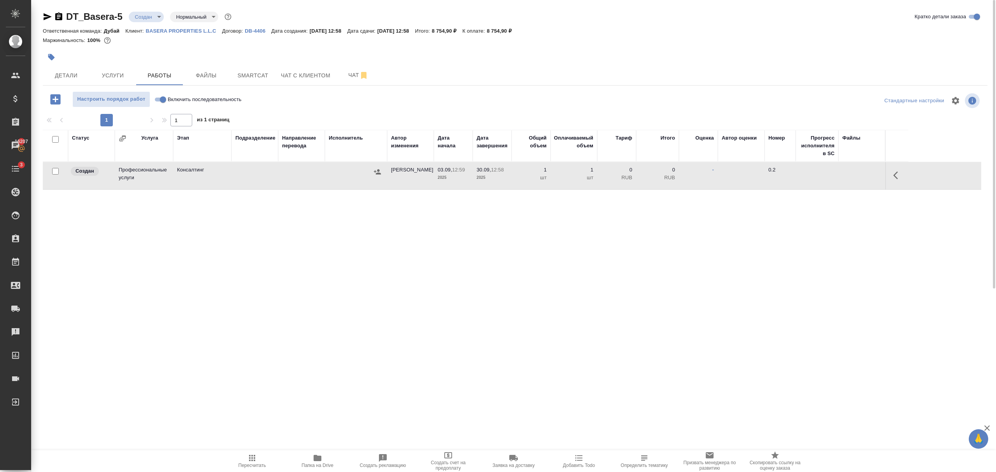
click at [667, 182] on p "RUB" at bounding box center [657, 178] width 35 height 8
click at [248, 464] on span "Пересчитать" at bounding box center [252, 465] width 28 height 5
click at [377, 172] on icon "button" at bounding box center [377, 172] width 8 height 8
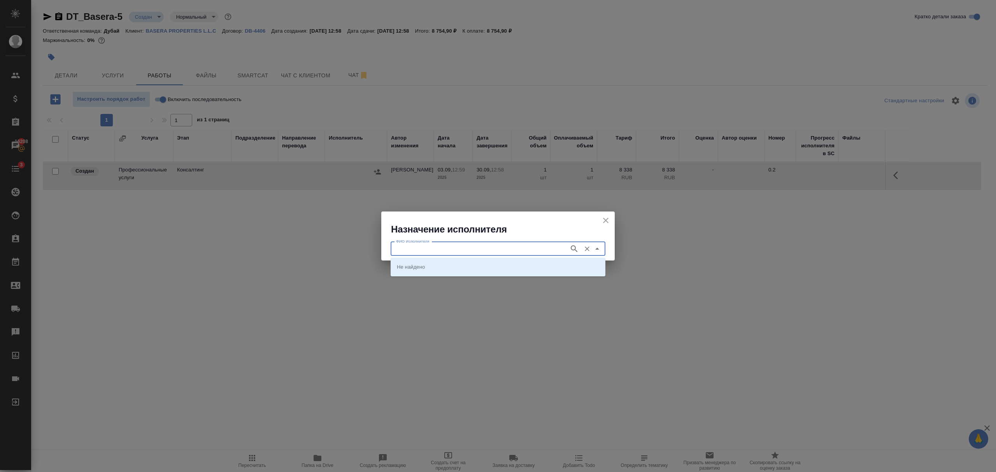
click at [425, 244] on input "ФИО Исполнителя" at bounding box center [479, 248] width 172 height 9
type input "безб"
click at [466, 269] on li "[PERSON_NAME]" at bounding box center [498, 267] width 215 height 14
type input "[PERSON_NAME]"
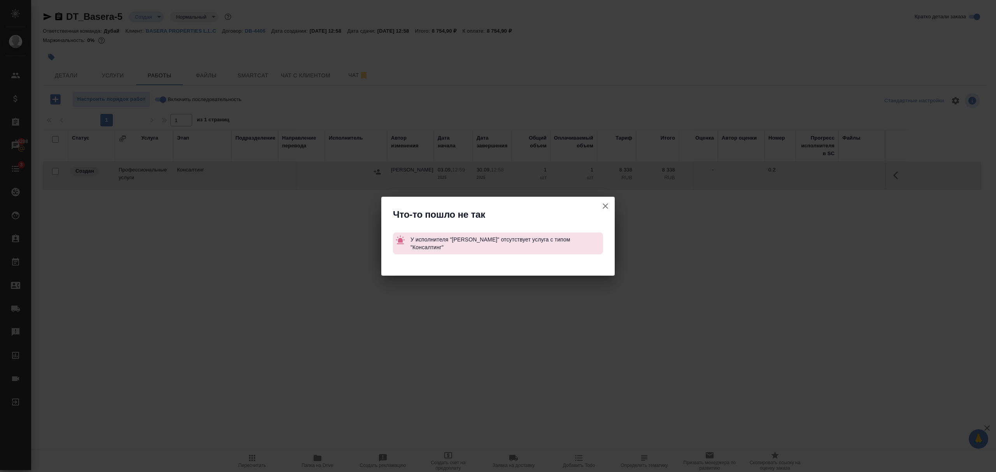
click at [607, 202] on icon "button" at bounding box center [605, 206] width 9 height 9
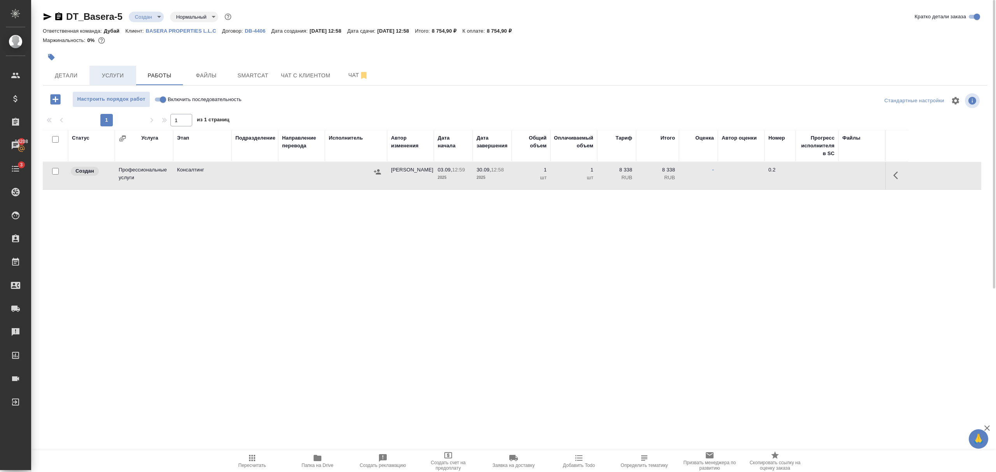
click at [111, 75] on span "Услуги" at bounding box center [112, 76] width 37 height 10
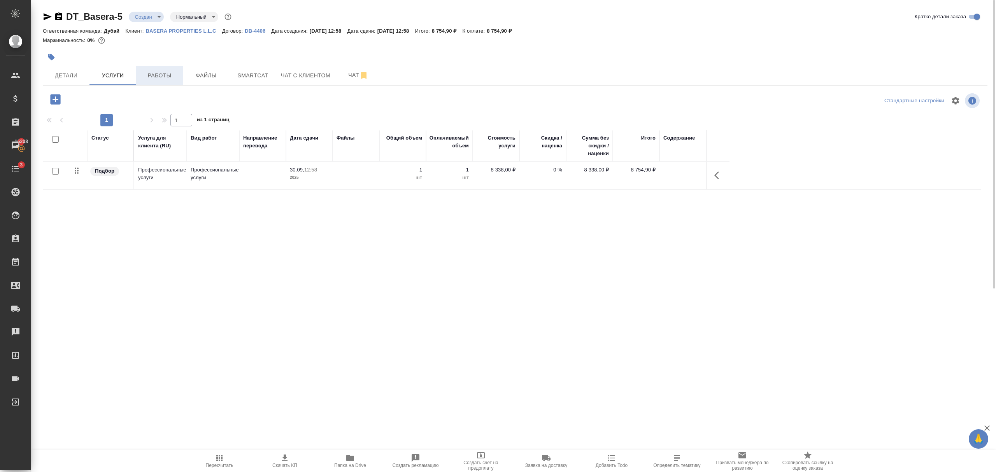
click at [162, 69] on button "Работы" at bounding box center [159, 75] width 47 height 19
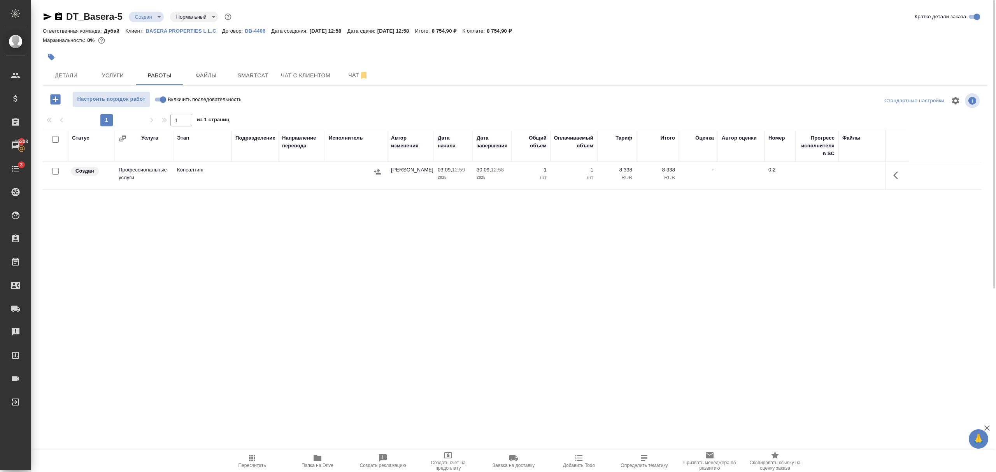
click at [377, 173] on icon "button" at bounding box center [377, 172] width 8 height 8
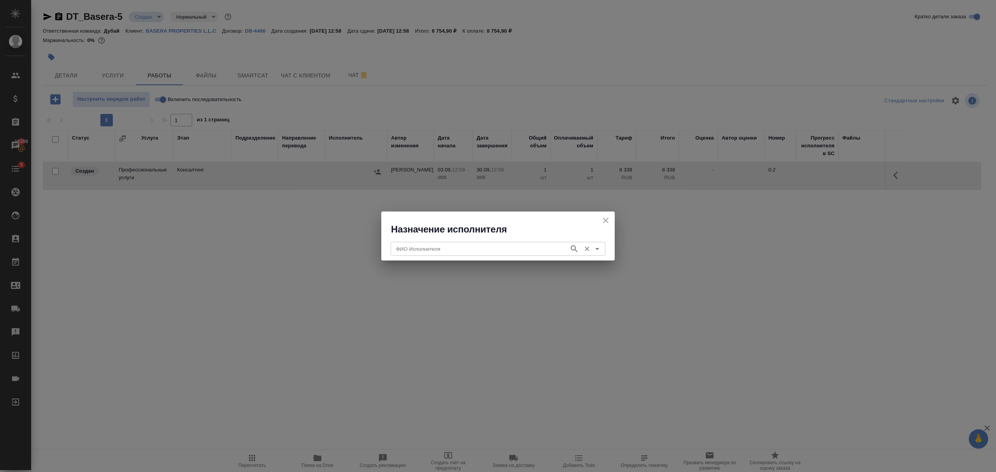
click at [417, 247] on input "ФИО Исполнителя" at bounding box center [479, 248] width 172 height 9
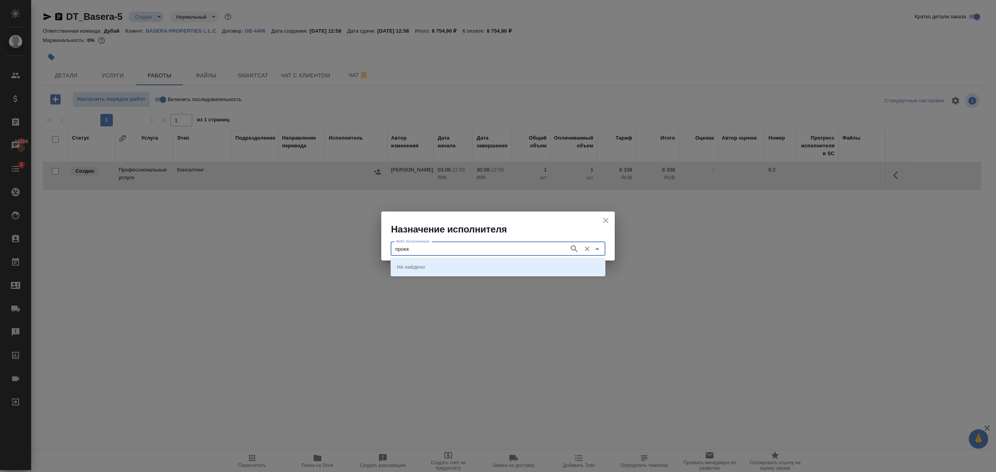
type input "проек"
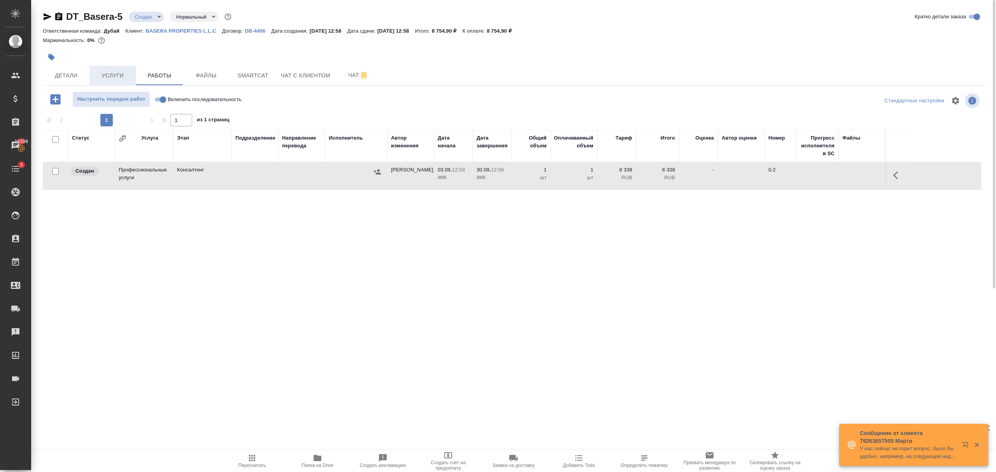
click at [104, 73] on span "Услуги" at bounding box center [112, 76] width 37 height 10
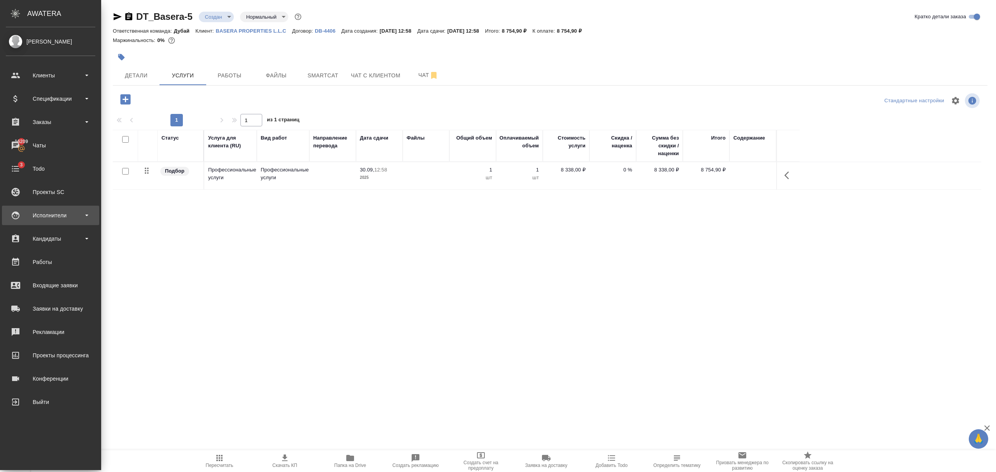
click at [37, 212] on div "Исполнители" at bounding box center [50, 216] width 89 height 12
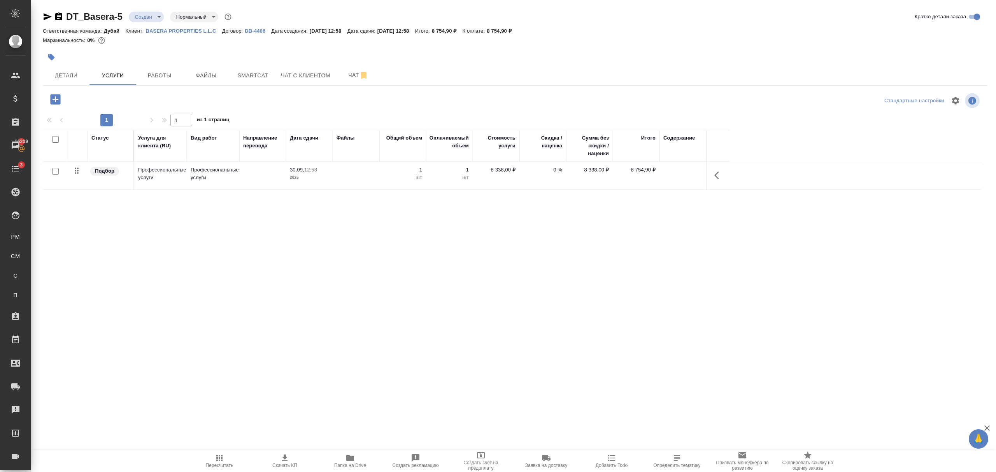
click at [329, 288] on div "Статус Услуга для клиента (RU) Вид работ Направление перевода Дата сдачи Файлы …" at bounding box center [512, 324] width 938 height 389
click at [472, 455] on span "Создать счет на предоплату" at bounding box center [481, 461] width 56 height 20
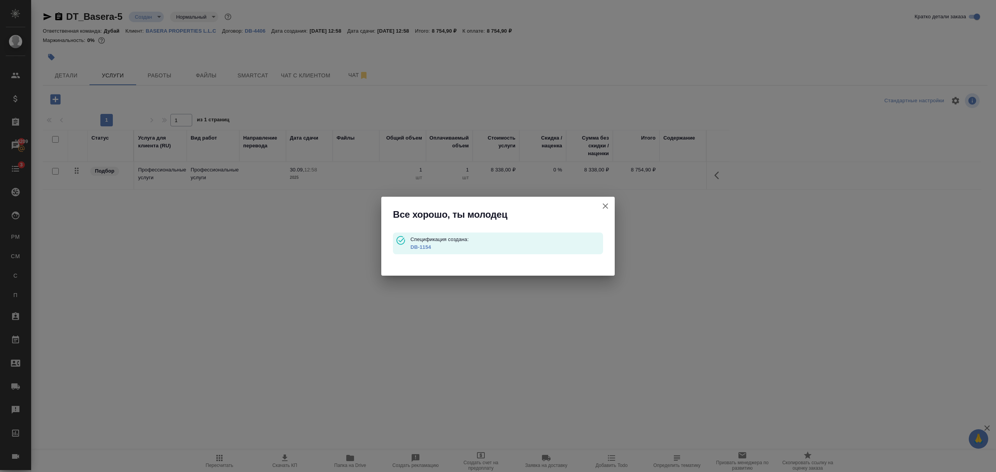
click at [419, 247] on link "DB-1154" at bounding box center [420, 247] width 21 height 6
type input "waitingForPrepayment"
click at [609, 207] on icon "button" at bounding box center [605, 206] width 9 height 9
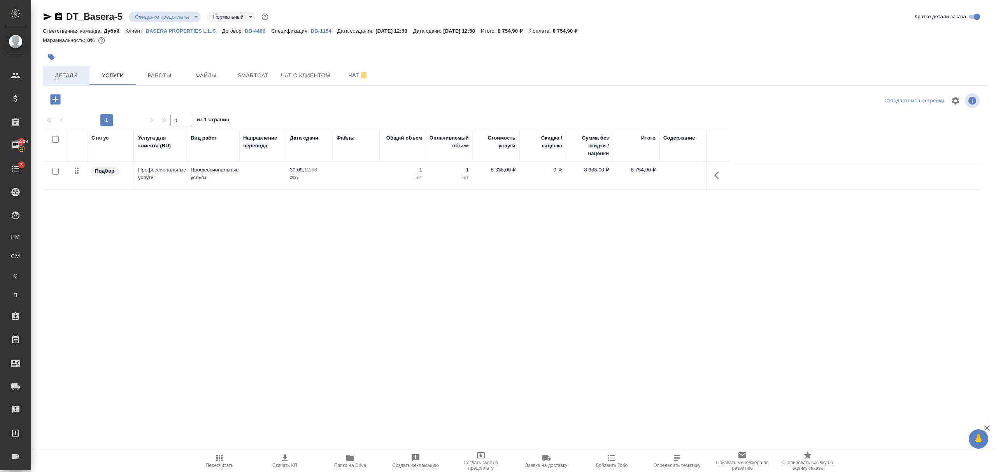
click at [79, 77] on span "Детали" at bounding box center [65, 76] width 37 height 10
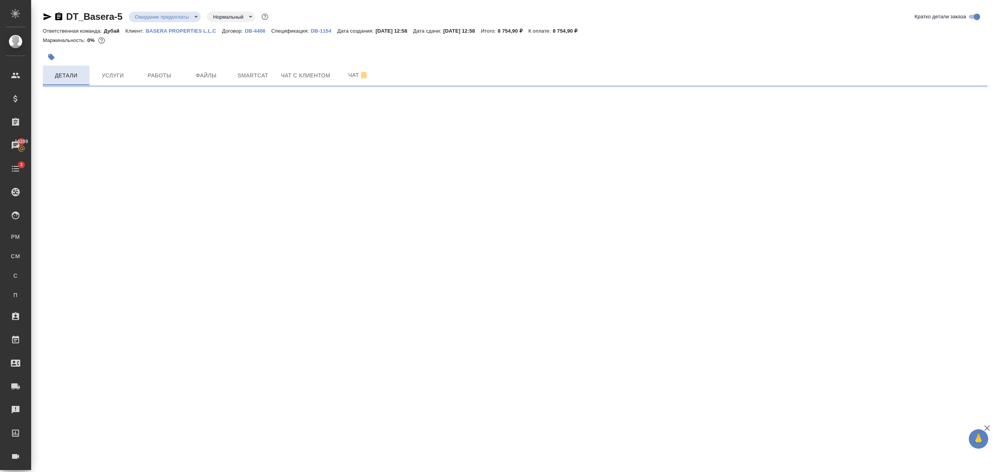
select select "RU"
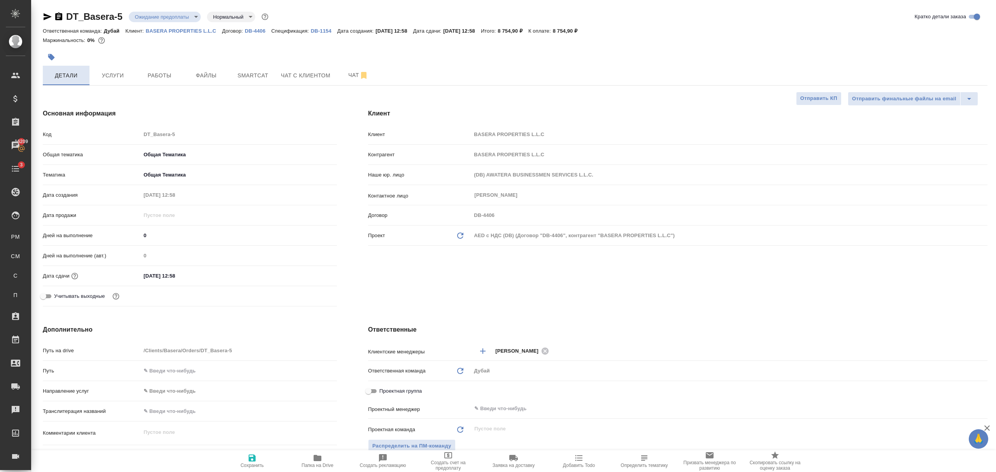
type textarea "x"
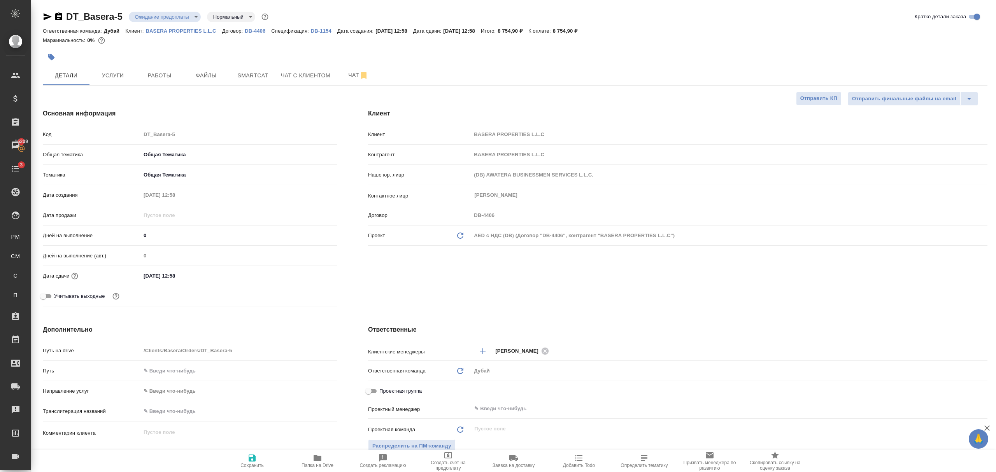
type textarea "x"
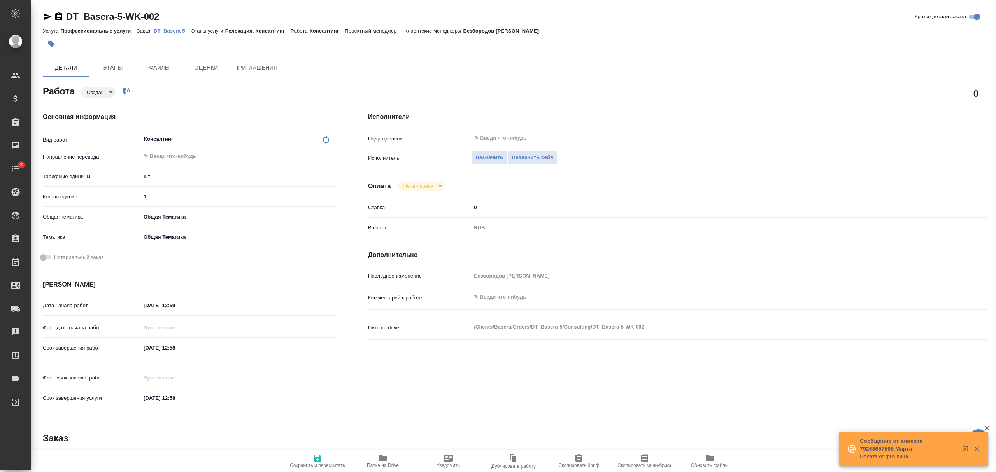
type textarea "x"
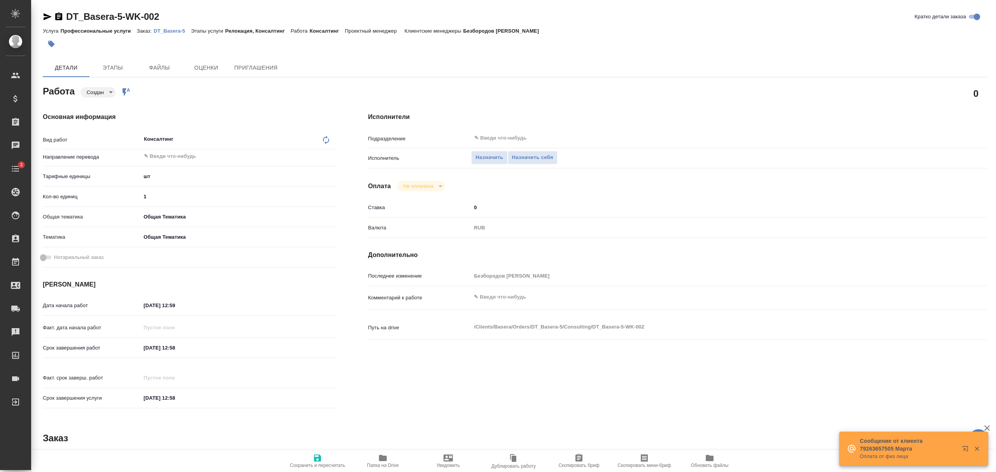
type textarea "x"
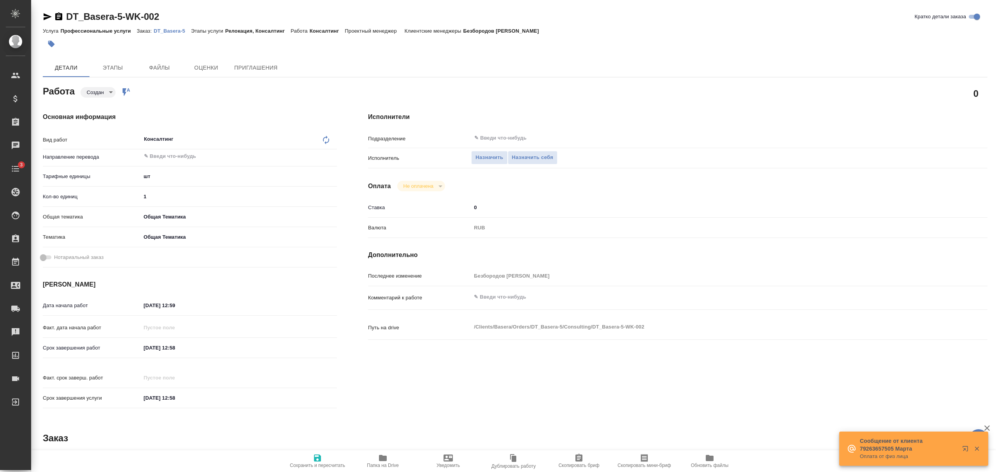
type textarea "x"
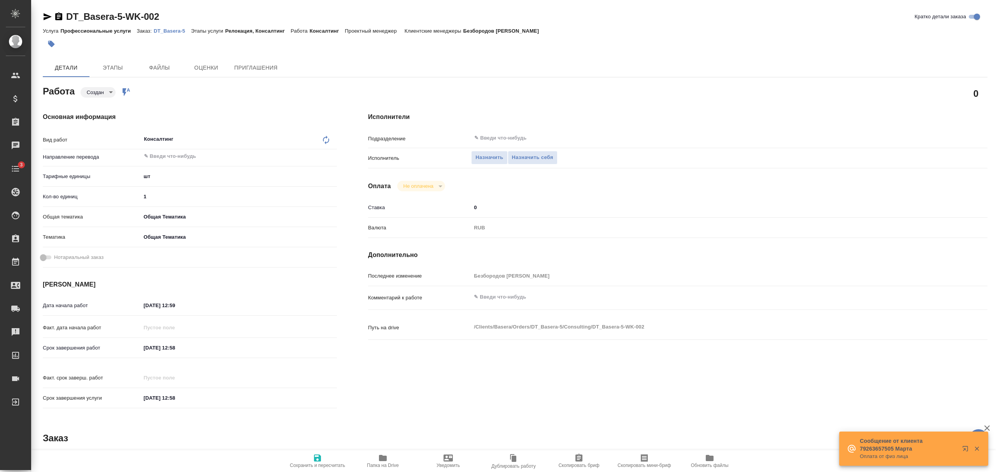
type textarea "x"
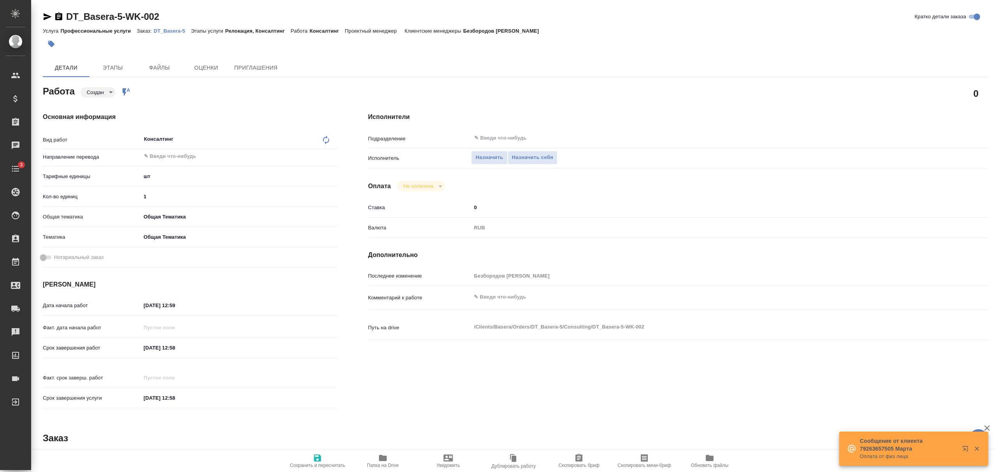
type textarea "x"
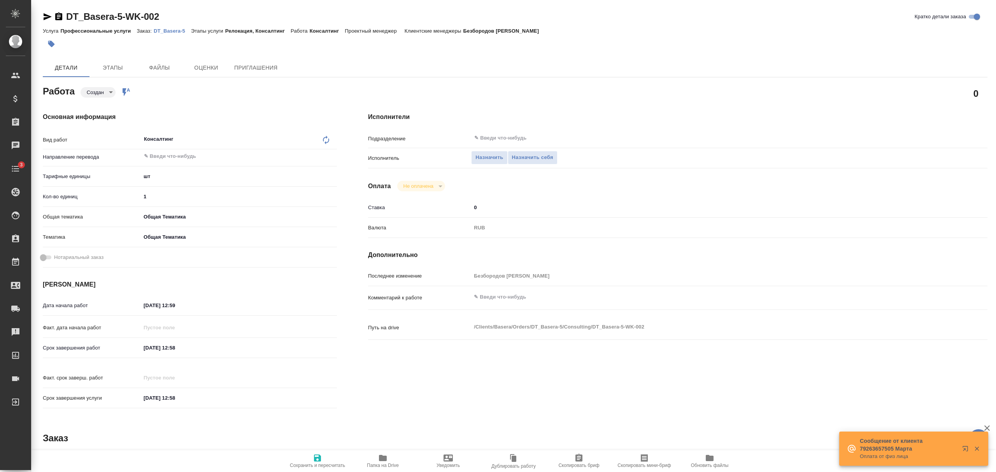
type textarea "x"
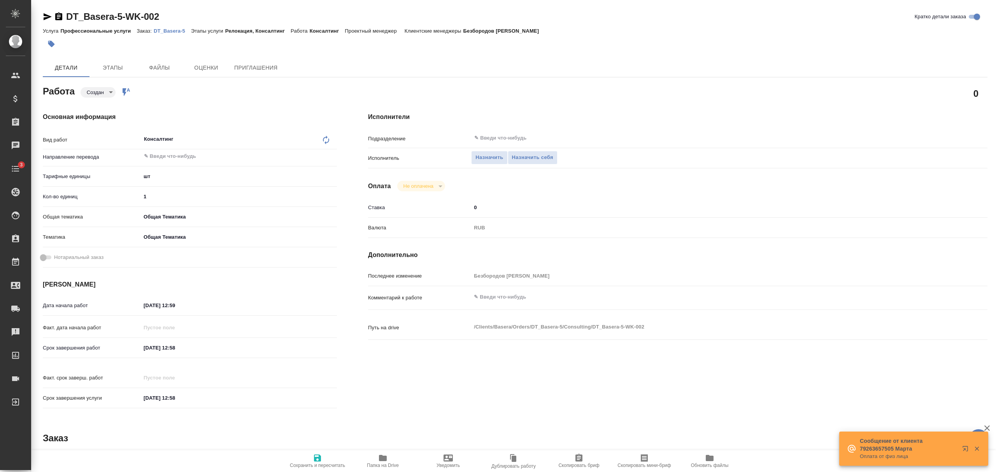
drag, startPoint x: 449, startPoint y: 210, endPoint x: 439, endPoint y: 210, distance: 9.3
click at [439, 210] on div "Ставка 0" at bounding box center [677, 208] width 619 height 14
type textarea "x"
type input "8"
type textarea "x"
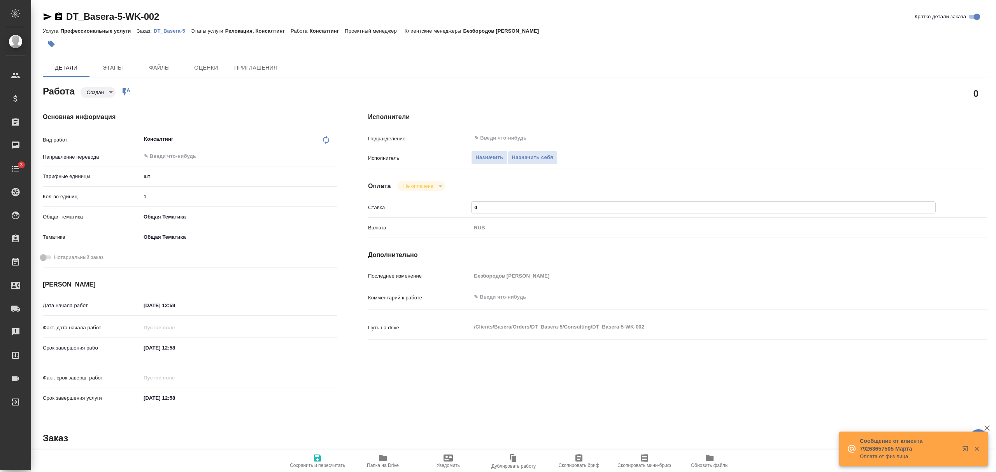
type textarea "x"
type input "83"
type textarea "x"
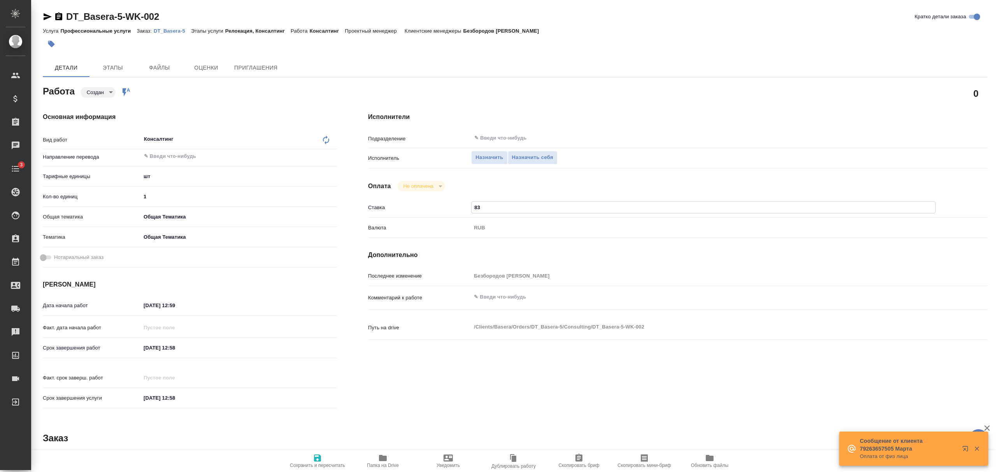
type textarea "x"
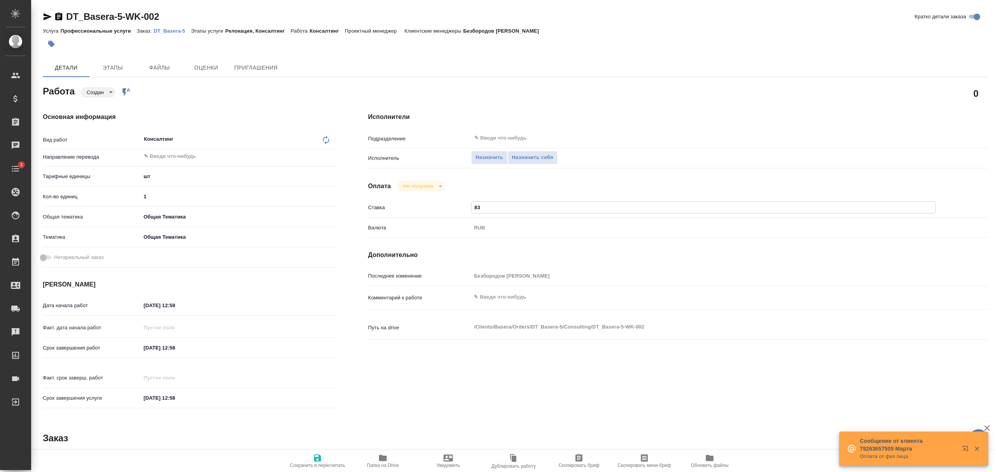
type input "833"
type textarea "x"
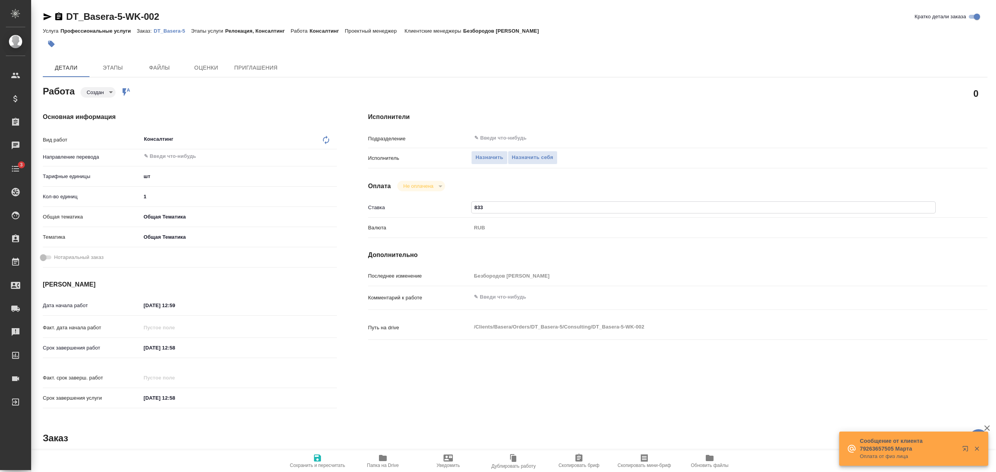
type input "8338"
type textarea "x"
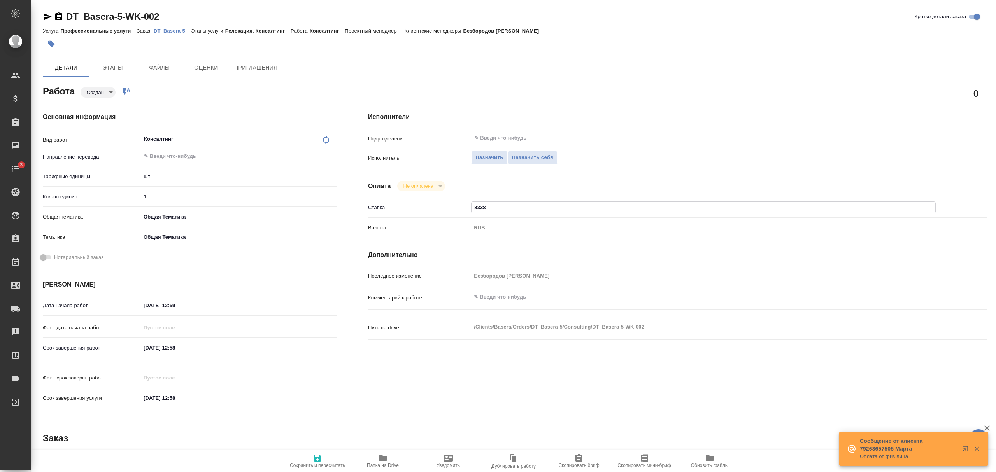
type textarea "x"
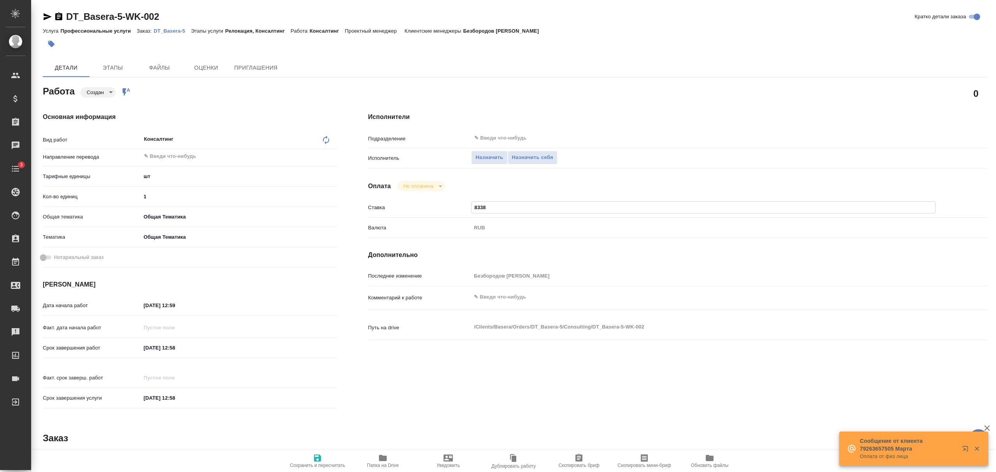
type textarea "x"
type input "8338"
click at [537, 185] on div "Оплата Не оплачена notPayed" at bounding box center [677, 186] width 619 height 11
click at [322, 459] on span "Сохранить и пересчитать" at bounding box center [317, 461] width 56 height 15
type textarea "x"
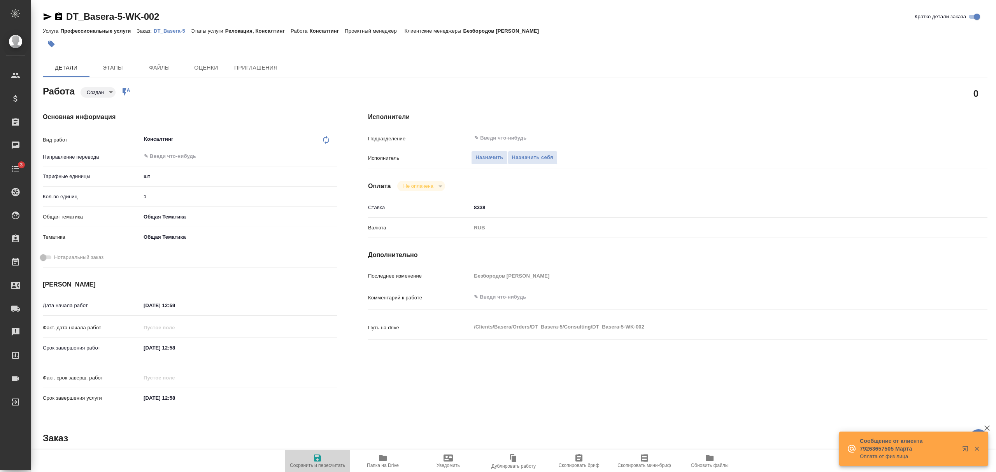
type textarea "x"
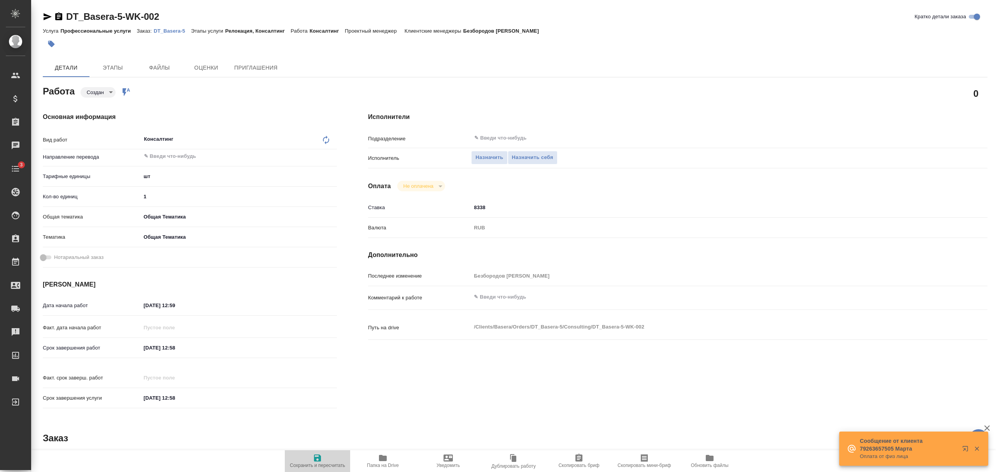
type textarea "x"
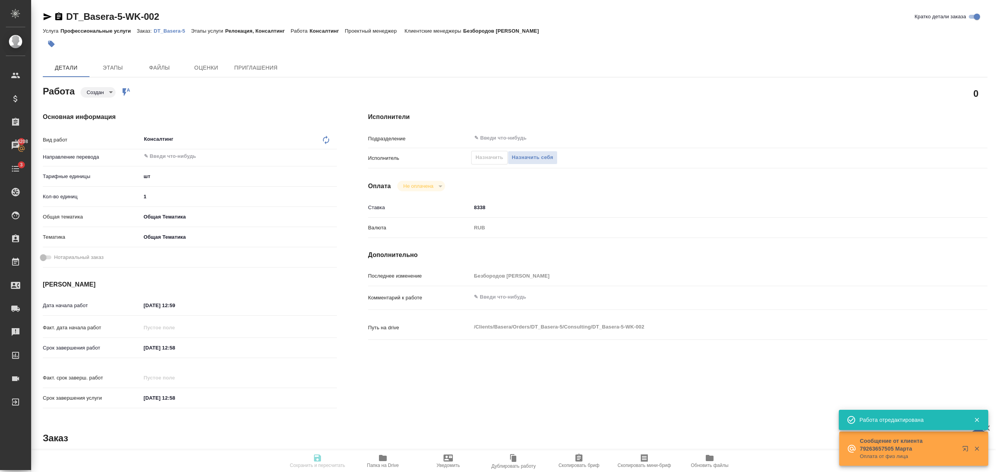
type textarea "x"
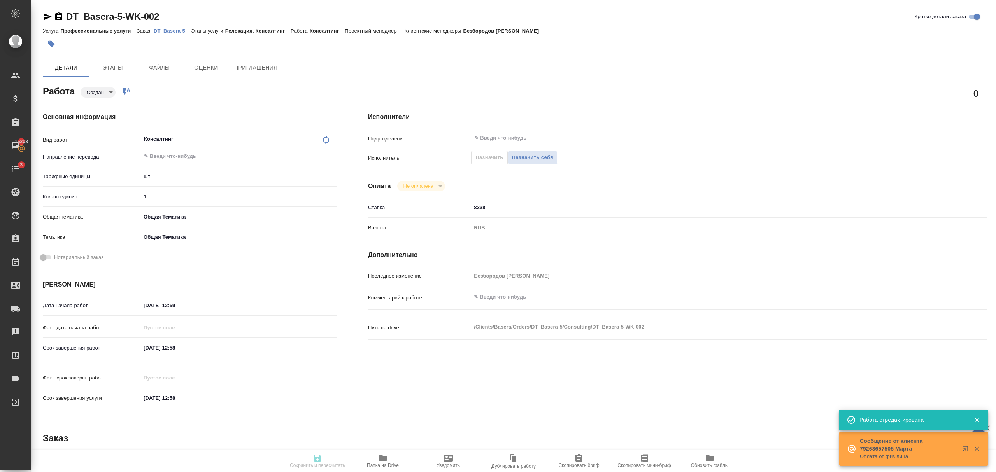
type textarea "x"
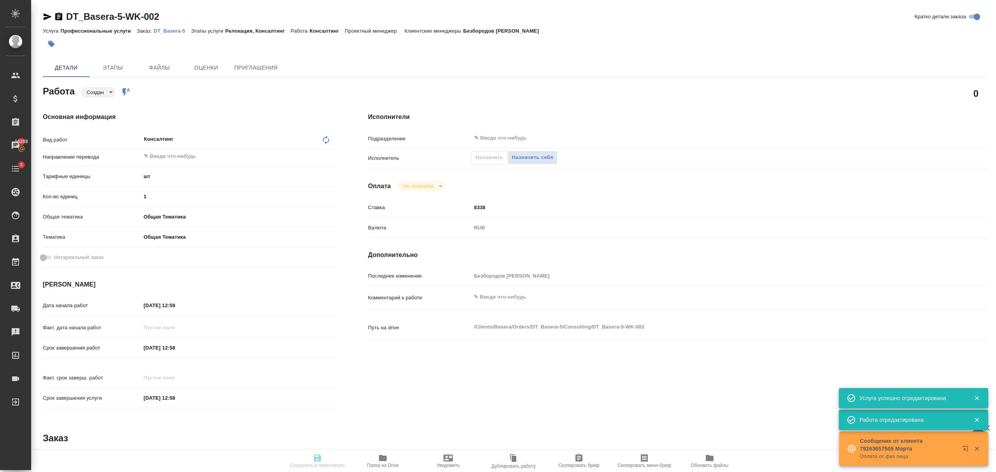
type input "created"
type textarea "Консалтинг"
type textarea "x"
type input "5a8b1489cc6b4906c91bfdc1"
type input "1"
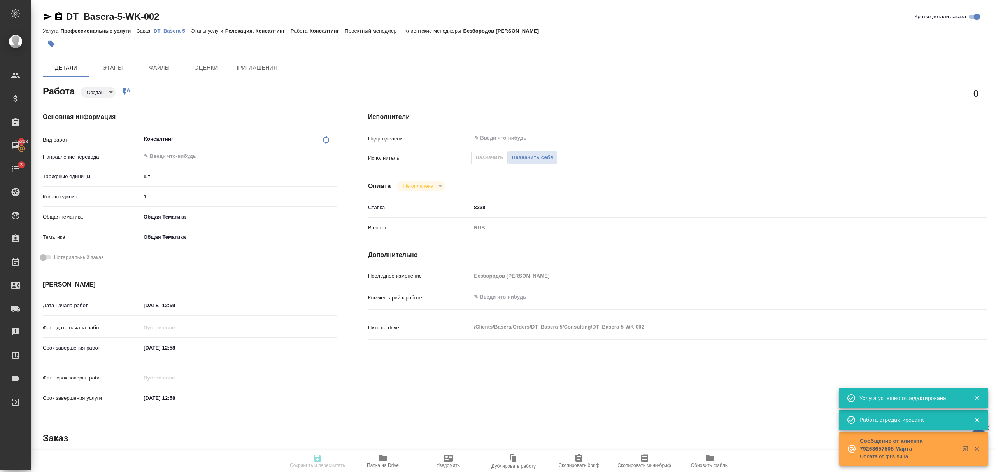
type input "obtem"
type input "6012b1ca196b0e5c9229a120"
type input "[DATE] 12:59"
type input "[DATE] 12:58"
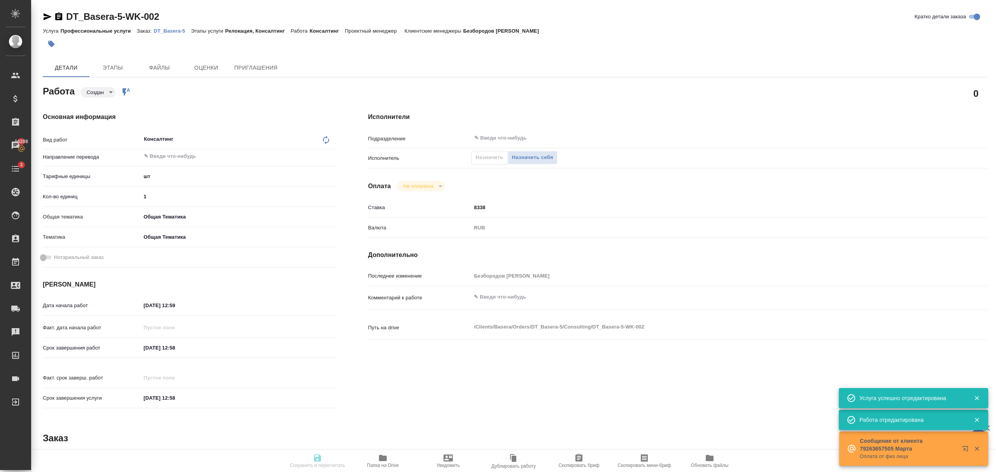
type input "notPayed"
type input "8338"
type input "RUB"
type input "Безбородов [PERSON_NAME]"
type textarea "x"
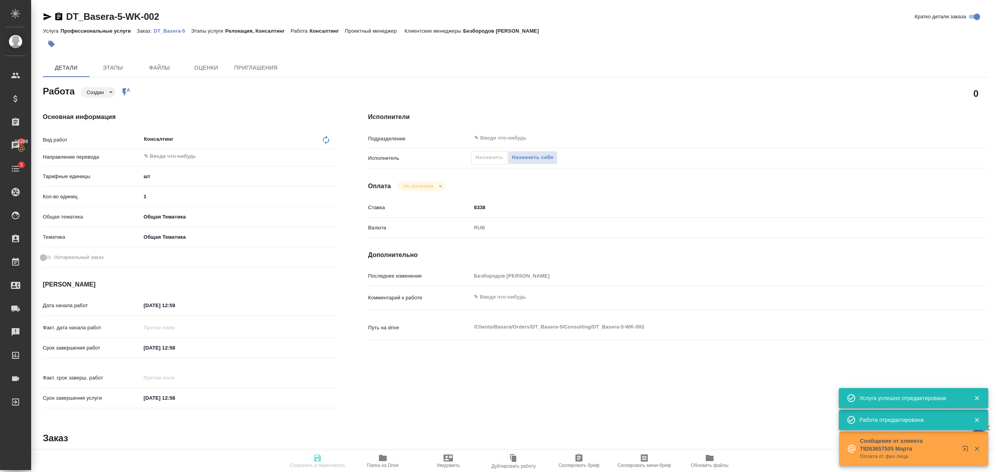
type textarea "/Clients/Basera/Orders/DT_Basera-5/Consulting/DT_Basera-5-WK-002"
type textarea "x"
type input "DT_Basera-5"
type input "Профессиональные услуги"
type input "Релокация, Консалтинг"
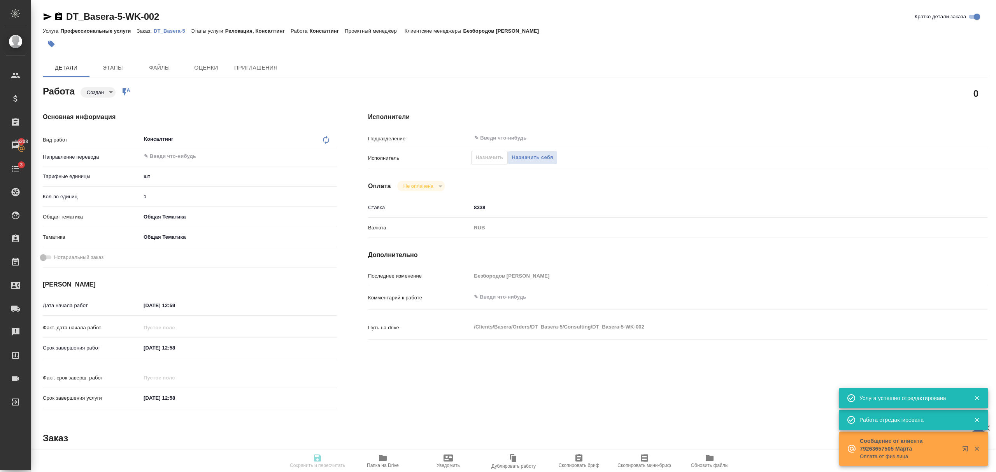
type input "Безбородов [PERSON_NAME]"
type input "/Clients/Basera/Orders/DT_Basera-5"
type textarea "x"
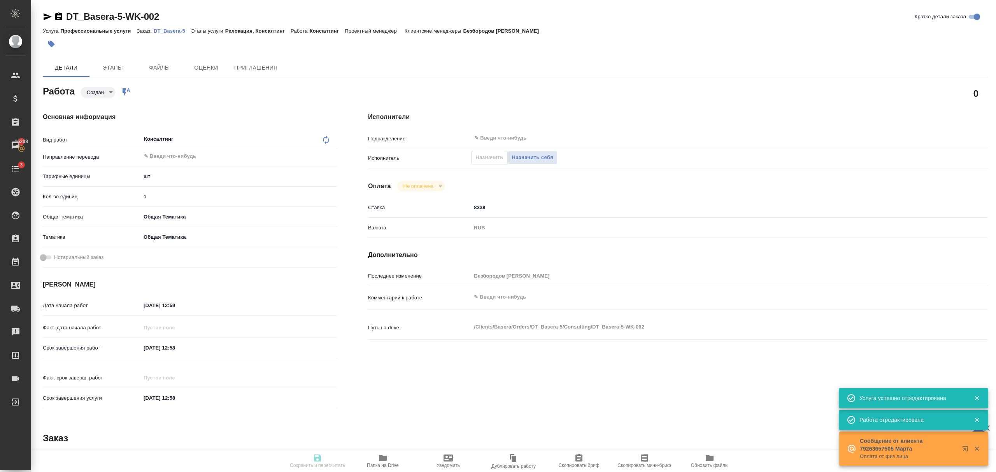
type textarea "x"
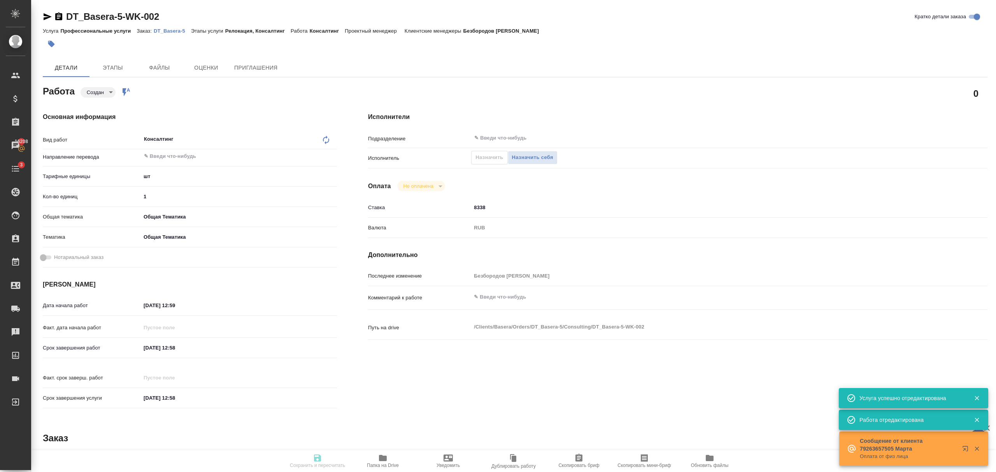
type textarea "x"
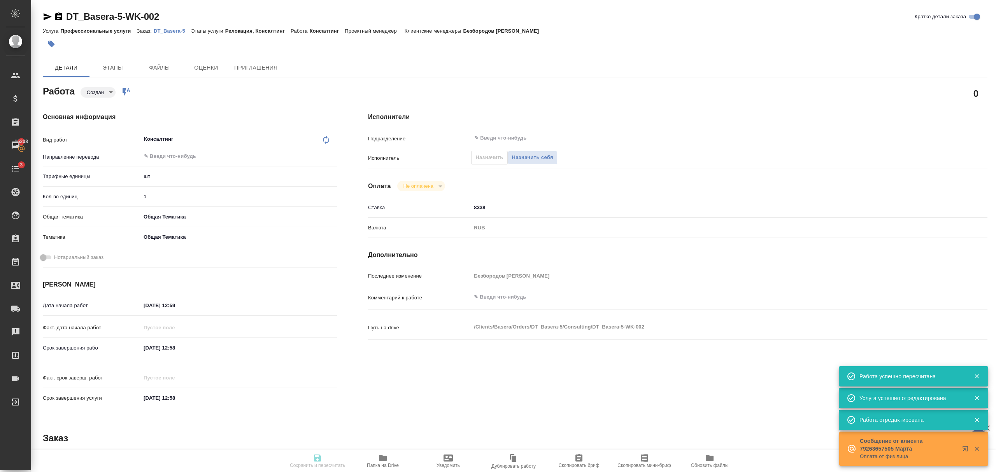
type textarea "x"
type input "created"
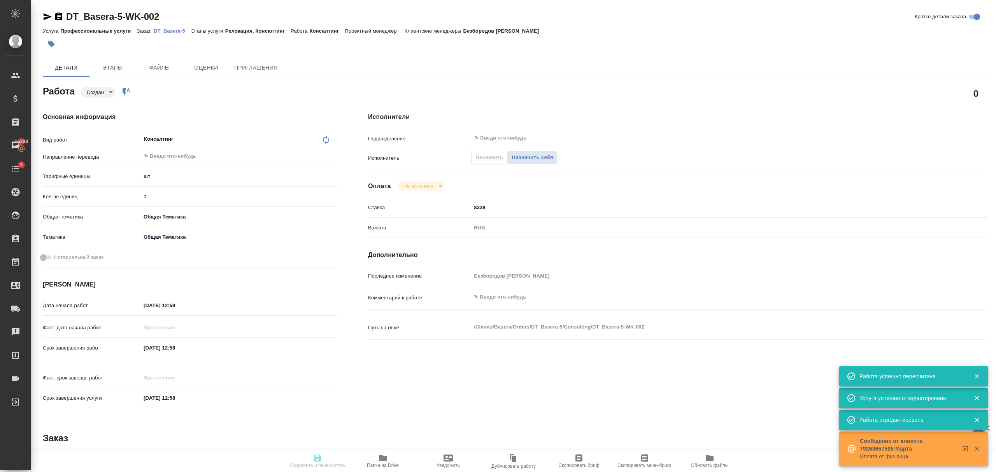
type textarea "Консалтинг"
type textarea "x"
type input "5a8b1489cc6b4906c91bfdc1"
type input "1"
type input "obtem"
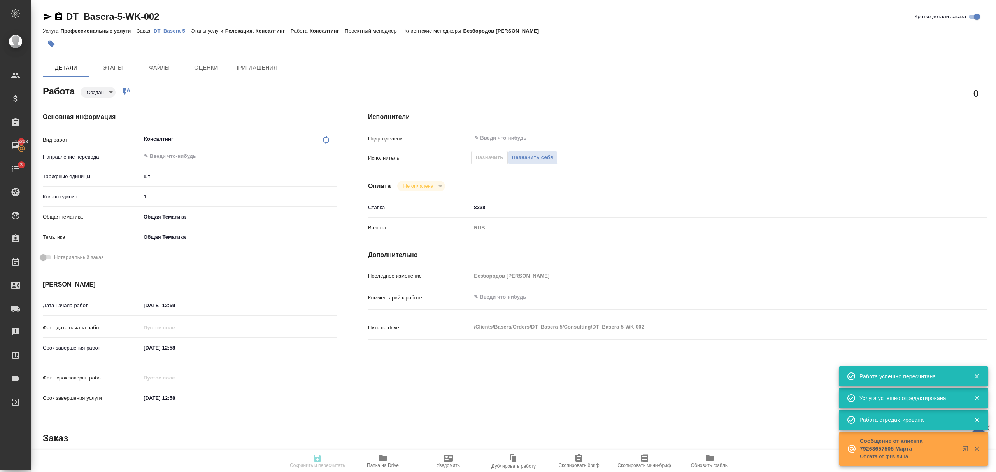
type input "6012b1ca196b0e5c9229a120"
type input "[DATE] 12:59"
type input "[DATE] 12:58"
type input "notPayed"
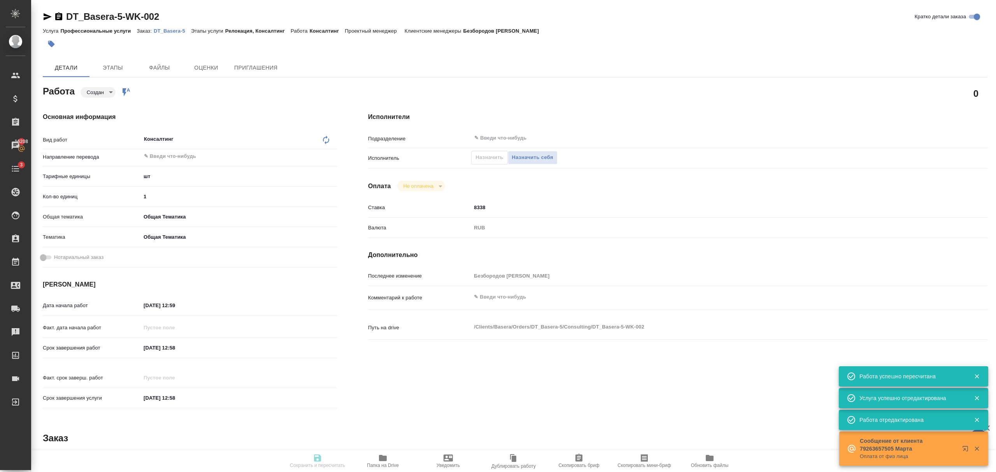
type input "8338"
type input "RUB"
type input "Безбородов [PERSON_NAME]"
type textarea "x"
type textarea "/Clients/Basera/Orders/DT_Basera-5/Consulting/DT_Basera-5-WK-002"
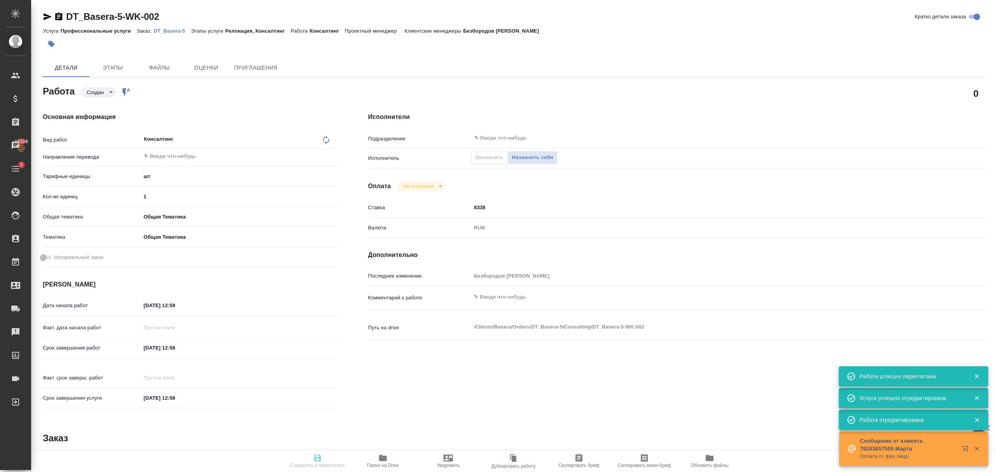
type textarea "x"
type input "DT_Basera-5"
type input "Профессиональные услуги"
type input "Релокация, Консалтинг"
type input "Безбородов [PERSON_NAME]"
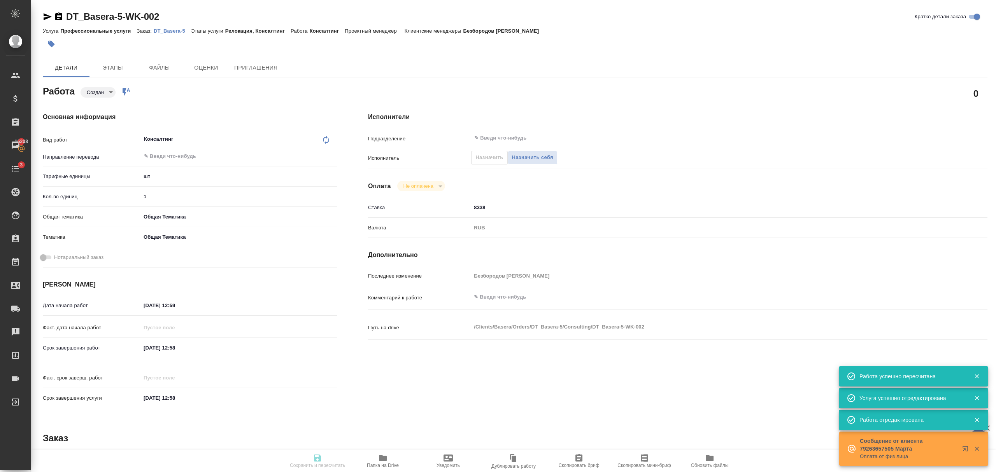
type input "/Clients/Basera/Orders/DT_Basera-5"
type textarea "x"
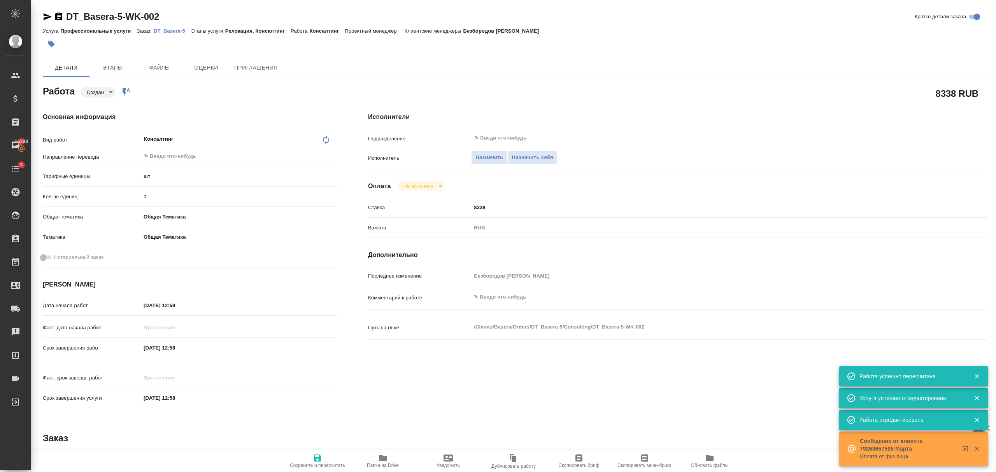
type textarea "x"
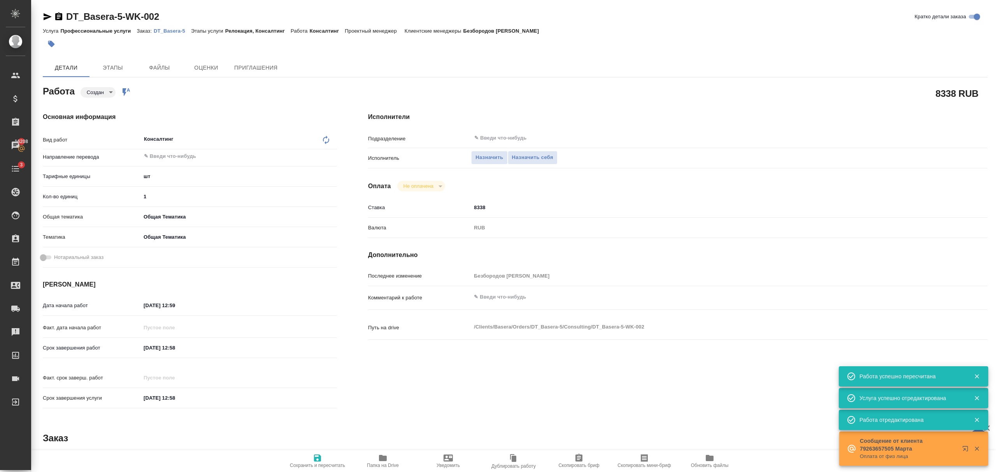
type textarea "x"
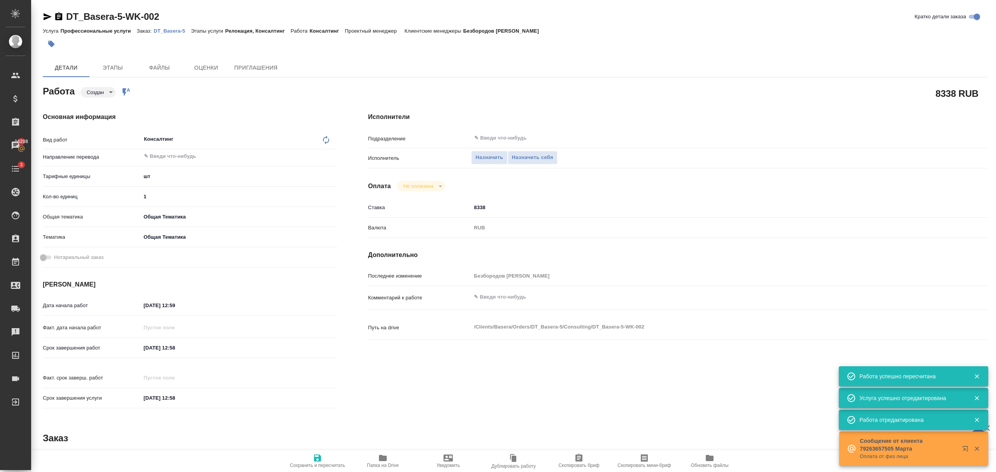
type textarea "x"
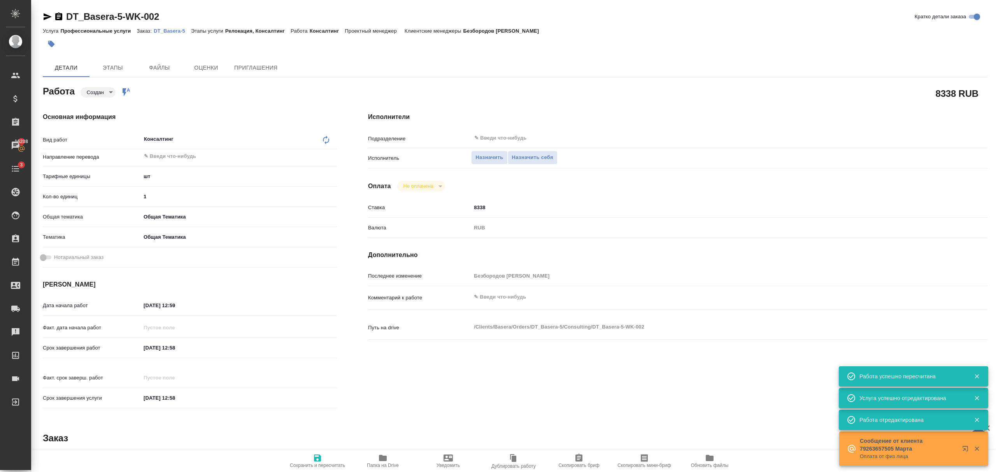
type textarea "x"
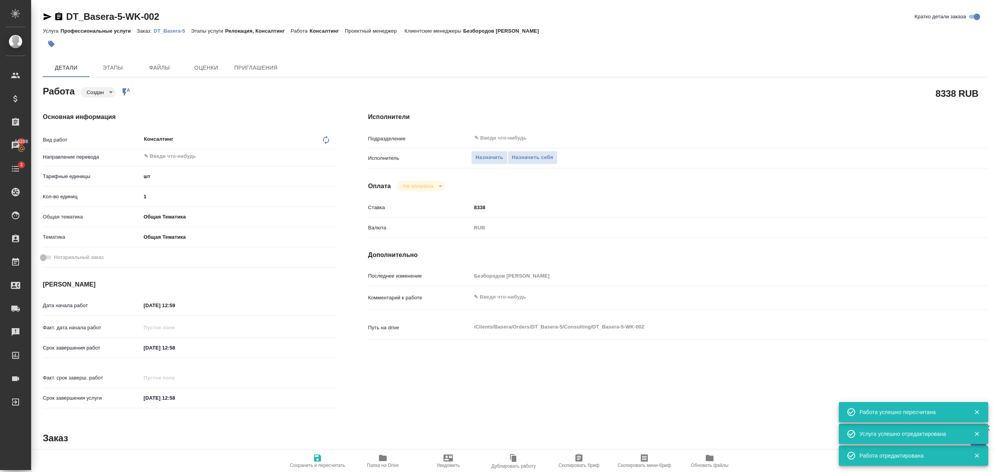
type textarea "x"
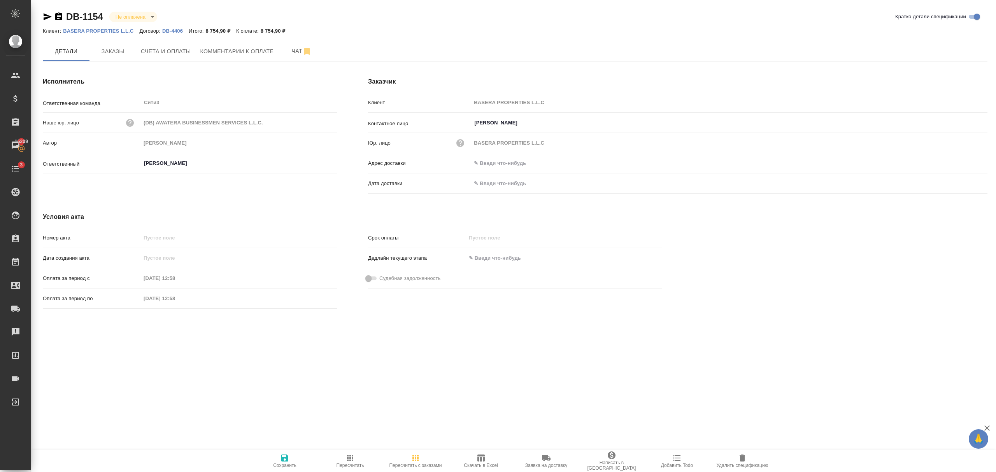
click at [741, 457] on icon "button" at bounding box center [742, 458] width 5 height 7
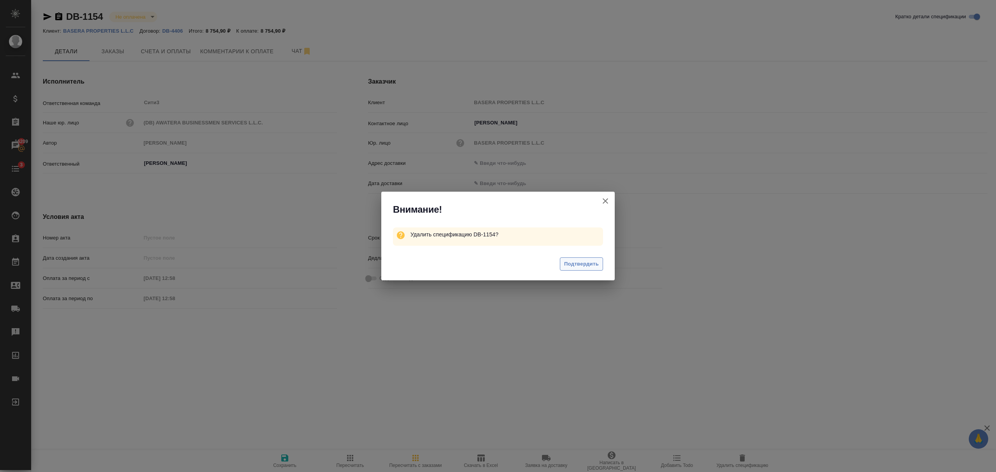
click at [564, 265] on span "Подтвердить" at bounding box center [581, 264] width 35 height 9
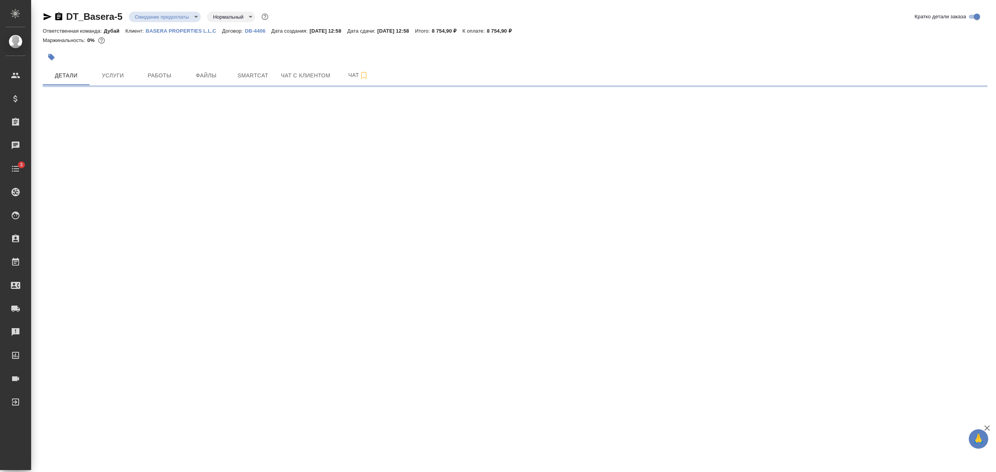
select select "RU"
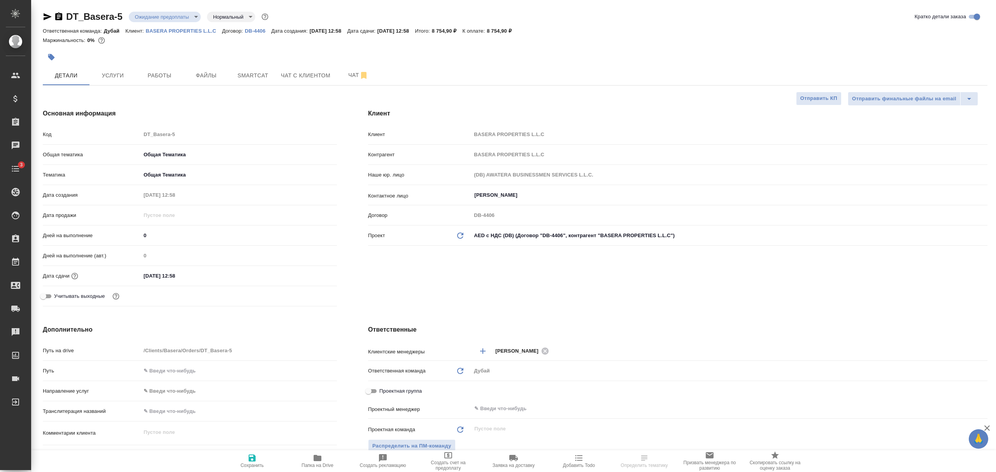
type textarea "x"
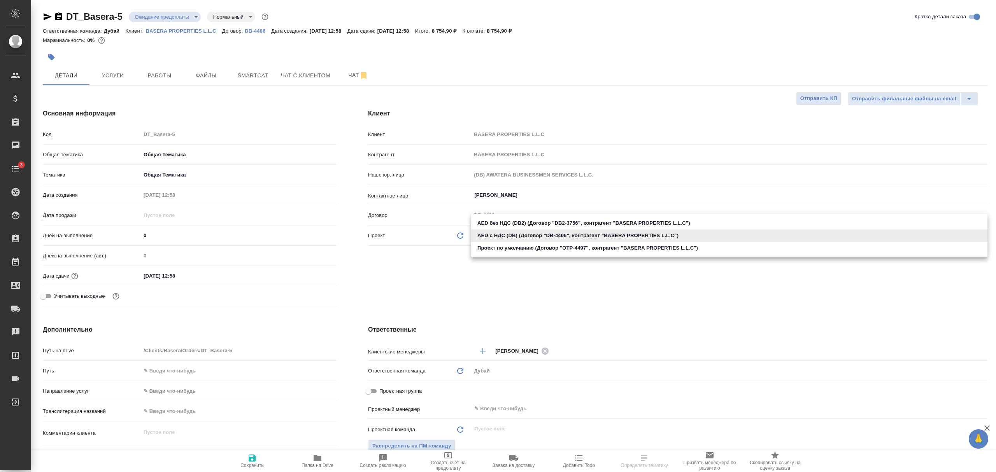
click at [592, 234] on body "🙏 .cls-1 fill:#fff; AWATERA [PERSON_NAME] Спецификации Заказы Чаты 3 Todo Проек…" at bounding box center [498, 236] width 996 height 472
click at [583, 246] on li "Проект по умолчанию (Договор "OTP-4497", контрагент "BASERA PROPERTIES L.L.C")" at bounding box center [729, 248] width 516 height 12
type input "68b811493b1967c3b618482c"
type textarea "x"
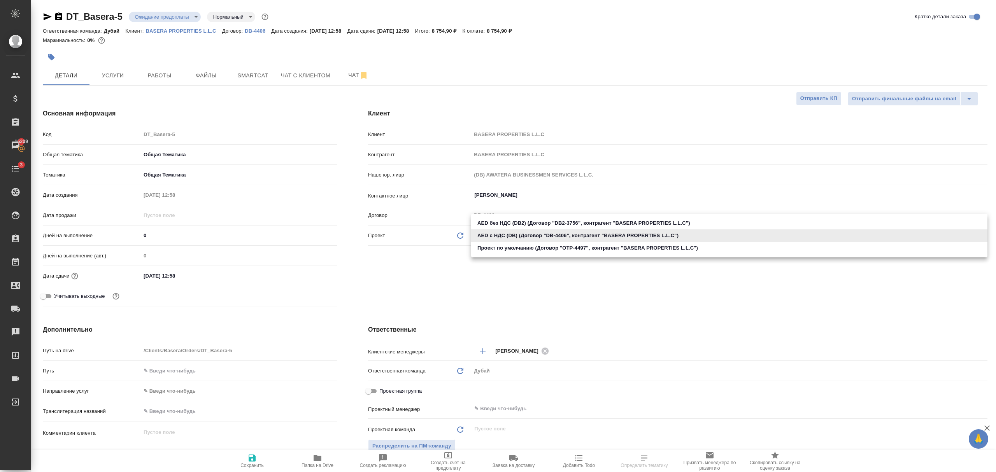
type textarea "x"
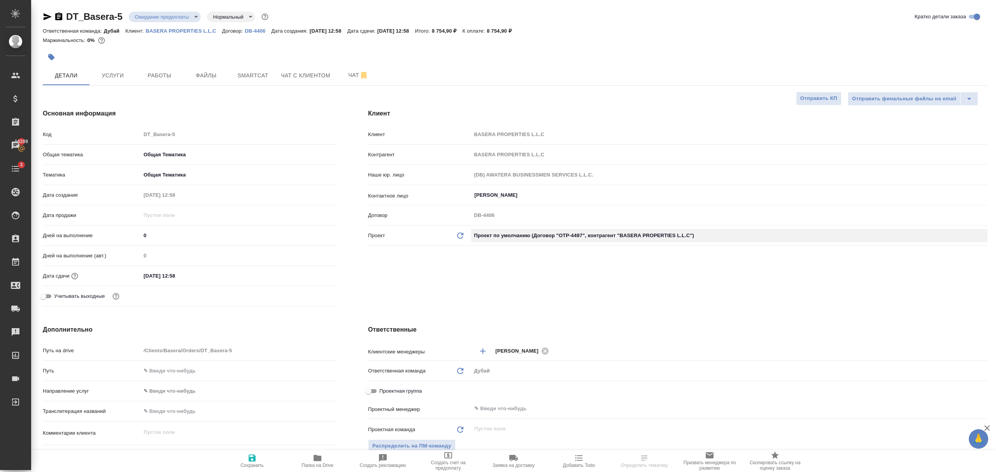
type input "(OTP) Общество с ограниченной ответственностью «Вектор Развития»"
type input "OTP-4497"
type textarea "x"
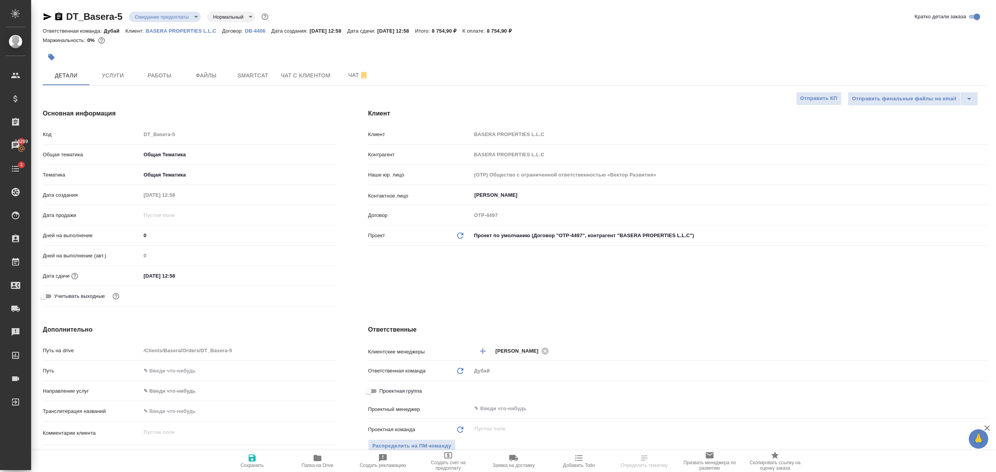
click at [251, 456] on icon "button" at bounding box center [252, 458] width 7 height 7
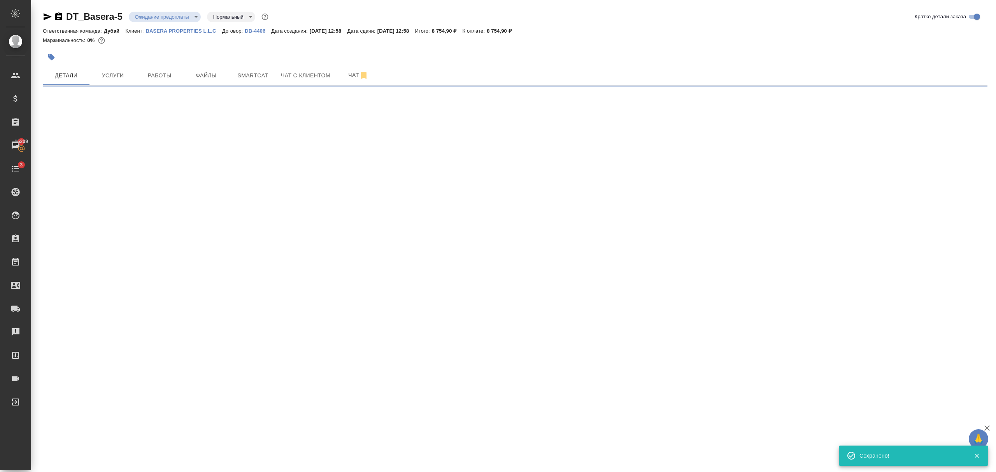
select select "RU"
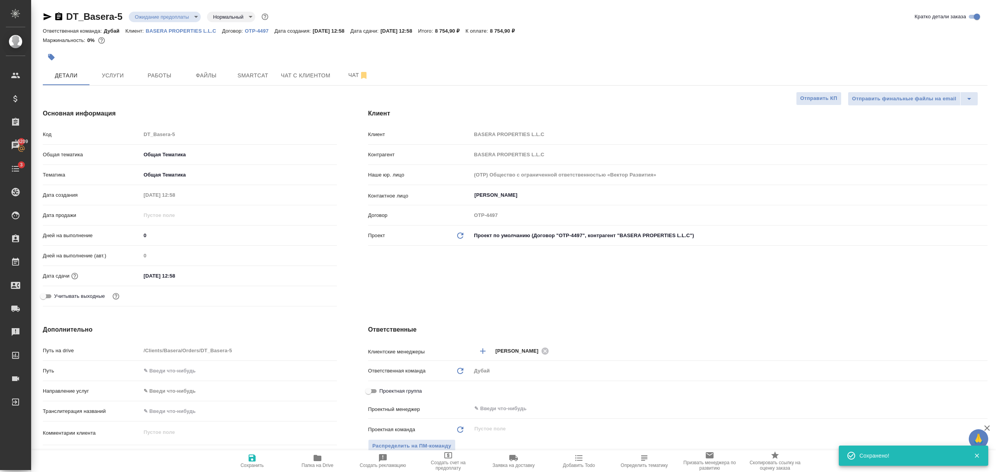
type textarea "x"
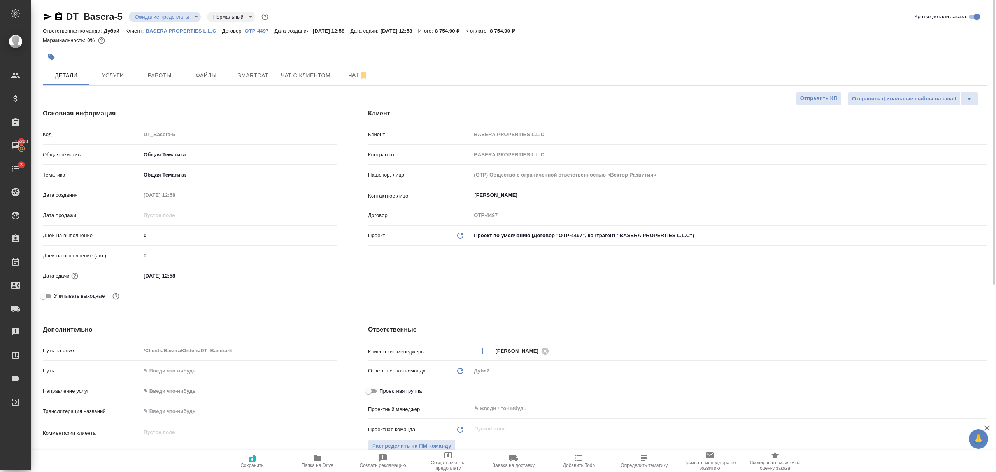
click at [449, 464] on span "Создать счет на предоплату" at bounding box center [448, 465] width 56 height 11
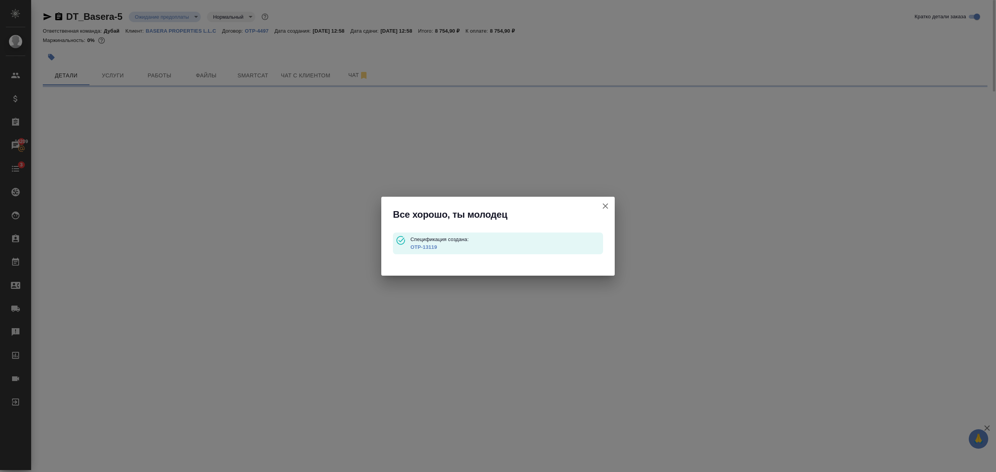
select select "RU"
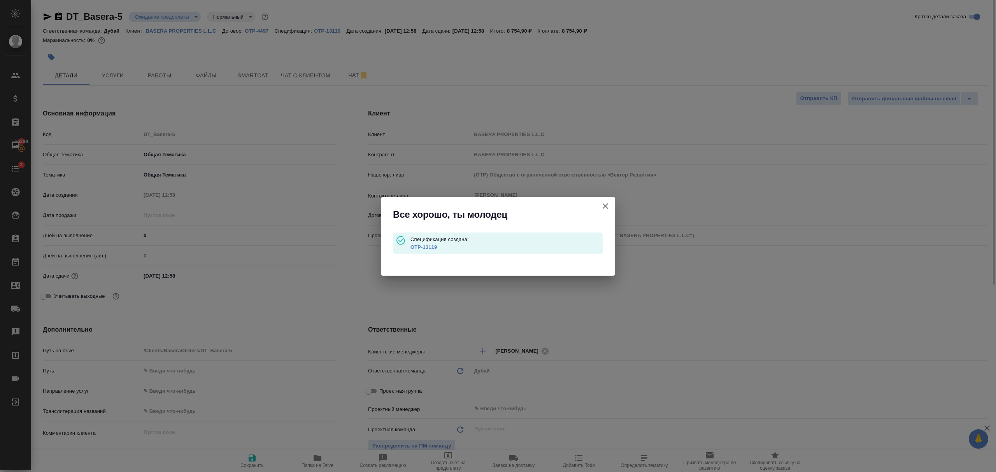
click at [429, 248] on link "OTP-13119" at bounding box center [423, 247] width 26 height 6
type textarea "x"
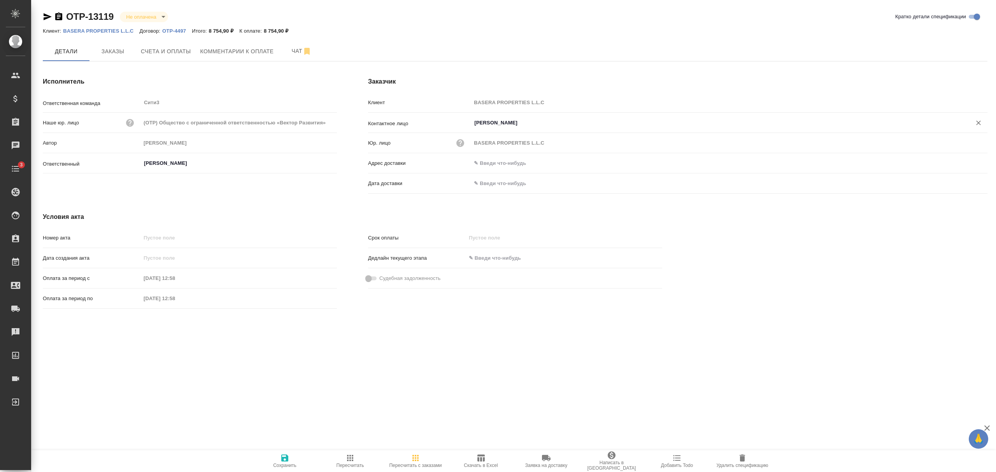
click at [507, 124] on input "[PERSON_NAME]" at bounding box center [716, 122] width 486 height 9
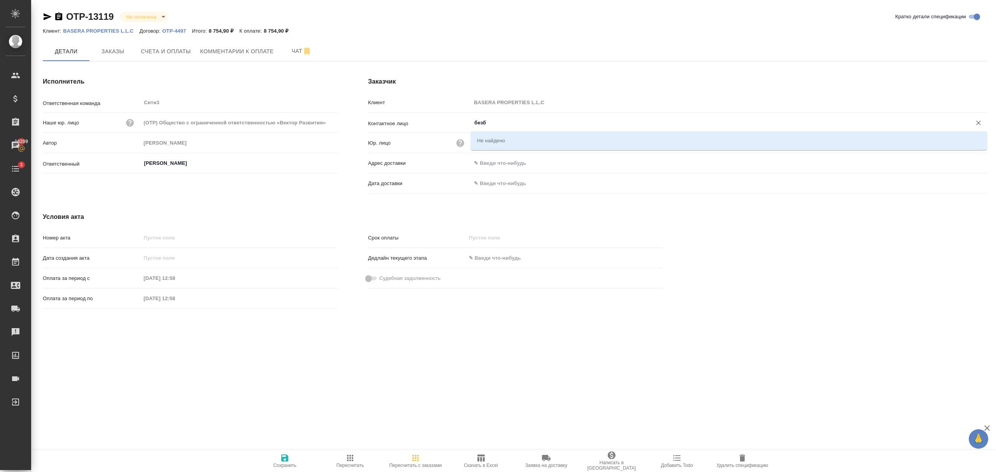
type input "безб"
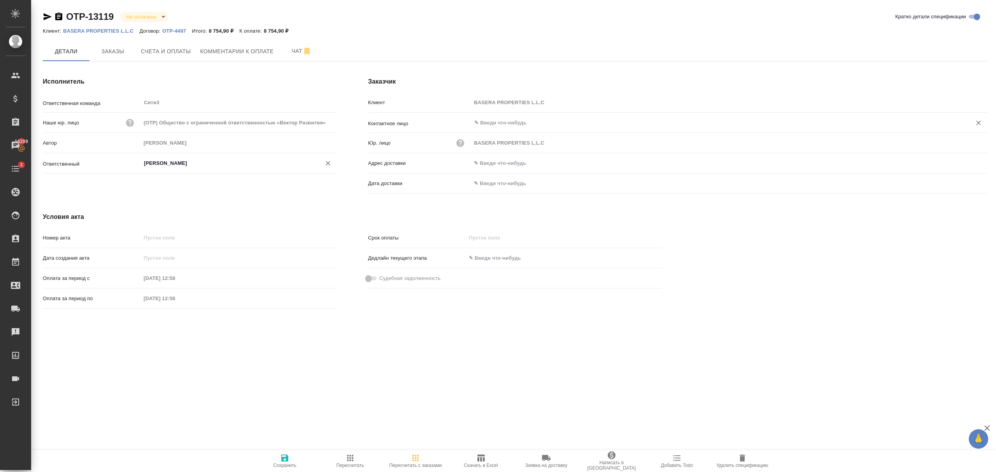
click at [200, 162] on input "[PERSON_NAME]" at bounding box center [225, 163] width 165 height 9
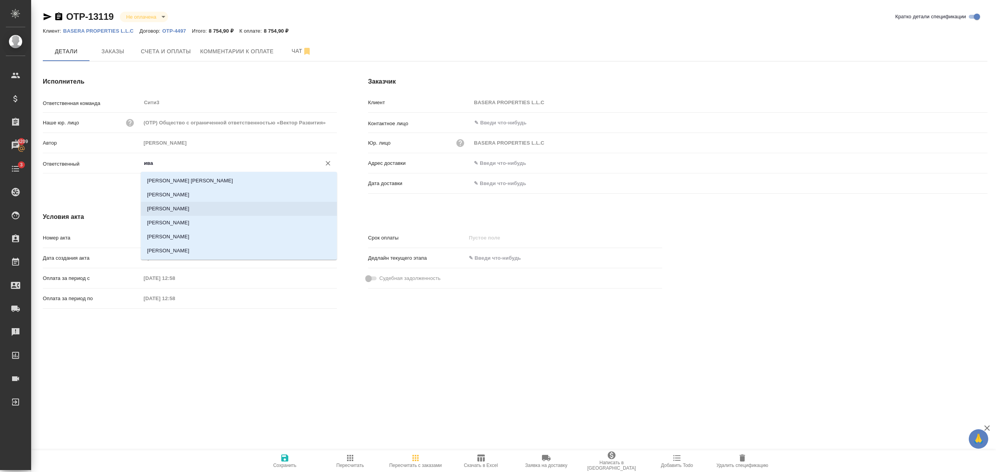
click at [189, 211] on li "[PERSON_NAME]" at bounding box center [239, 209] width 196 height 14
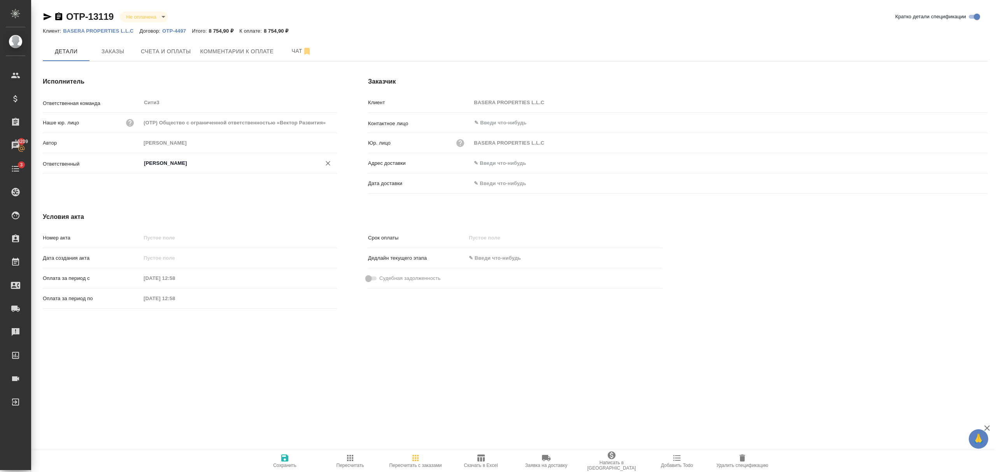
type input "[PERSON_NAME]"
click at [287, 467] on span "Сохранить" at bounding box center [284, 465] width 23 height 5
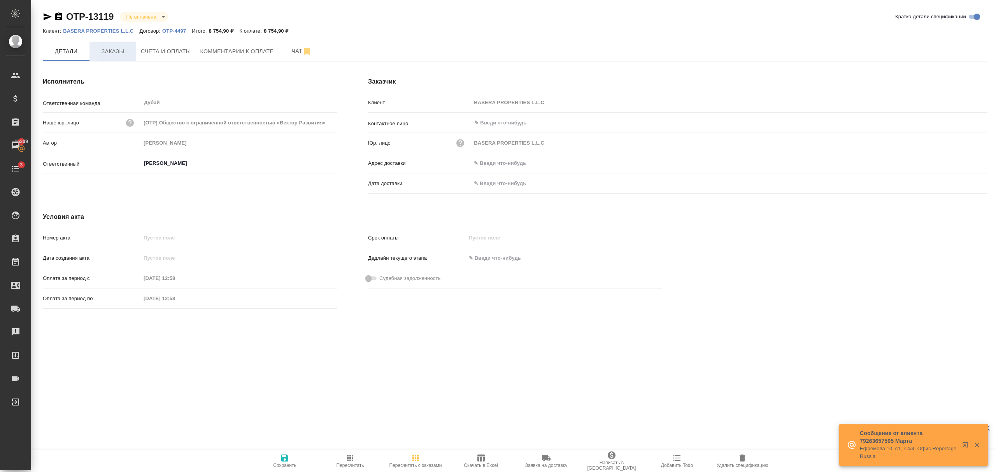
click at [119, 54] on span "Заказы" at bounding box center [112, 52] width 37 height 10
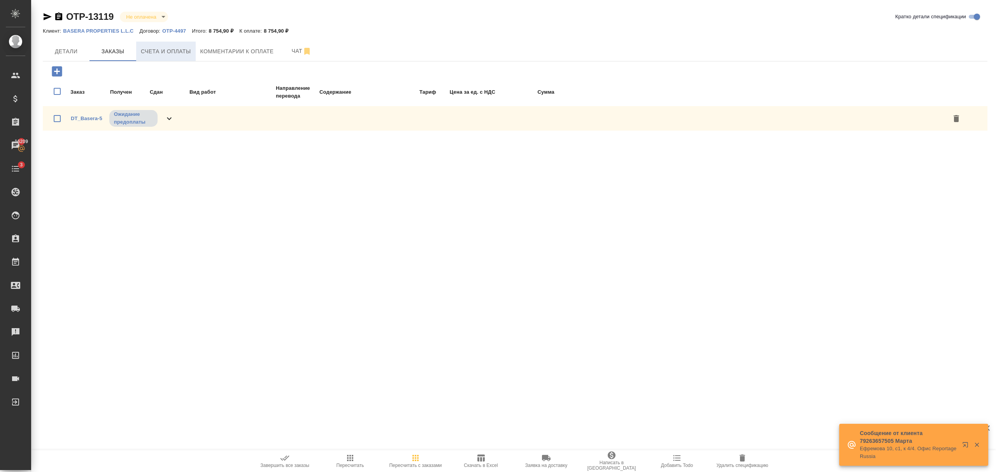
click at [164, 50] on span "Счета и оплаты" at bounding box center [166, 52] width 50 height 10
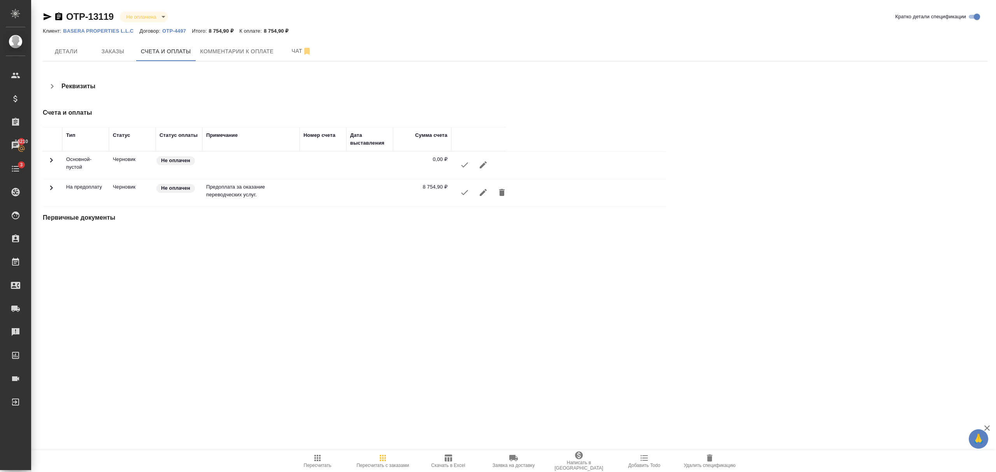
click at [482, 193] on icon "button" at bounding box center [483, 192] width 7 height 7
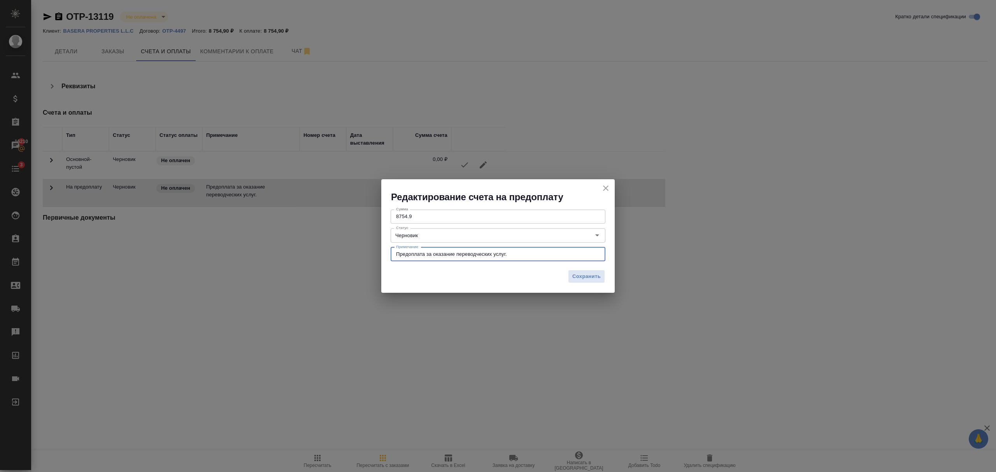
click at [484, 256] on textarea "Предоплата за оказание переводческих услуг." at bounding box center [498, 254] width 204 height 6
type textarea "Предоплата за оказание услуг."
click at [581, 276] on span "Сохранить" at bounding box center [586, 276] width 28 height 9
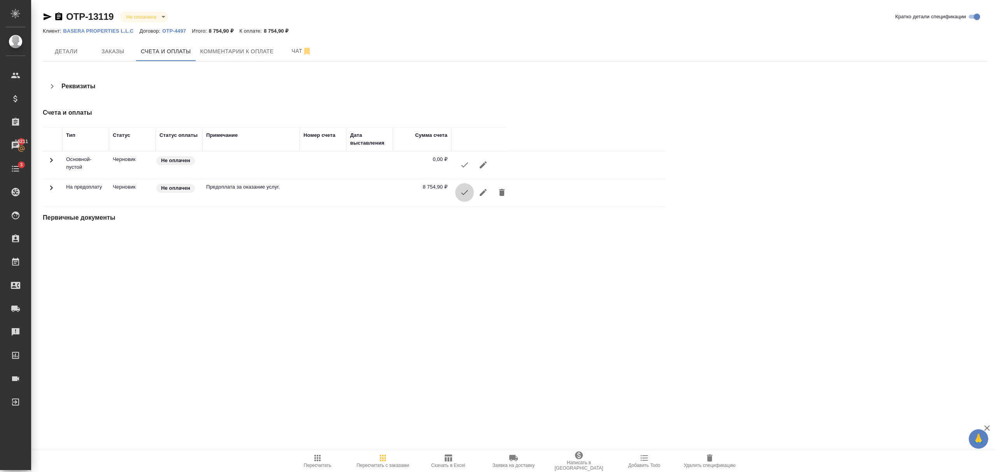
click at [461, 193] on icon "button" at bounding box center [464, 192] width 9 height 9
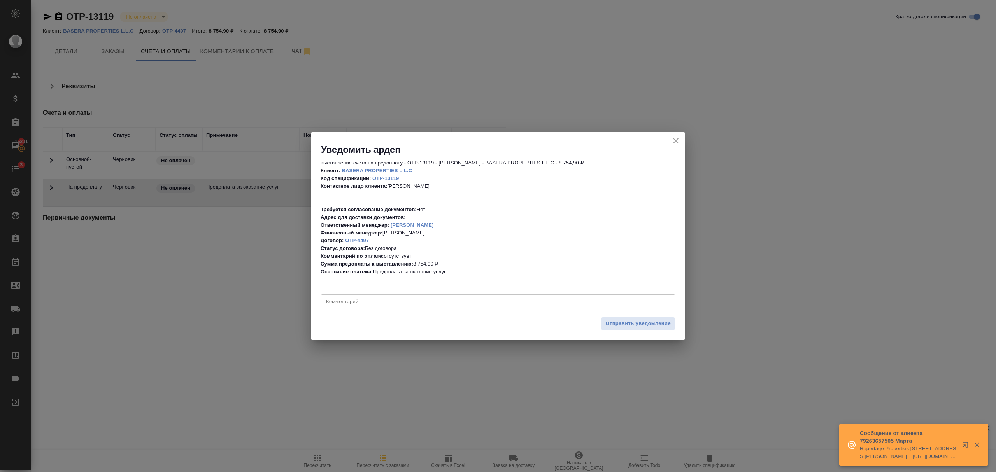
click at [425, 302] on textarea at bounding box center [498, 302] width 344 height 6
paste textarea "Басере надо оплатить услуги ХедХантера за 8500 руб. С РФ они не могут."
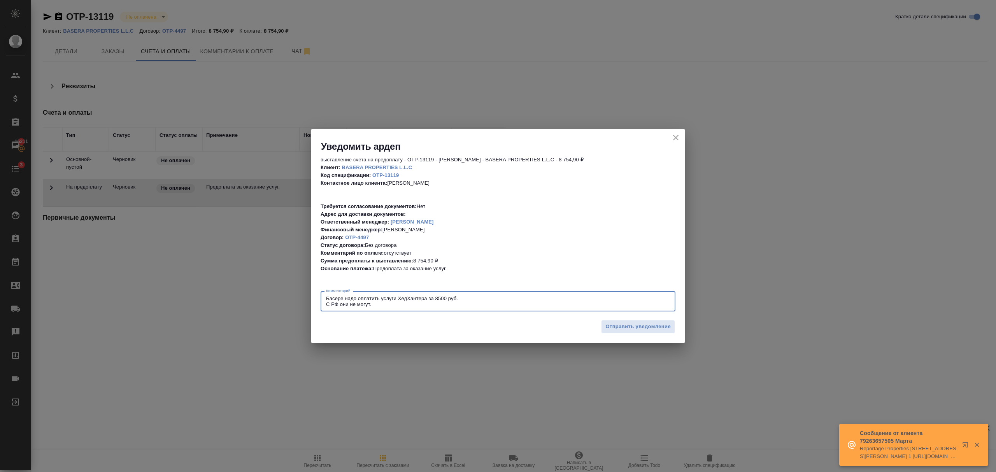
click at [344, 306] on textarea "Басере надо оплатить услуги ХедХантера за 8500 руб. С РФ они не могут." at bounding box center [498, 302] width 344 height 12
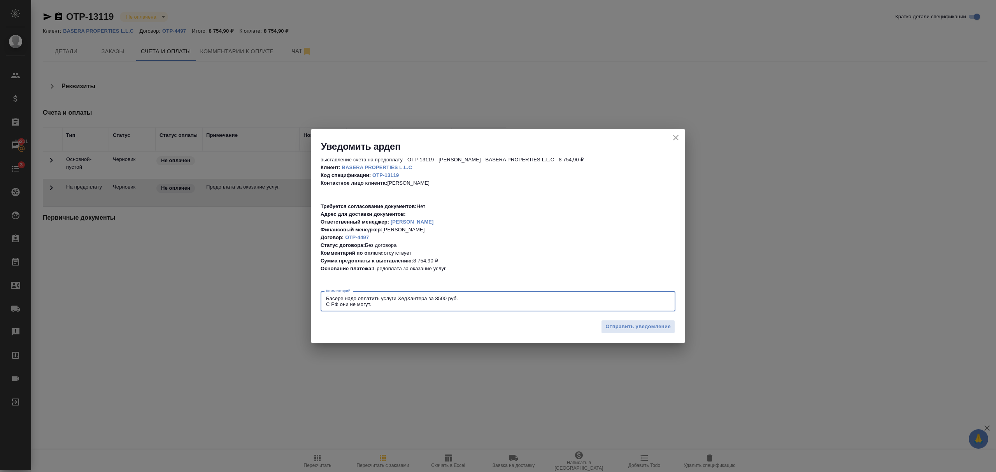
click at [344, 306] on textarea "Басере надо оплатить услуги ХедХантера за 8500 руб. С РФ они не могут." at bounding box center [498, 302] width 344 height 12
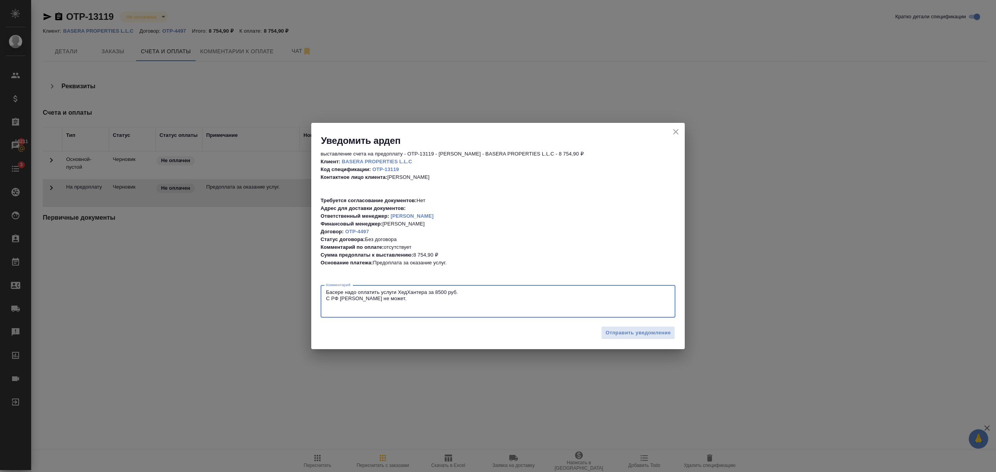
paste textarea "коллеги, с Вектор развития можно оплатить, делайте пожалуйста счёт"
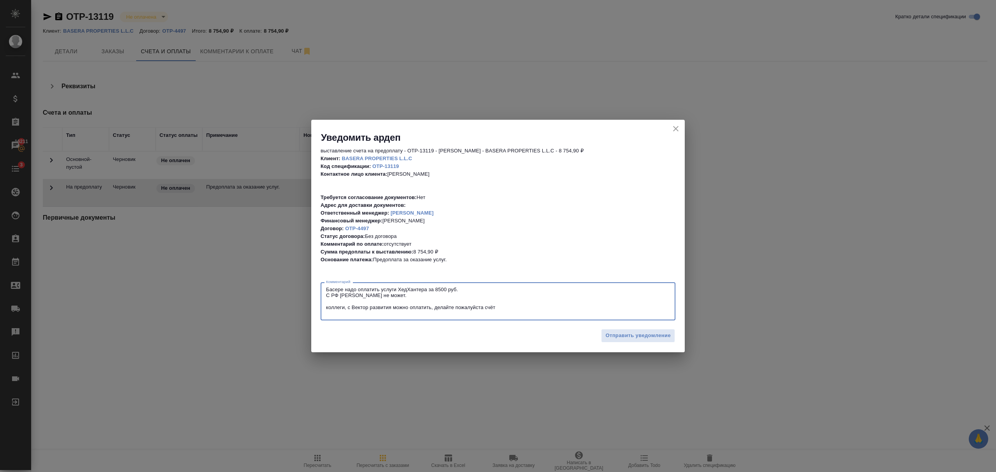
click at [326, 307] on textarea "Басере надо оплатить услуги ХедХантера за 8500 руб. С РФ [PERSON_NAME] не может…" at bounding box center [498, 302] width 344 height 30
type textarea "Басере надо оплатить услуги ХедХантера за 8500 руб. С РФ [PERSON_NAME] не может…"
click at [643, 337] on span "Отправить уведомление" at bounding box center [637, 335] width 65 height 9
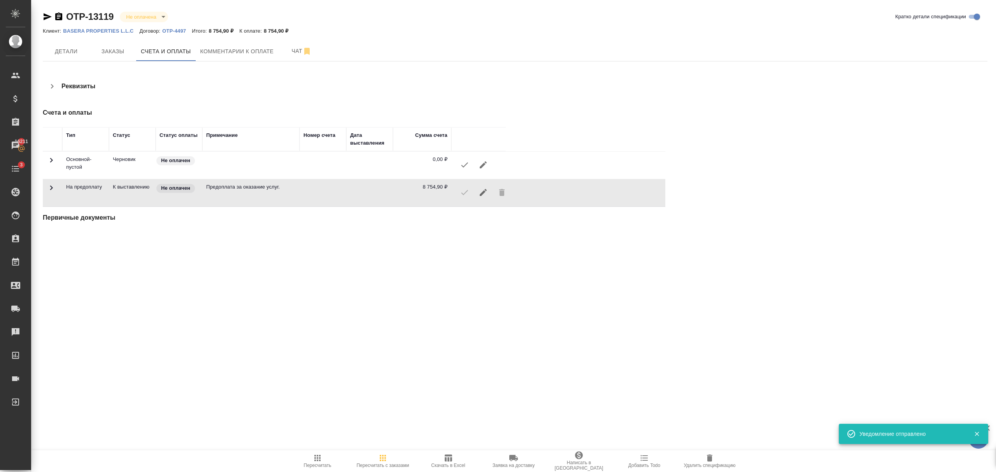
click at [58, 16] on icon "button" at bounding box center [58, 16] width 7 height 8
